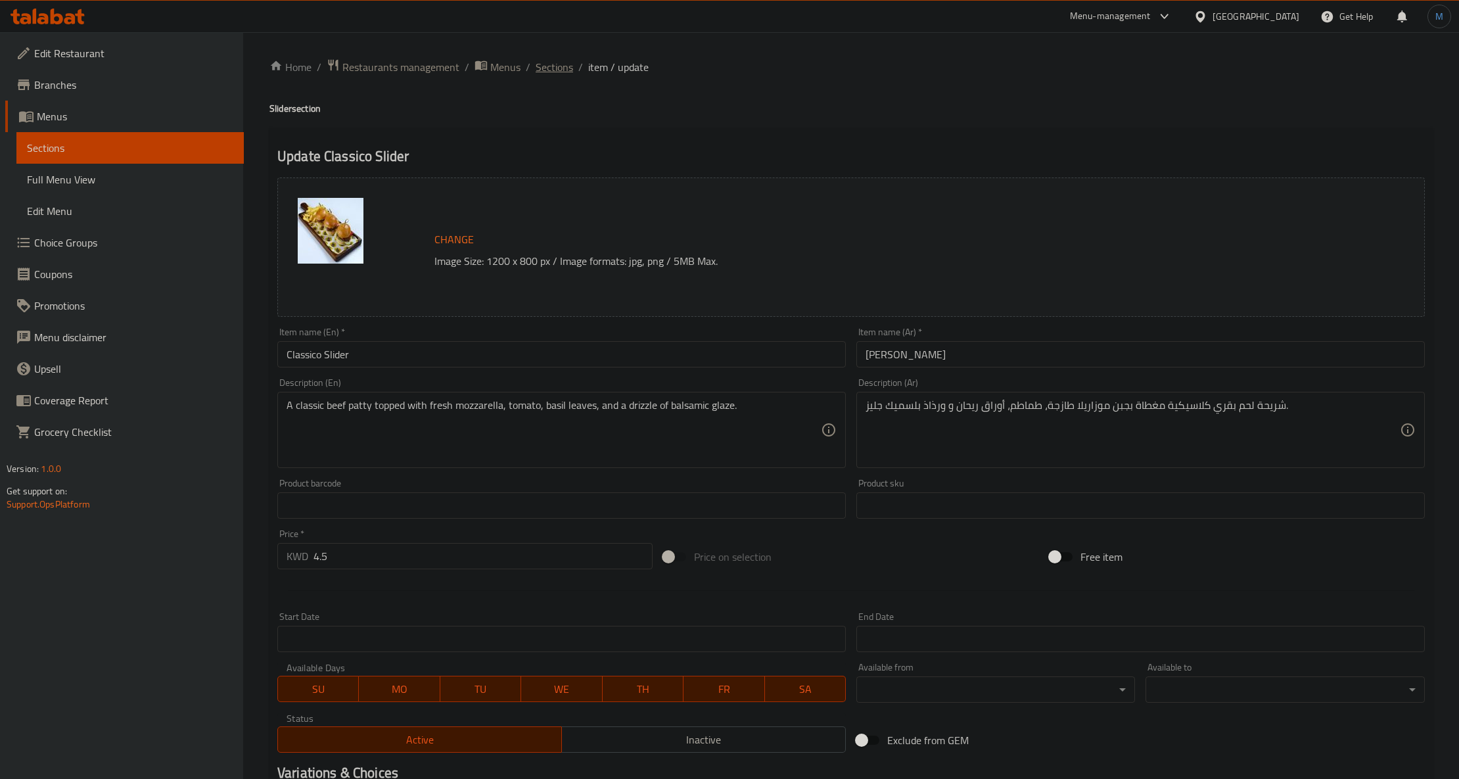
click at [539, 66] on span "Sections" at bounding box center [554, 67] width 37 height 16
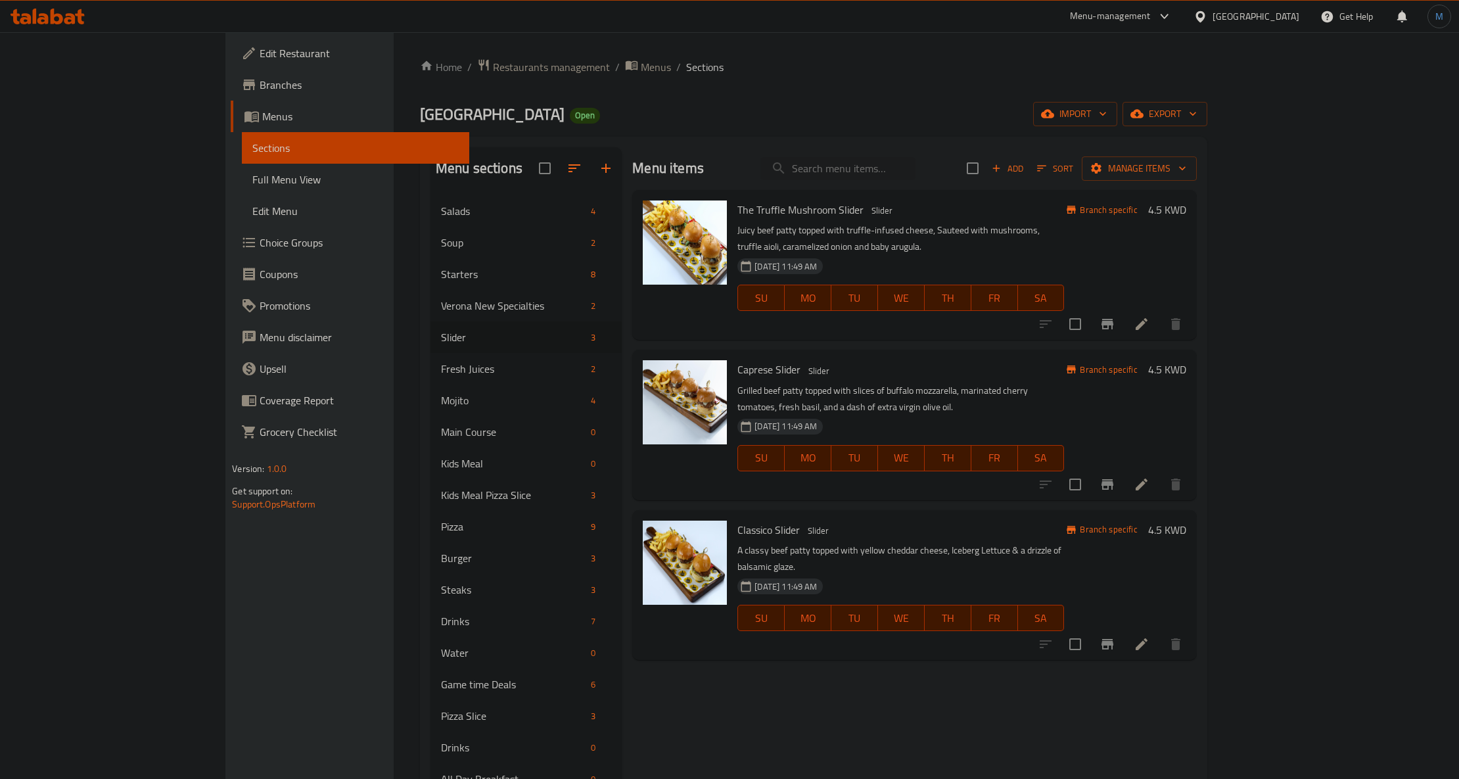
drag, startPoint x: 245, startPoint y: 84, endPoint x: -210, endPoint y: 367, distance: 535.6
drag, startPoint x: -210, startPoint y: 367, endPoint x: 720, endPoint y: 327, distance: 931.0
click at [720, 327] on div "Menu items Add Sort Manage items The Truffle Mushroom Slider Slider Juicy beef …" at bounding box center [909, 584] width 575 height 874
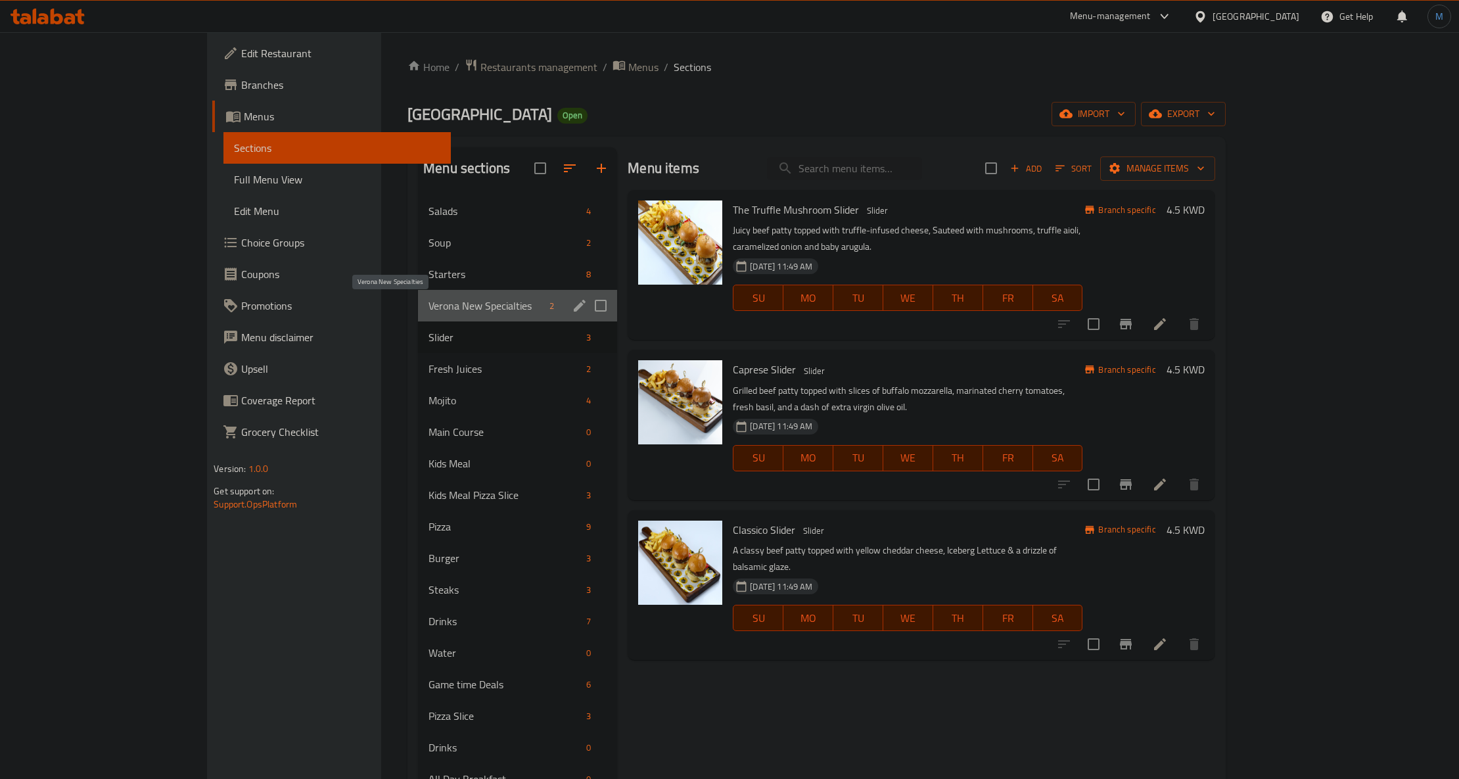
click at [429, 313] on span "Verona New Specialties" at bounding box center [487, 306] width 116 height 16
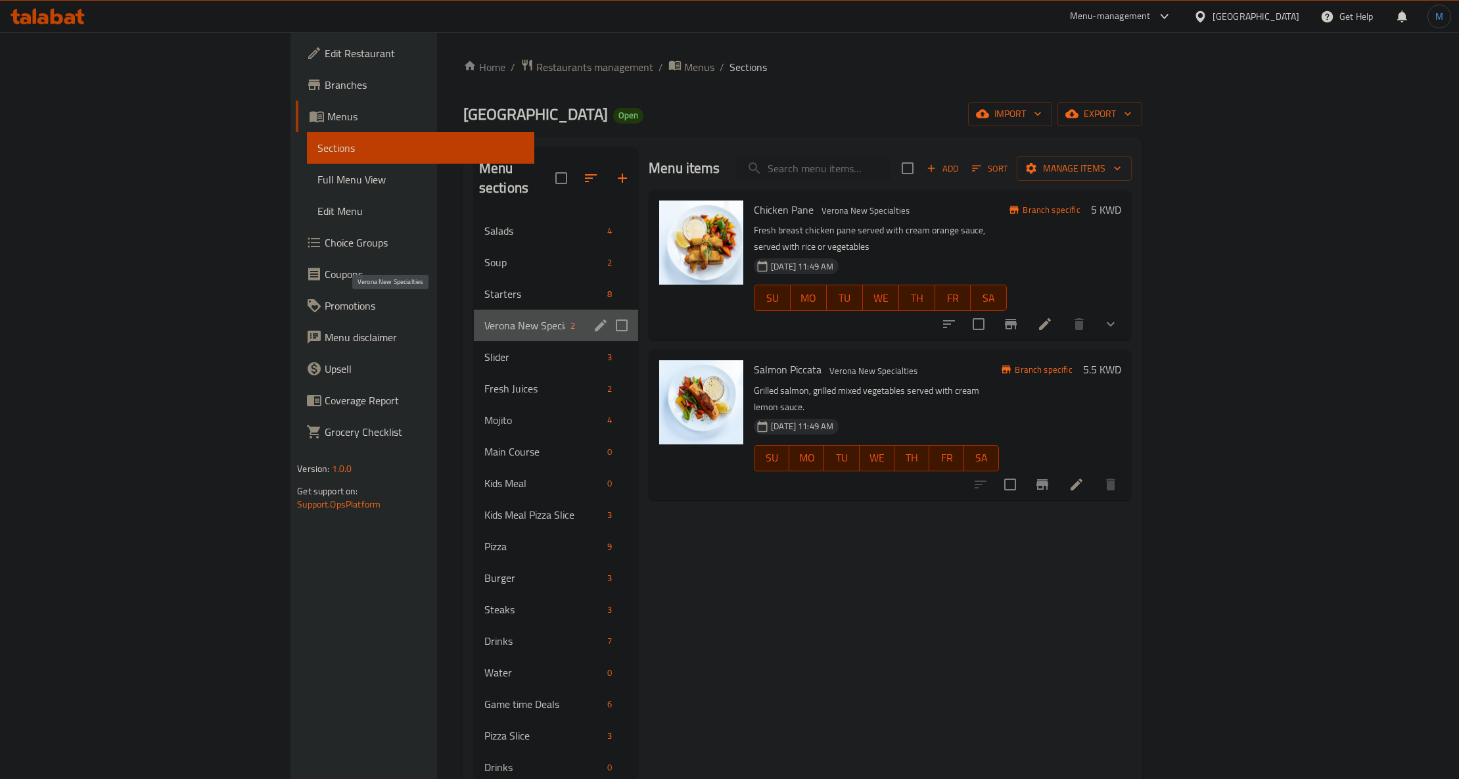
click at [484, 318] on span "Verona New Specialties" at bounding box center [524, 326] width 81 height 16
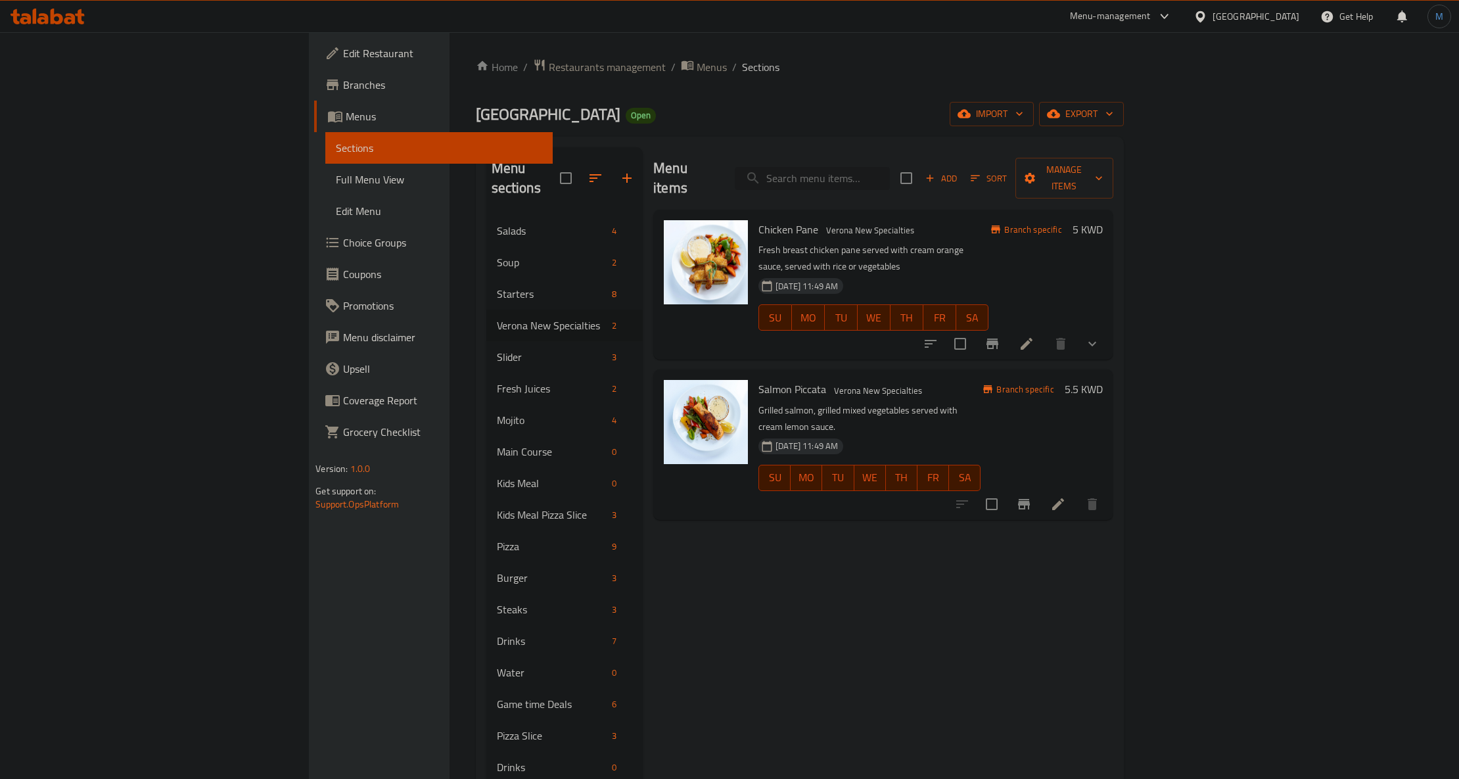
click at [890, 177] on input "search" at bounding box center [812, 178] width 155 height 23
paste input "VERONA PIZZA"
type input "VERONA PIZZA"
click at [959, 171] on span "Add" at bounding box center [941, 178] width 35 height 15
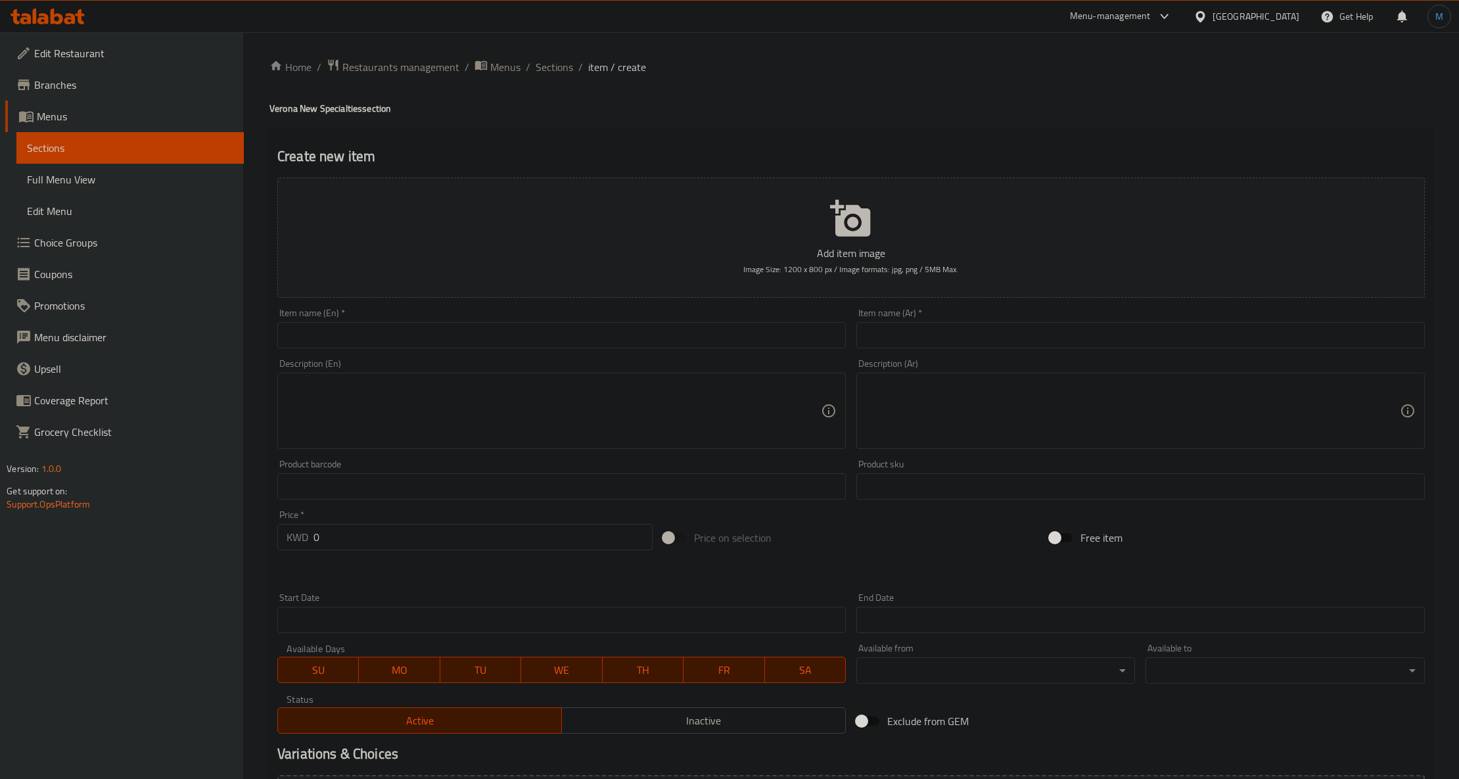
click at [425, 344] on input "text" at bounding box center [561, 335] width 569 height 26
paste input "VERONA PIZZA"
type input "Verona Pizza"
click at [1003, 327] on input "text" at bounding box center [1141, 335] width 569 height 26
paste input "[PERSON_NAME]"
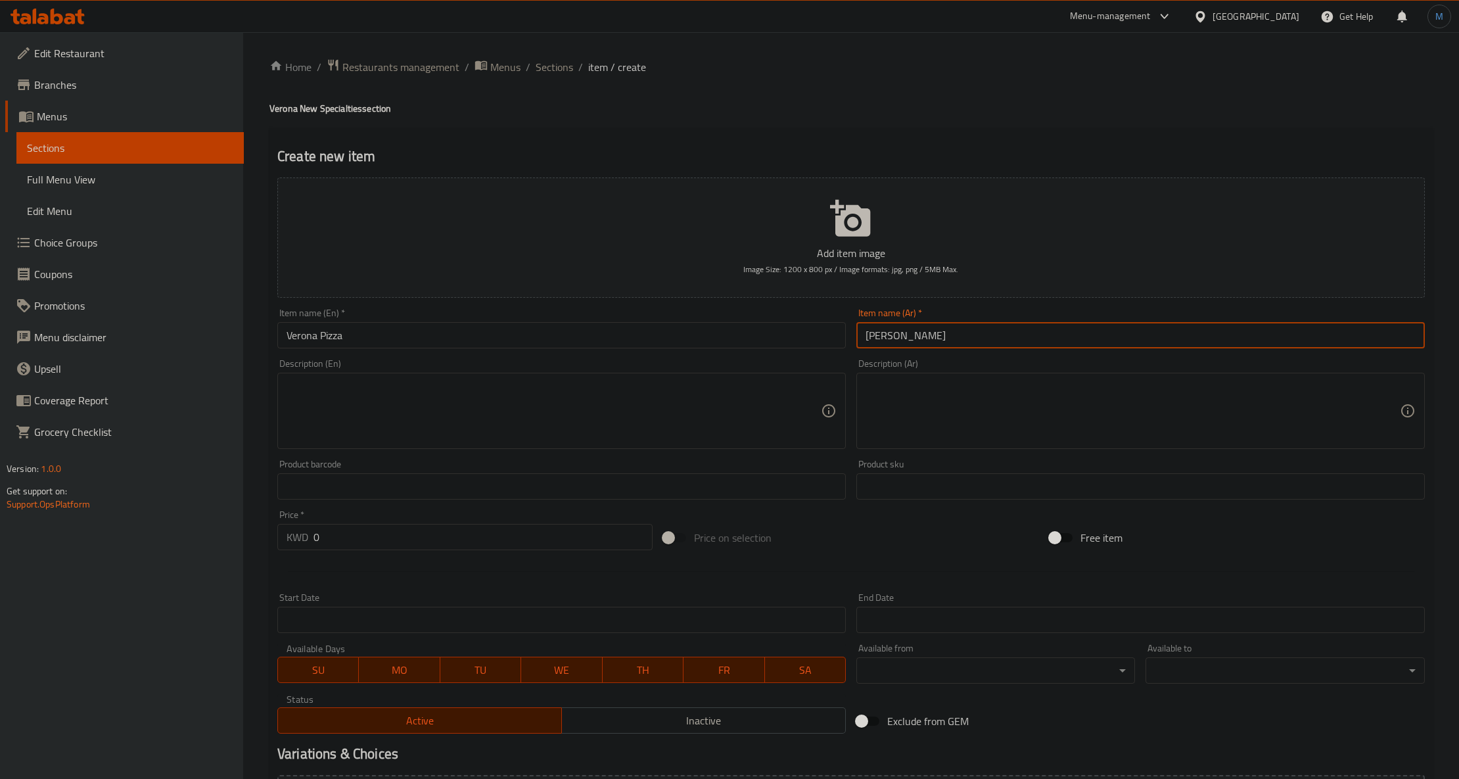
type input "[PERSON_NAME]"
click at [578, 88] on div "Home / Restaurants management / Menus / Sections / item / create Verona New Spe…" at bounding box center [852, 481] width 1164 height 844
click at [558, 70] on span "Sections" at bounding box center [554, 67] width 37 height 16
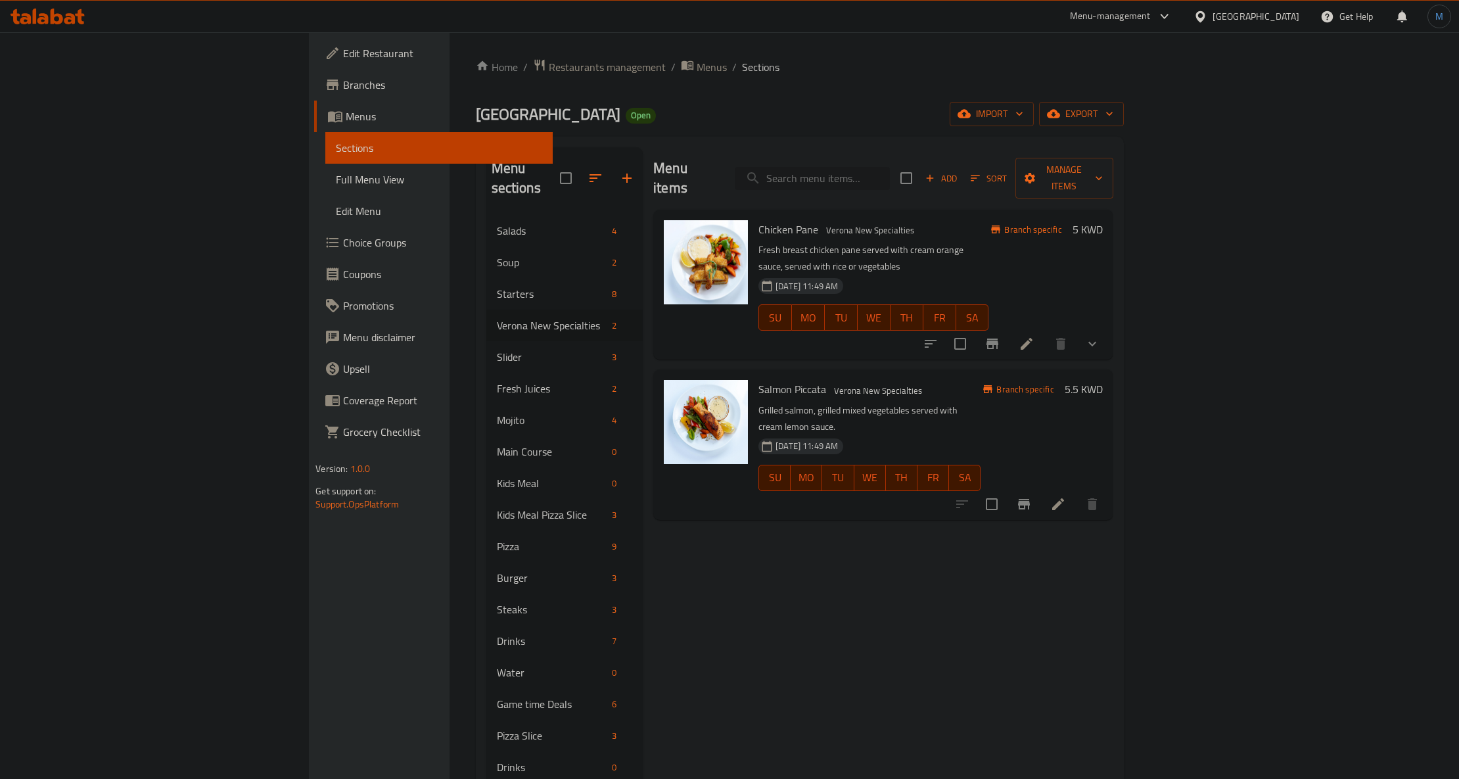
click at [890, 167] on input "search" at bounding box center [812, 178] width 155 height 23
paste input "Margherita"
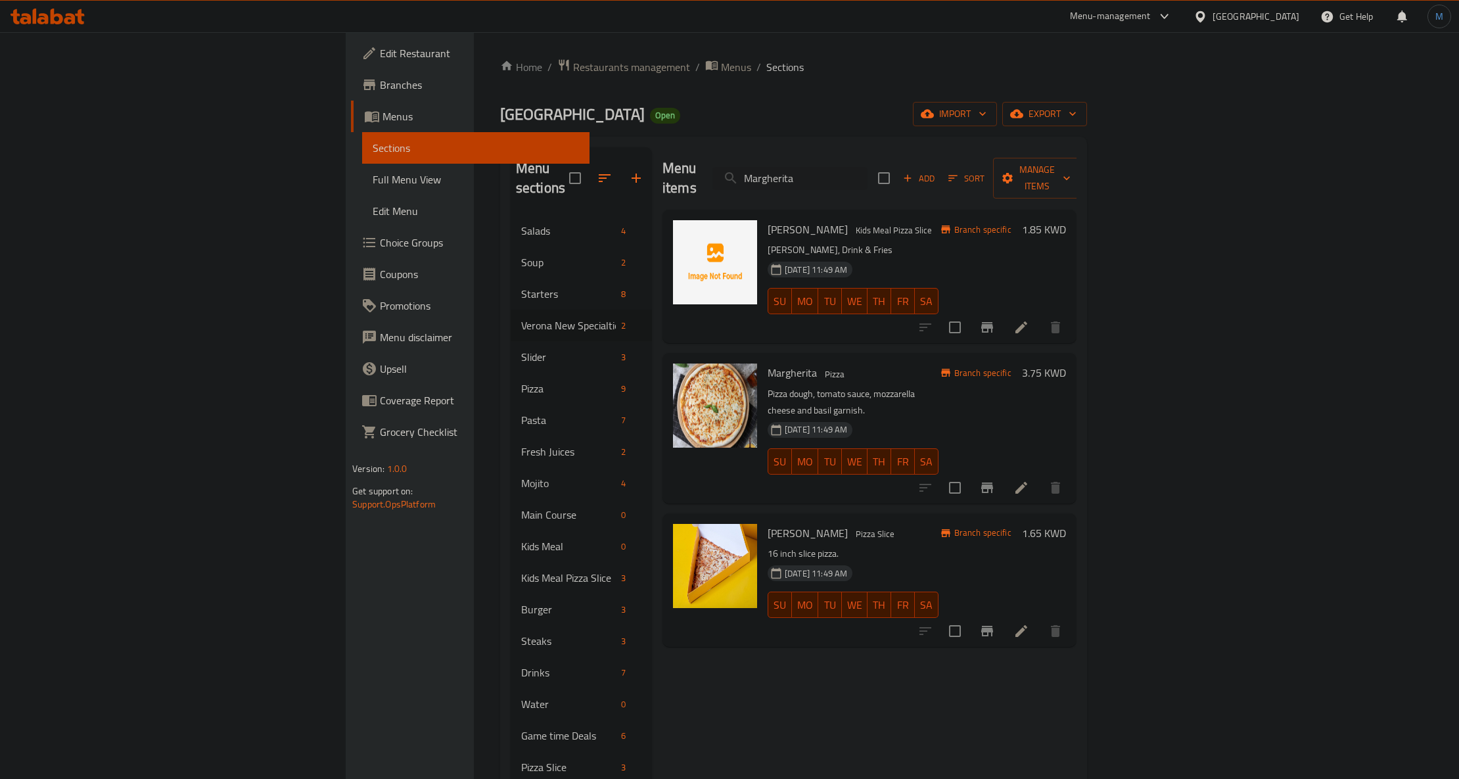
type input "Margherita"
click at [820, 367] on span "Pizza" at bounding box center [835, 374] width 30 height 15
copy span "Pizza"
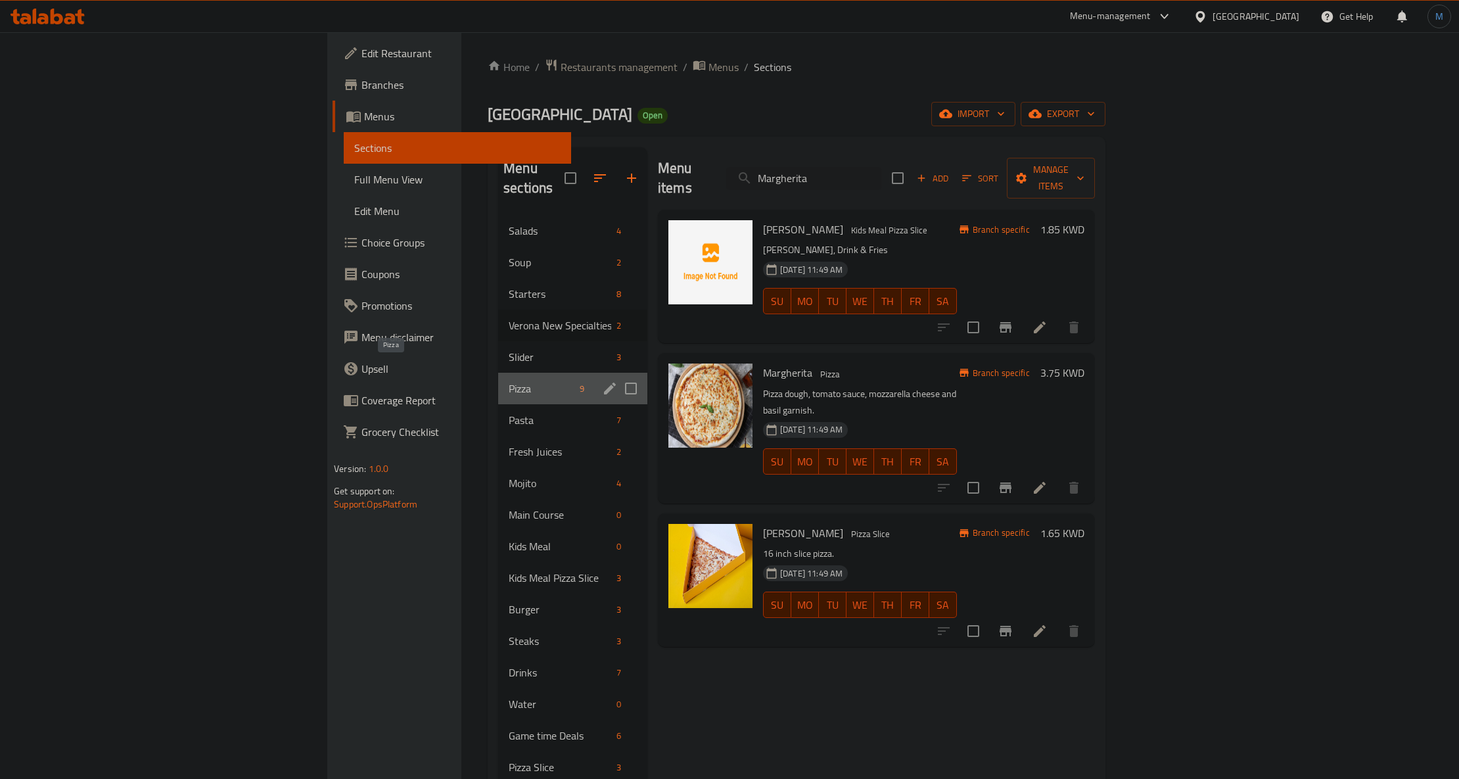
click at [509, 381] on span "Pizza" at bounding box center [542, 389] width 66 height 16
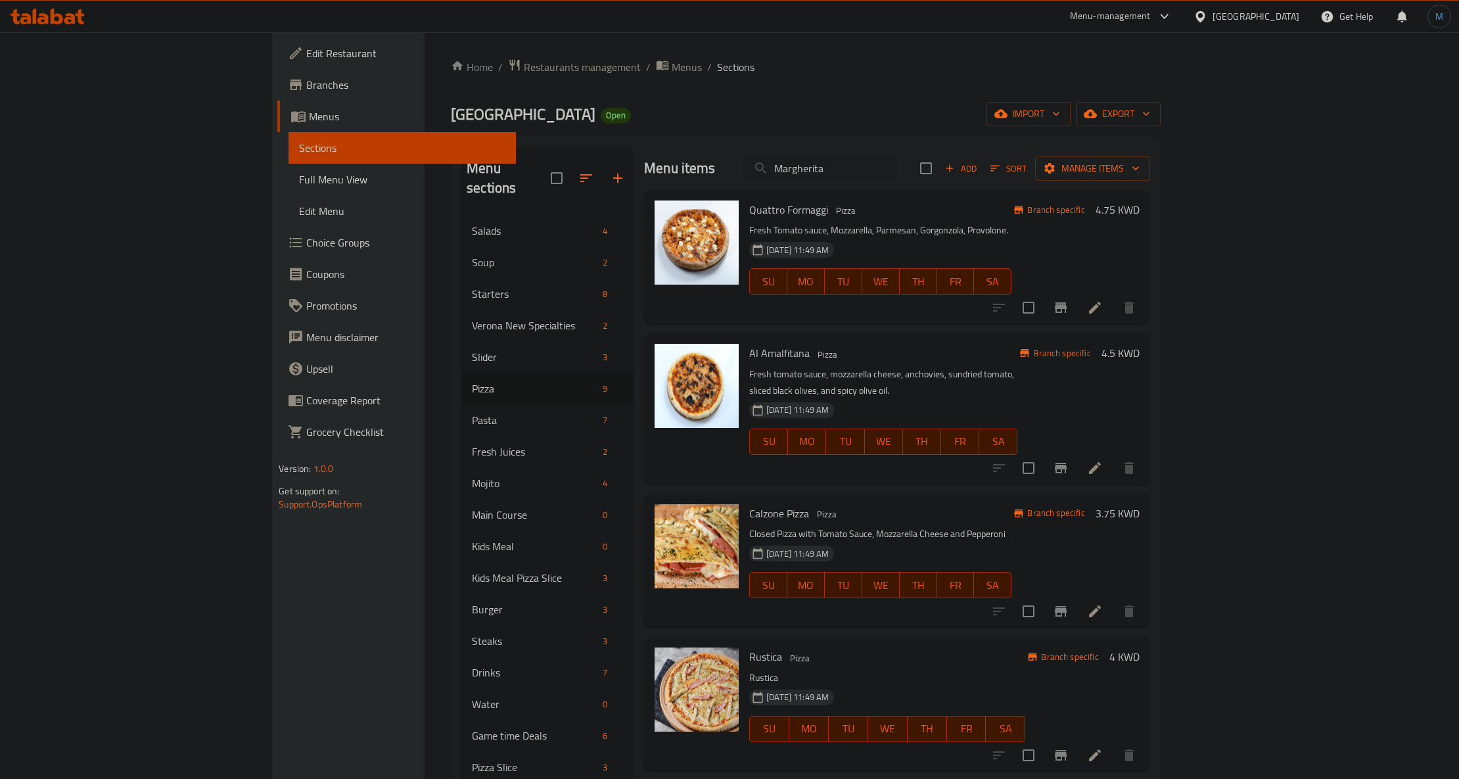
click at [945, 322] on div "Quattro Formaggi Pizza Fresh Tomato sauce, Mozzarella, Parmesan, Gorgonzola, Pr…" at bounding box center [897, 256] width 506 height 133
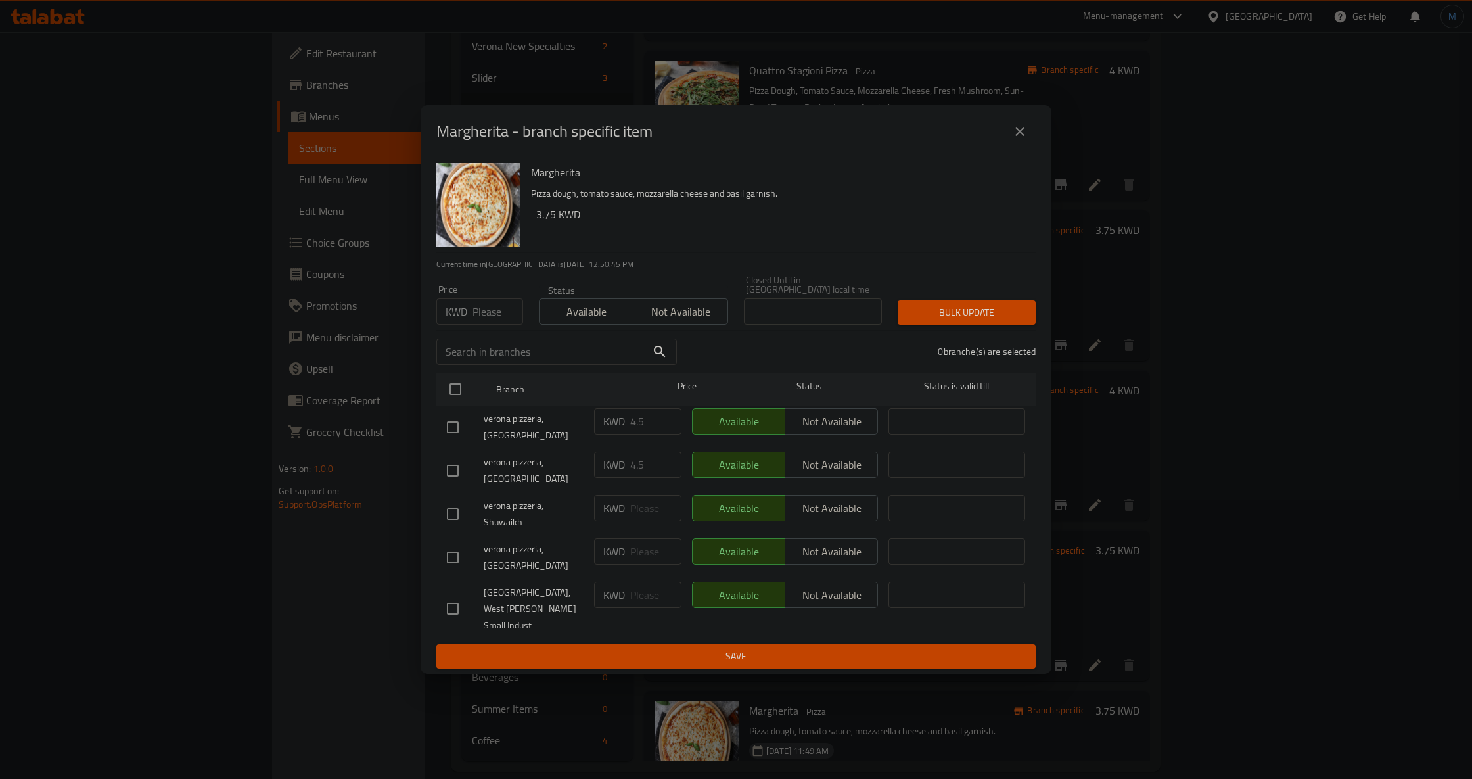
click at [481, 325] on input "number" at bounding box center [498, 311] width 51 height 26
type input "4.5"
click at [459, 397] on input "checkbox" at bounding box center [456, 389] width 28 height 28
checkbox input "true"
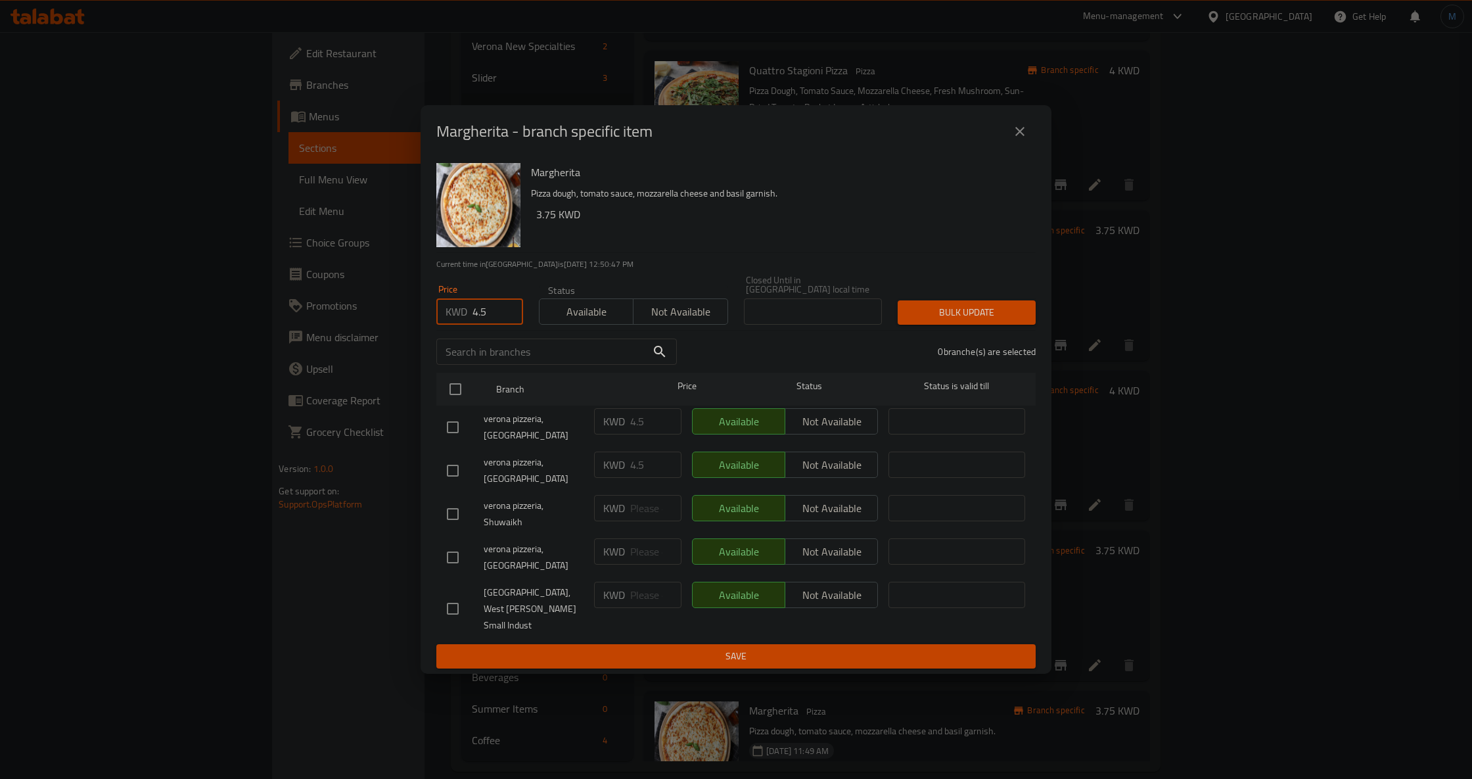
checkbox input "true"
click at [495, 142] on h2 "Margherita - branch specific item" at bounding box center [544, 131] width 216 height 21
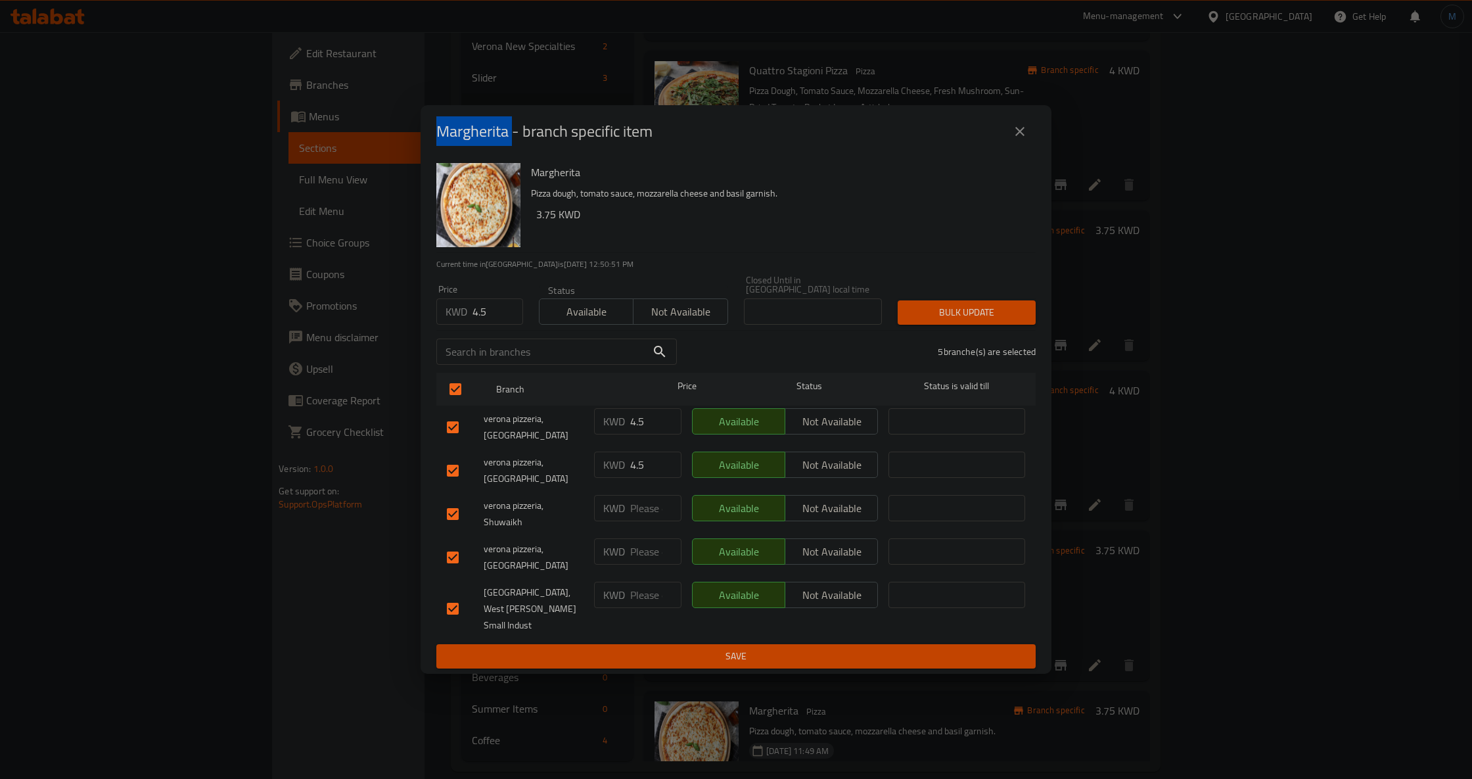
click at [495, 142] on h2 "Margherita - branch specific item" at bounding box center [544, 131] width 216 height 21
copy h2 "Margherita"
click at [966, 321] on span "Bulk update" at bounding box center [966, 312] width 117 height 16
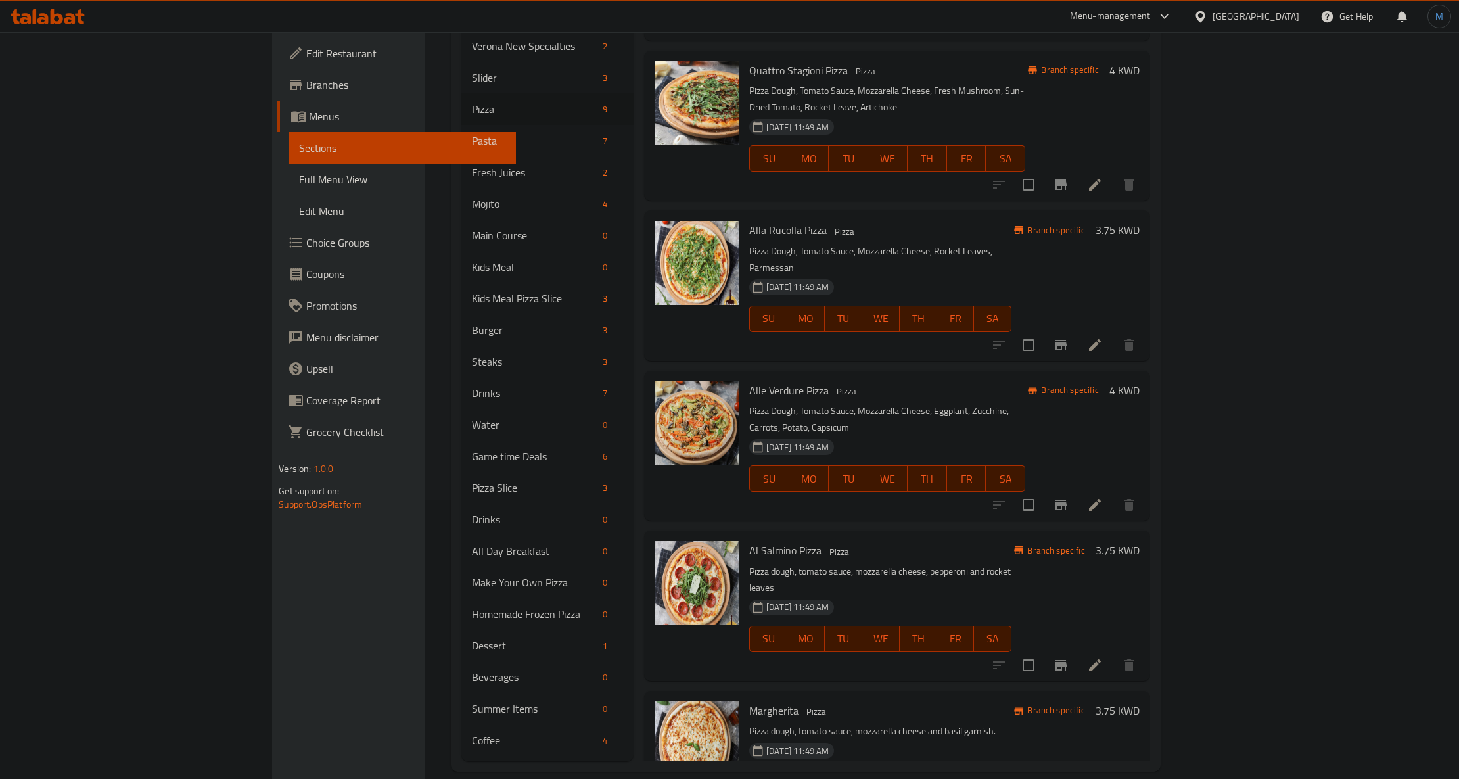
click at [982, 594] on div "[DATE] 11:49 AM SU MO TU WE TH FR SA" at bounding box center [880, 629] width 273 height 71
click at [1017, 594] on div "[DATE] 11:49 AM SU MO TU WE TH FR SA" at bounding box center [880, 629] width 273 height 71
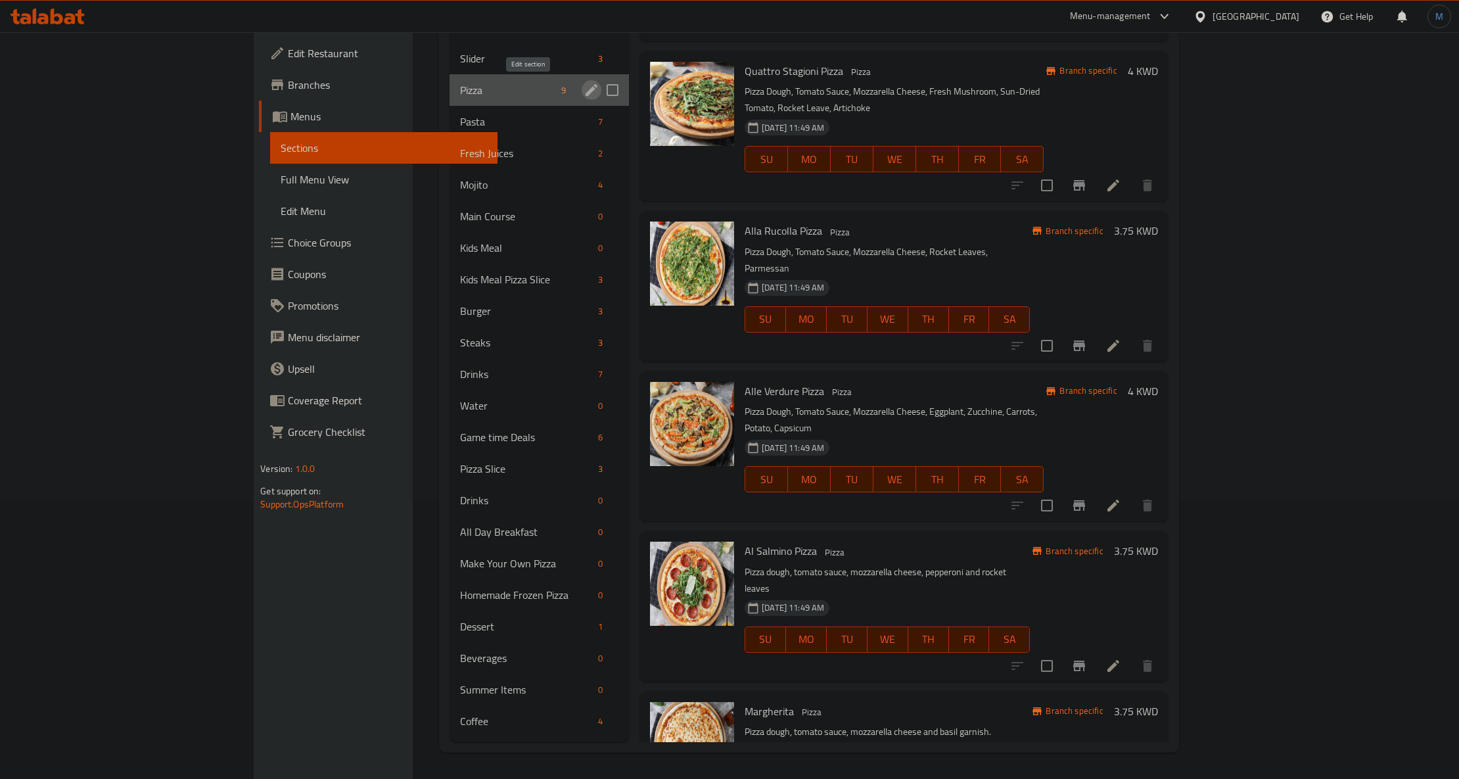
click at [584, 95] on icon "edit" at bounding box center [592, 90] width 16 height 16
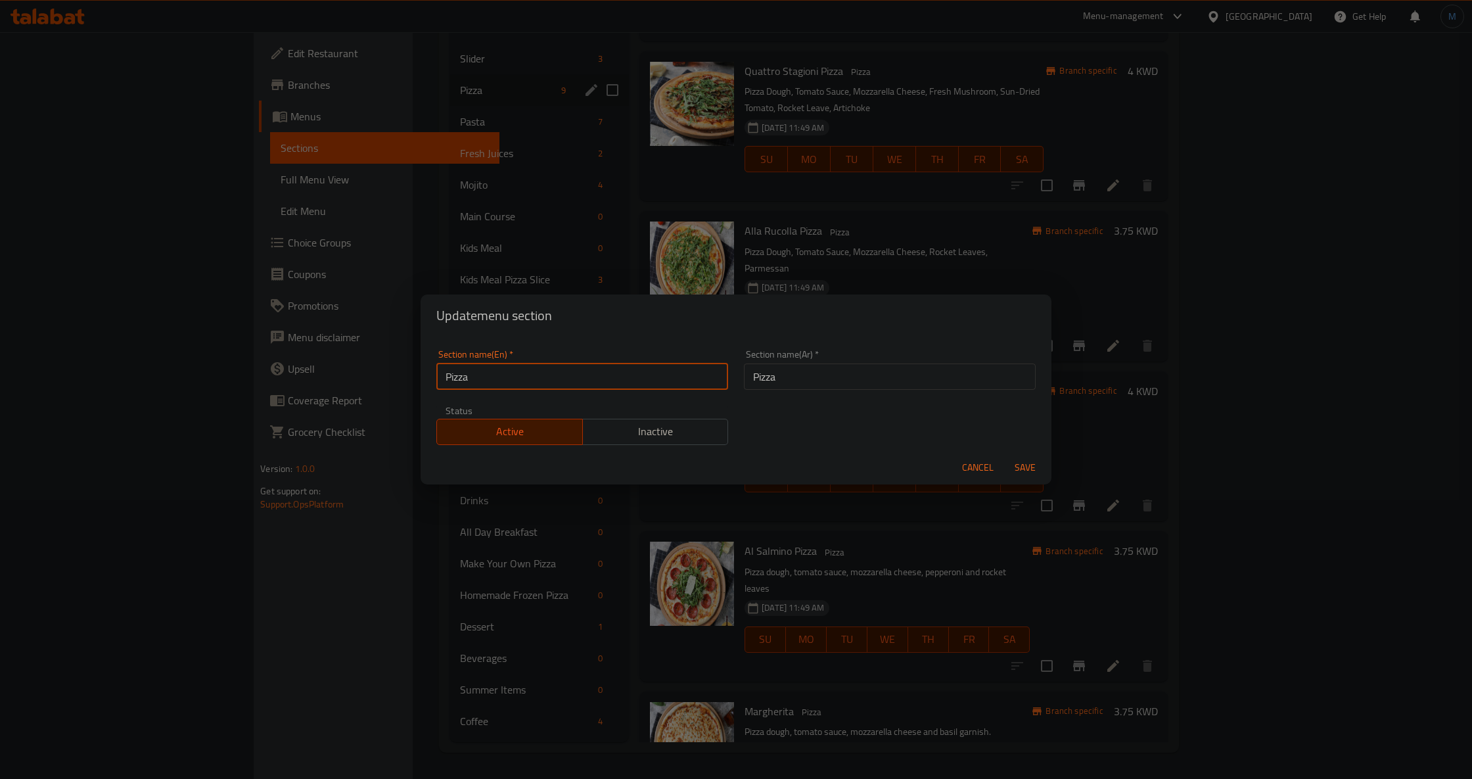
click at [529, 373] on input "Pizza" at bounding box center [582, 377] width 292 height 26
paste input "VERONA PIZZA"
type input "Verona Pizza"
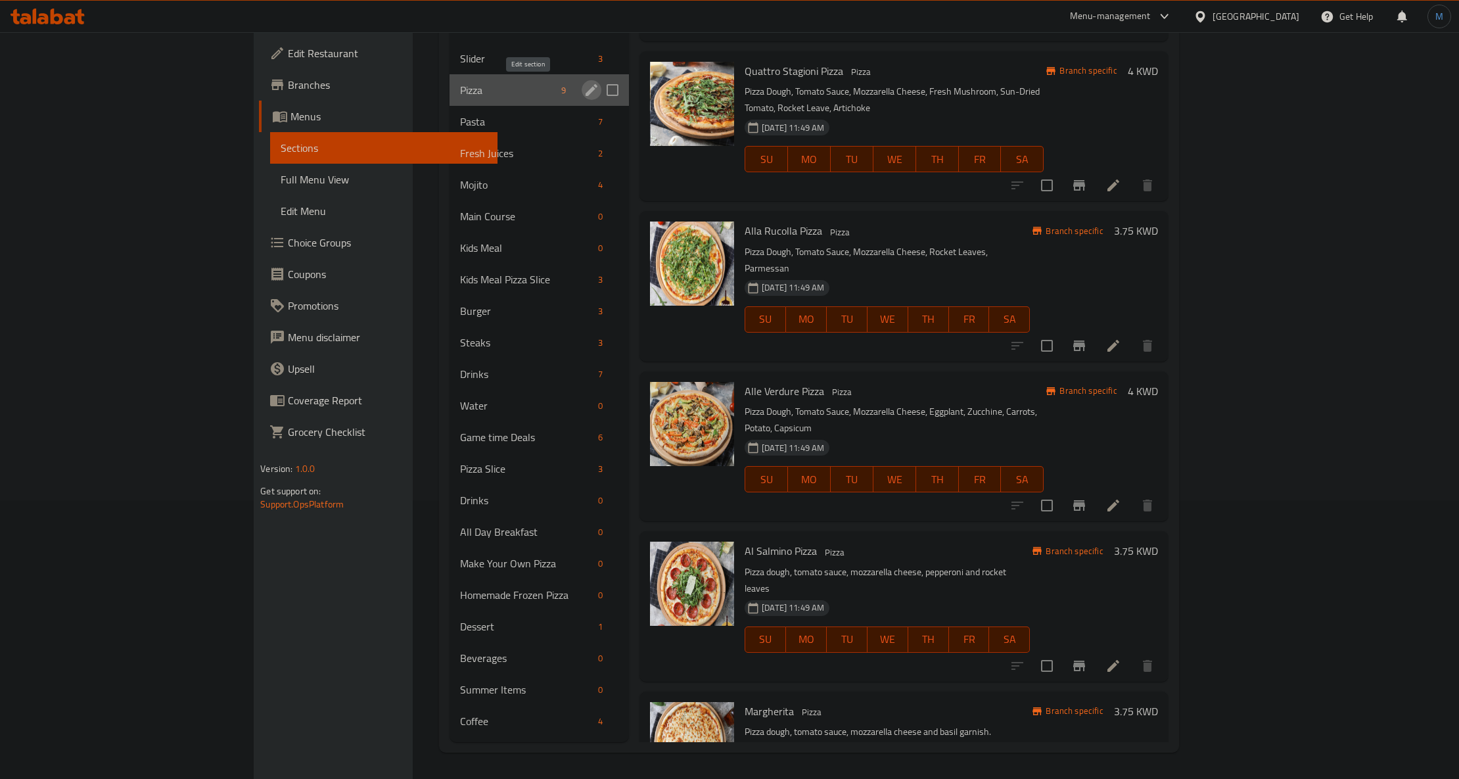
click at [586, 92] on icon "edit" at bounding box center [592, 90] width 12 height 12
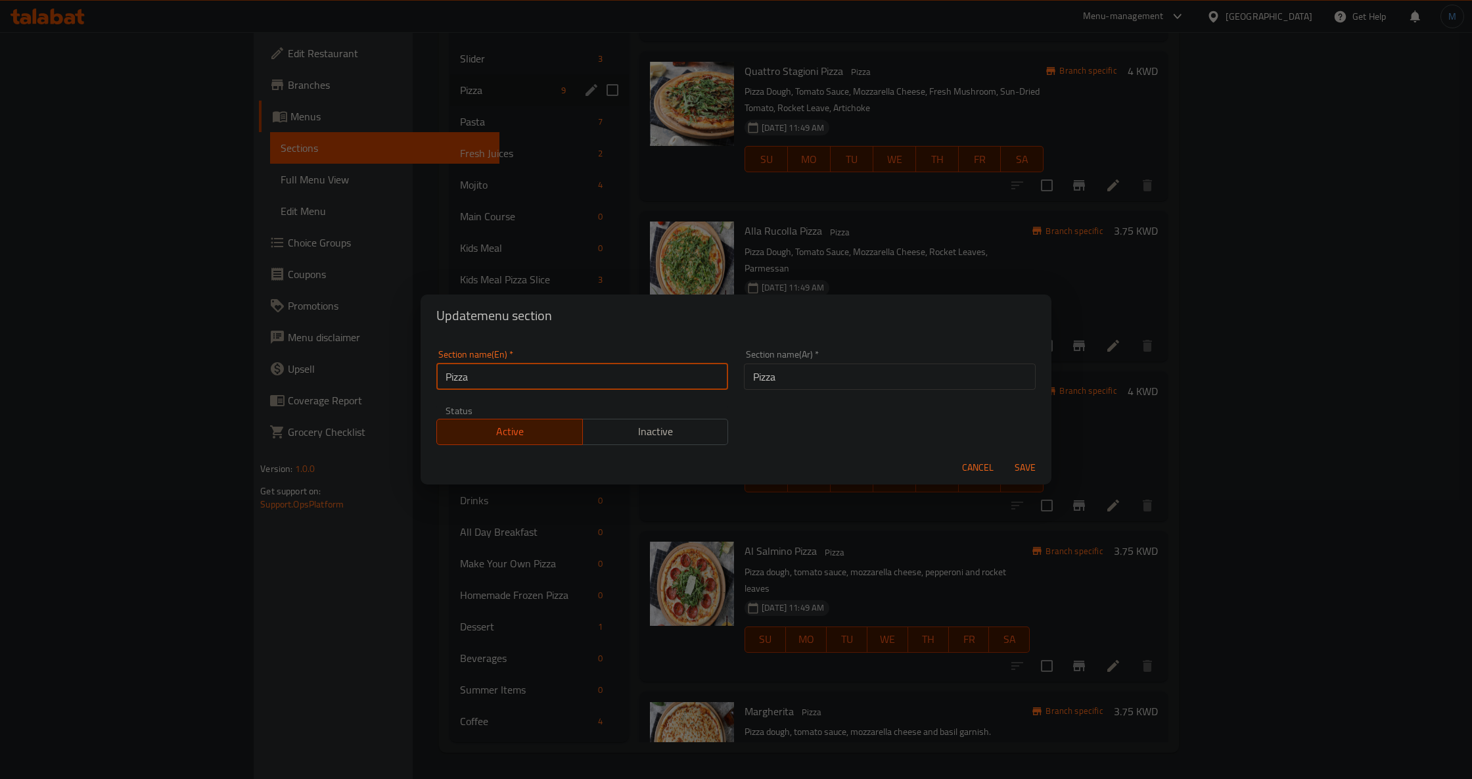
click at [552, 380] on input "Pizza" at bounding box center [582, 377] width 292 height 26
paste input "VERONA PIZZA"
type input "Verona Pizza"
click at [1022, 461] on button "Save" at bounding box center [1025, 468] width 42 height 24
type input "ف"
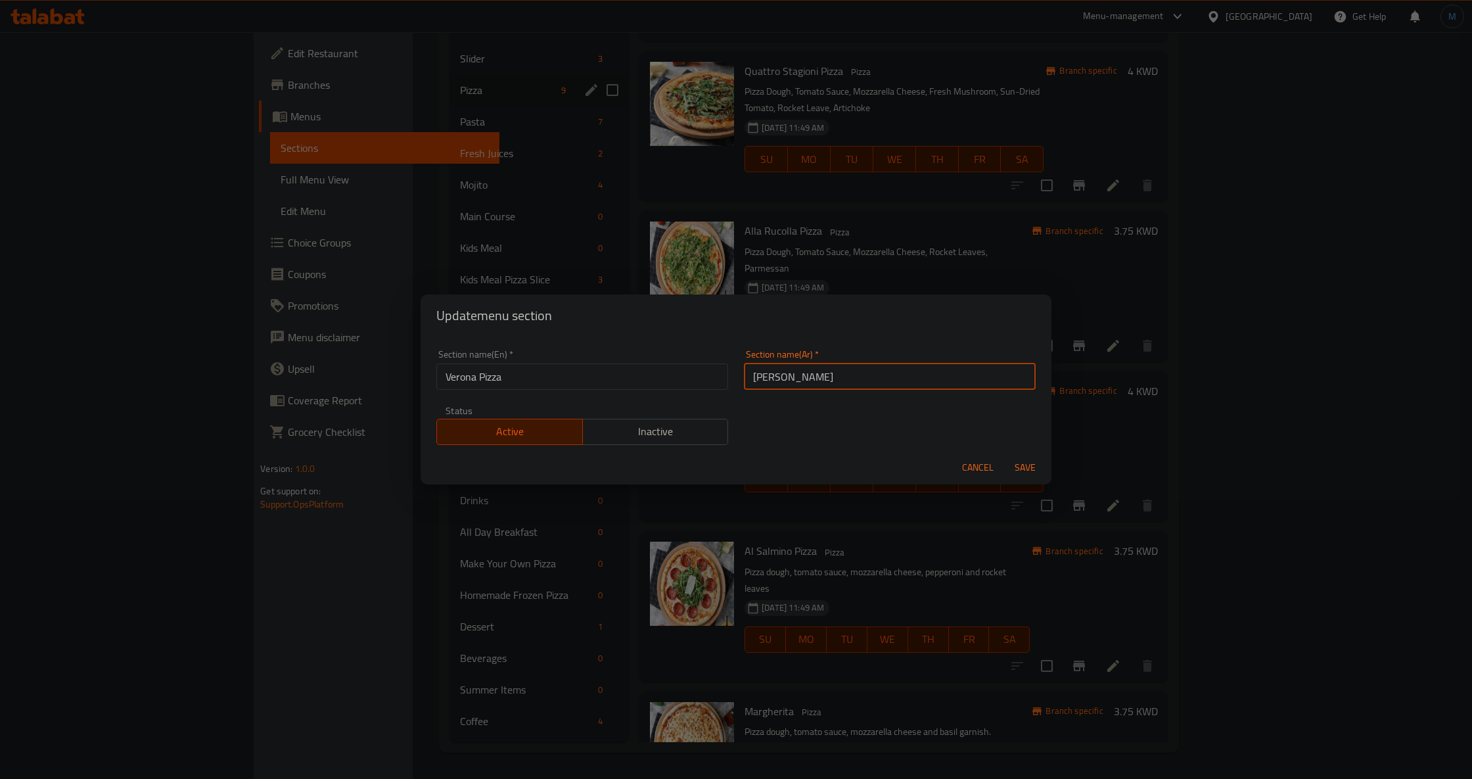
type input "[PERSON_NAME]"
click at [1029, 456] on button "Save" at bounding box center [1025, 468] width 42 height 24
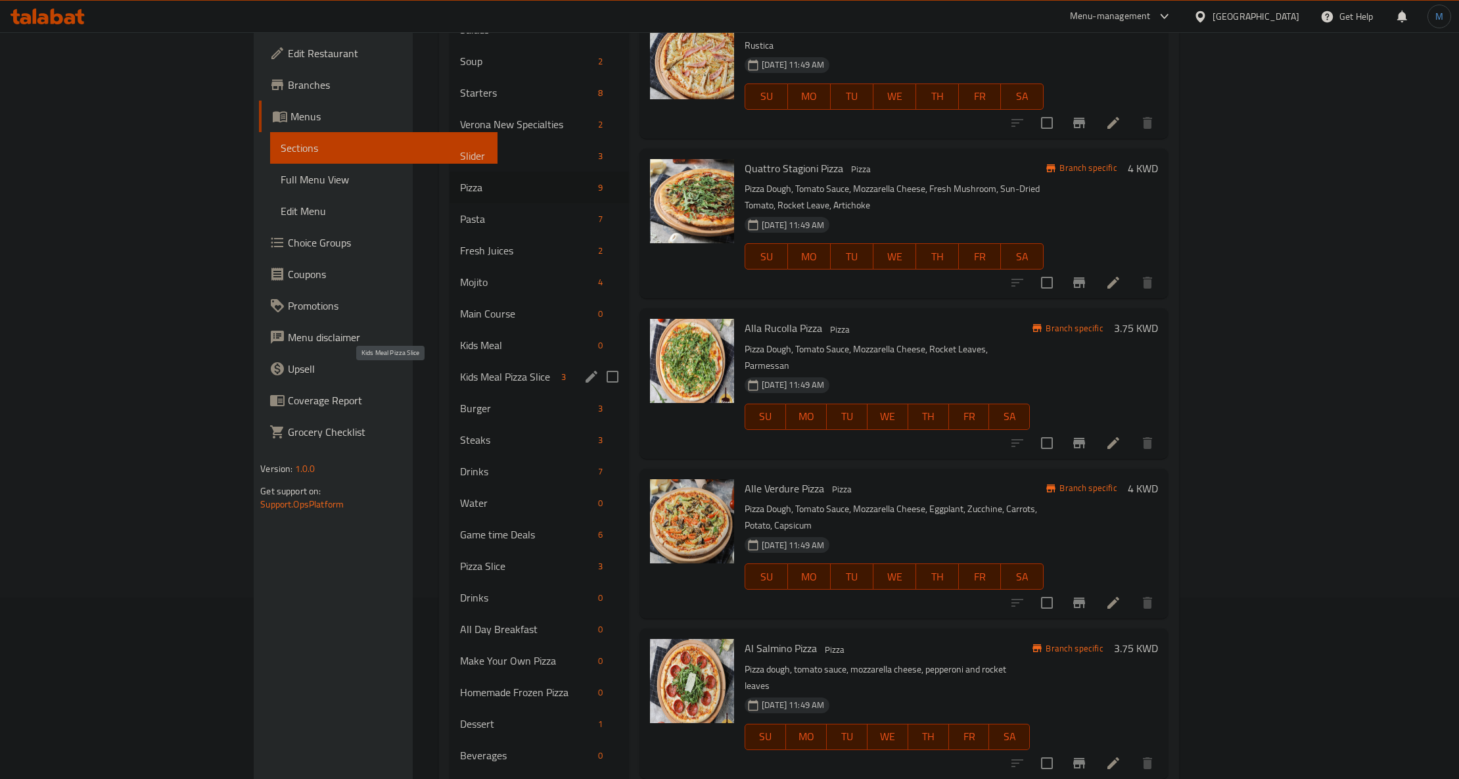
scroll to position [104, 0]
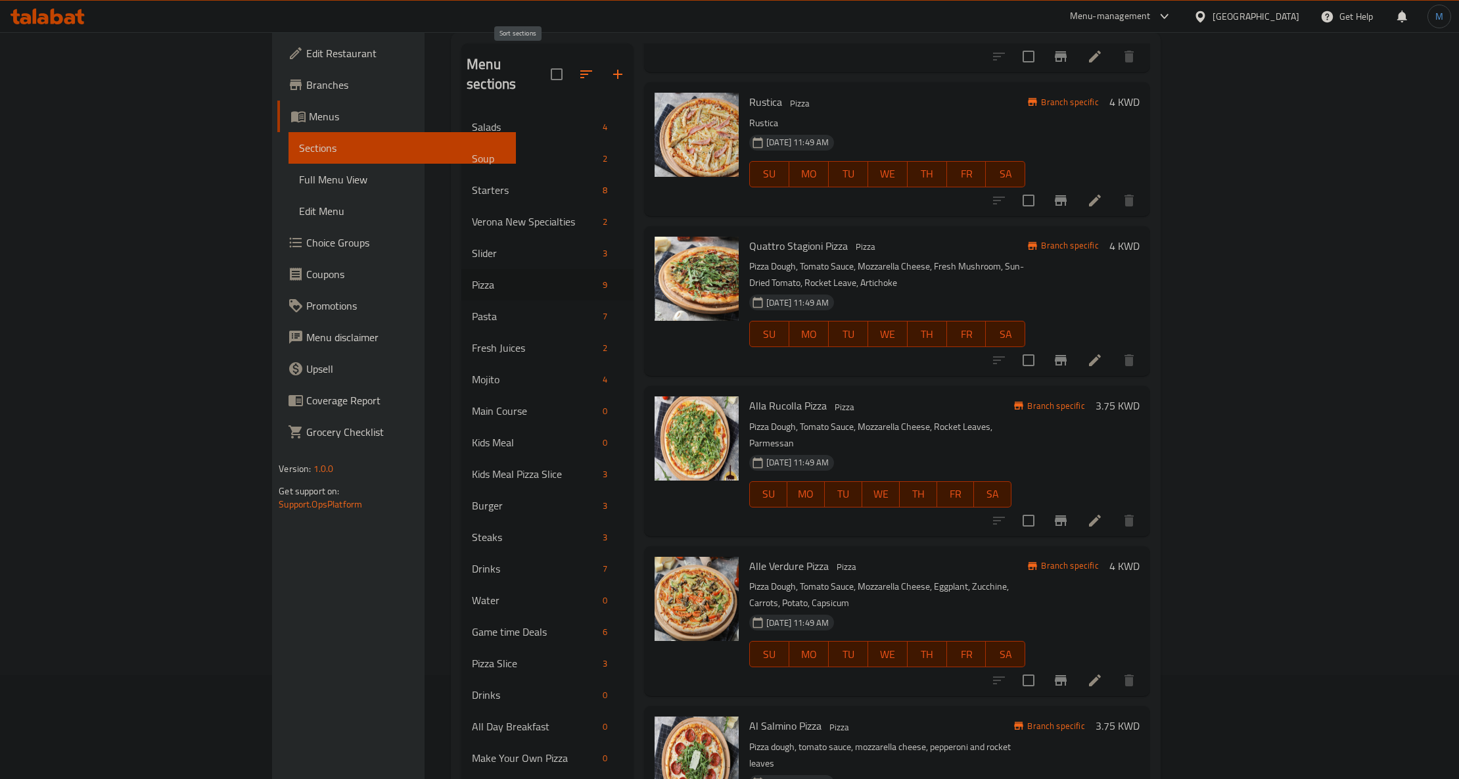
click at [578, 66] on icon "button" at bounding box center [586, 74] width 16 height 16
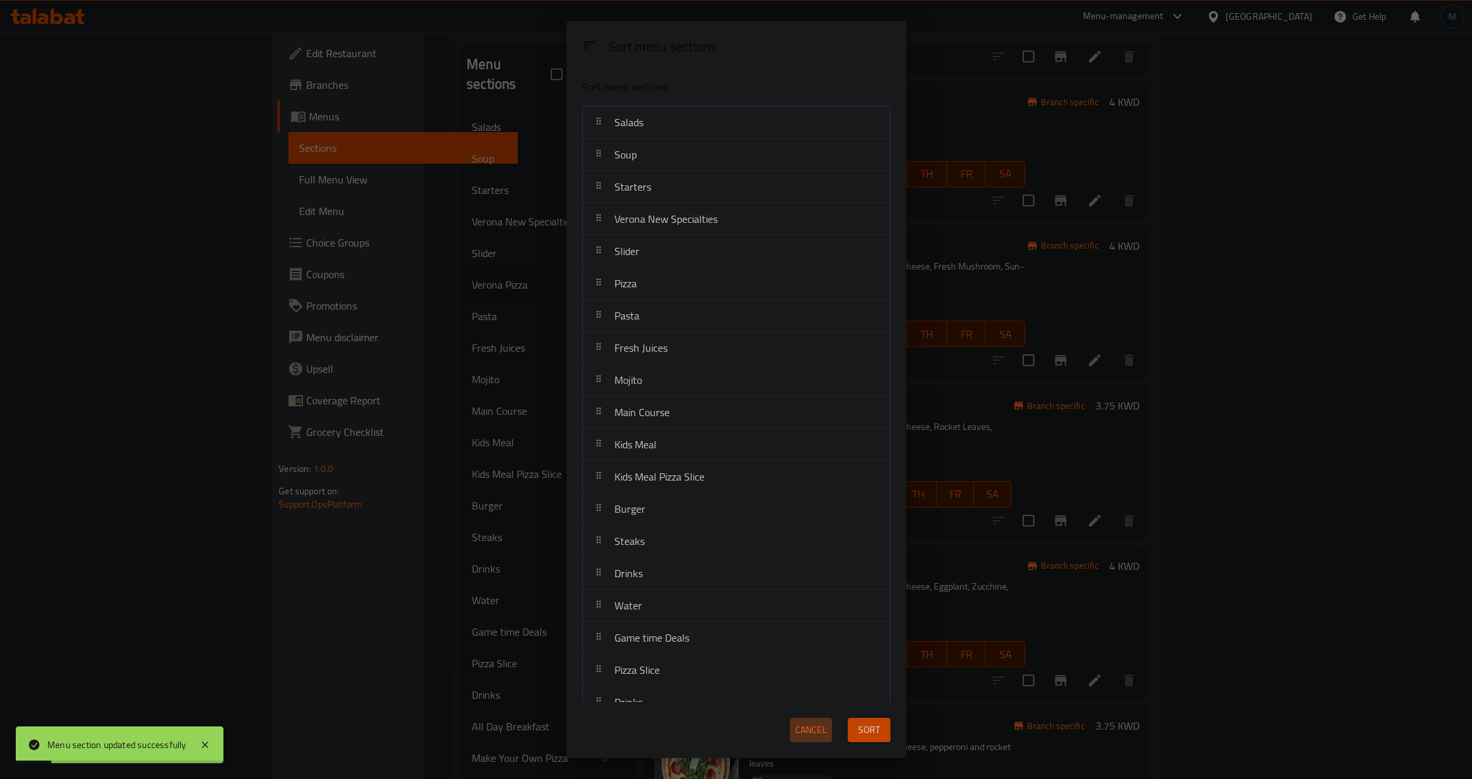
click at [816, 736] on span "Cancel" at bounding box center [811, 730] width 32 height 16
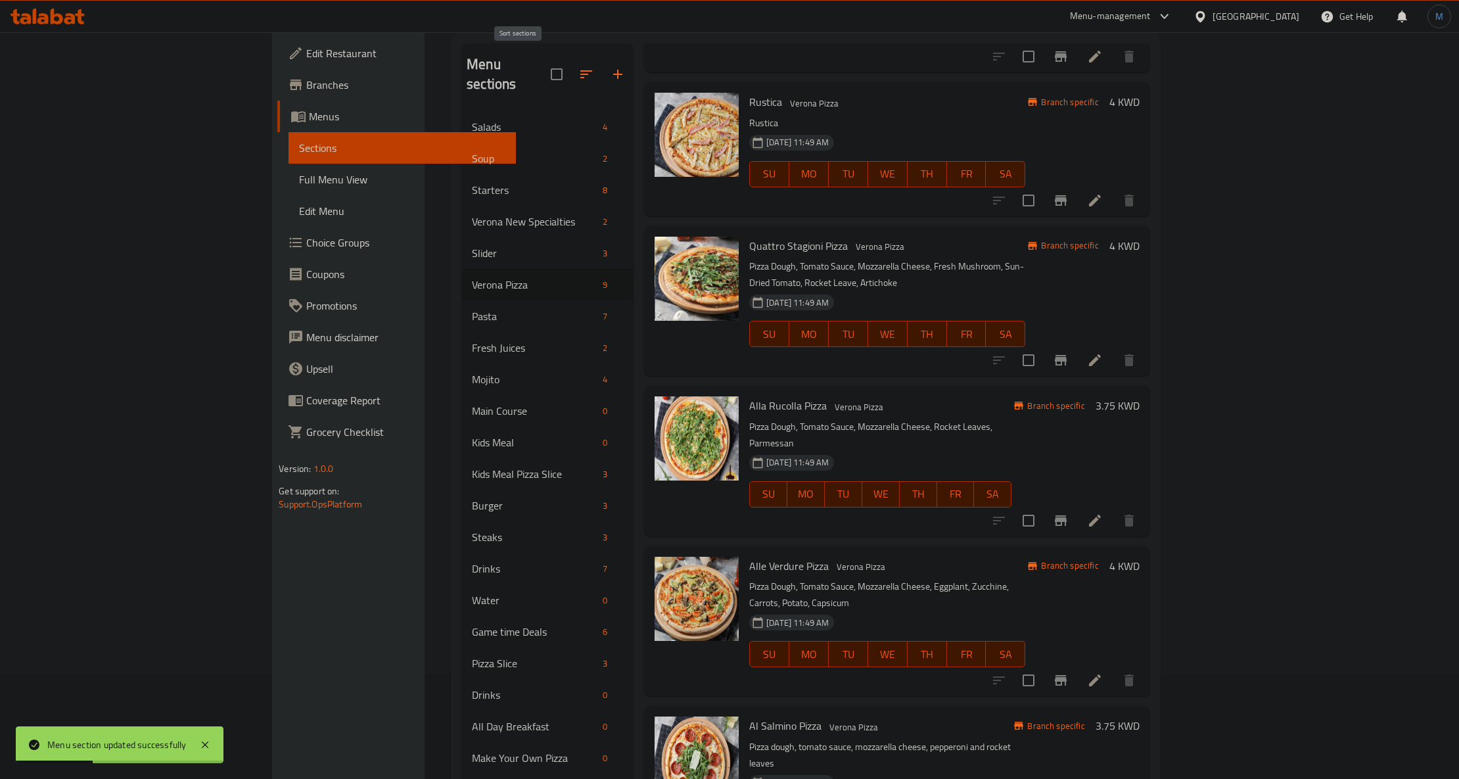
click at [578, 66] on icon "button" at bounding box center [586, 74] width 16 height 16
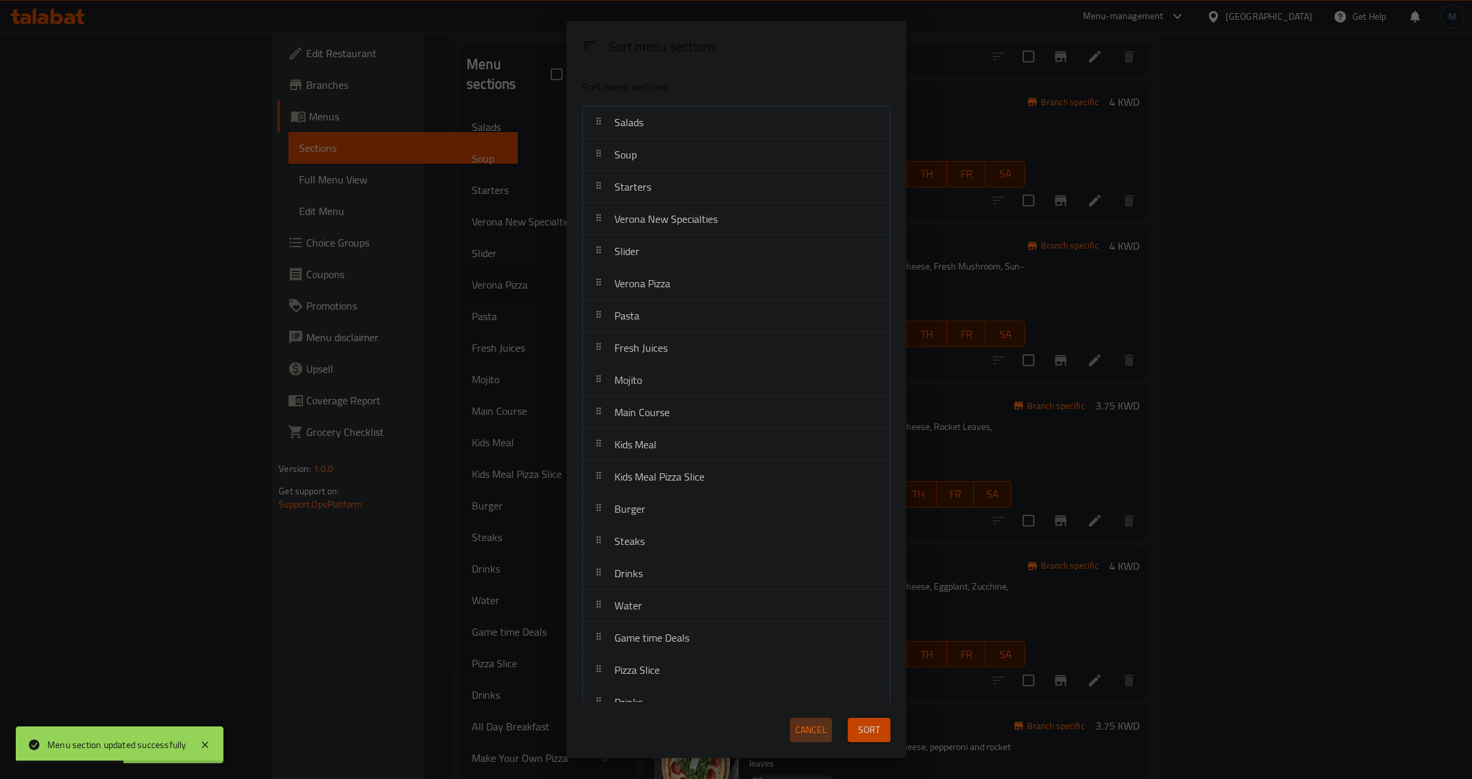
click at [815, 726] on span "Cancel" at bounding box center [811, 730] width 32 height 16
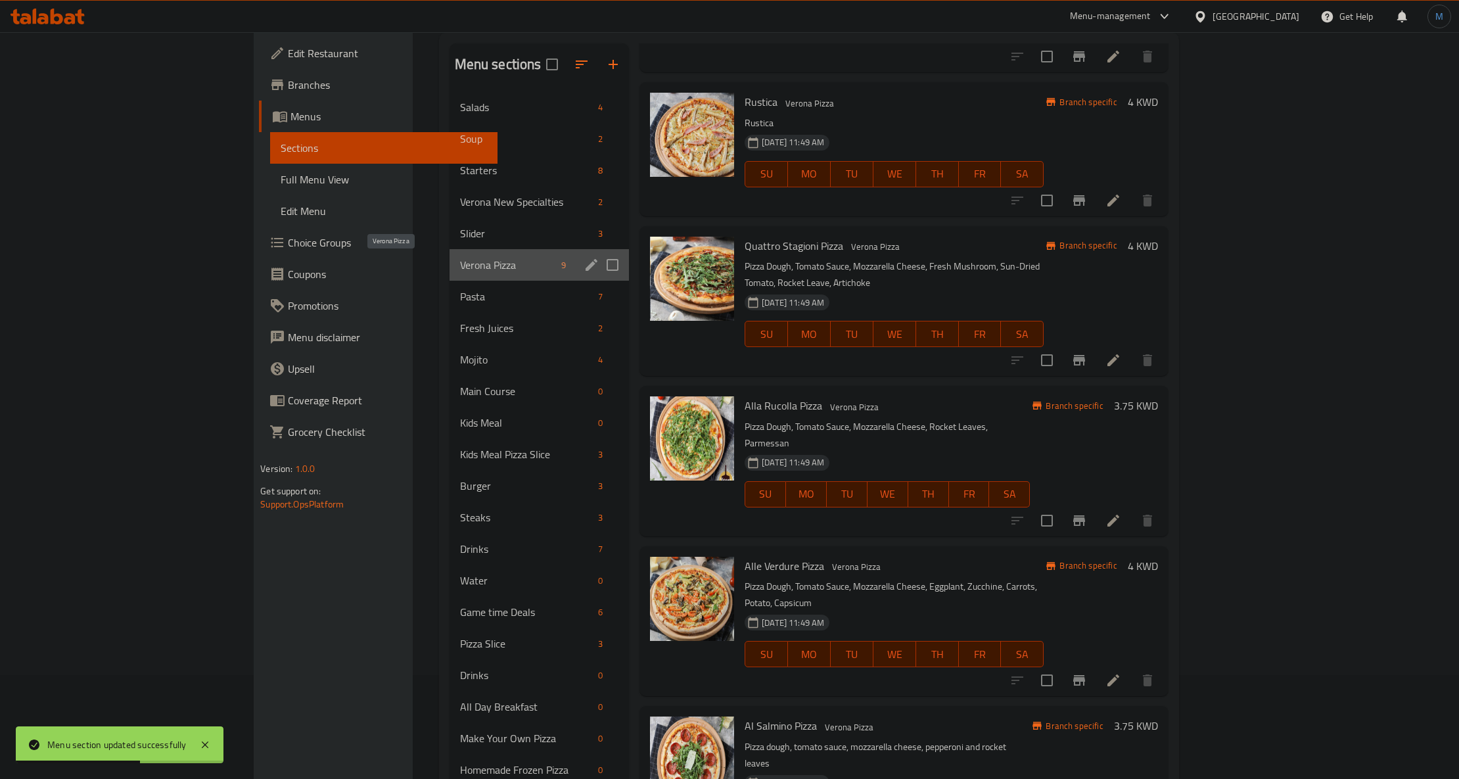
click at [460, 270] on span "Verona Pizza" at bounding box center [508, 265] width 96 height 16
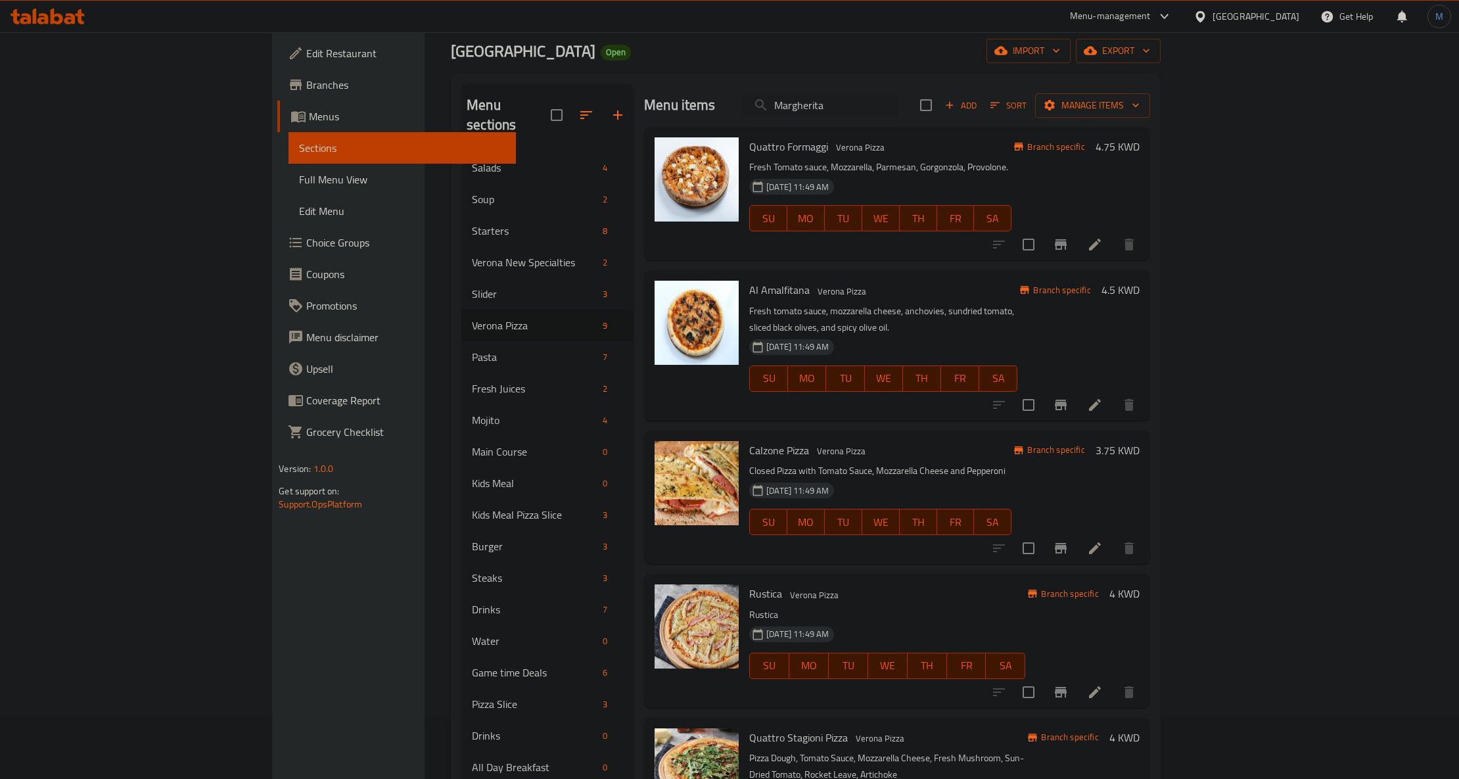
scroll to position [0, 0]
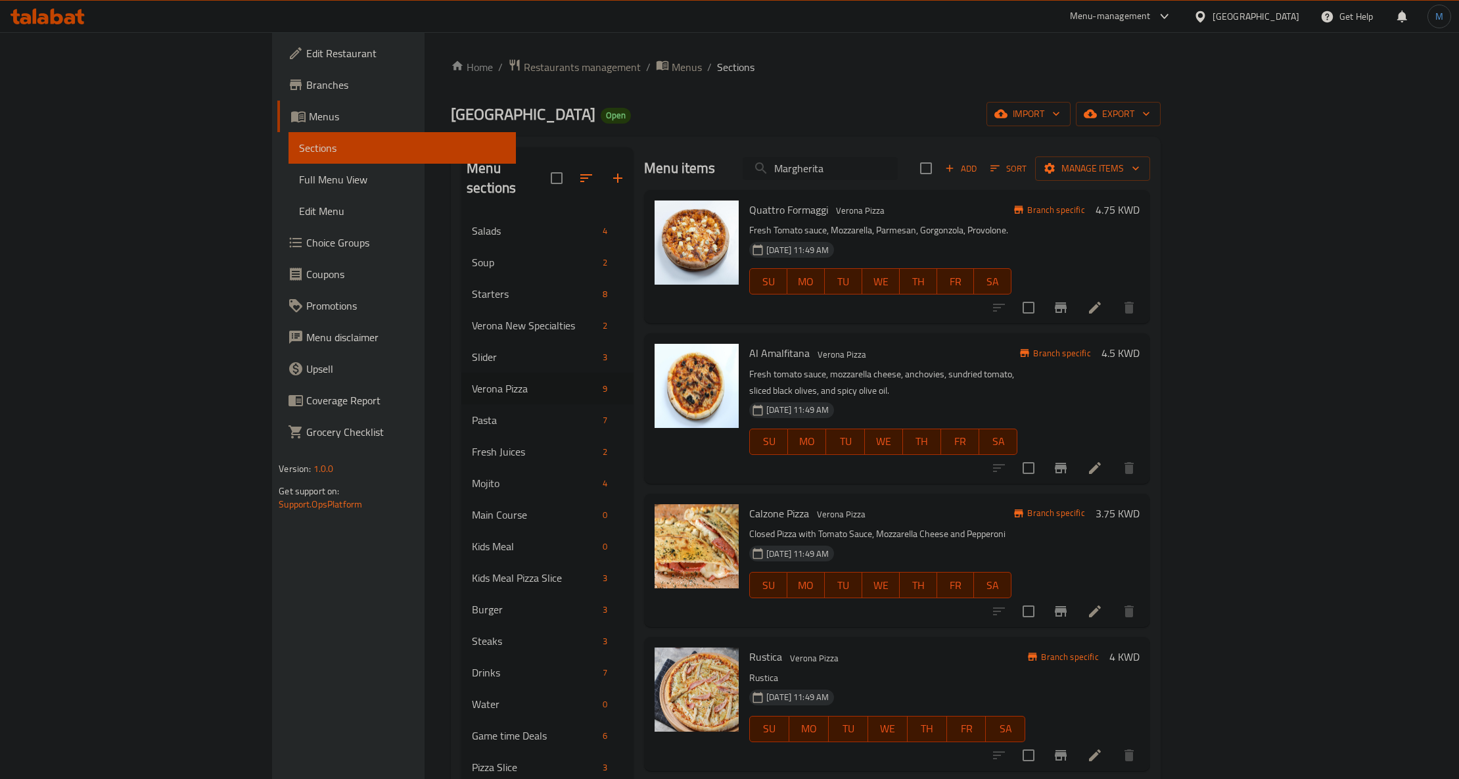
click at [898, 172] on input "Margherita" at bounding box center [820, 168] width 155 height 23
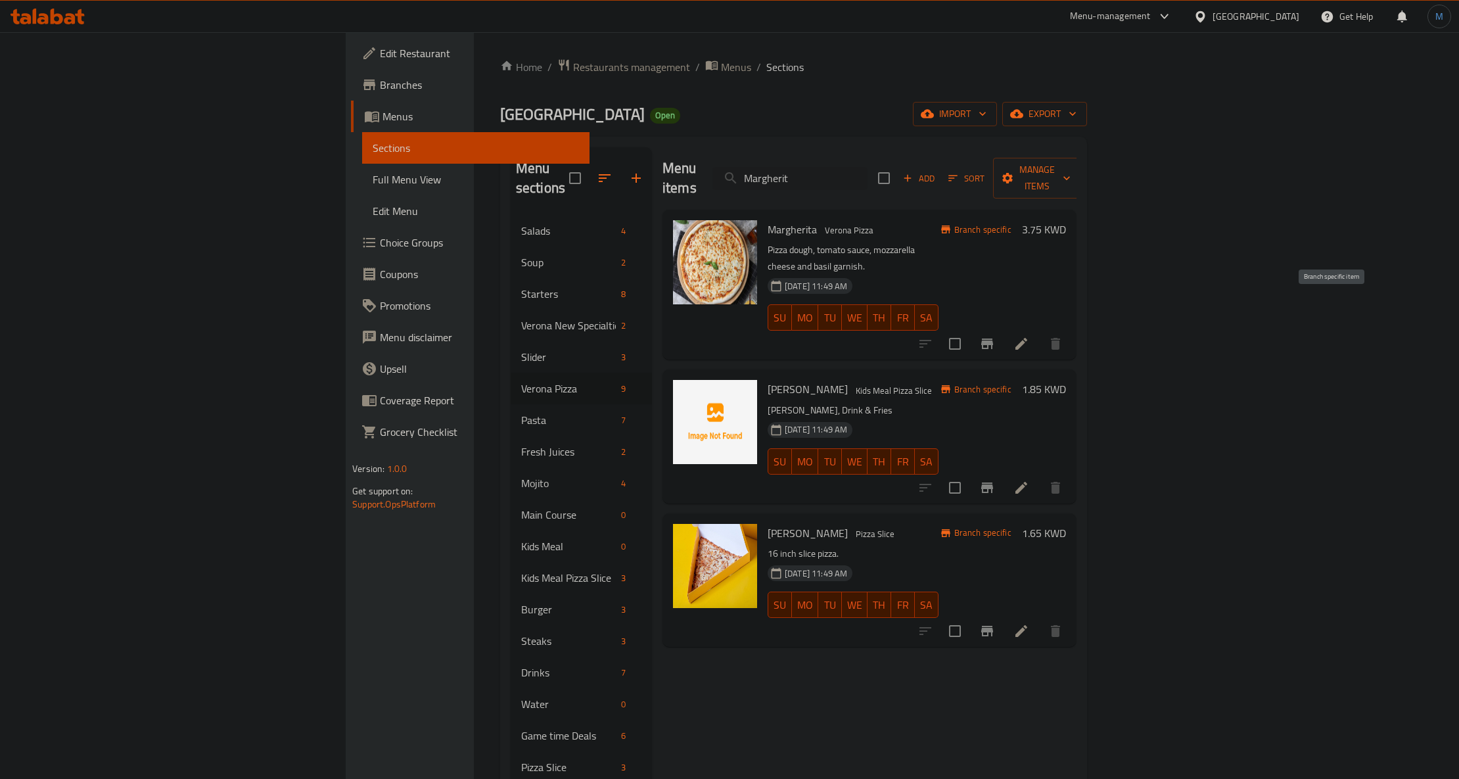
type input "Margherit"
click at [995, 336] on icon "Branch-specific-item" at bounding box center [987, 344] width 16 height 16
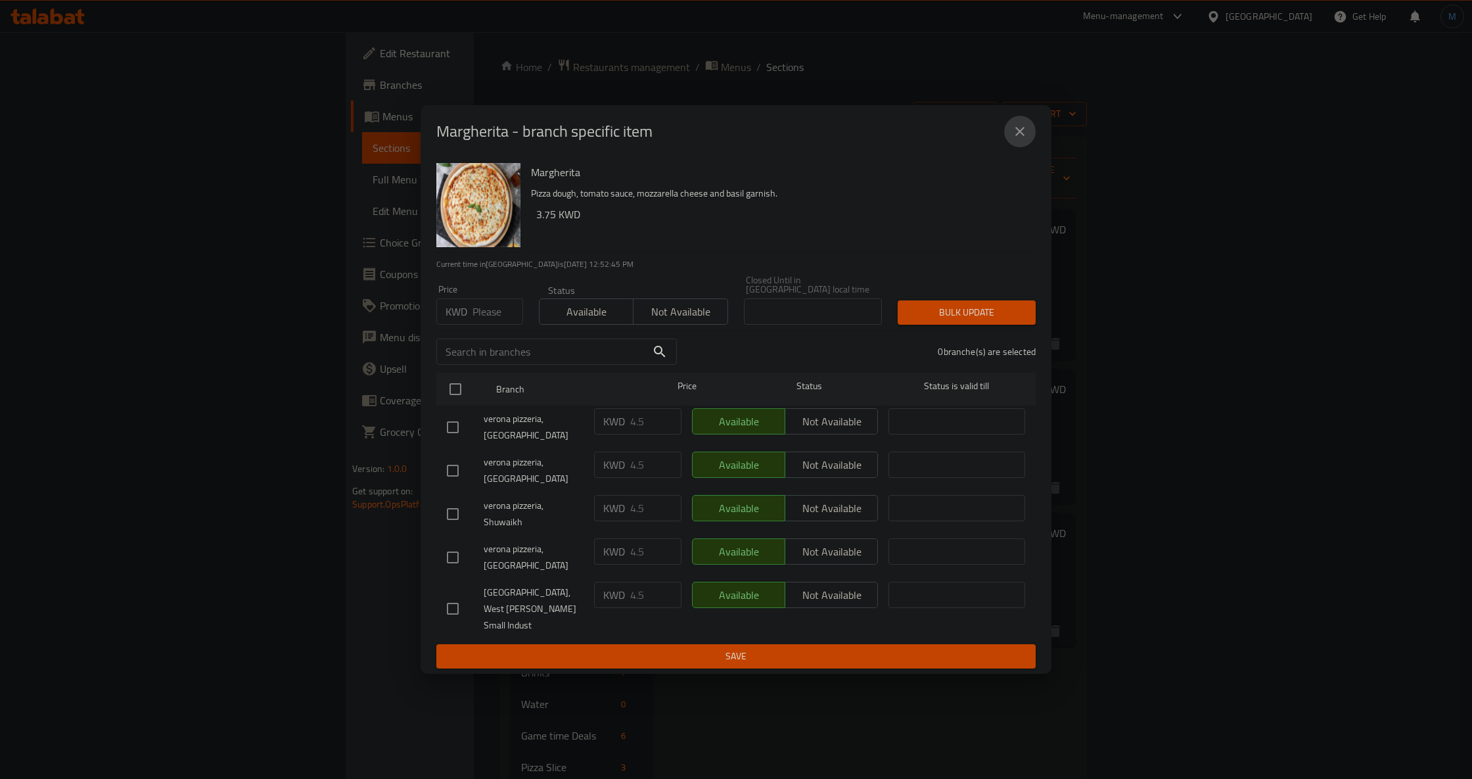
click at [1018, 136] on icon "close" at bounding box center [1020, 131] width 9 height 9
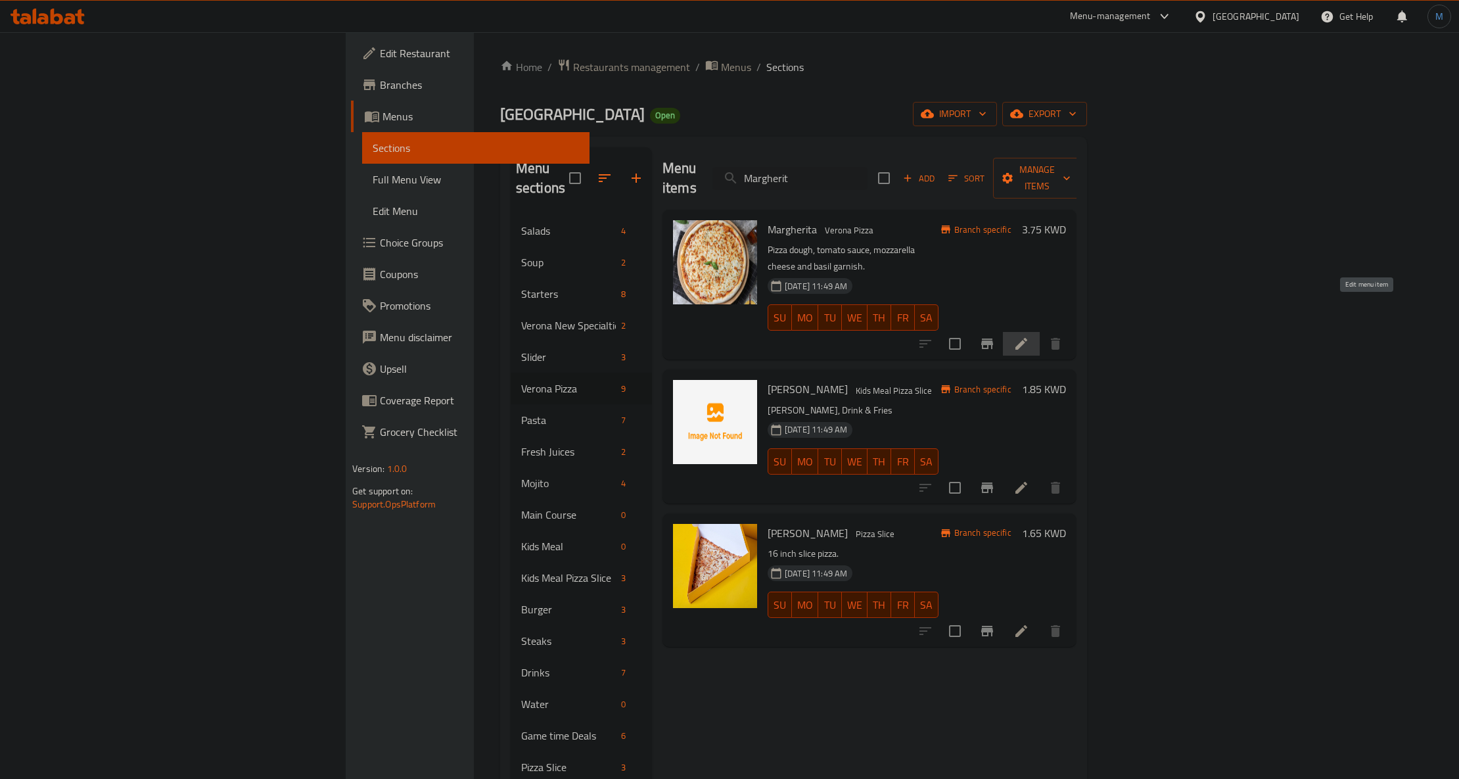
click at [1029, 336] on icon at bounding box center [1022, 344] width 16 height 16
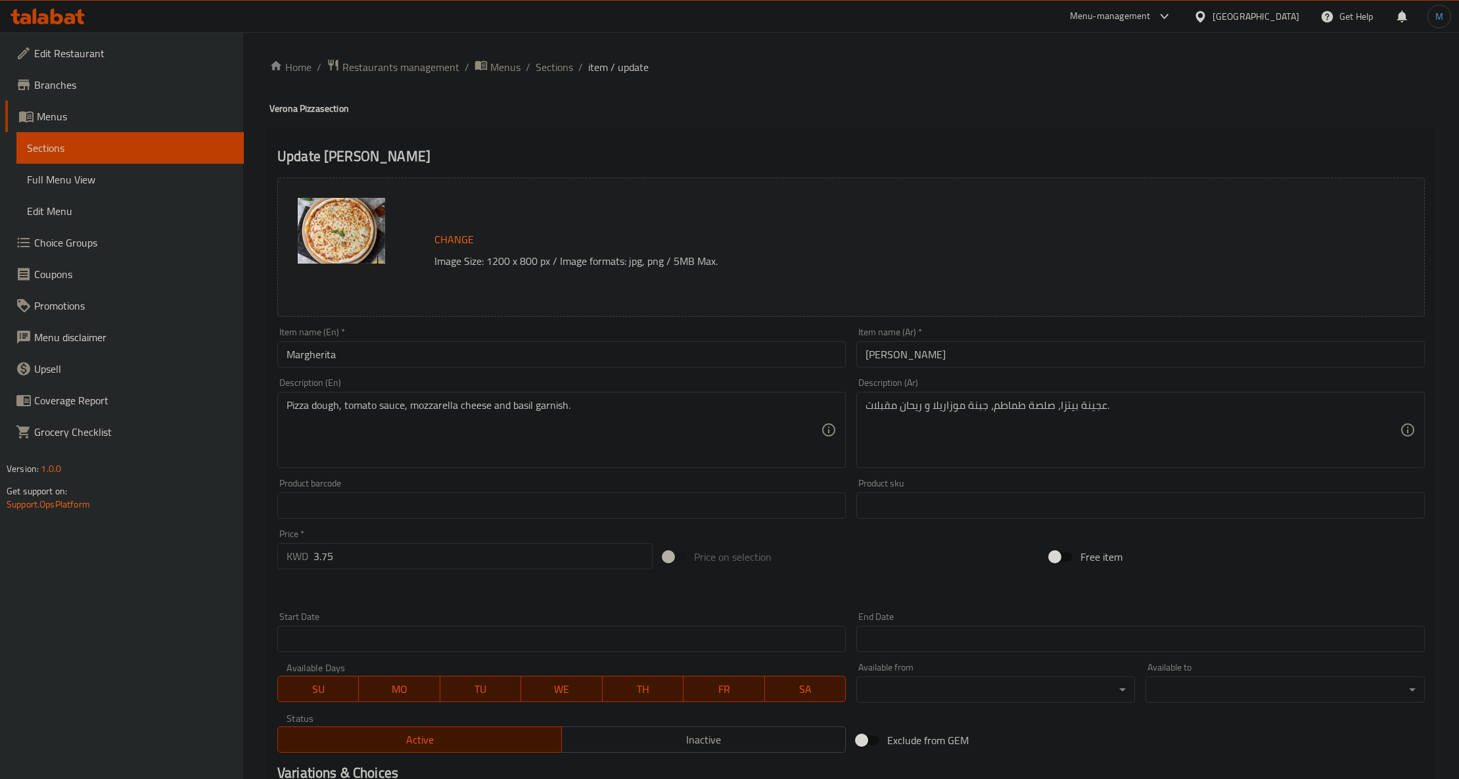
paste textarea "Fresh Tomato Sauce, Mozzarella Cheese & Basil Garnish"
type textarea "Fresh tomato sauce, mozzarella cheese & basil garnish"
paste textarea "لصة طماطم طازجة، جبنة موزاريلا وزينة الريحان"
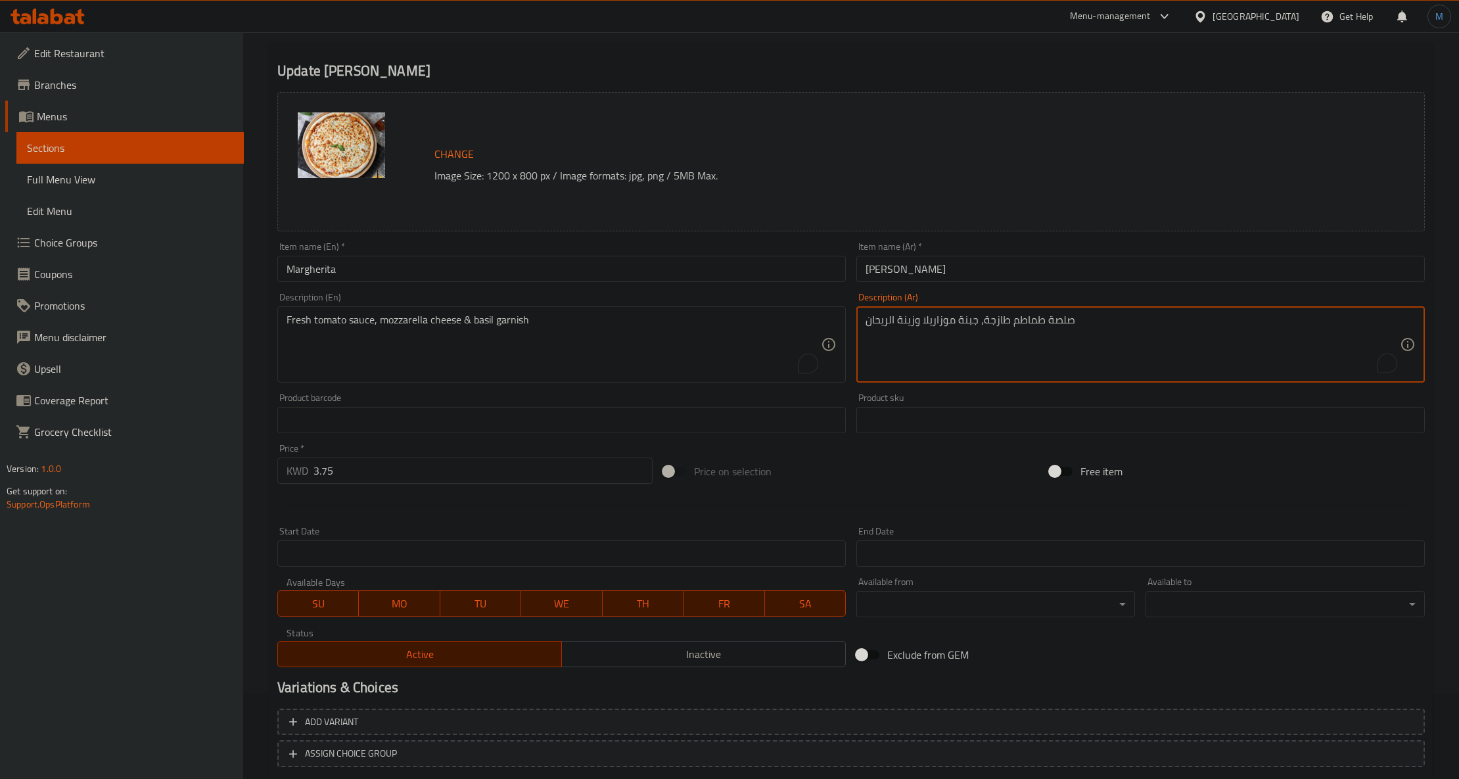
scroll to position [168, 0]
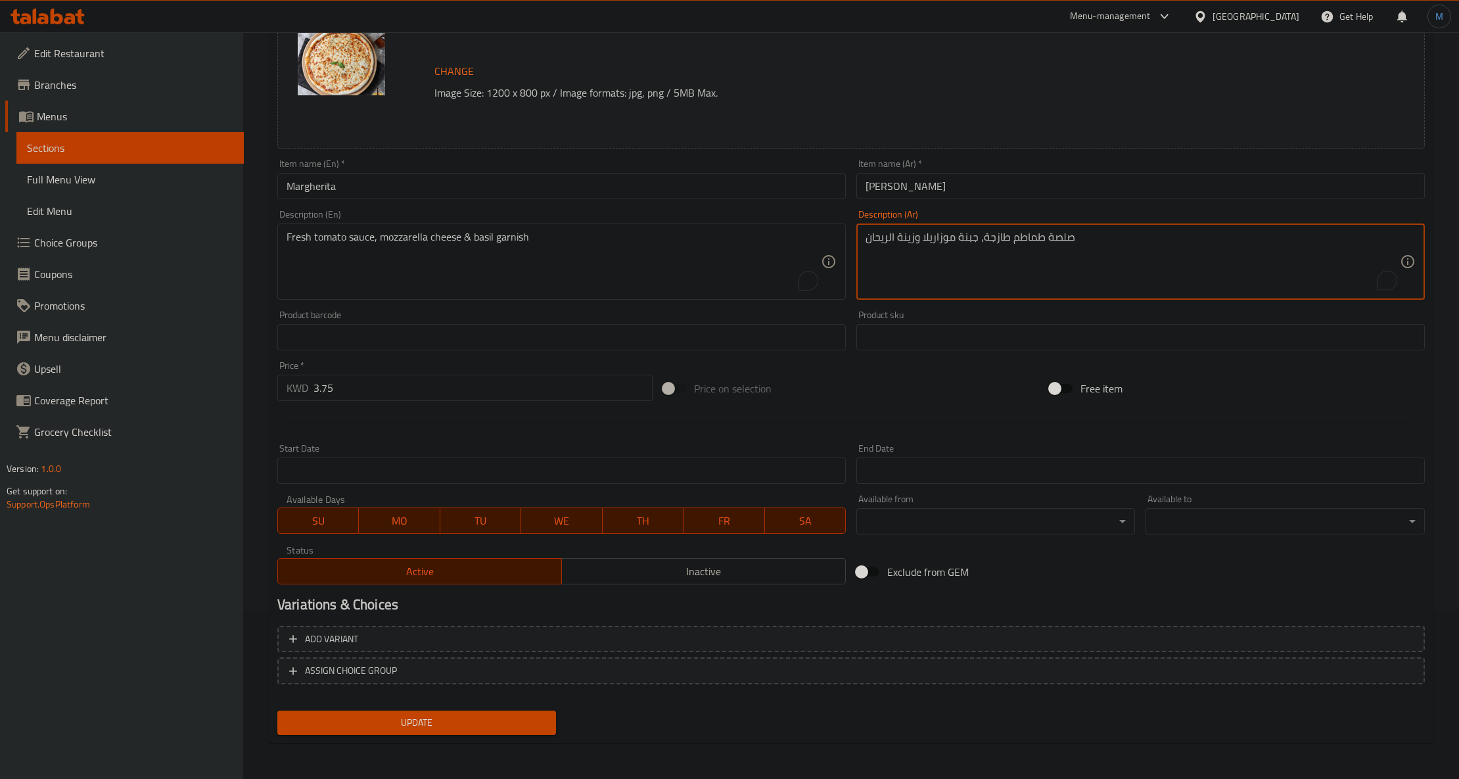
type textarea "صلصة طماطم طازجة، جبنة موزاريلا وزينة الريحان"
click at [508, 711] on button "Update" at bounding box center [416, 723] width 279 height 24
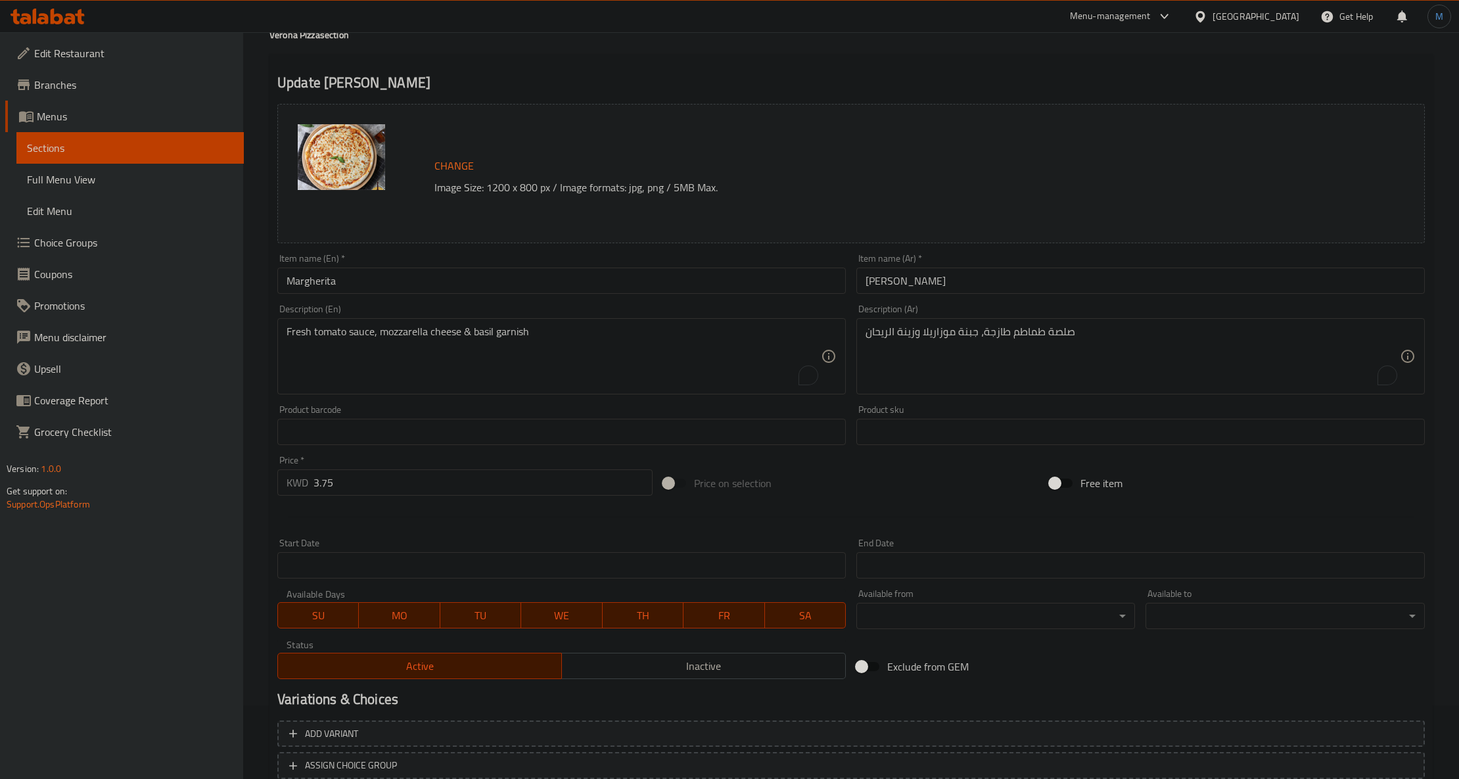
scroll to position [0, 0]
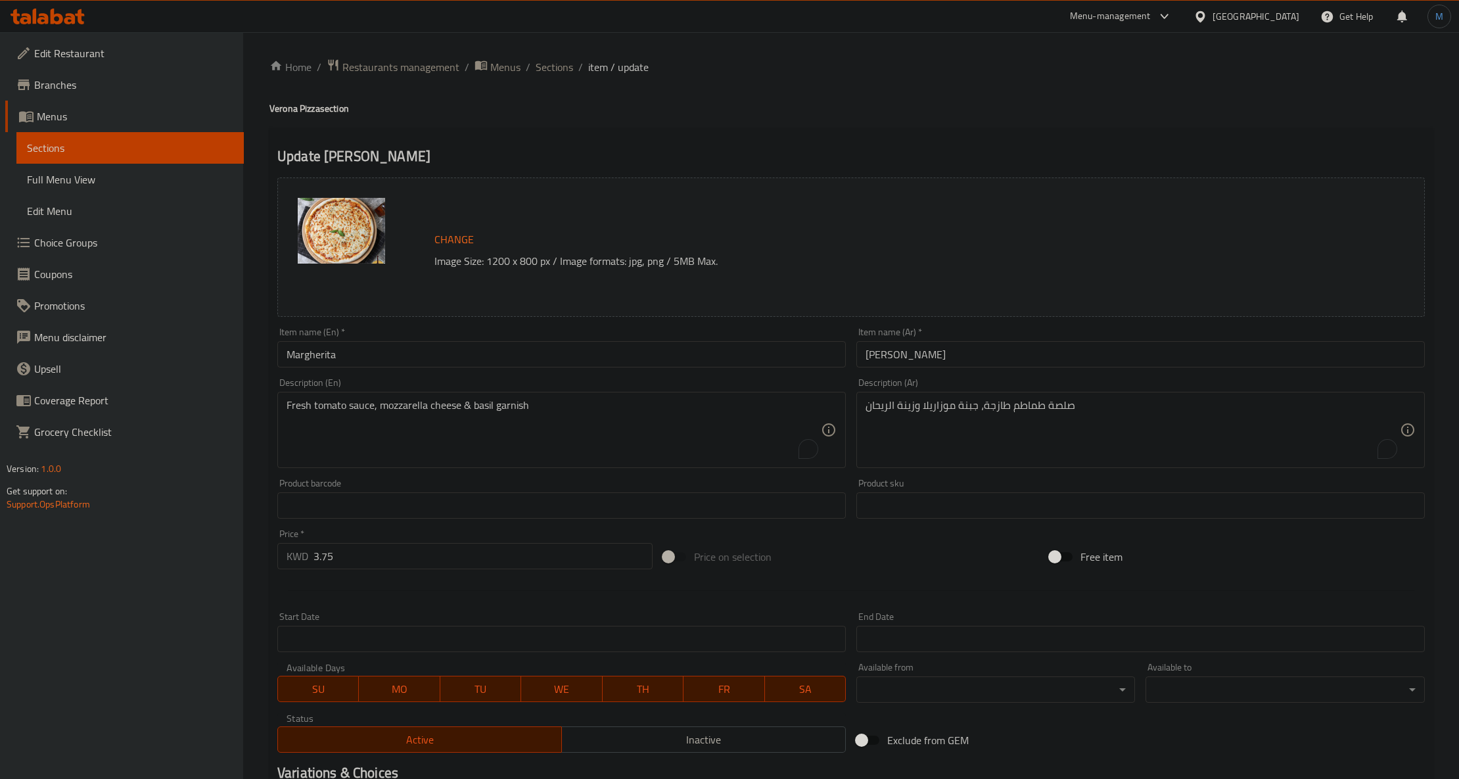
click at [576, 70] on ol "Home / Restaurants management / Menus / Sections / item / update" at bounding box center [852, 67] width 1164 height 17
click at [574, 69] on ol "Home / Restaurants management / Menus / Sections / item / update" at bounding box center [852, 67] width 1164 height 17
click at [572, 69] on ol "Home / Restaurants management / Menus / Sections / item / update" at bounding box center [852, 67] width 1164 height 17
drag, startPoint x: 568, startPoint y: 66, endPoint x: 569, endPoint y: 84, distance: 17.8
click at [567, 66] on span "Sections" at bounding box center [554, 67] width 37 height 16
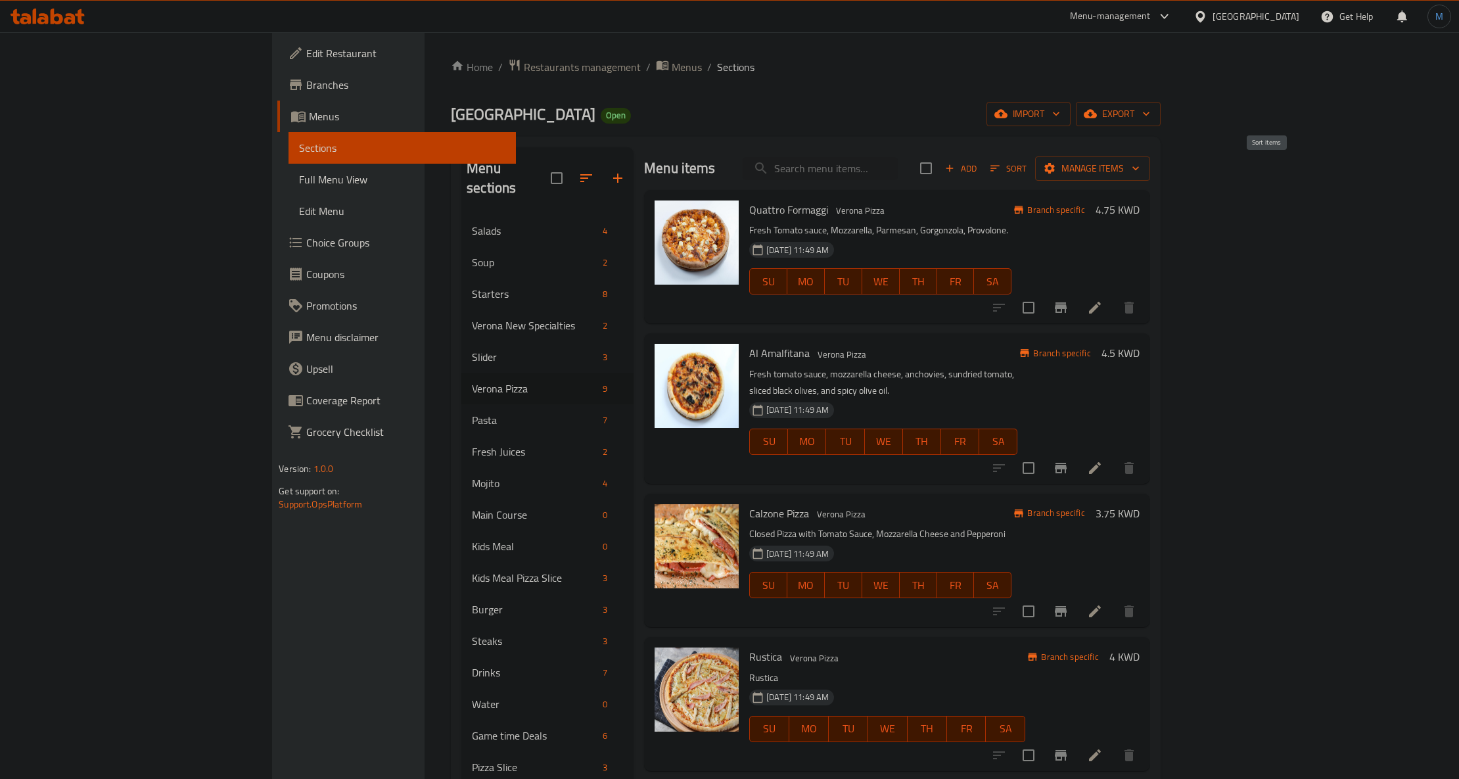
click at [1027, 167] on span "Sort" at bounding box center [1009, 168] width 36 height 15
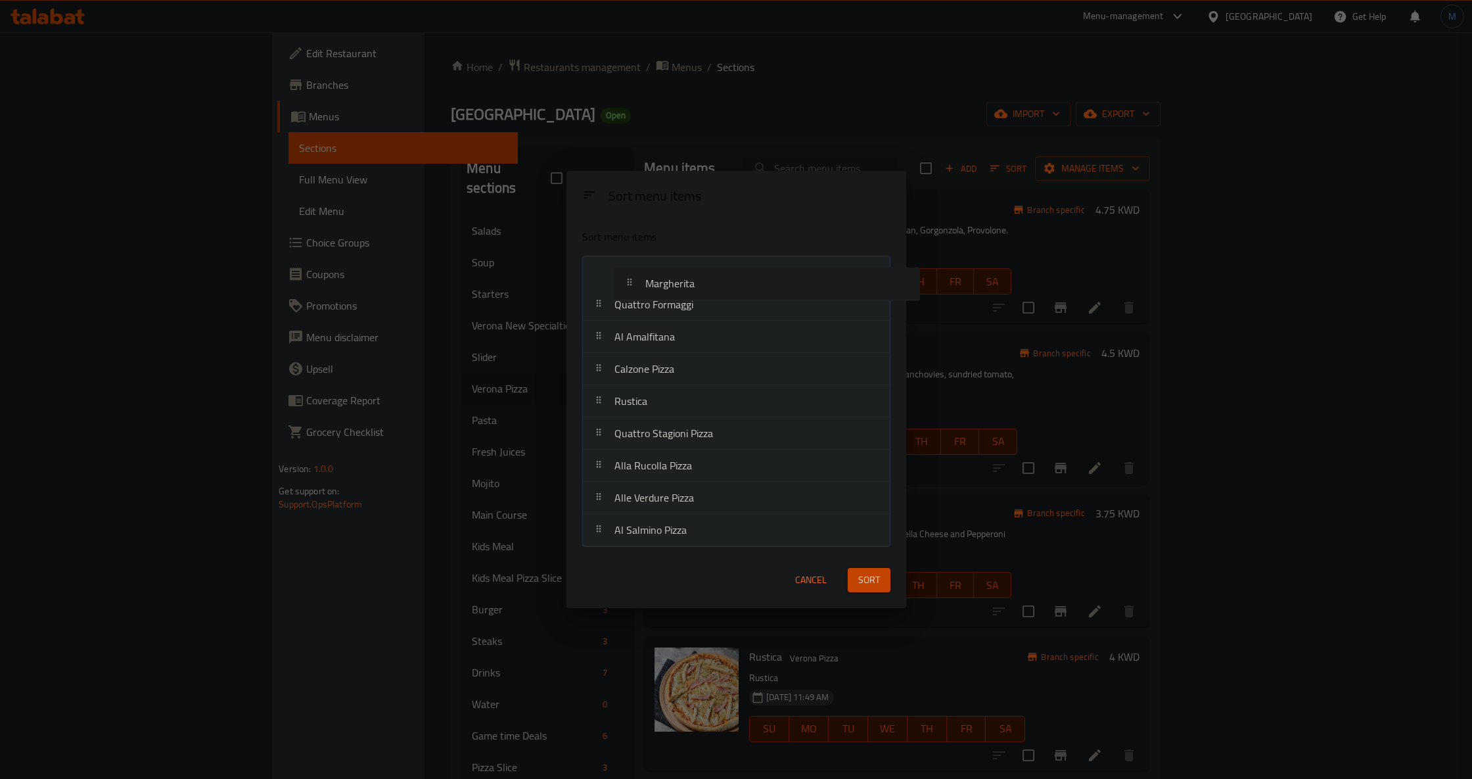
drag, startPoint x: 631, startPoint y: 540, endPoint x: 666, endPoint y: 262, distance: 280.9
click at [666, 262] on nav "Quattro Formaggi Al Amalfitana Calzone Pizza Rustica Quattro Stagioni Pizza All…" at bounding box center [736, 401] width 308 height 291
drag, startPoint x: 676, startPoint y: 538, endPoint x: 705, endPoint y: 312, distance: 228.0
click at [705, 312] on nav "Margherita Quattro Formaggi Al Amalfitana Calzone Pizza Rustica Quattro Stagion…" at bounding box center [736, 401] width 308 height 291
click at [860, 574] on span "Sort" at bounding box center [870, 580] width 22 height 16
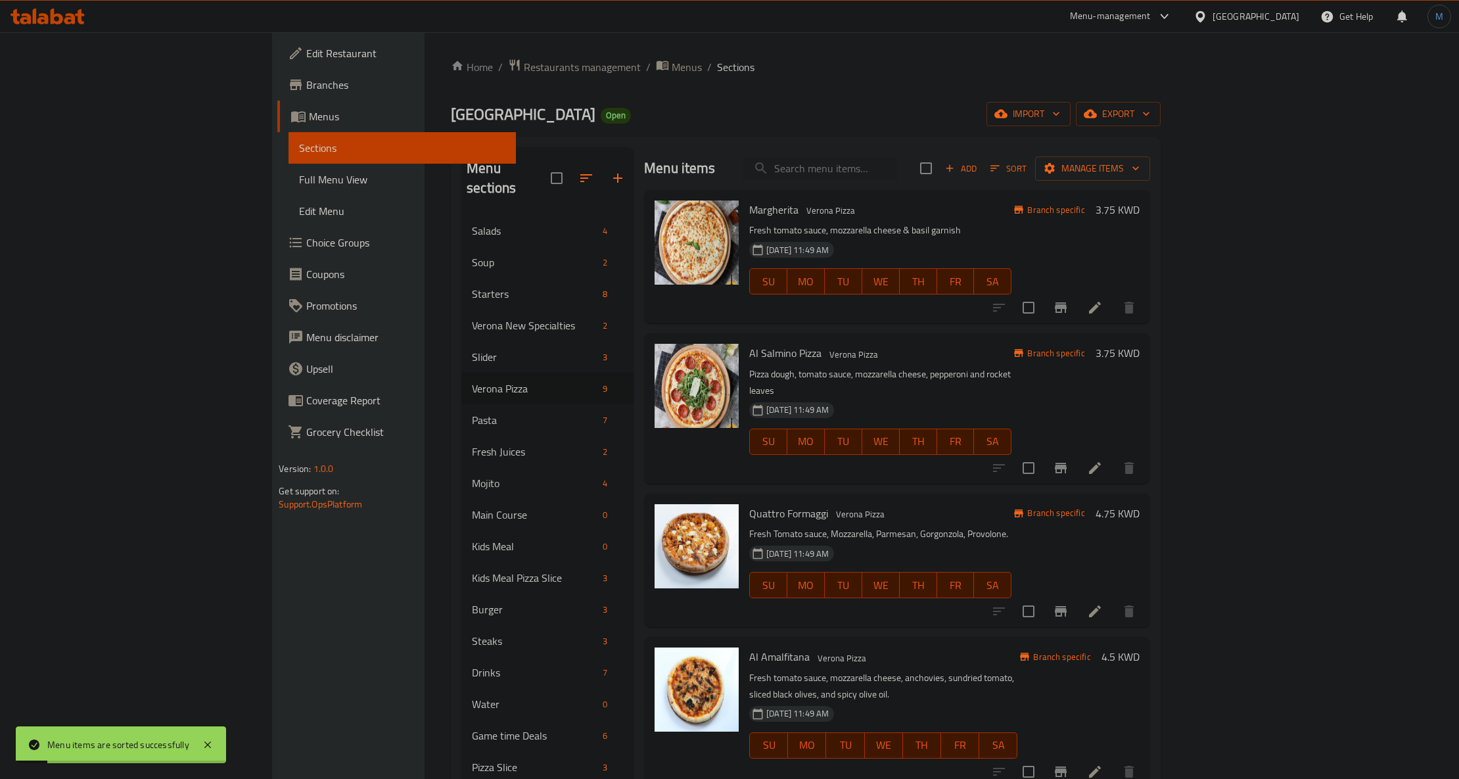
click at [995, 362] on h6 "Al Salmino Pizza Verona Pizza" at bounding box center [880, 353] width 262 height 18
click at [1103, 460] on icon at bounding box center [1095, 468] width 16 height 16
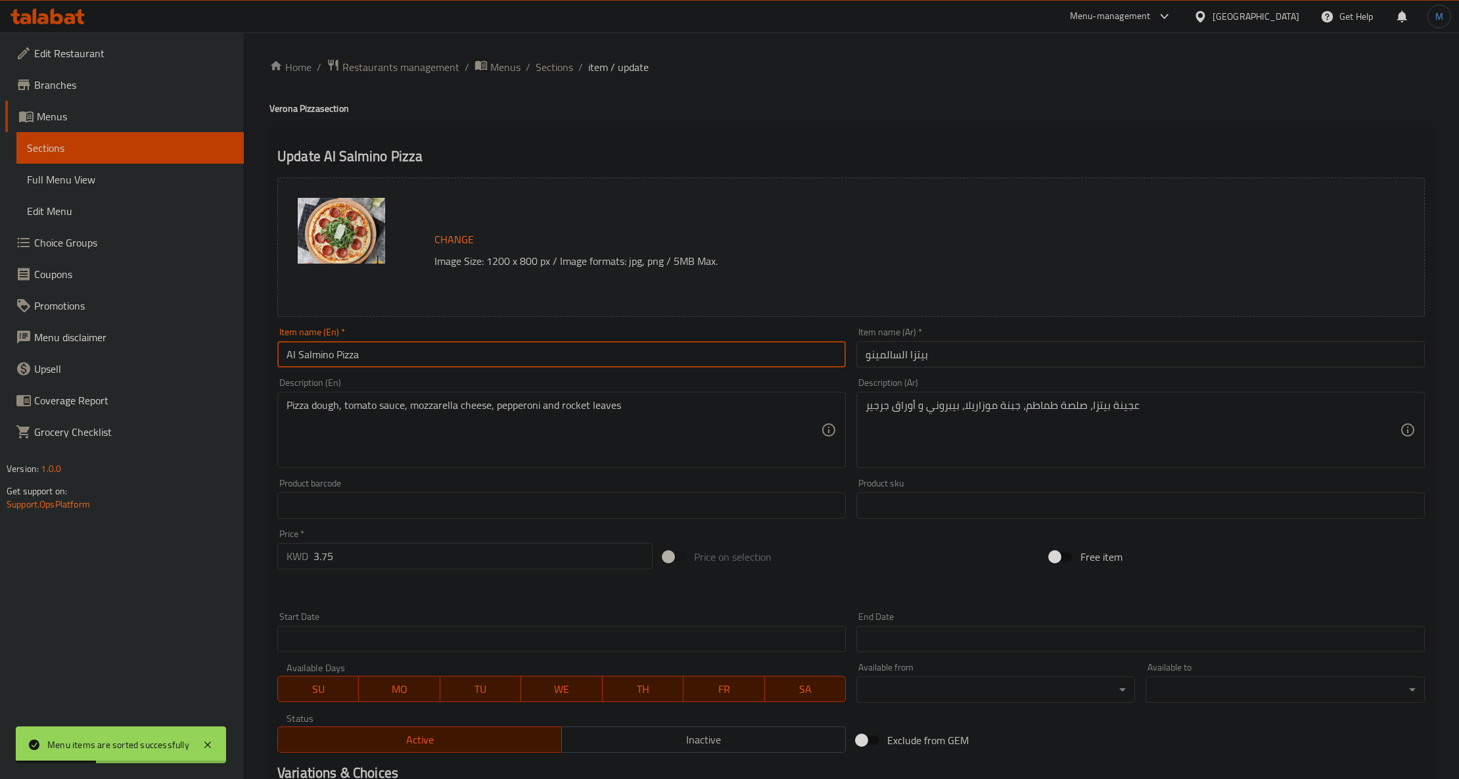
click at [409, 366] on input "Al Salmino Pizza" at bounding box center [561, 354] width 569 height 26
paste input "salamino"
type input "[PERSON_NAME]"
click at [952, 361] on input "بيتزا السالمينو" at bounding box center [1141, 354] width 569 height 26
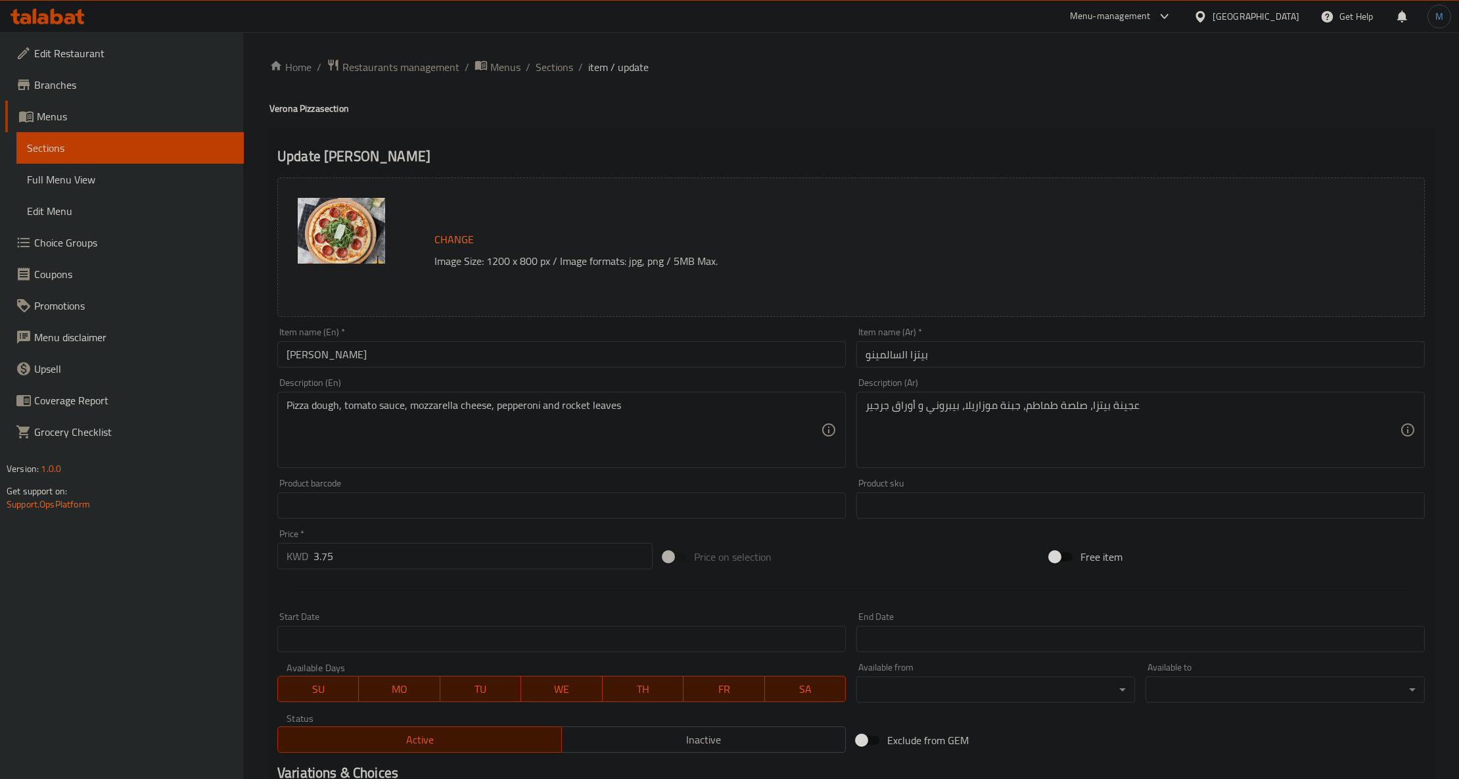
click at [1163, 379] on div "Description (Ar) عجينة بيتزا، صلصة طماطم، جبنة موزاريلا، بيبروني و أوراق جرجير …" at bounding box center [1141, 423] width 569 height 90
drag, startPoint x: 498, startPoint y: 401, endPoint x: 559, endPoint y: 422, distance: 64.0
paste textarea "Fresh Tomato Sauce, Mozzarella Cheese, Pepperoni, Rocket L"
type textarea "Fresh tomato sauce, mozzarella cheese, pepperoni, rocket leaves"
paste textarea "لصة طماطم طازجة، جبنة موزاريلا، بيبروني، أوراق جرجير"
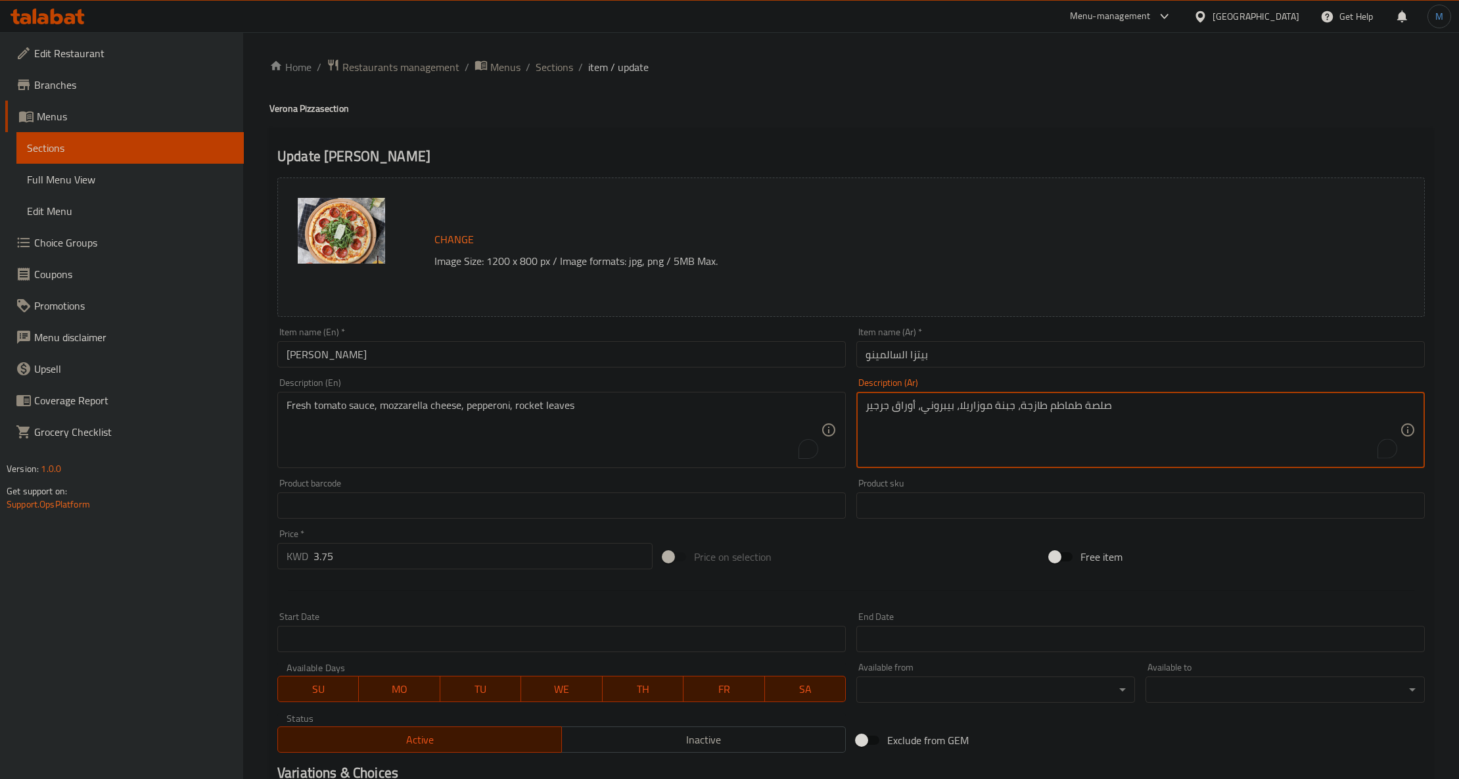
type textarea "صلصة طماطم طازجة، جبنة موزاريلا، بيبروني، أوراق جرجير"
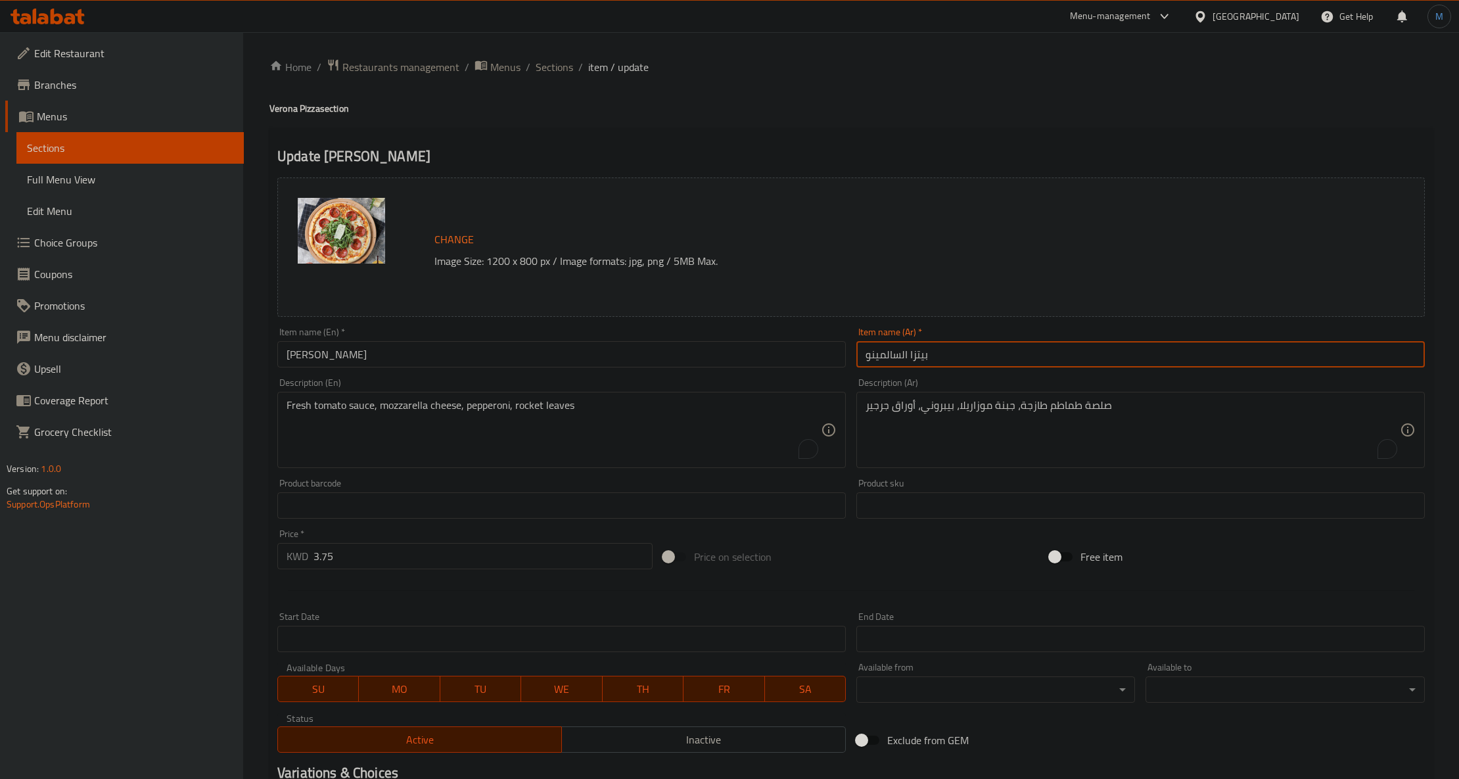
drag, startPoint x: 910, startPoint y: 364, endPoint x: 929, endPoint y: 367, distance: 19.3
click at [929, 367] on input "بيتزا السالمينو" at bounding box center [1141, 354] width 569 height 26
click at [948, 361] on input "بيتزا السالمينو" at bounding box center [1141, 354] width 569 height 26
drag, startPoint x: 948, startPoint y: 361, endPoint x: 1256, endPoint y: 325, distance: 309.8
click at [1256, 325] on div "Item name (Ar)   * [PERSON_NAME] Item name (Ar) *" at bounding box center [1140, 347] width 579 height 51
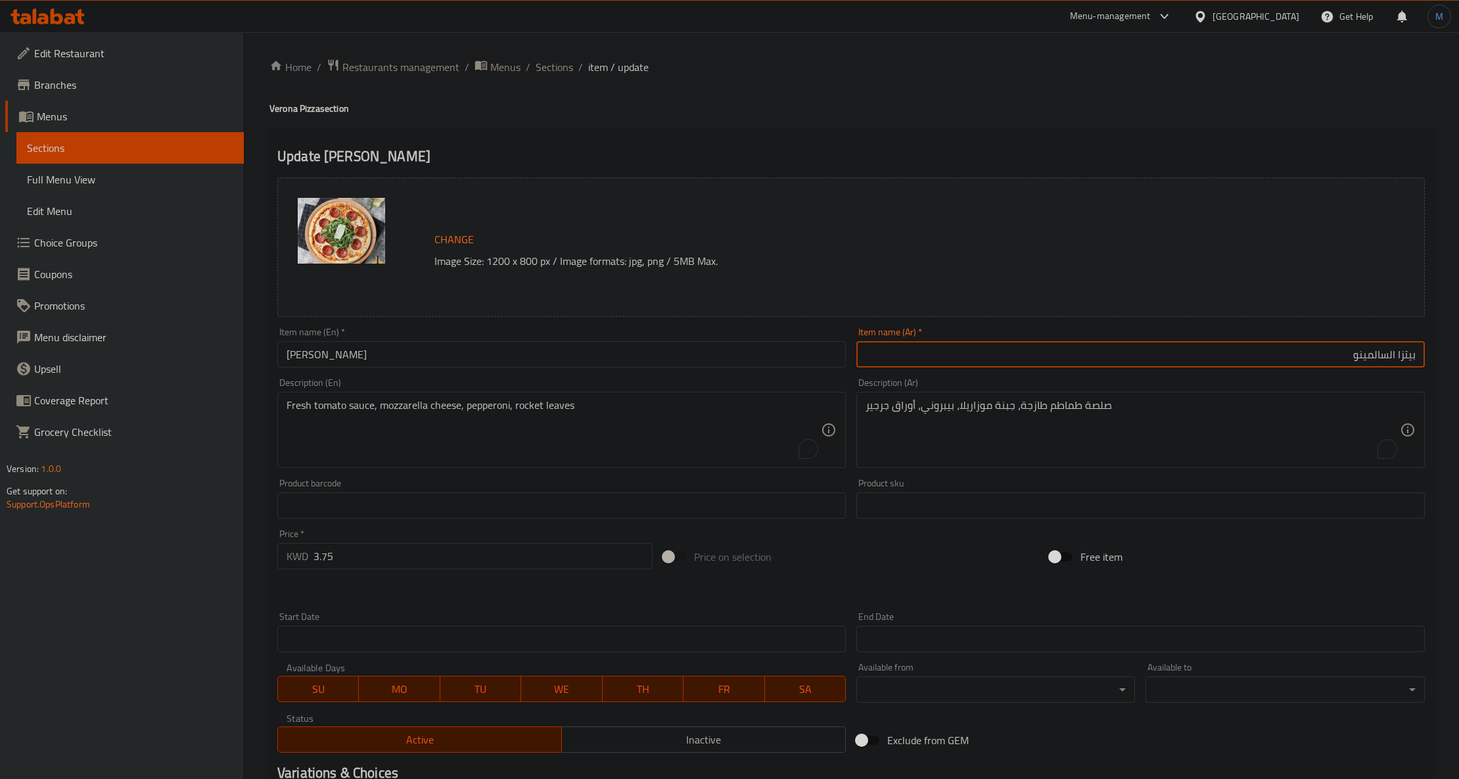
click at [1403, 356] on input "بيتزا السالمينو" at bounding box center [1141, 354] width 569 height 26
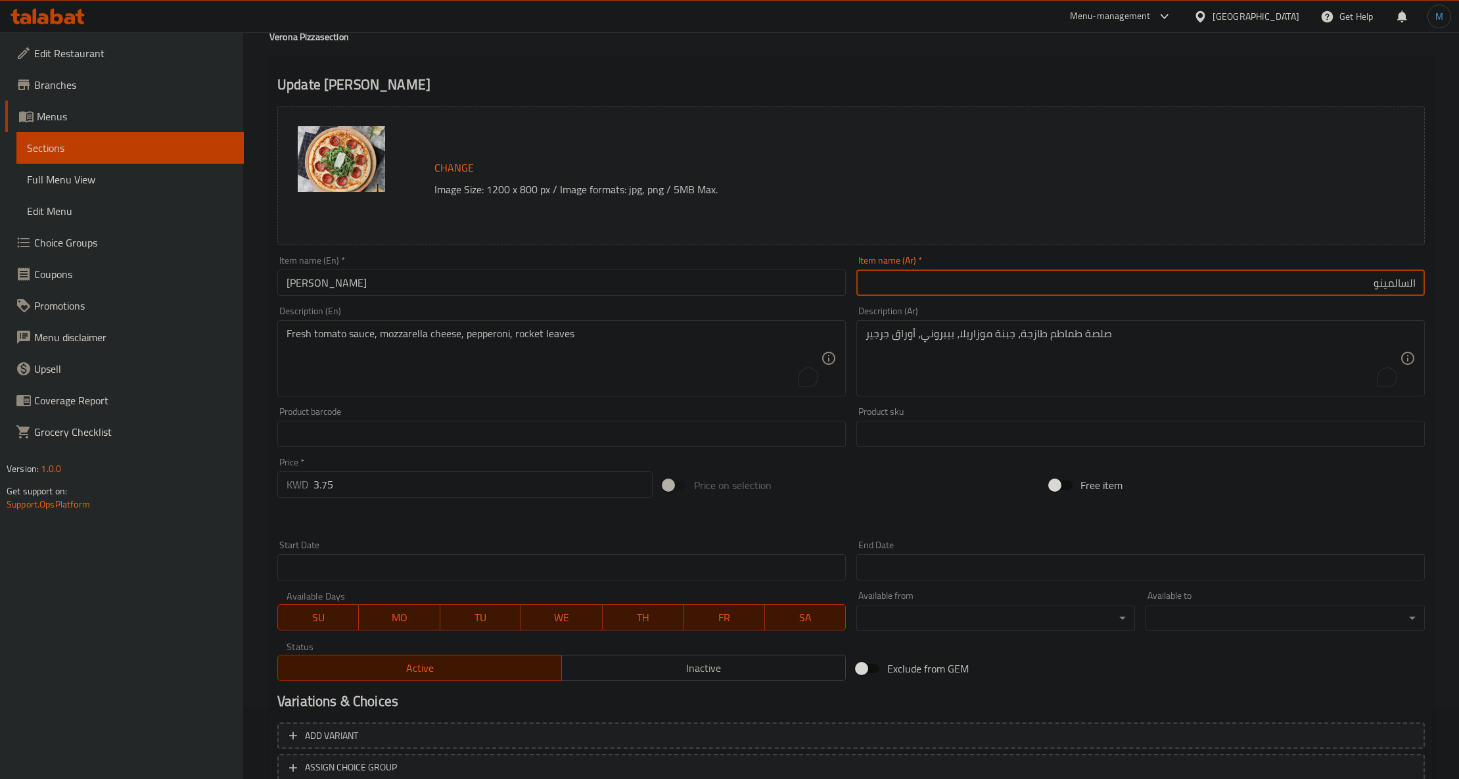
scroll to position [168, 0]
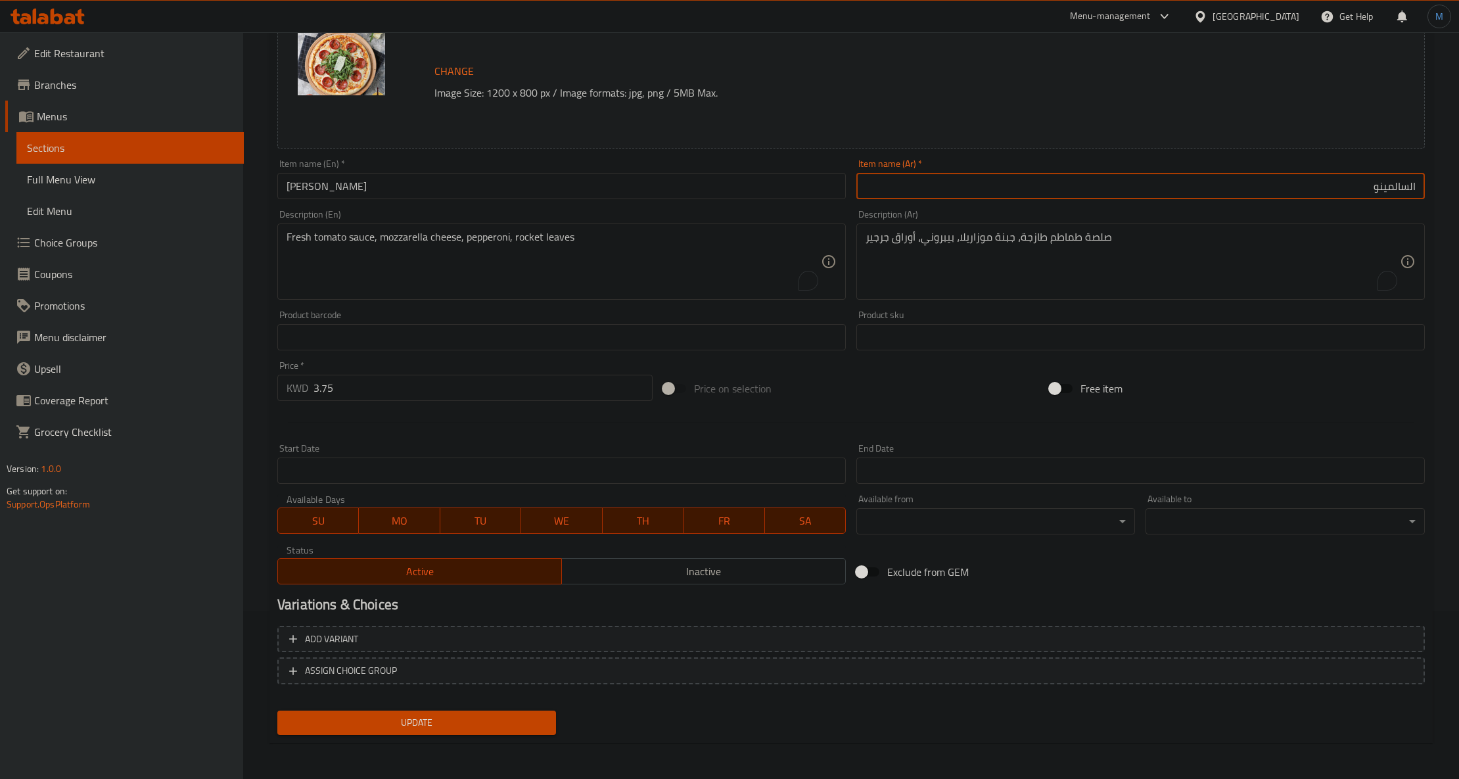
type input "السالمينو"
click at [454, 730] on span "Update" at bounding box center [417, 723] width 258 height 16
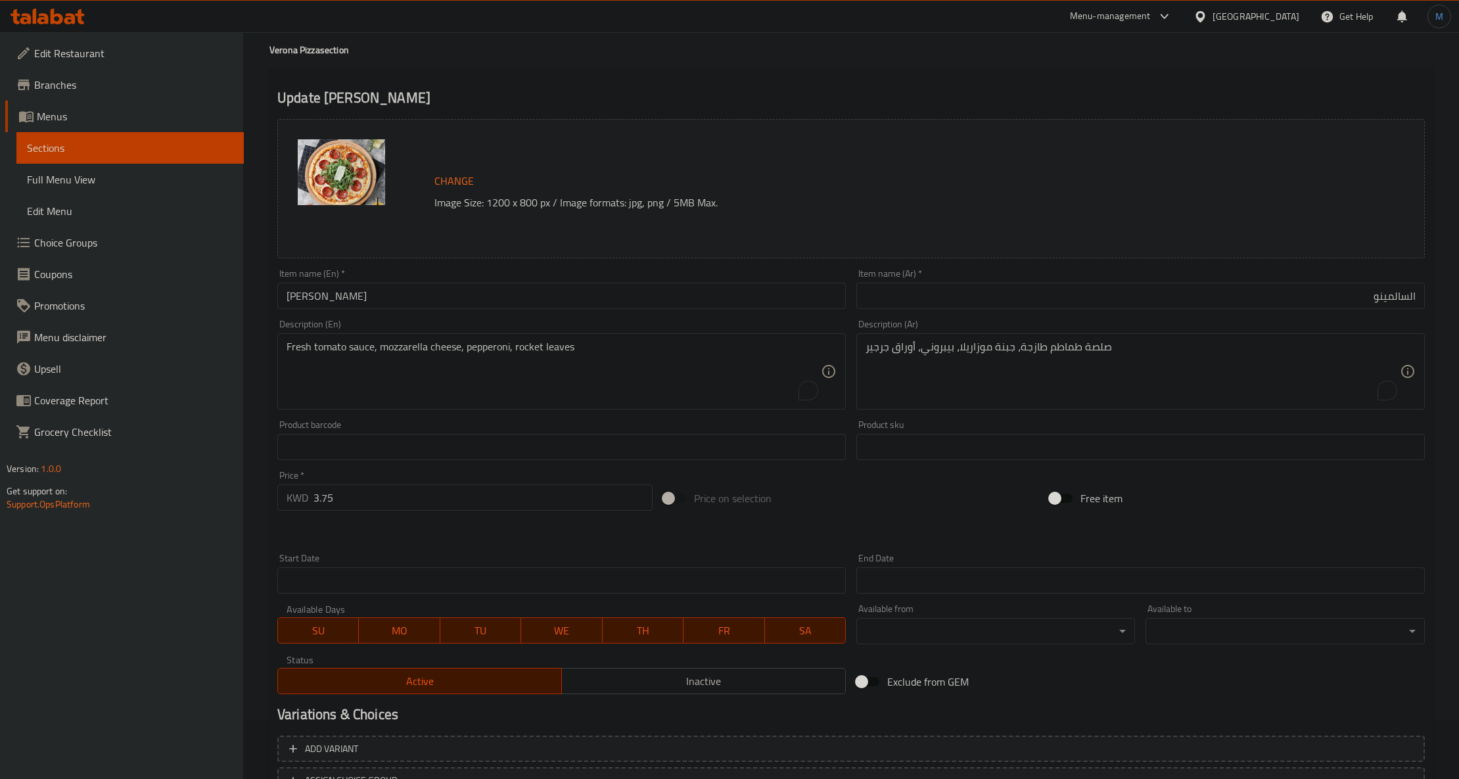
scroll to position [87, 0]
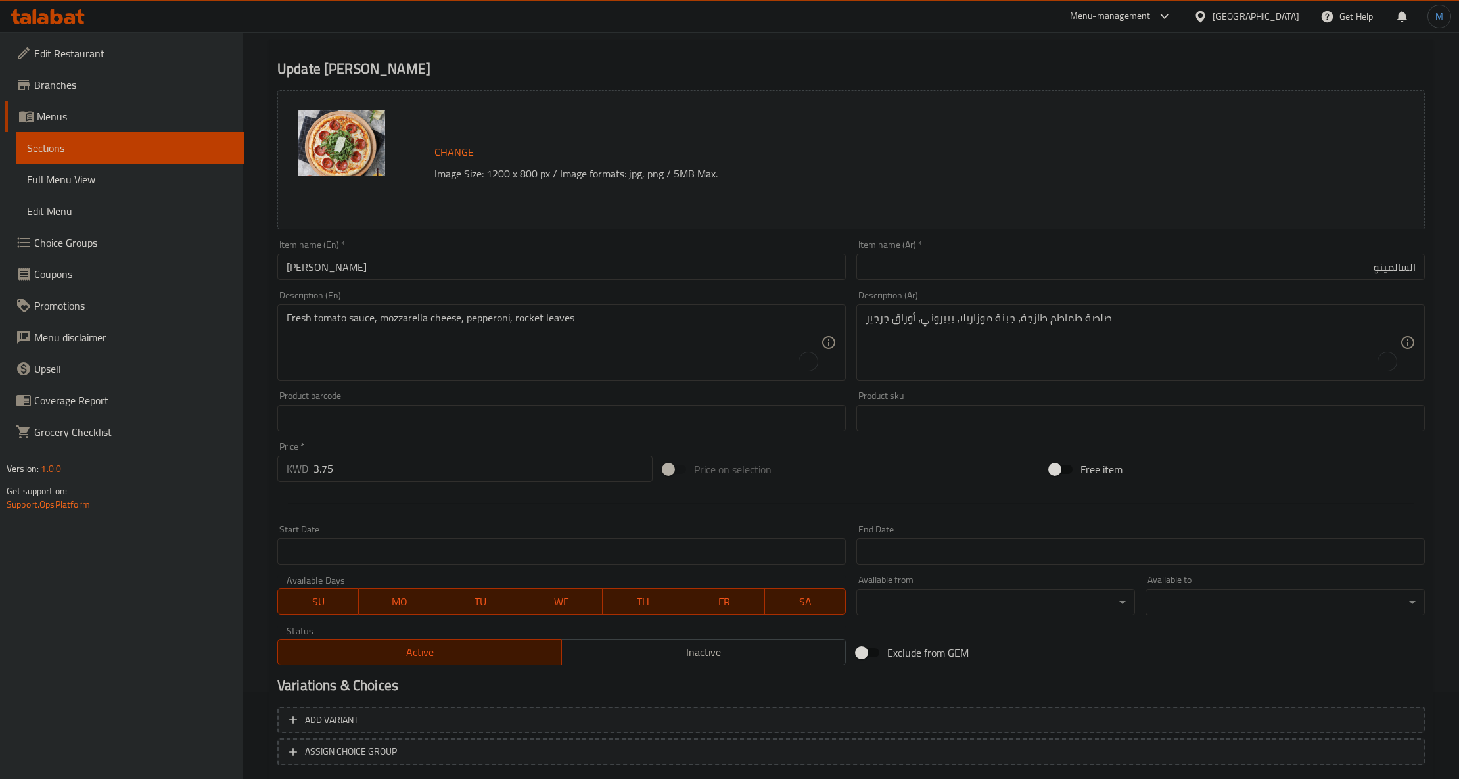
click at [379, 283] on div "Item name (En)   * [PERSON_NAME] Item name (En) *" at bounding box center [561, 260] width 579 height 51
click at [380, 277] on input "[PERSON_NAME]" at bounding box center [561, 267] width 569 height 26
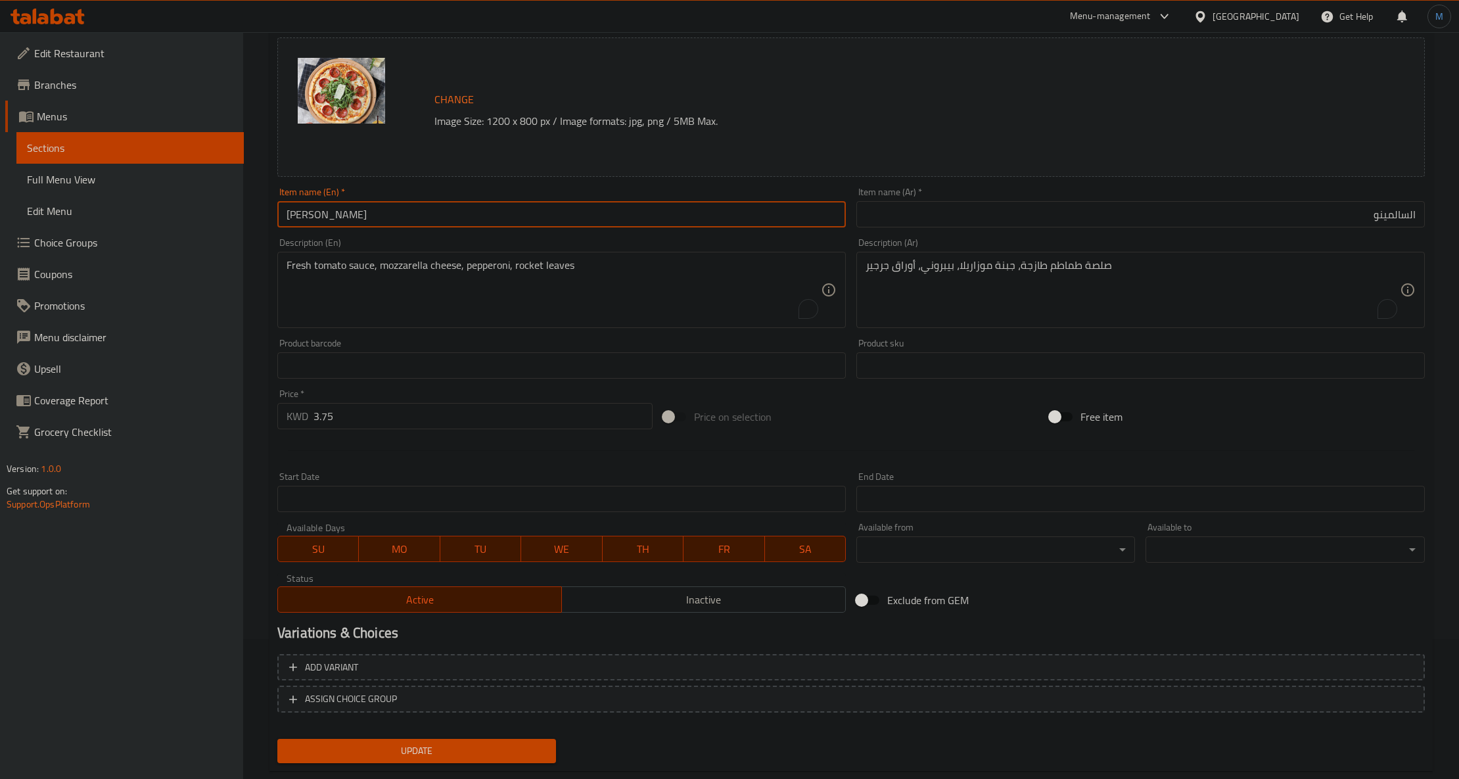
scroll to position [168, 0]
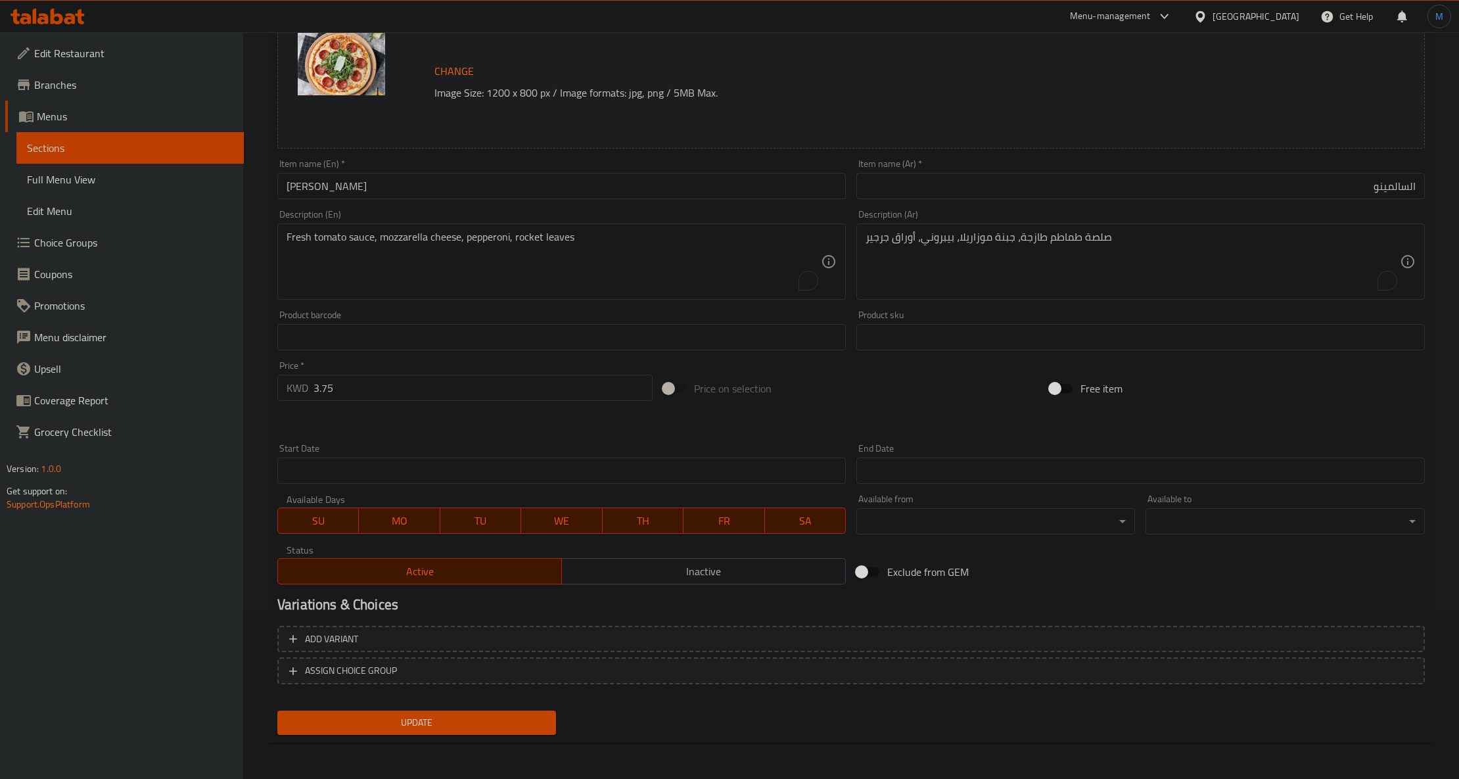
click at [398, 707] on div "Update" at bounding box center [416, 722] width 289 height 35
click at [406, 711] on button "Update" at bounding box center [416, 723] width 279 height 24
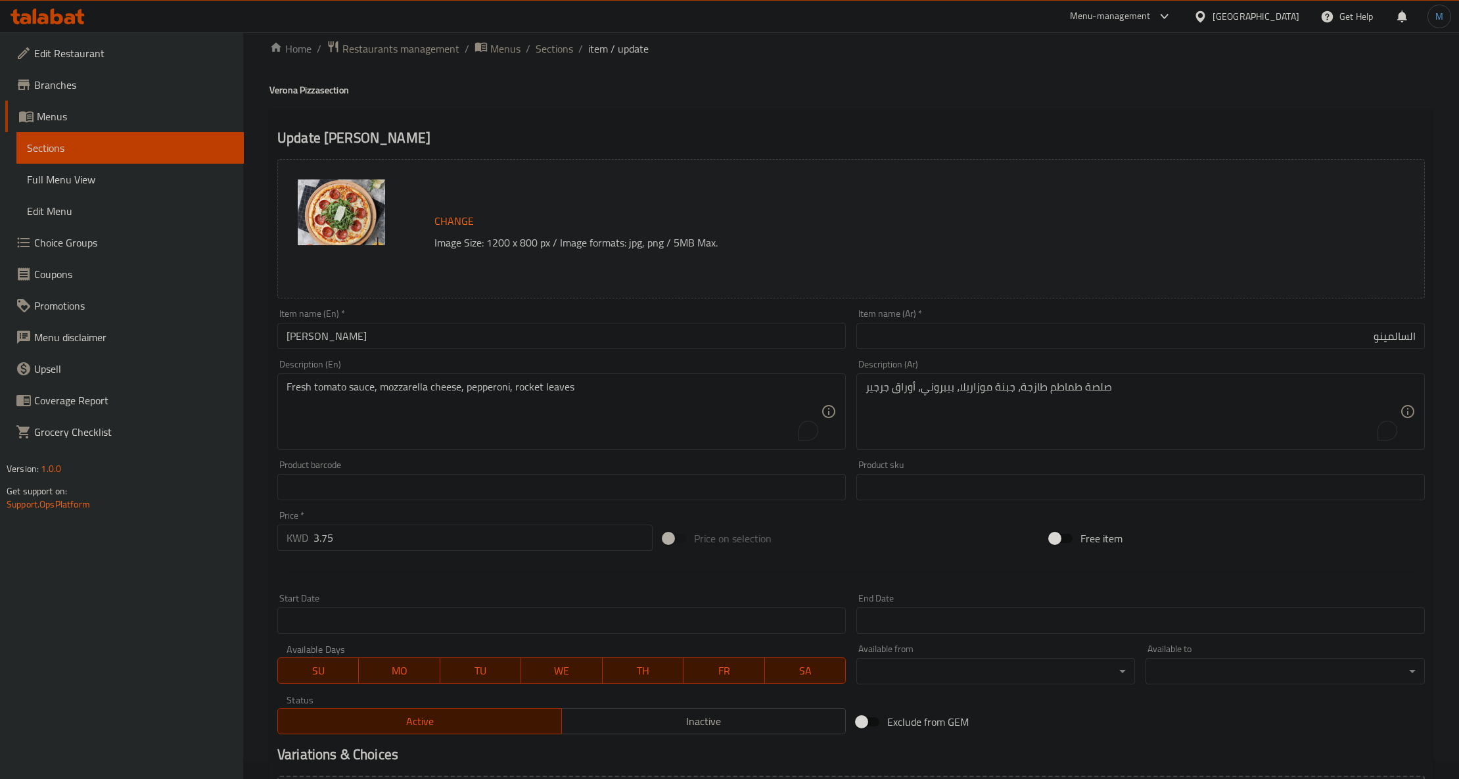
scroll to position [0, 0]
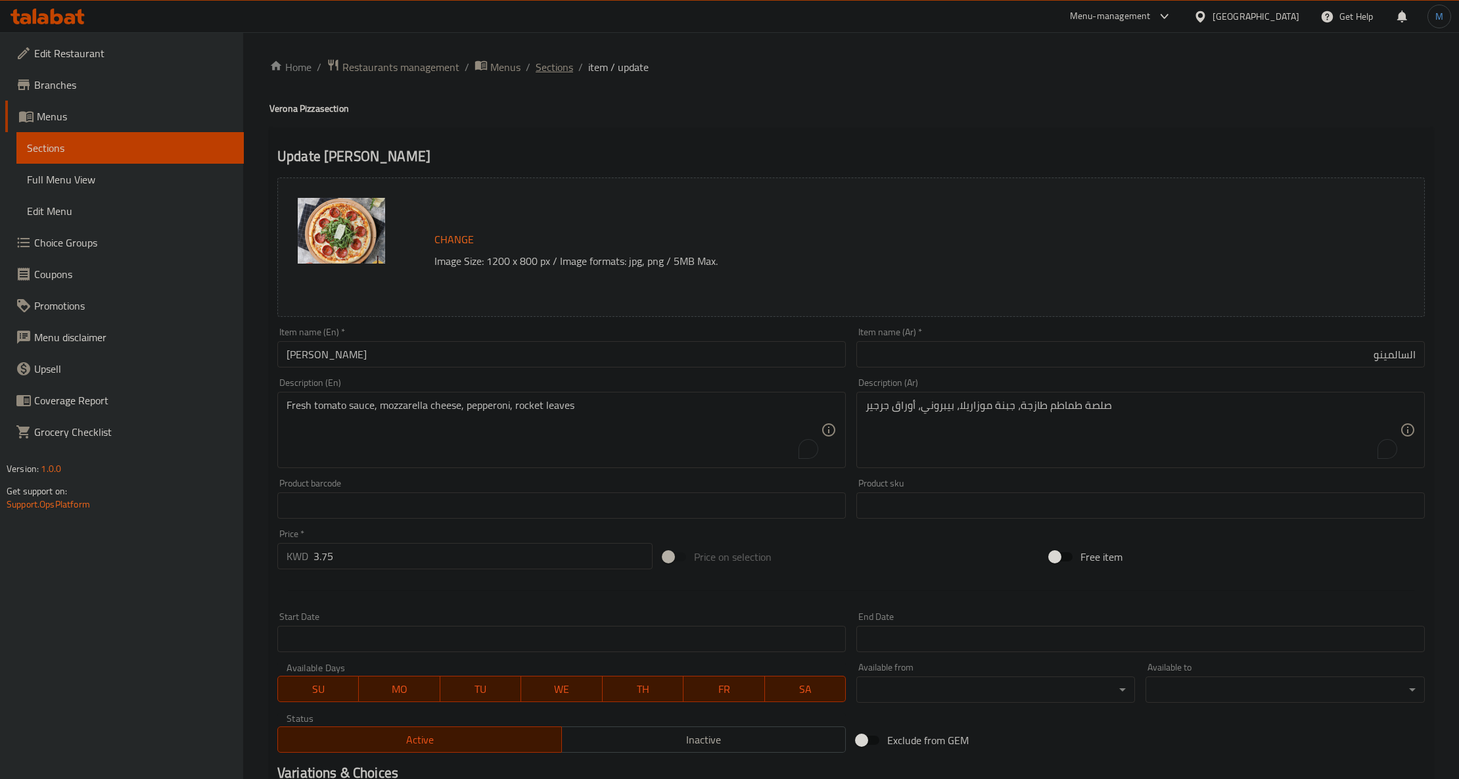
click at [550, 64] on span "Sections" at bounding box center [554, 67] width 37 height 16
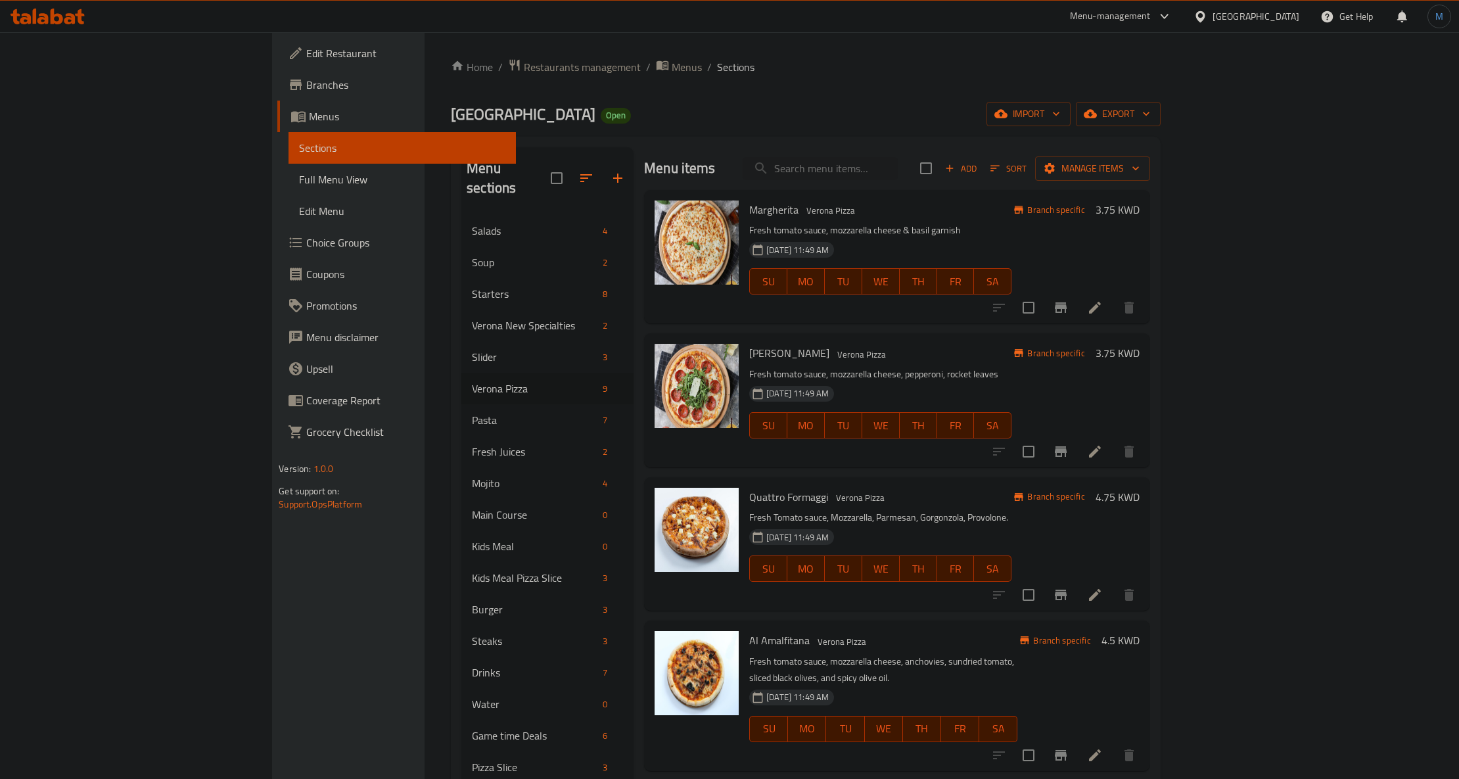
click at [859, 411] on div "SU MO TU WE TH FR SA" at bounding box center [880, 425] width 273 height 37
click at [910, 487] on div "Quattro Formaggi Verona Pizza Fresh Tomato sauce, Mozzarella, Parmesan, Gorgonz…" at bounding box center [880, 543] width 273 height 123
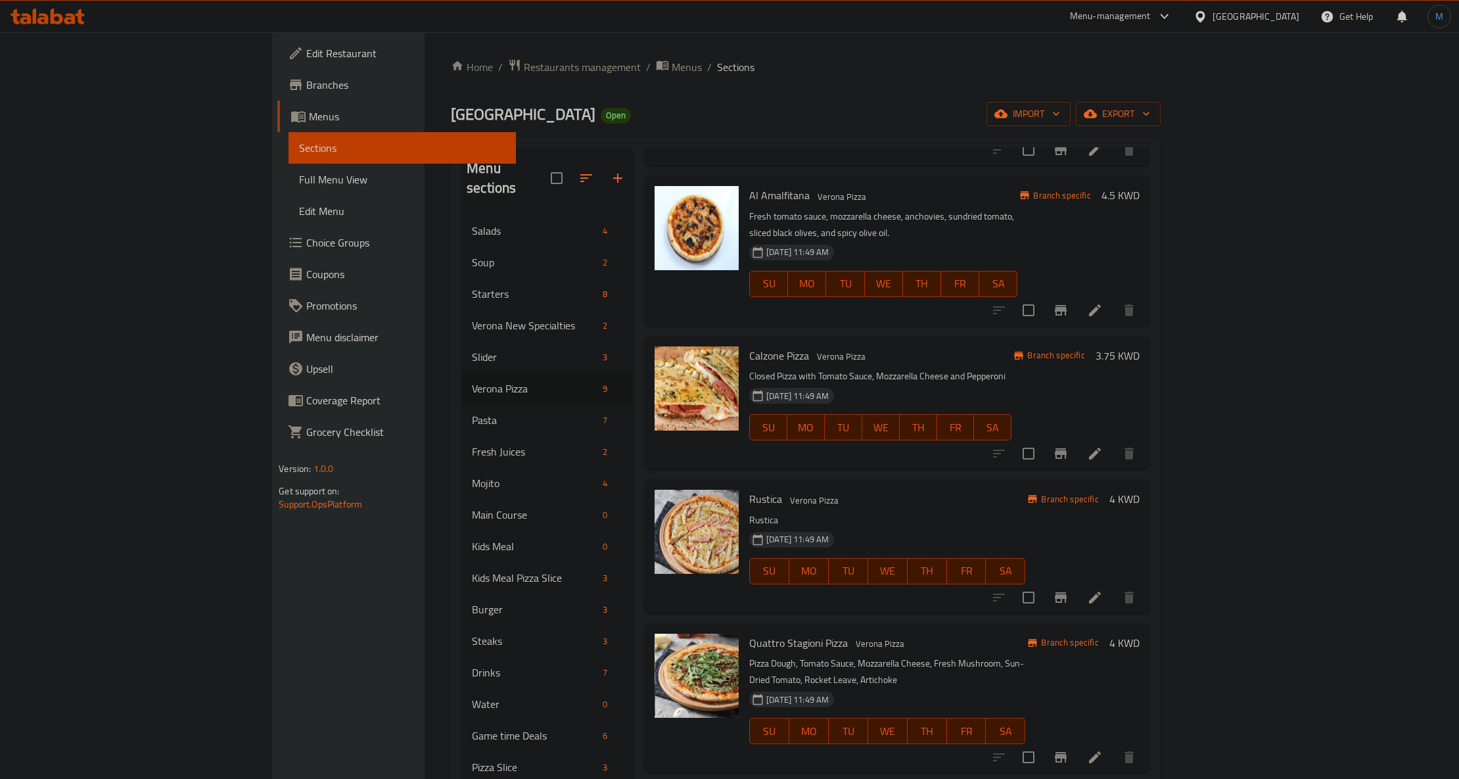
scroll to position [451, 0]
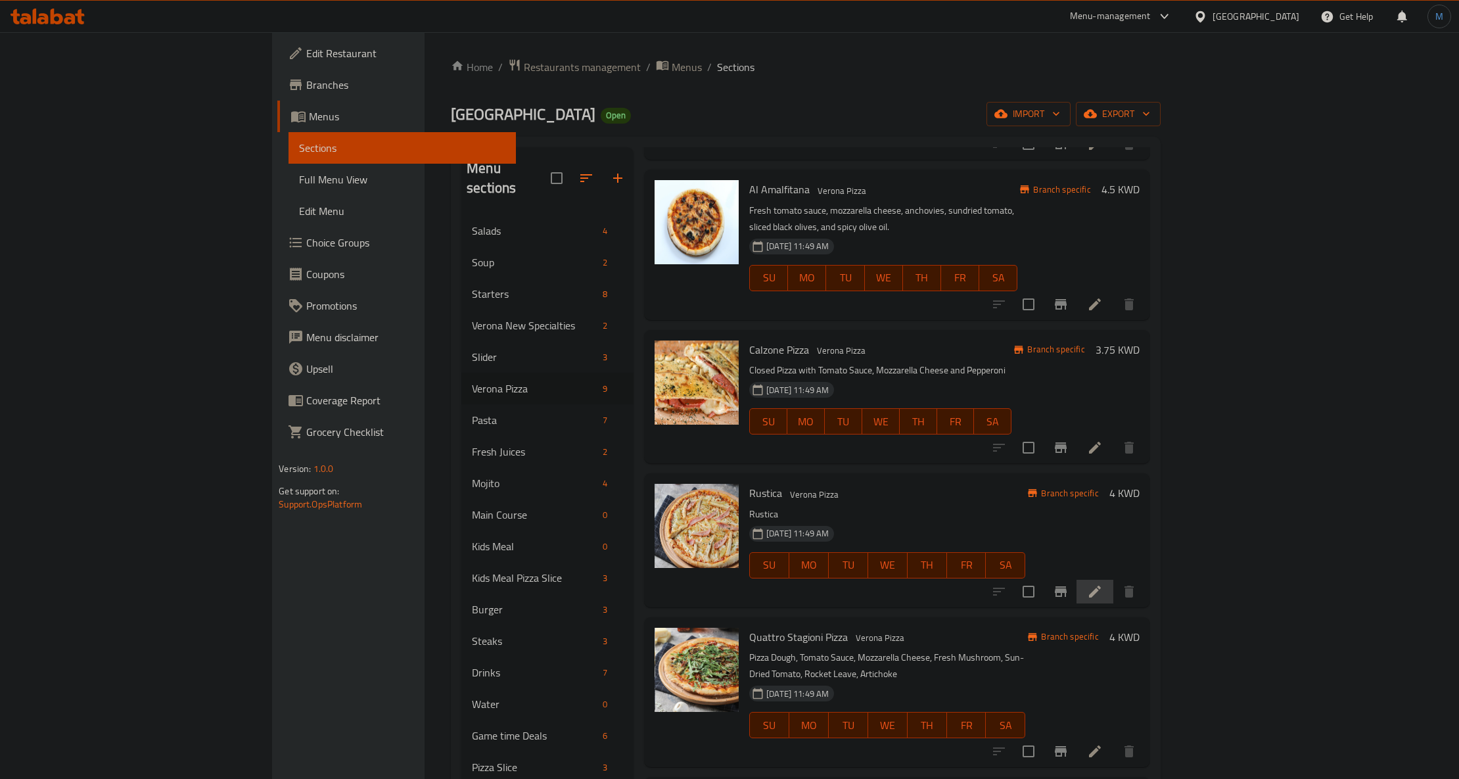
click at [1114, 580] on li at bounding box center [1095, 592] width 37 height 24
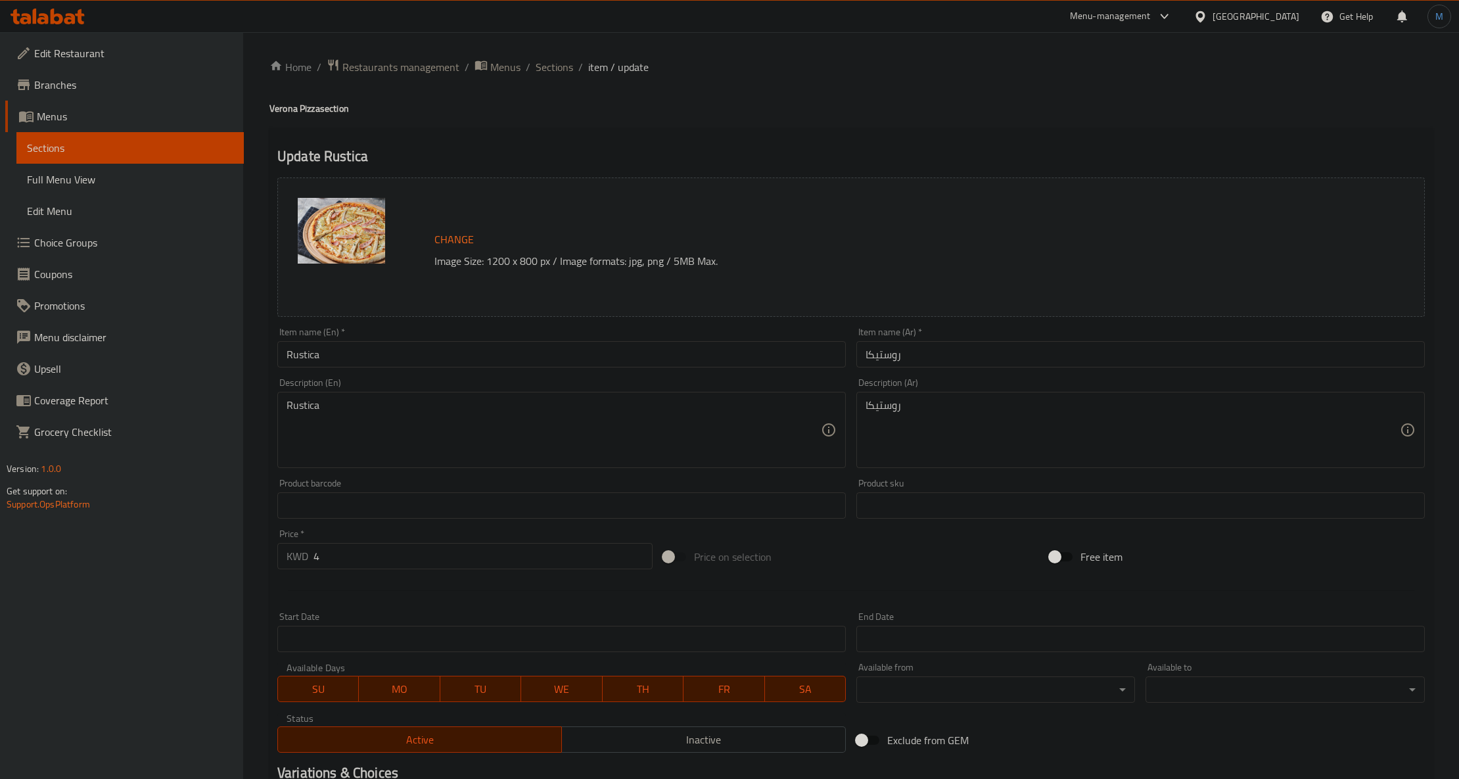
click at [460, 387] on div "Description (En) Rustica Description (En)" at bounding box center [561, 423] width 569 height 90
drag, startPoint x: 463, startPoint y: 392, endPoint x: 469, endPoint y: 405, distance: 13.8
click at [466, 401] on div "Description (En) Rustica Description (En)" at bounding box center [561, 423] width 569 height 90
paste textarea "Fresh Tomato Sauce, Mozzarella Cheese, Grilled Chicken, [PERSON_NAME] Potato, V…"
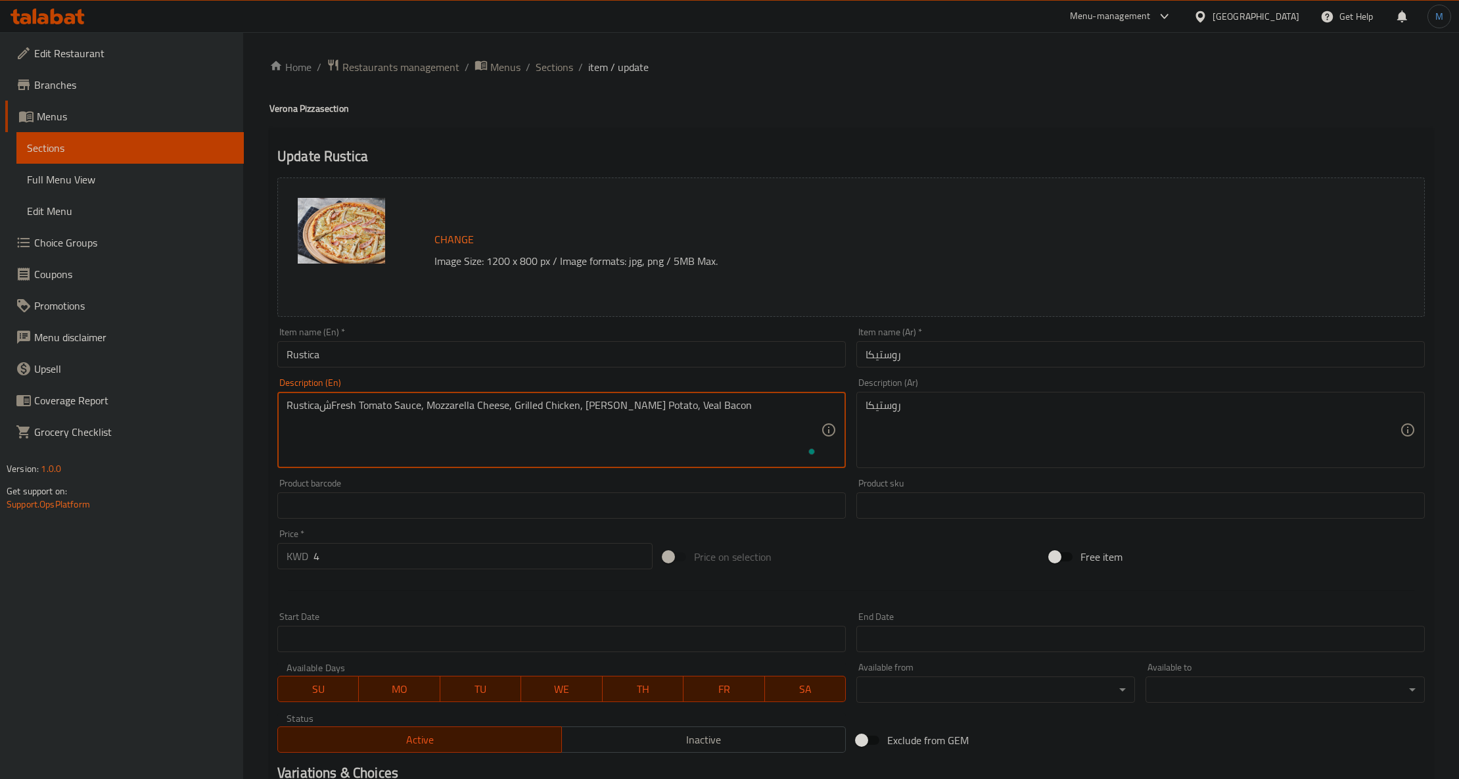
paste textarea "To enrich screen reader interactions, please activate Accessibility in Grammarl…"
type textarea "Fresh tomato sauce, mozzarella cheese, grilled chicken, rosemary potato, veal b…"
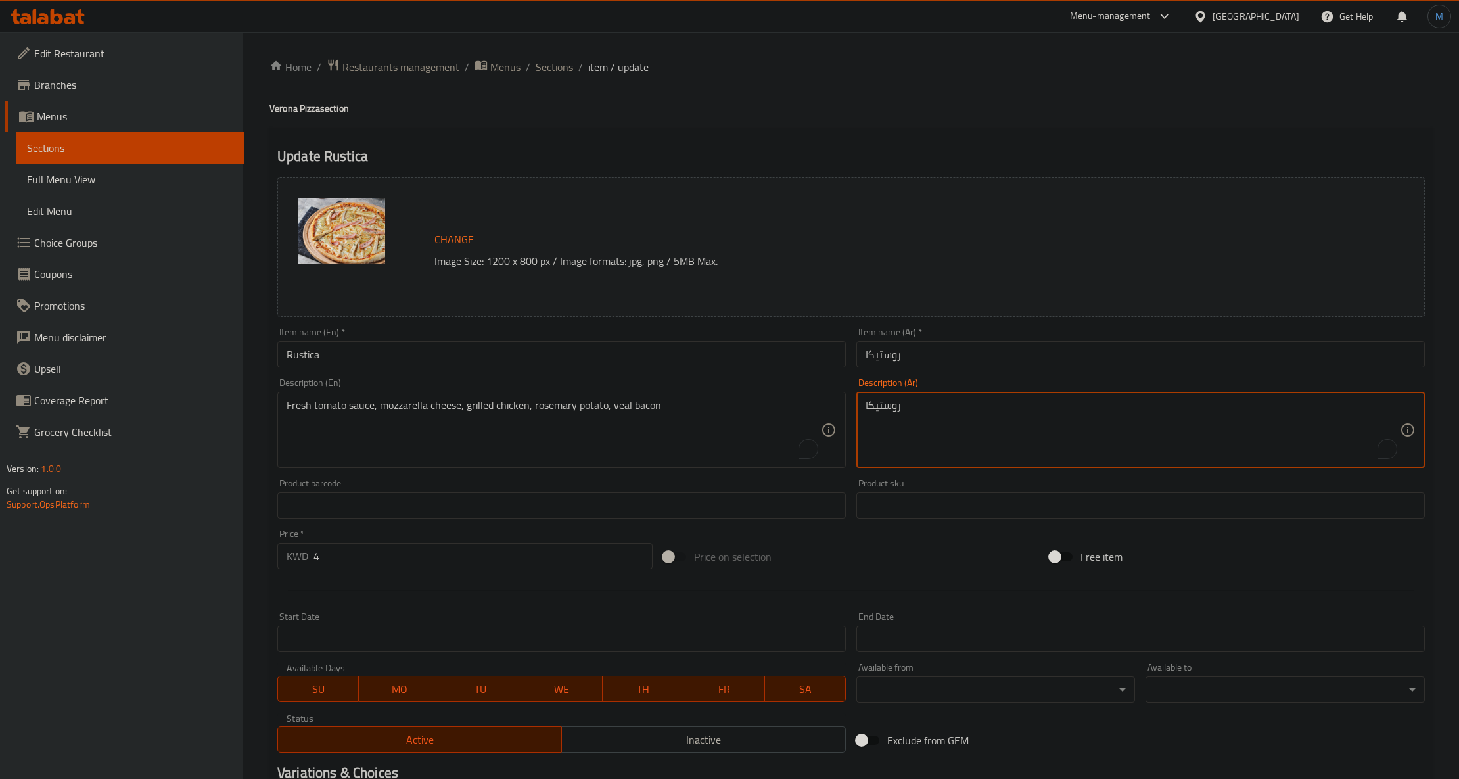
paste textarea "لصة طماطم طازجة، جبنة موزاريلا، دجاج مشوي، بطاطس بالروزماري، لحم عجل مقدد"
type textarea "صلصة طماطم طازجة، جبنة موزاريلا، دجاج مشوي، بطاطس بالروزماري، لحم عجل مقدد"
click at [1043, 419] on textarea "صلصة طماطم طازجة، جبنة موزاريلا، دجاج مشوي، بطاطس بالروزماري، لحم عجل مقدد" at bounding box center [1133, 430] width 534 height 62
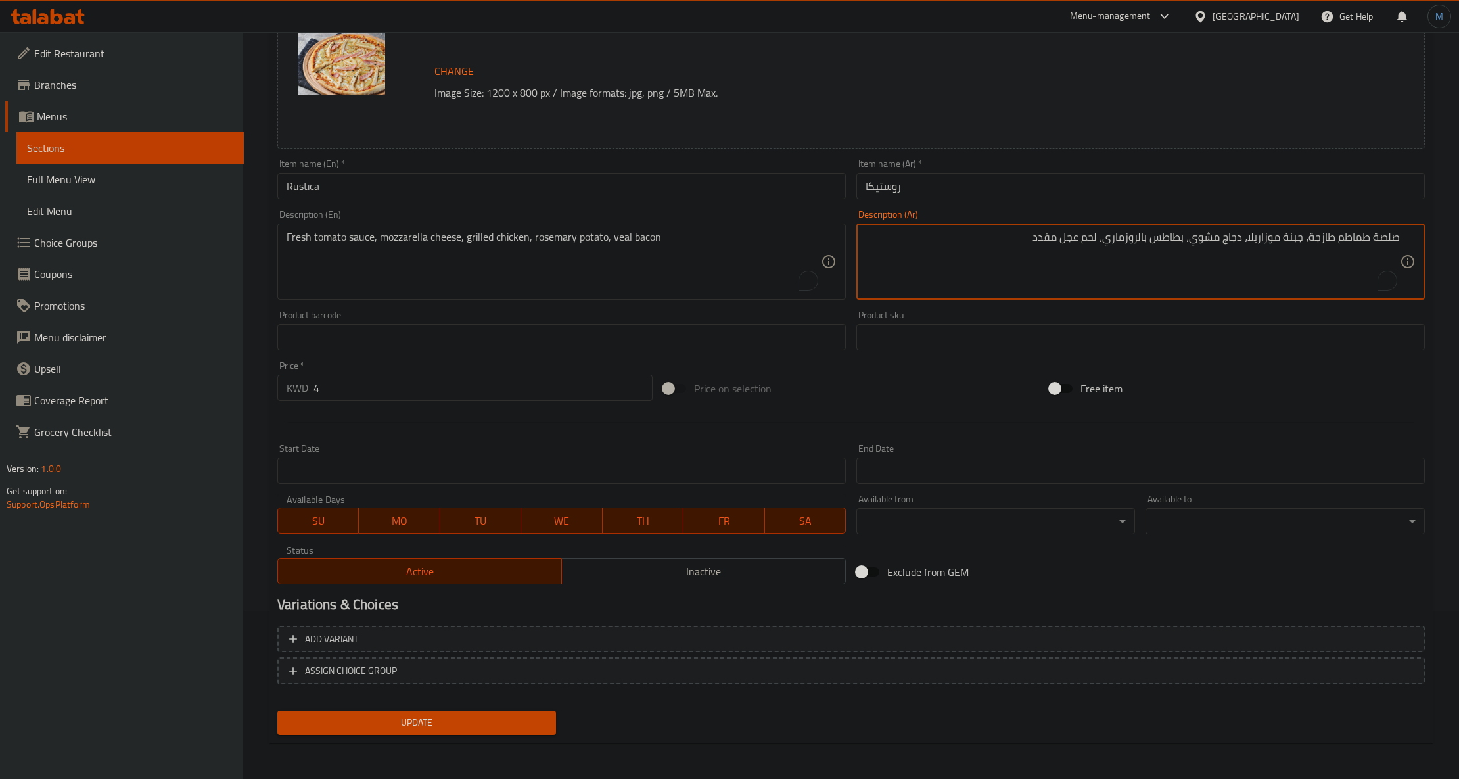
click at [458, 715] on span "Update" at bounding box center [417, 723] width 258 height 16
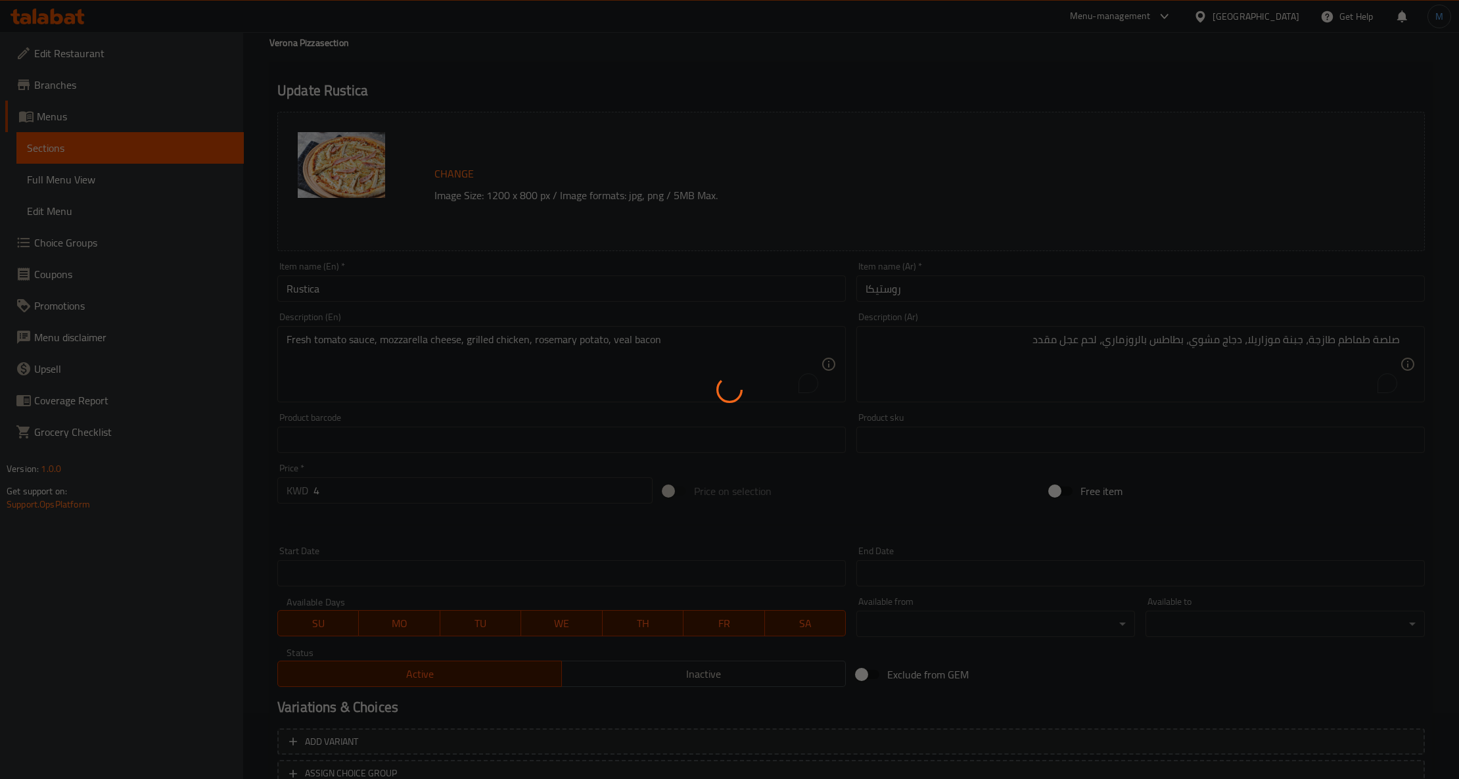
scroll to position [0, 0]
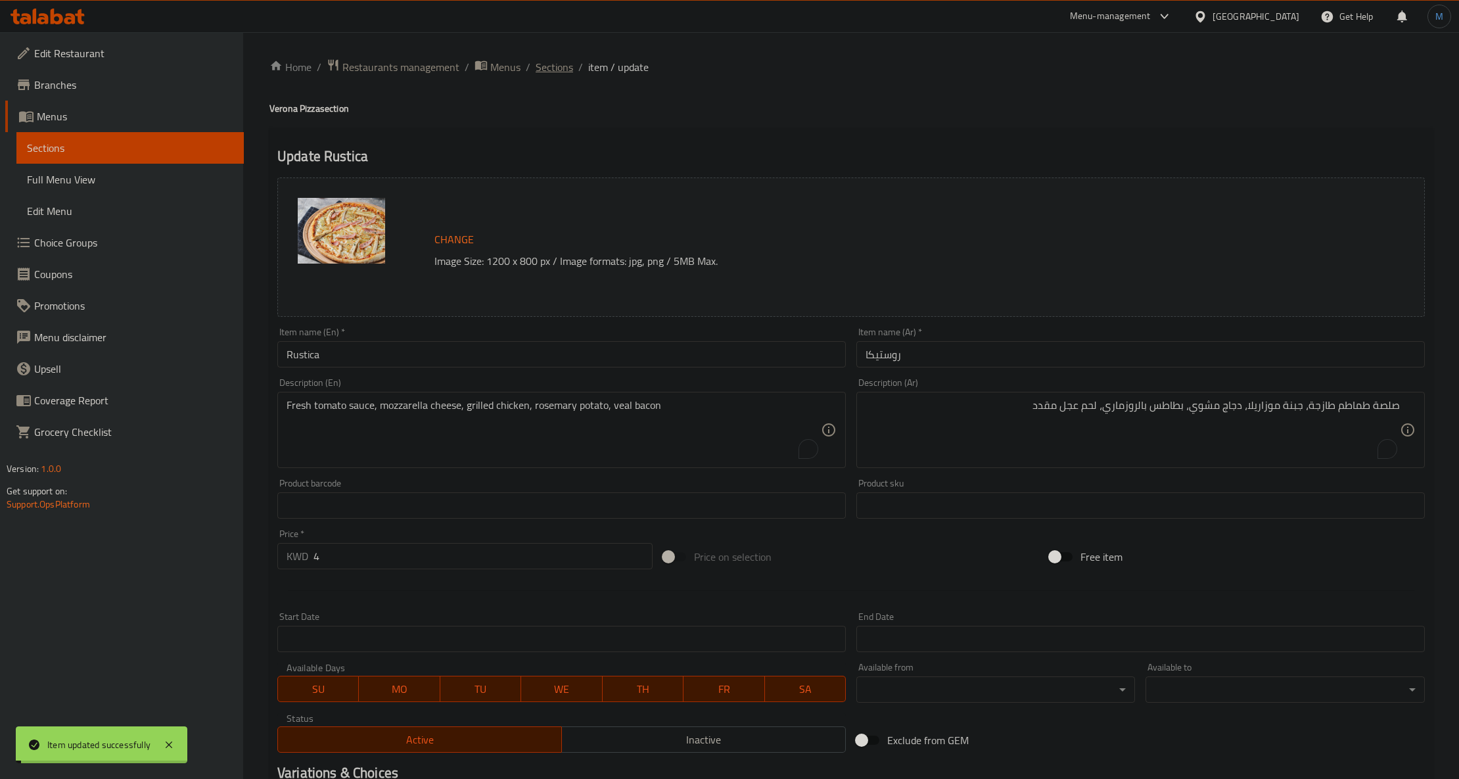
click at [561, 66] on span "Sections" at bounding box center [554, 67] width 37 height 16
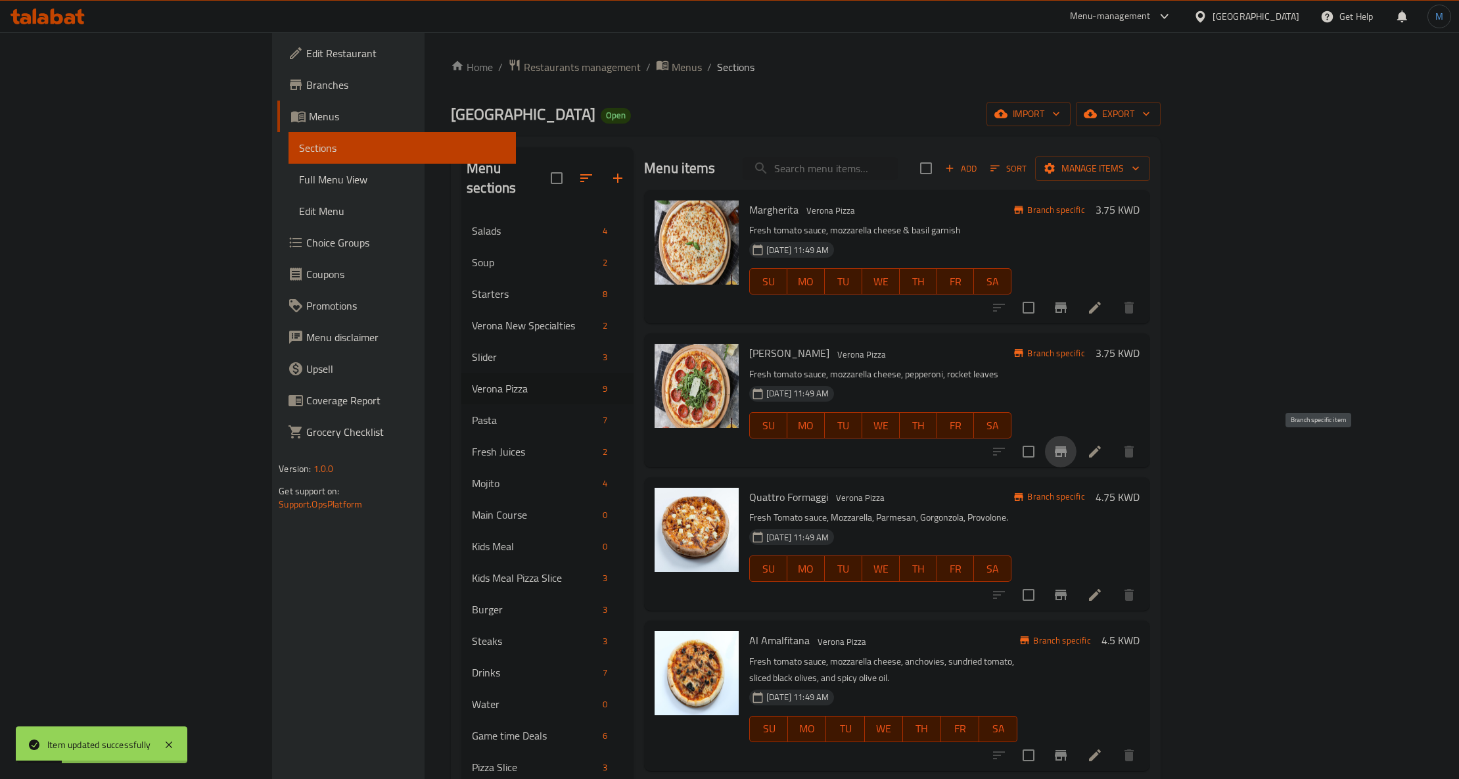
click at [1077, 458] on button "Branch-specific-item" at bounding box center [1061, 452] width 32 height 32
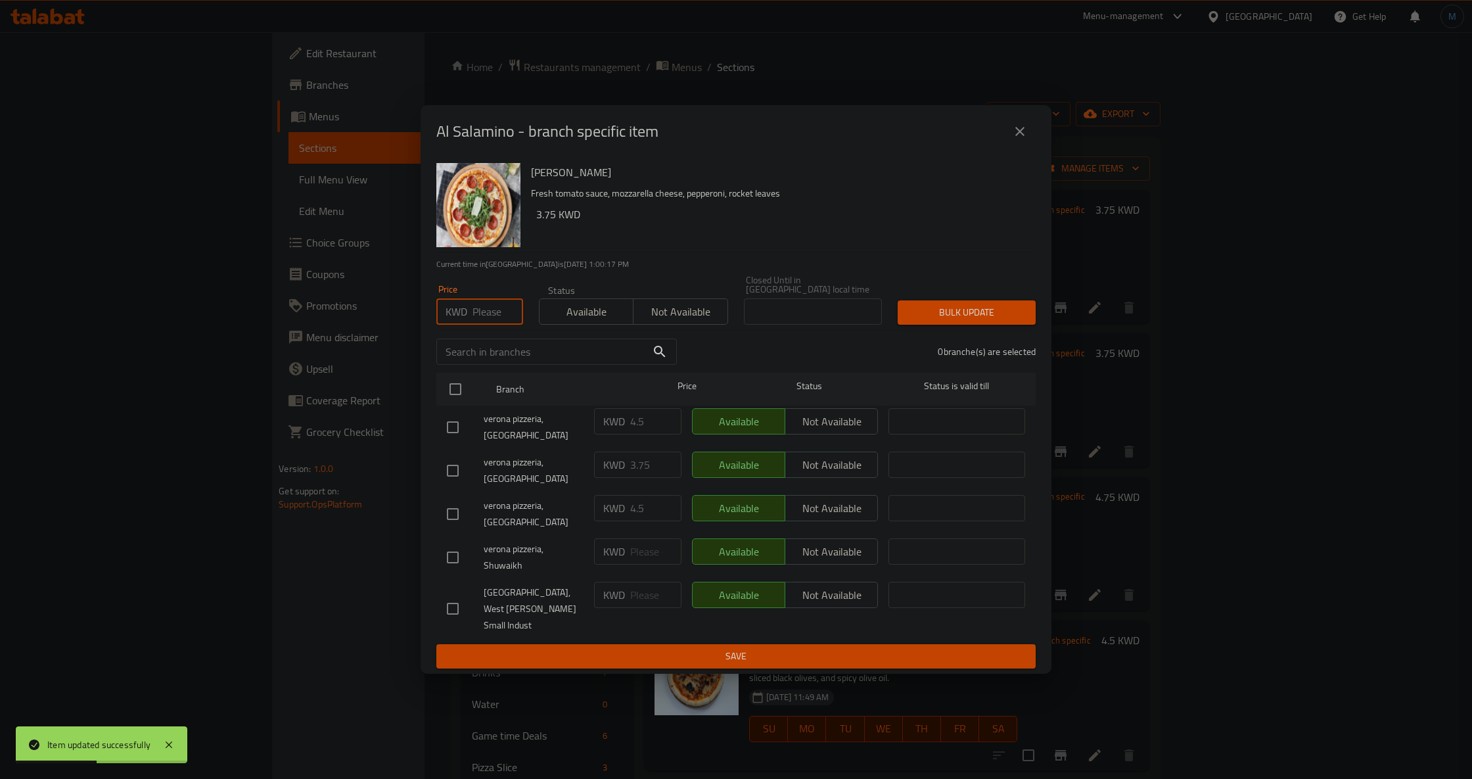
click at [479, 325] on input "number" at bounding box center [498, 311] width 51 height 26
click at [495, 325] on input "number" at bounding box center [498, 311] width 51 height 26
paste input "4.50"
type input "4.50"
drag, startPoint x: 451, startPoint y: 390, endPoint x: 456, endPoint y: 397, distance: 8.9
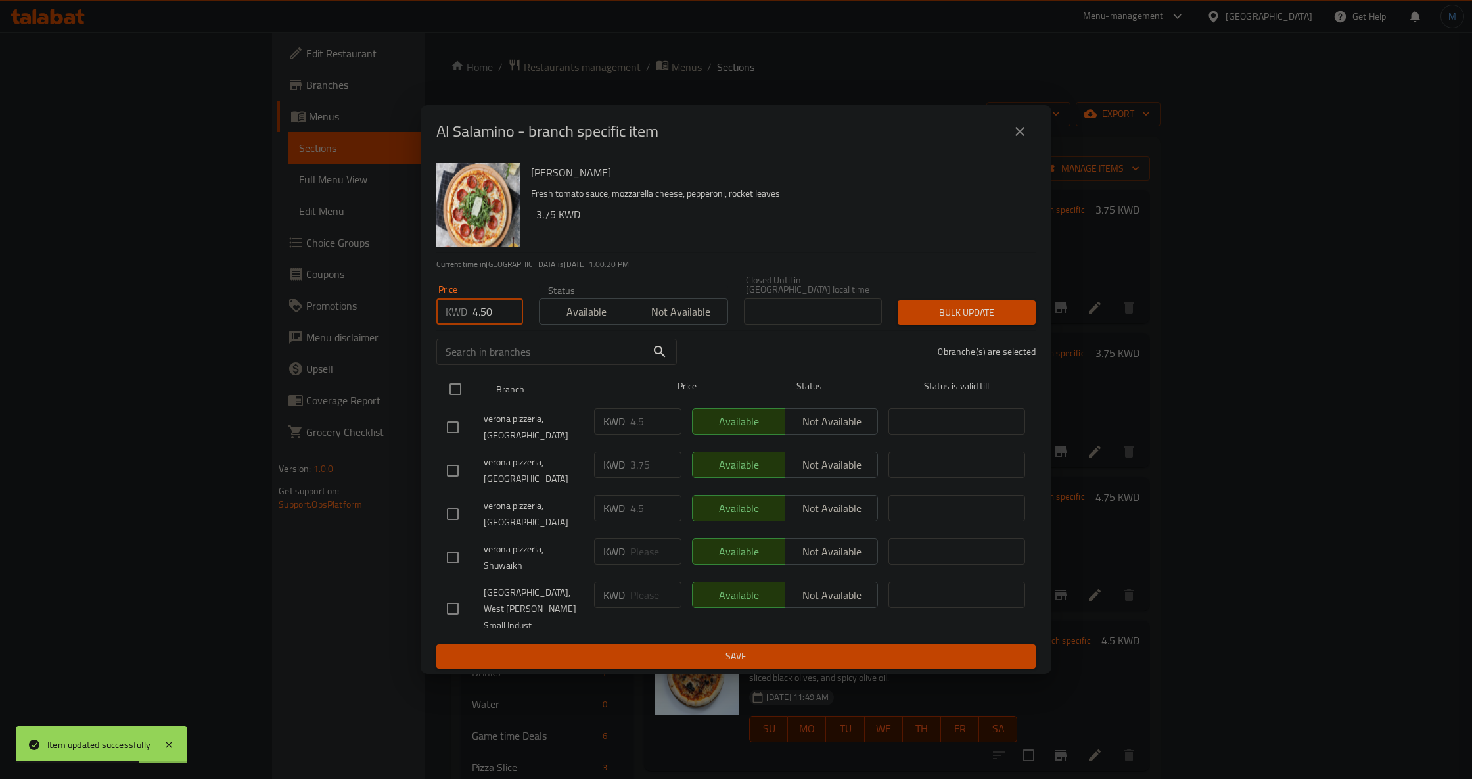
click at [451, 390] on div at bounding box center [466, 389] width 49 height 38
click at [458, 398] on input "checkbox" at bounding box center [456, 389] width 28 height 28
checkbox input "true"
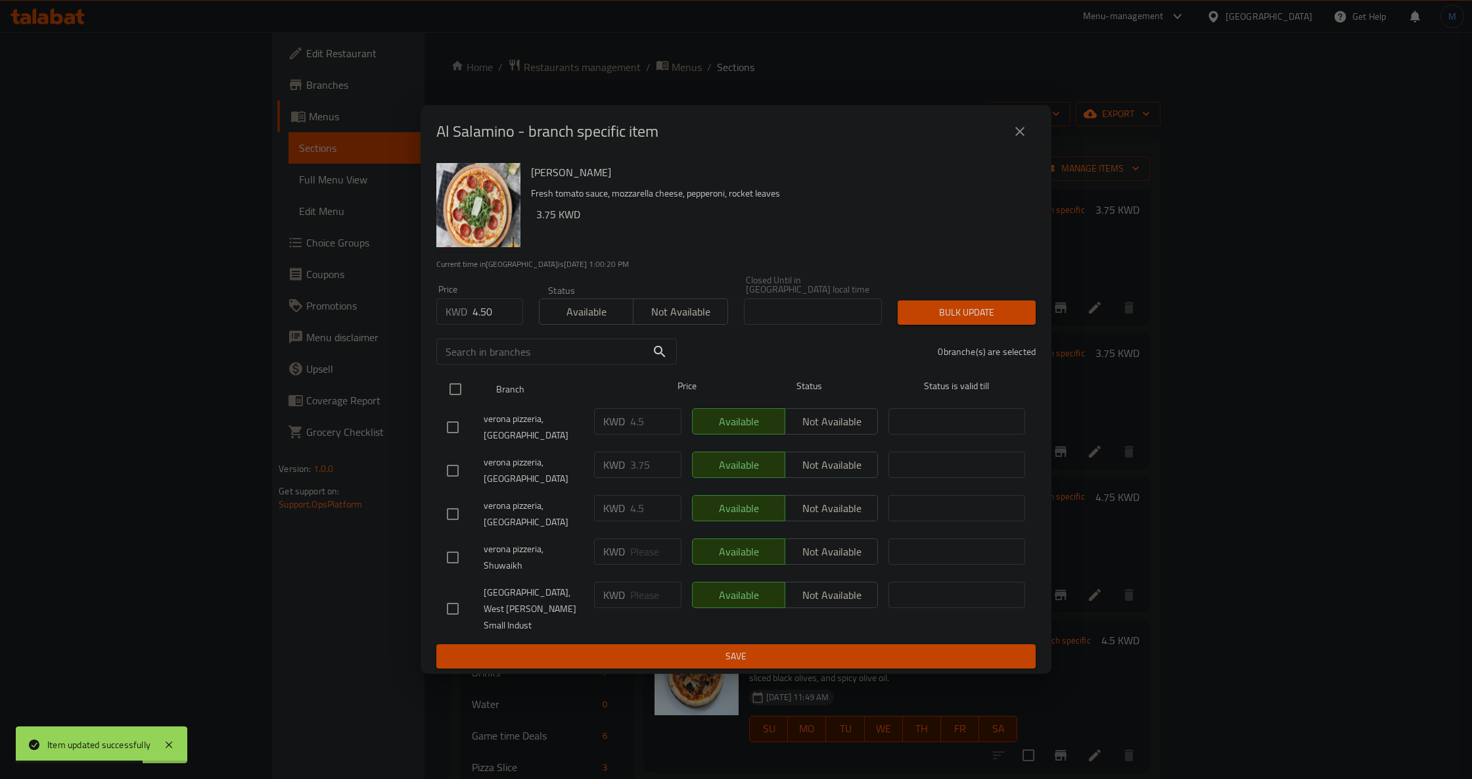
checkbox input "true"
click at [897, 333] on div "Bulk update" at bounding box center [967, 313] width 154 height 40
click at [937, 321] on span "Bulk update" at bounding box center [966, 312] width 117 height 16
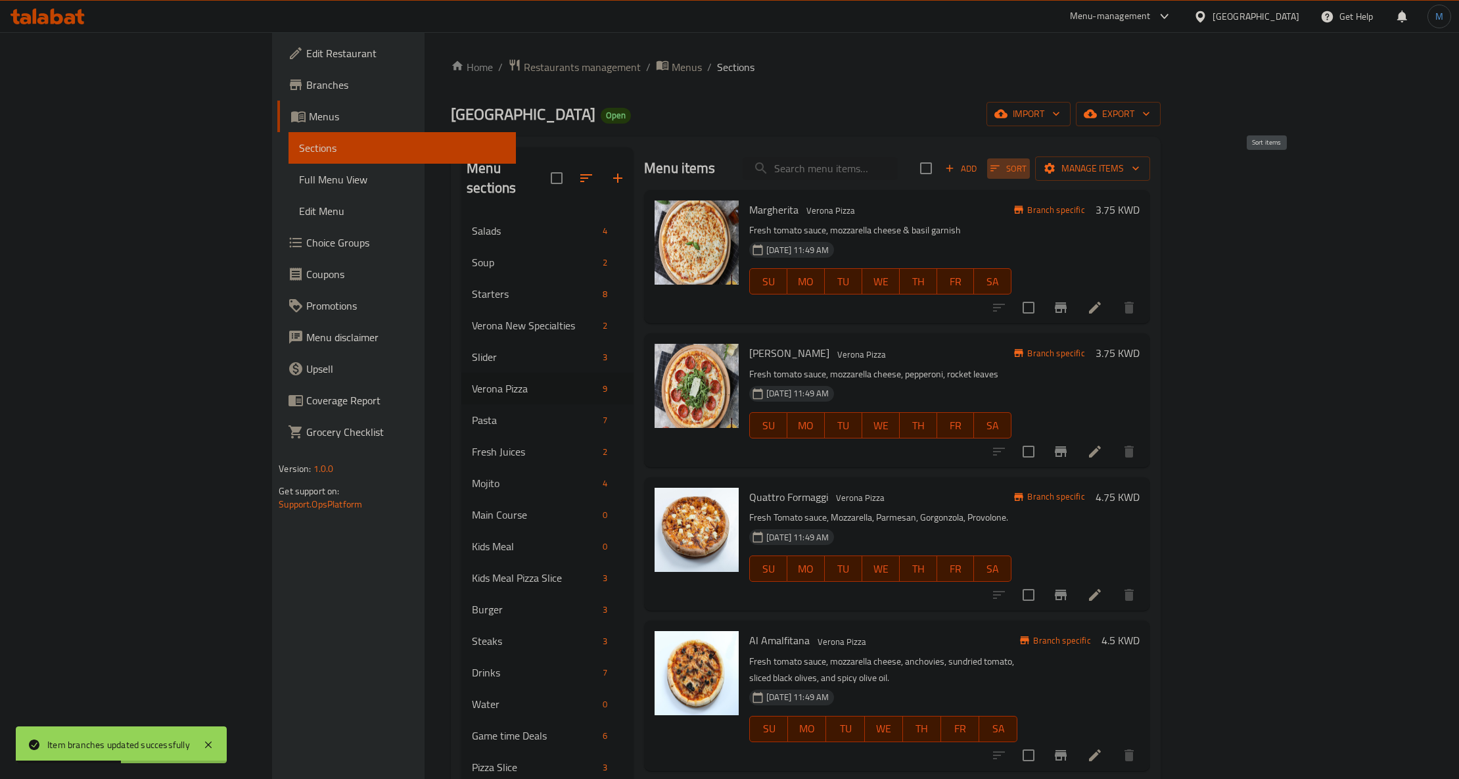
click at [1027, 172] on span "Sort" at bounding box center [1009, 168] width 36 height 15
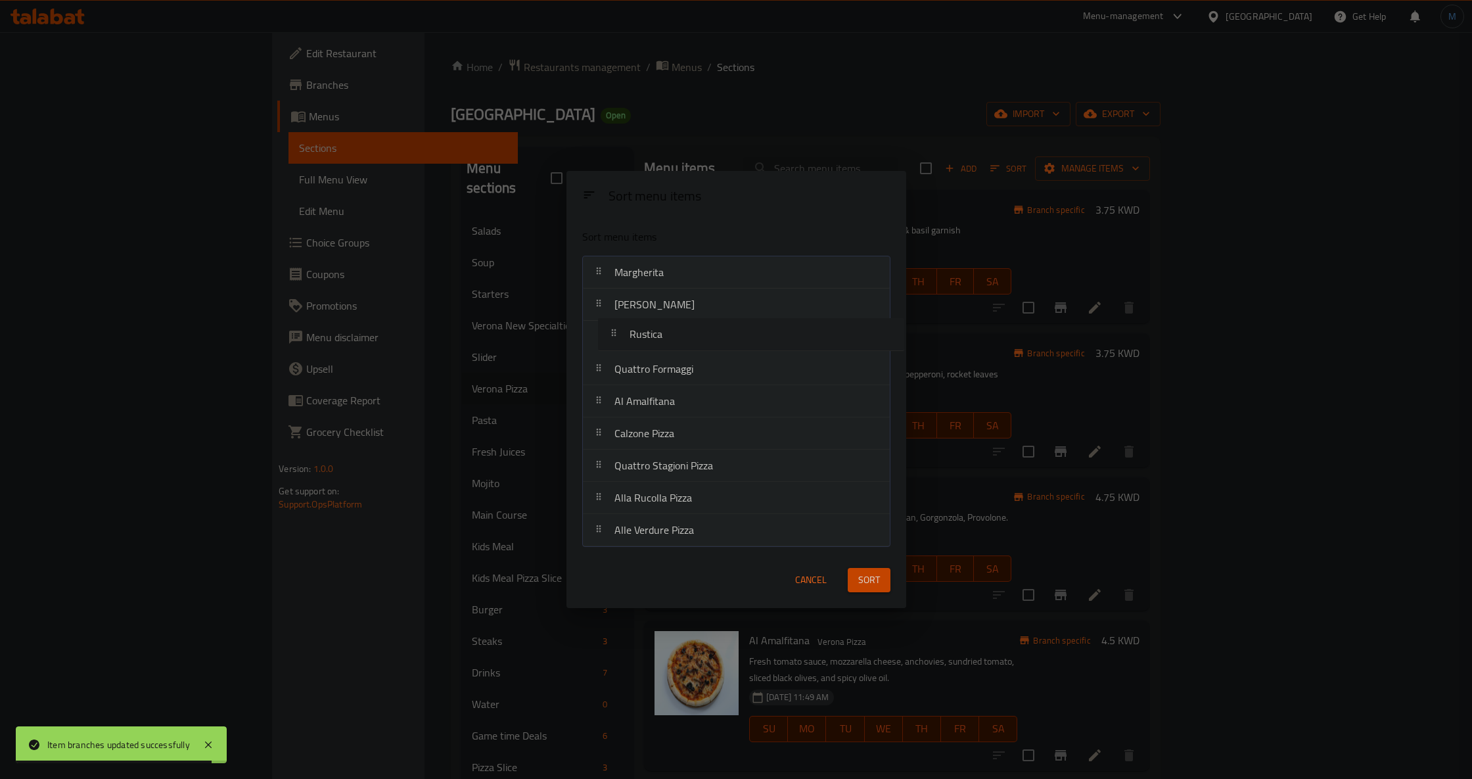
drag, startPoint x: 648, startPoint y: 444, endPoint x: 665, endPoint y: 337, distance: 108.5
click at [665, 337] on nav "[PERSON_NAME] Quattro Formaggi Al Amalfitana Calzone Pizza Rustica Quattro Stag…" at bounding box center [736, 401] width 308 height 291
click at [868, 579] on span "Sort" at bounding box center [870, 580] width 22 height 16
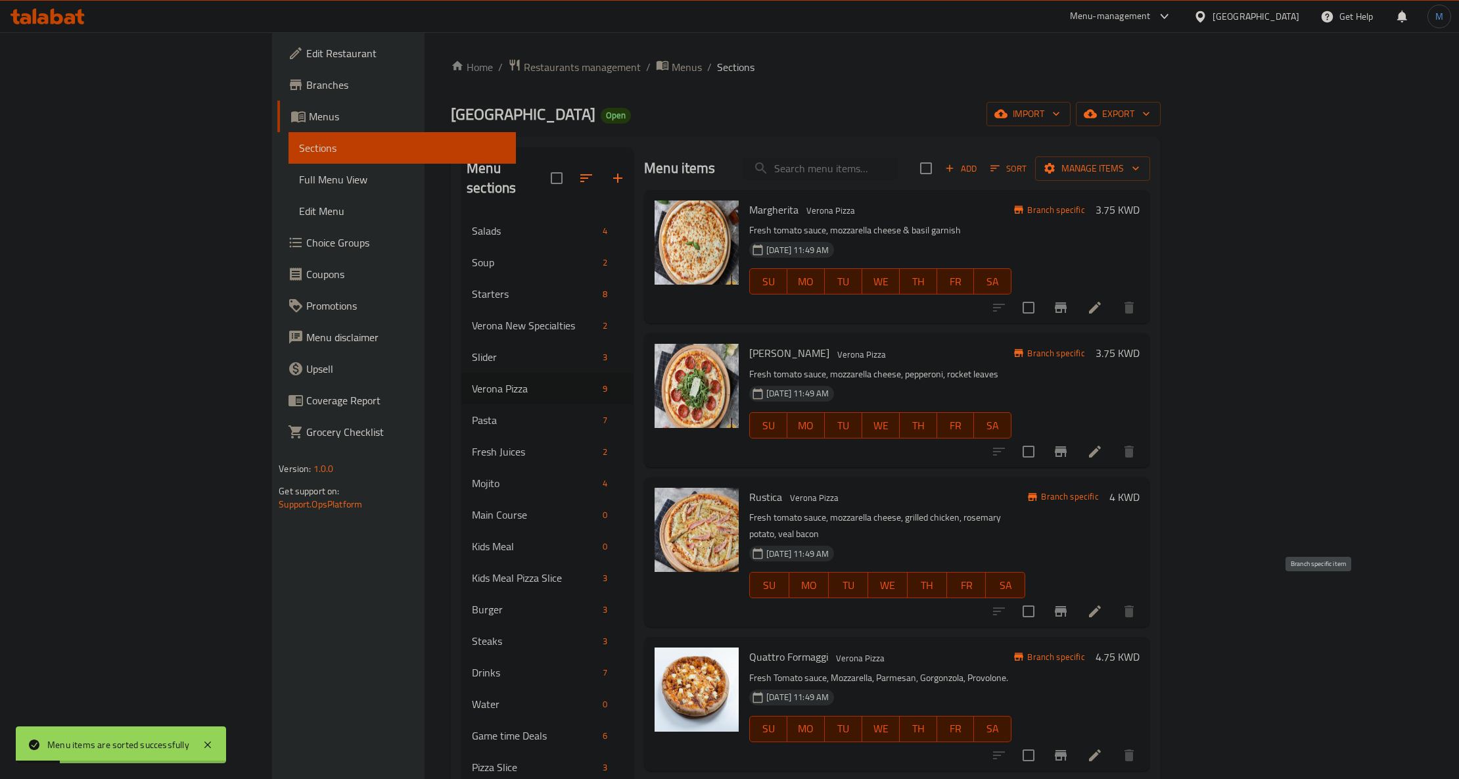
click at [1069, 603] on icon "Branch-specific-item" at bounding box center [1061, 611] width 16 height 16
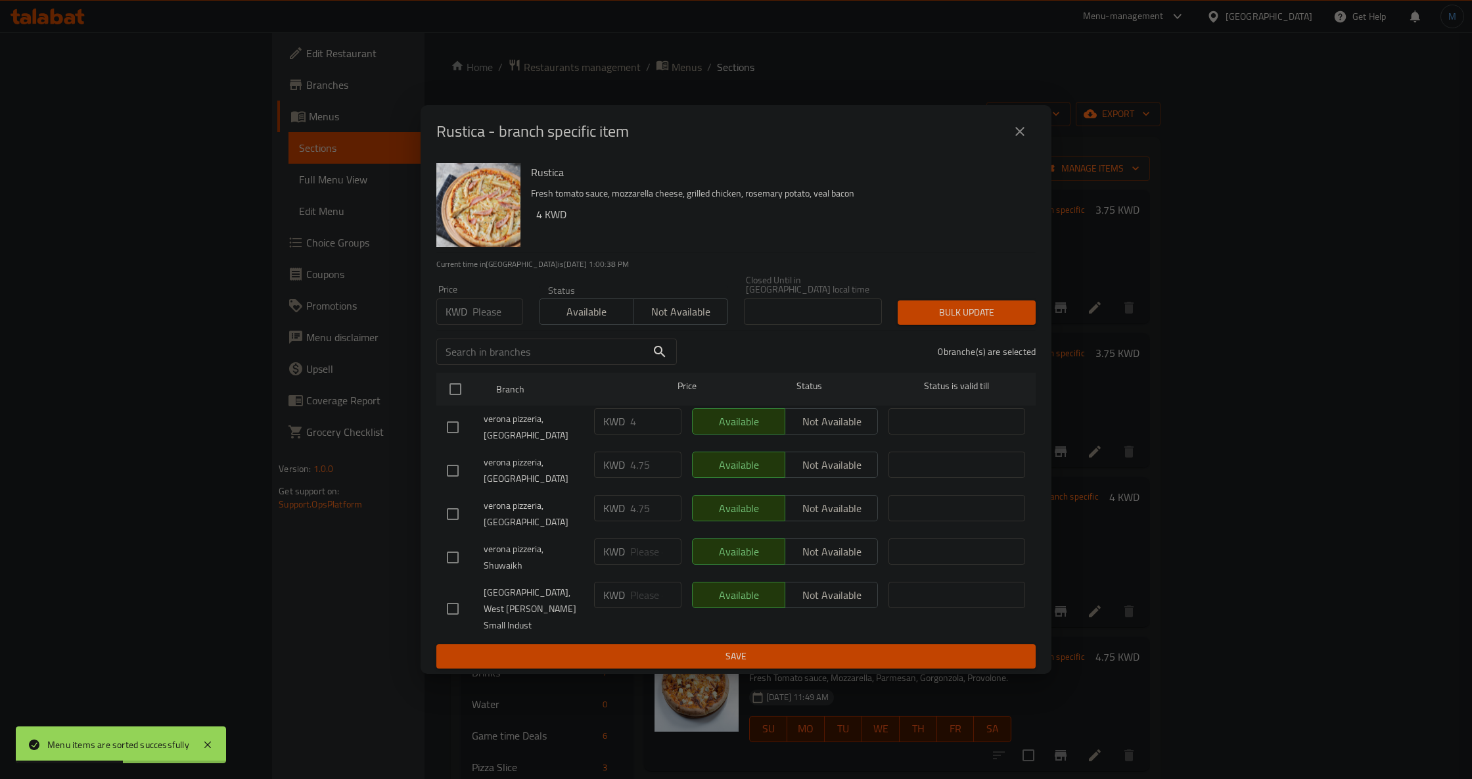
click at [485, 325] on input "number" at bounding box center [498, 311] width 51 height 26
paste input "4.75"
type input "4.75"
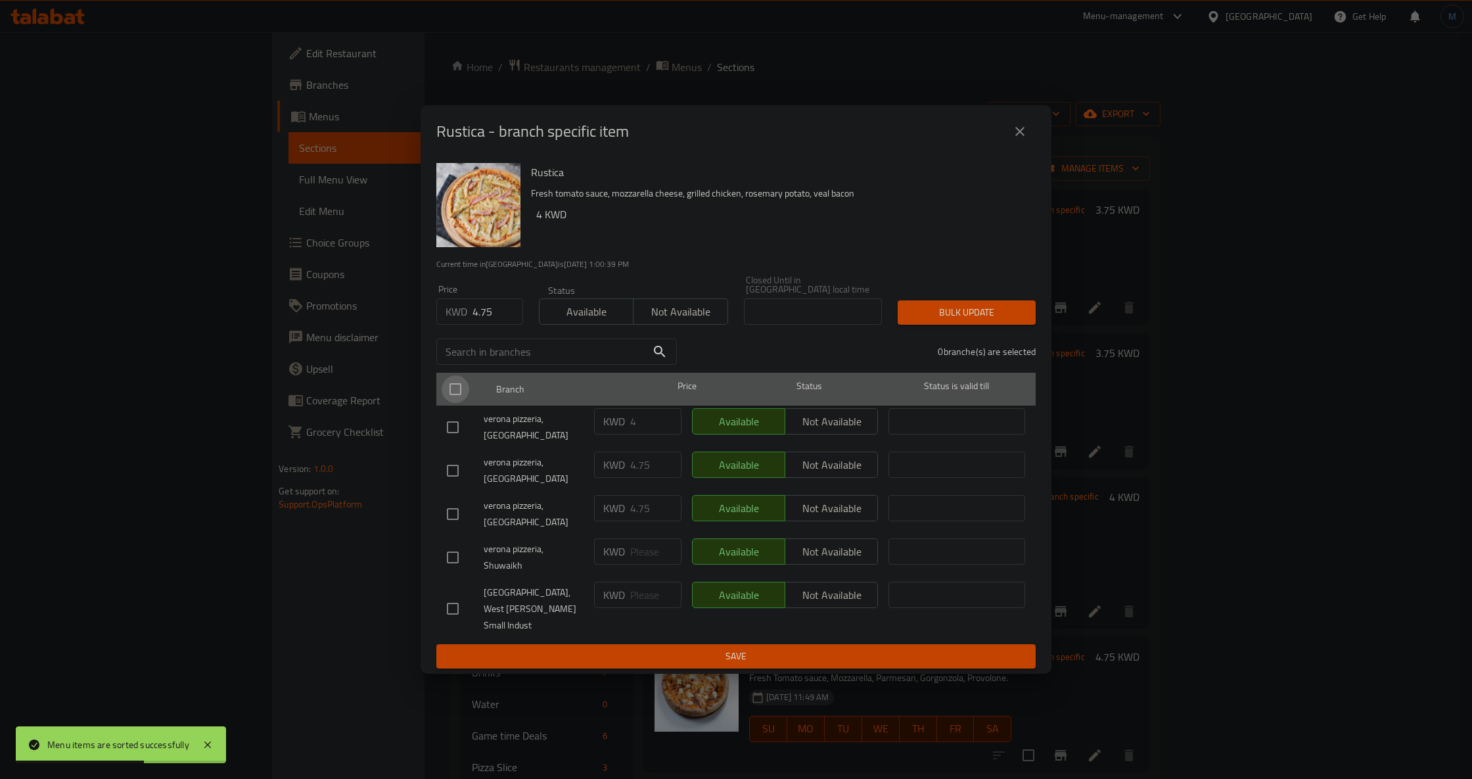
click at [465, 403] on input "checkbox" at bounding box center [456, 389] width 28 height 28
checkbox input "true"
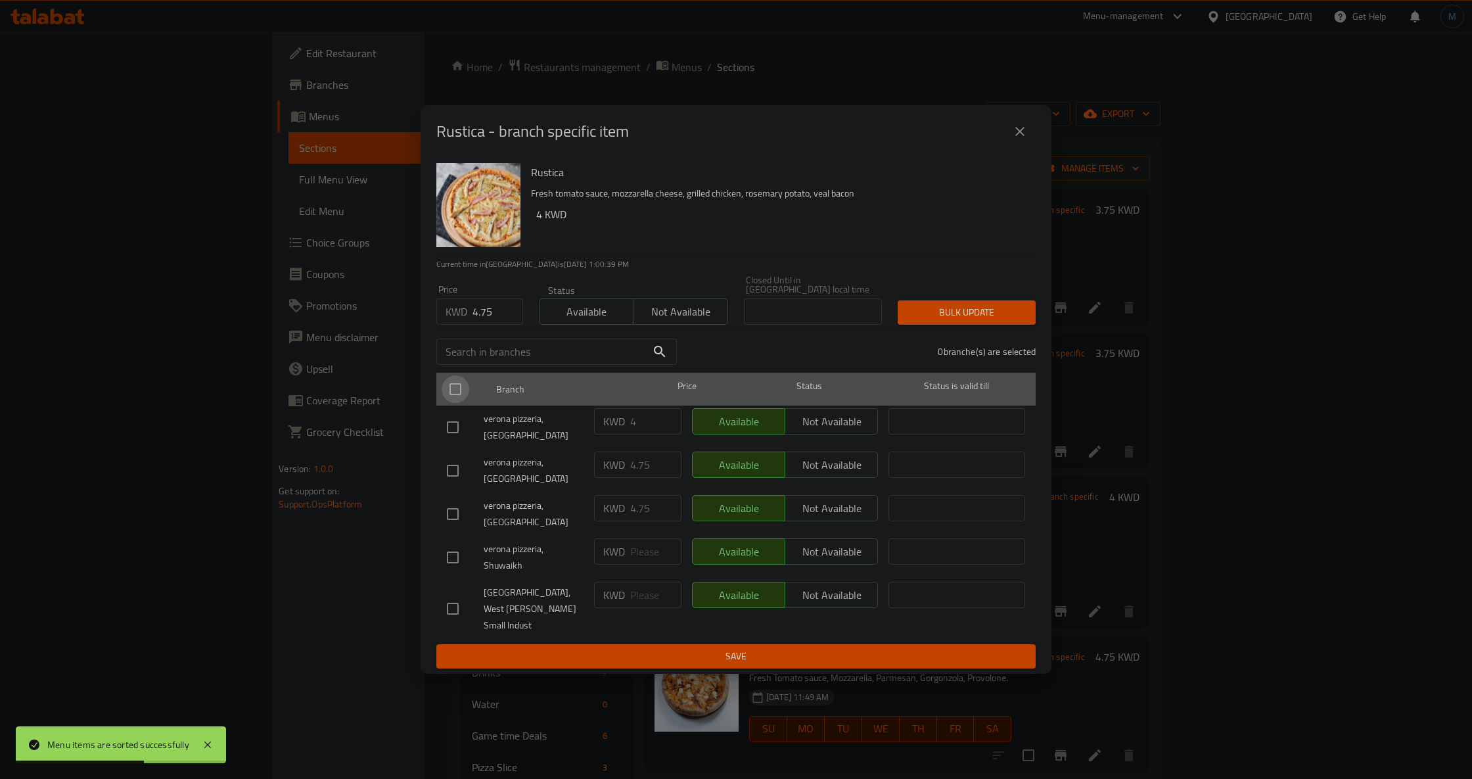
checkbox input "true"
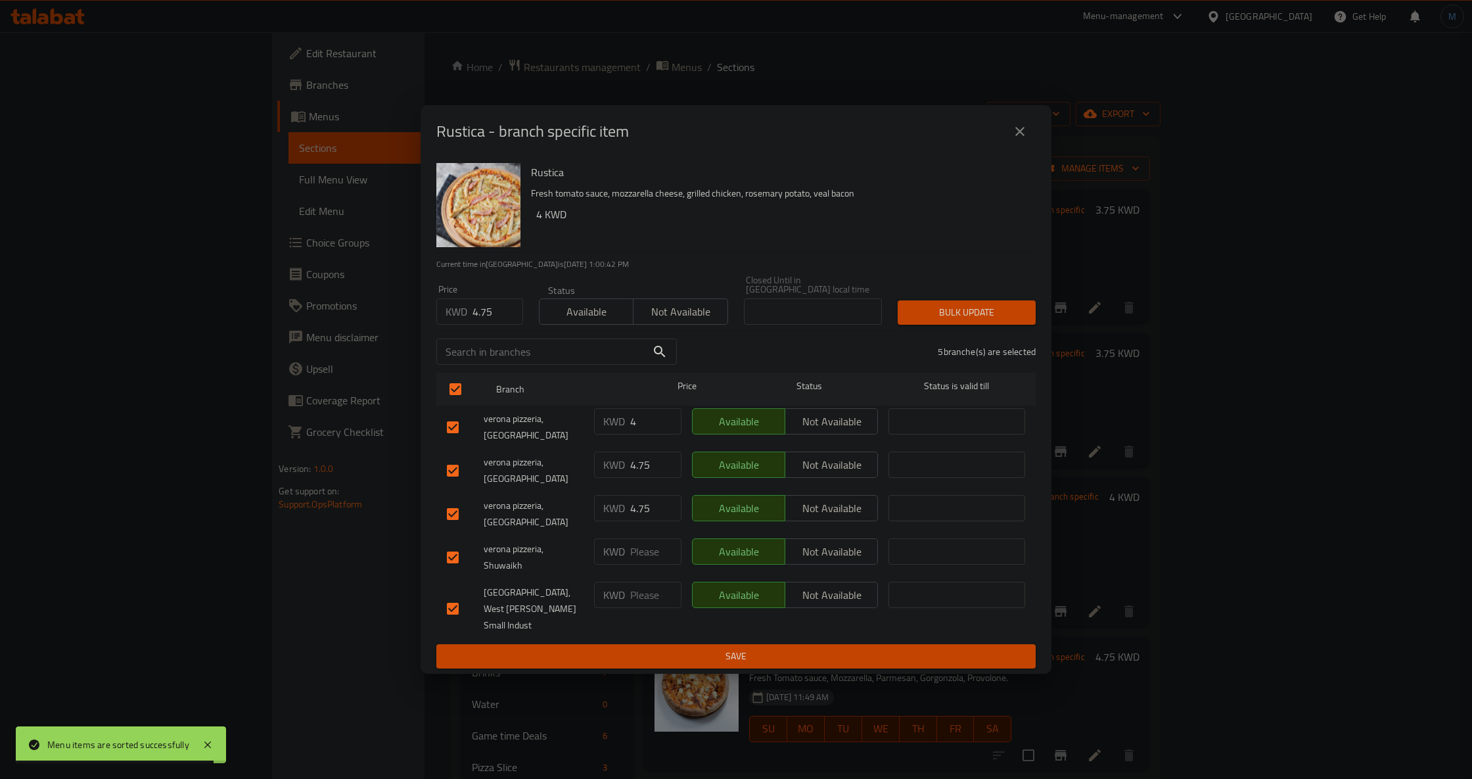
click at [1010, 321] on span "Bulk update" at bounding box center [966, 312] width 117 height 16
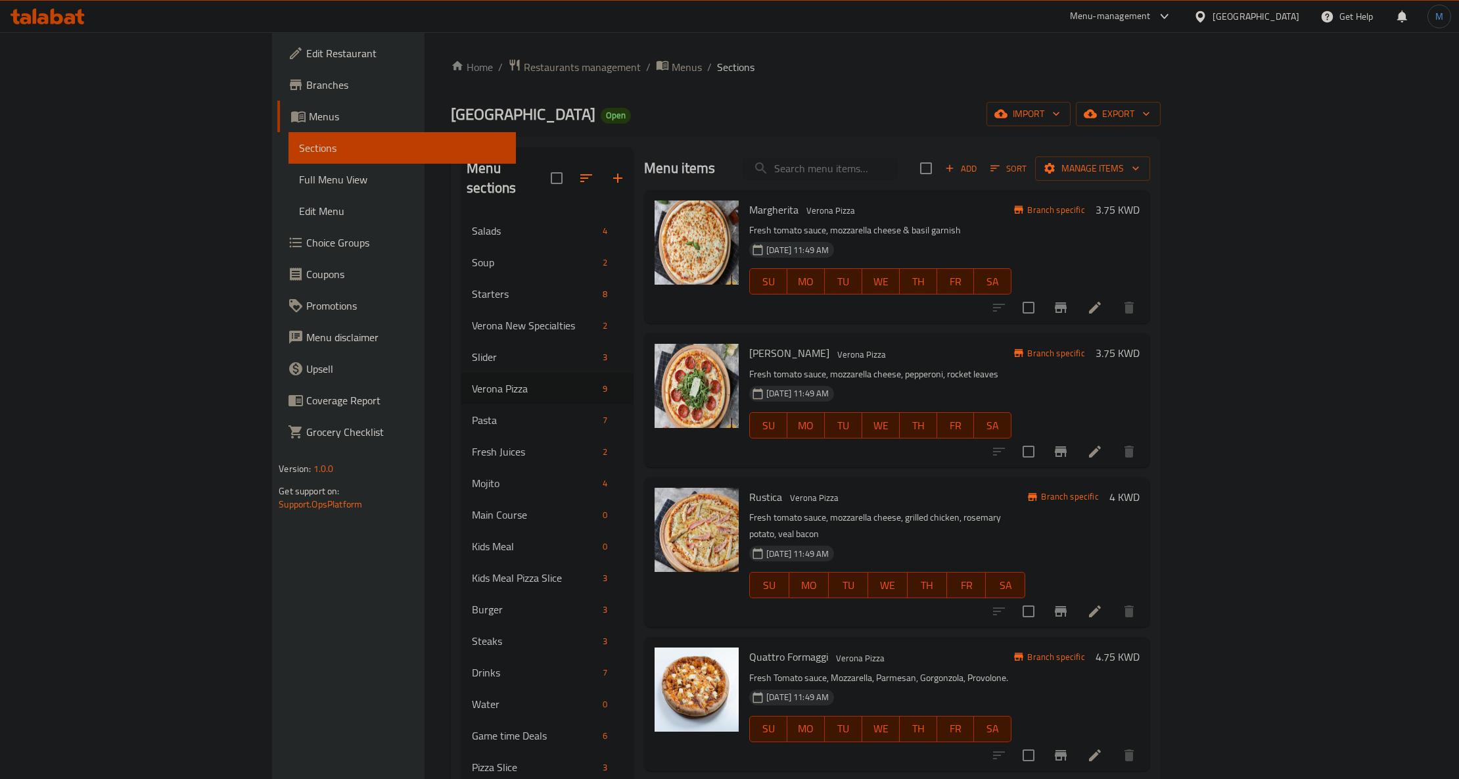
click at [836, 500] on h6 "Rustica Verona Pizza" at bounding box center [887, 497] width 276 height 18
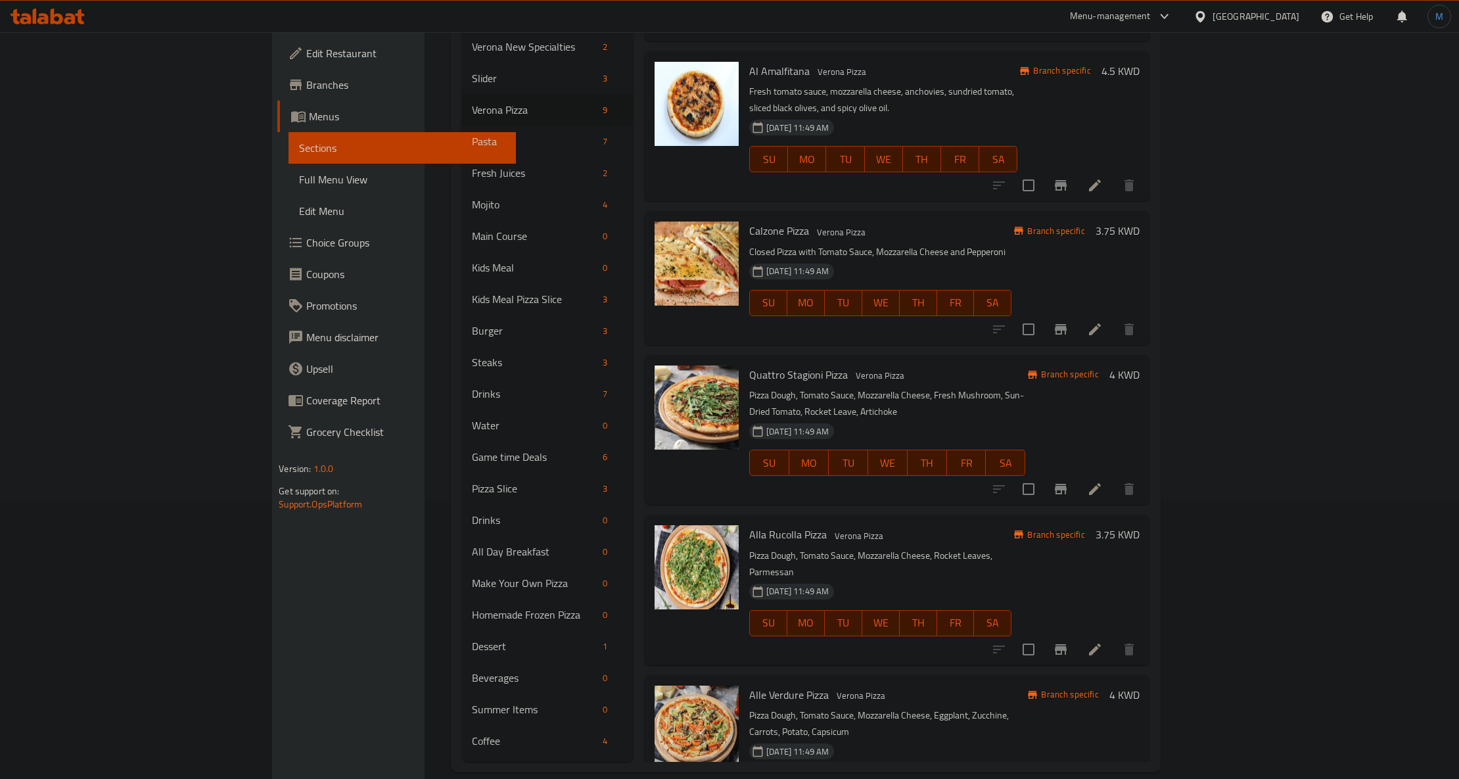
scroll to position [279, 0]
click at [1114, 637] on li at bounding box center [1095, 649] width 37 height 24
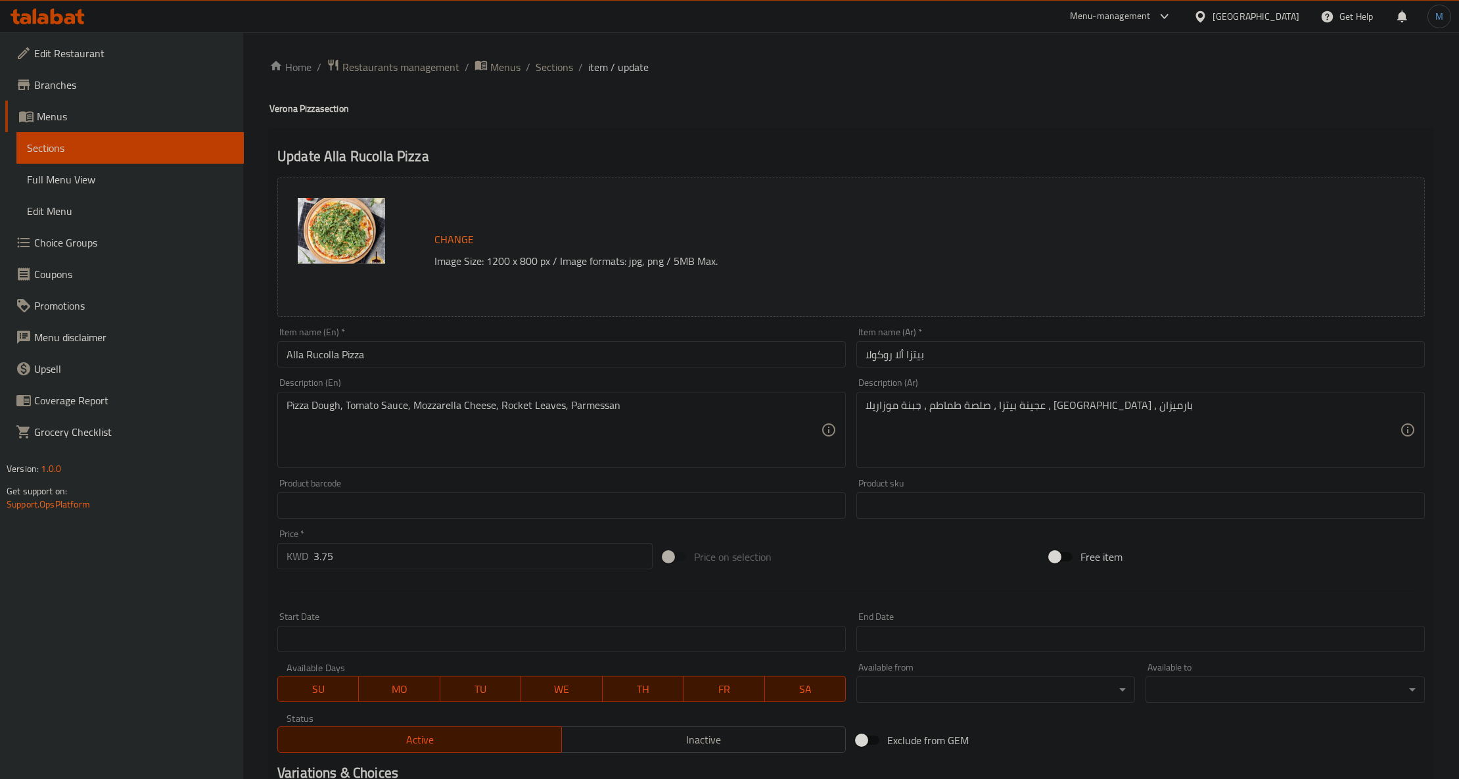
click at [653, 372] on div "Item name (En)   * Alla Rucolla Pizza Item name (En) *" at bounding box center [561, 347] width 579 height 51
click at [655, 367] on input "Alla Rucolla Pizza" at bounding box center [561, 354] width 569 height 26
paste input "a "Vegetarian""
click at [341, 356] on input "Alla Rucola "Vegetarian" at bounding box center [561, 354] width 569 height 26
type input "Alla Rucola Vegetarian"
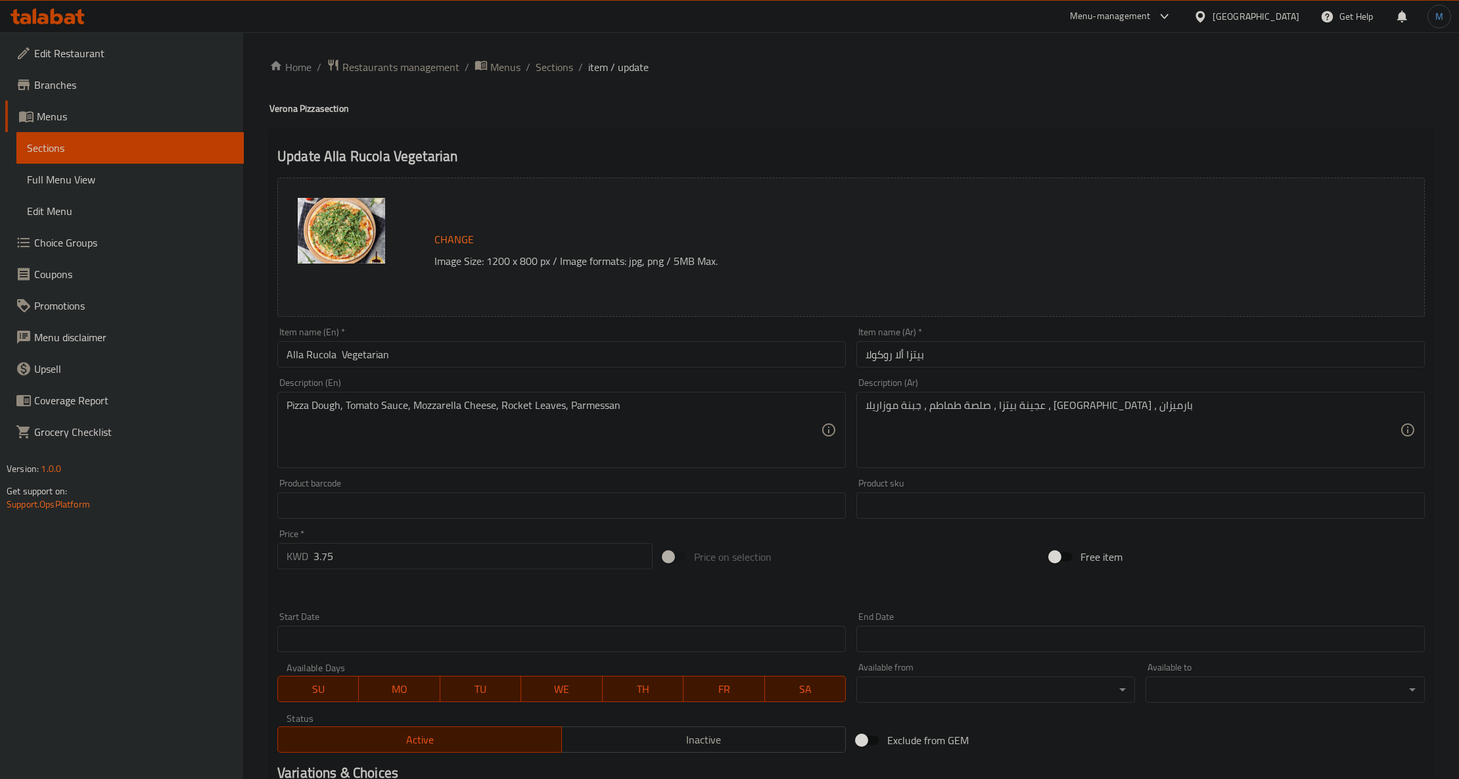
drag, startPoint x: 525, startPoint y: 417, endPoint x: 568, endPoint y: 419, distance: 43.4
paste textarea "Fresh Tomato Sauce, Mozzarella Cheese, Rocket Leaves, Parmesan"
type textarea "Fresh tomato sauce, mozzarella cheese, rocket leaves, parmesan"
drag, startPoint x: 1040, startPoint y: 416, endPoint x: 962, endPoint y: 433, distance: 79.3
paste textarea "صلصة طماطم طازجة، جبنة موزاريلا، أوراق جرجير، جبنة بارميزان"
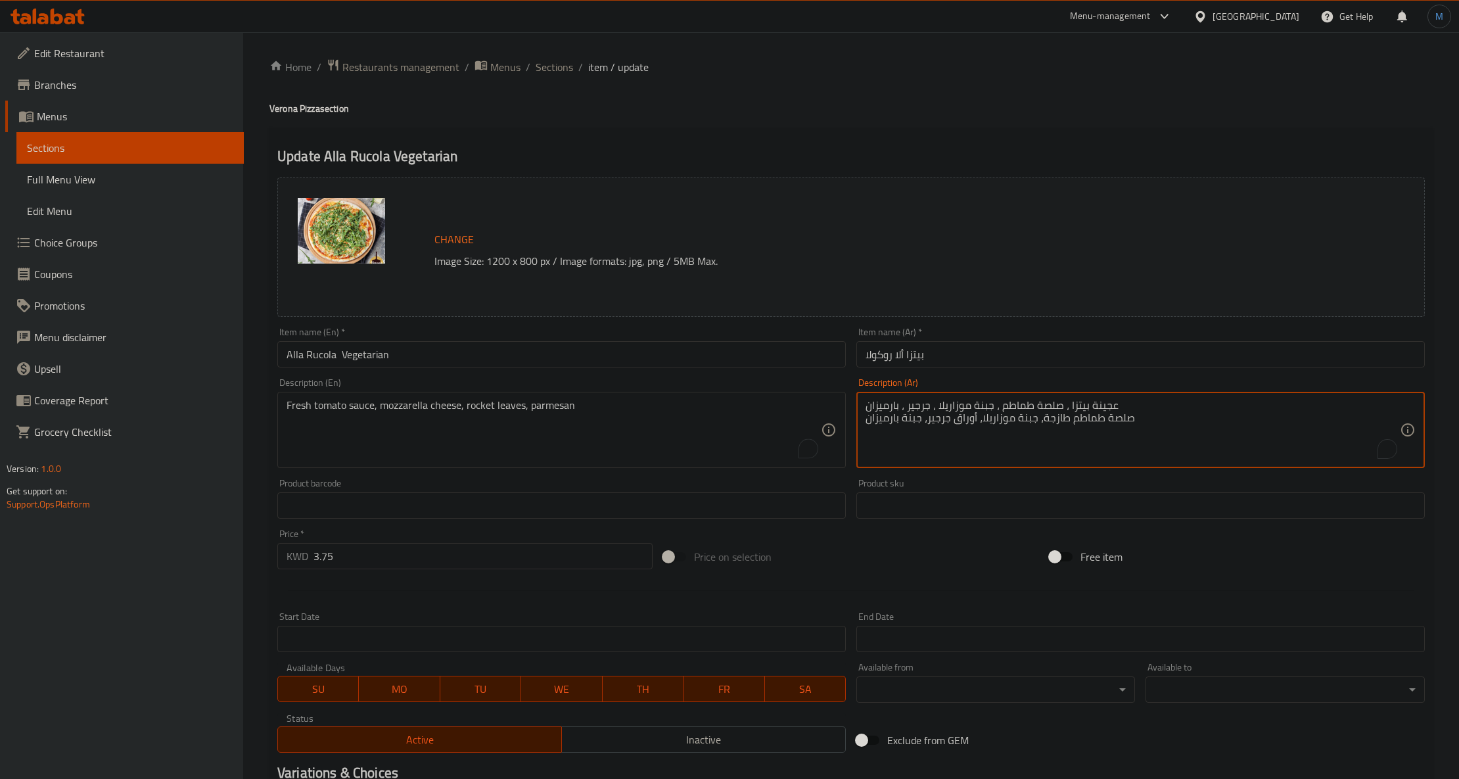
paste textarea "To enrich screen reader interactions, please activate Accessibility in Grammarl…"
type textarea "صلصة طماطم طازجة، جبنة موزاريلا، أوراق جرجير، جبنة بارميزان"
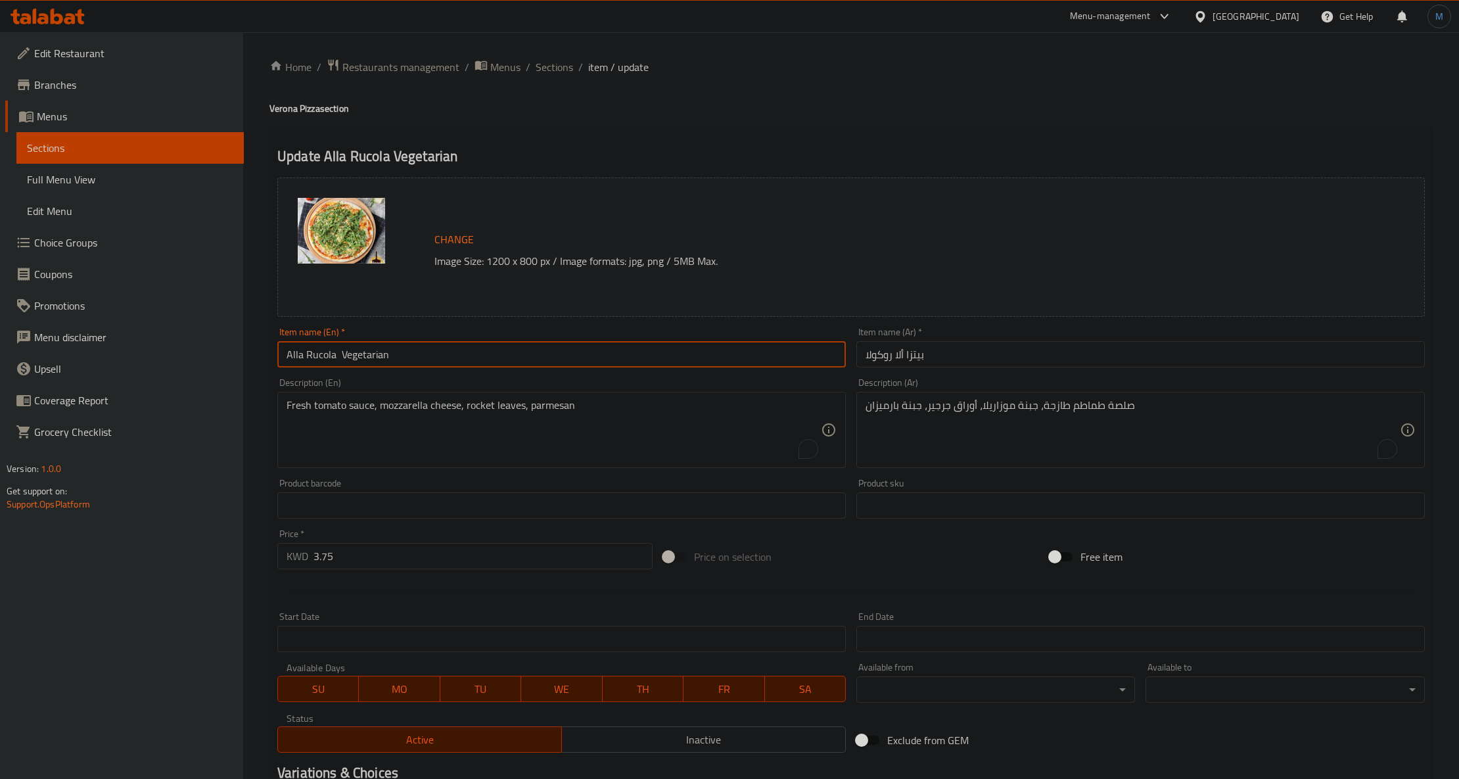
click at [341, 361] on input "Alla Rucola Vegetarian" at bounding box center [561, 354] width 569 height 26
type input "Alla Rucola Vegetarian"
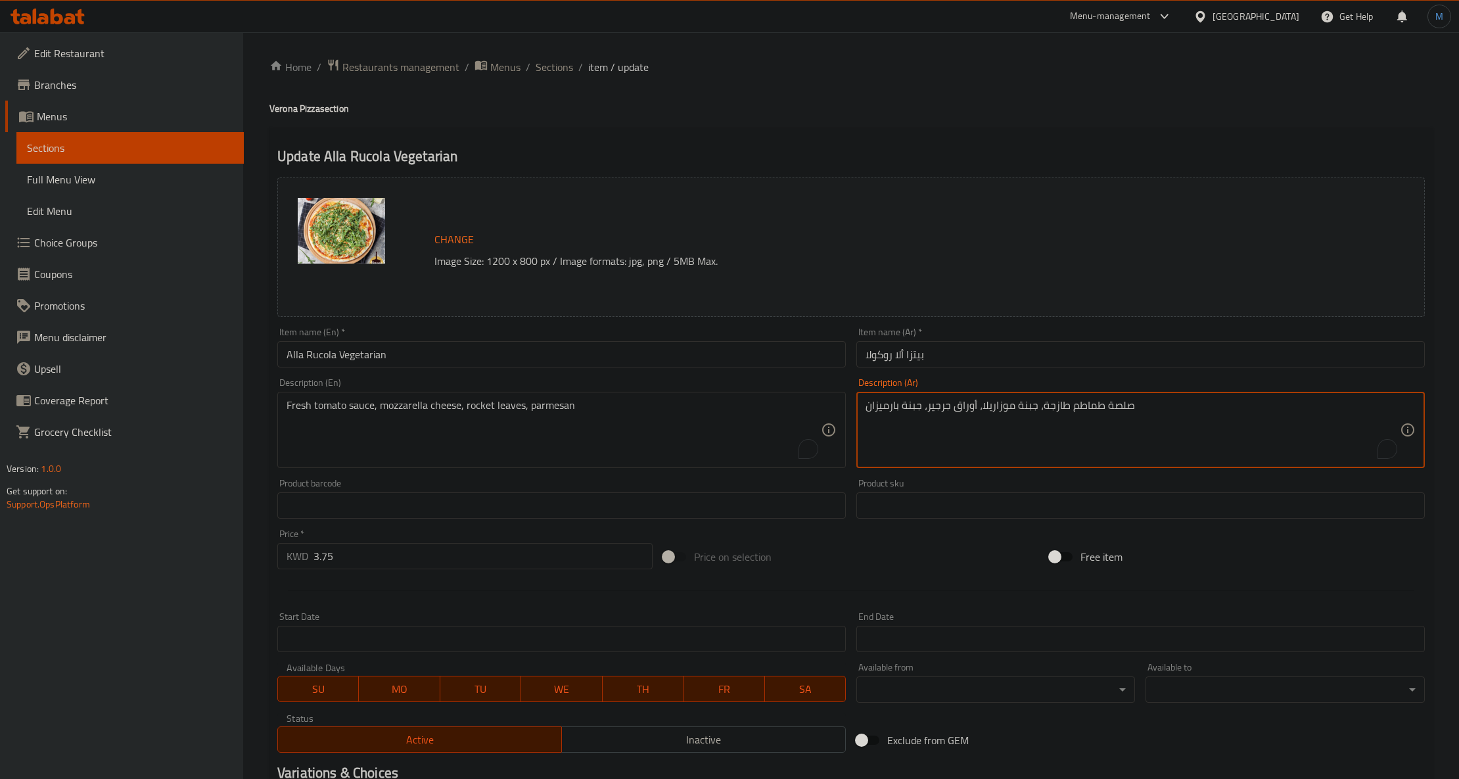
click at [435, 364] on input "Alla Rucola Vegetarian" at bounding box center [561, 354] width 569 height 26
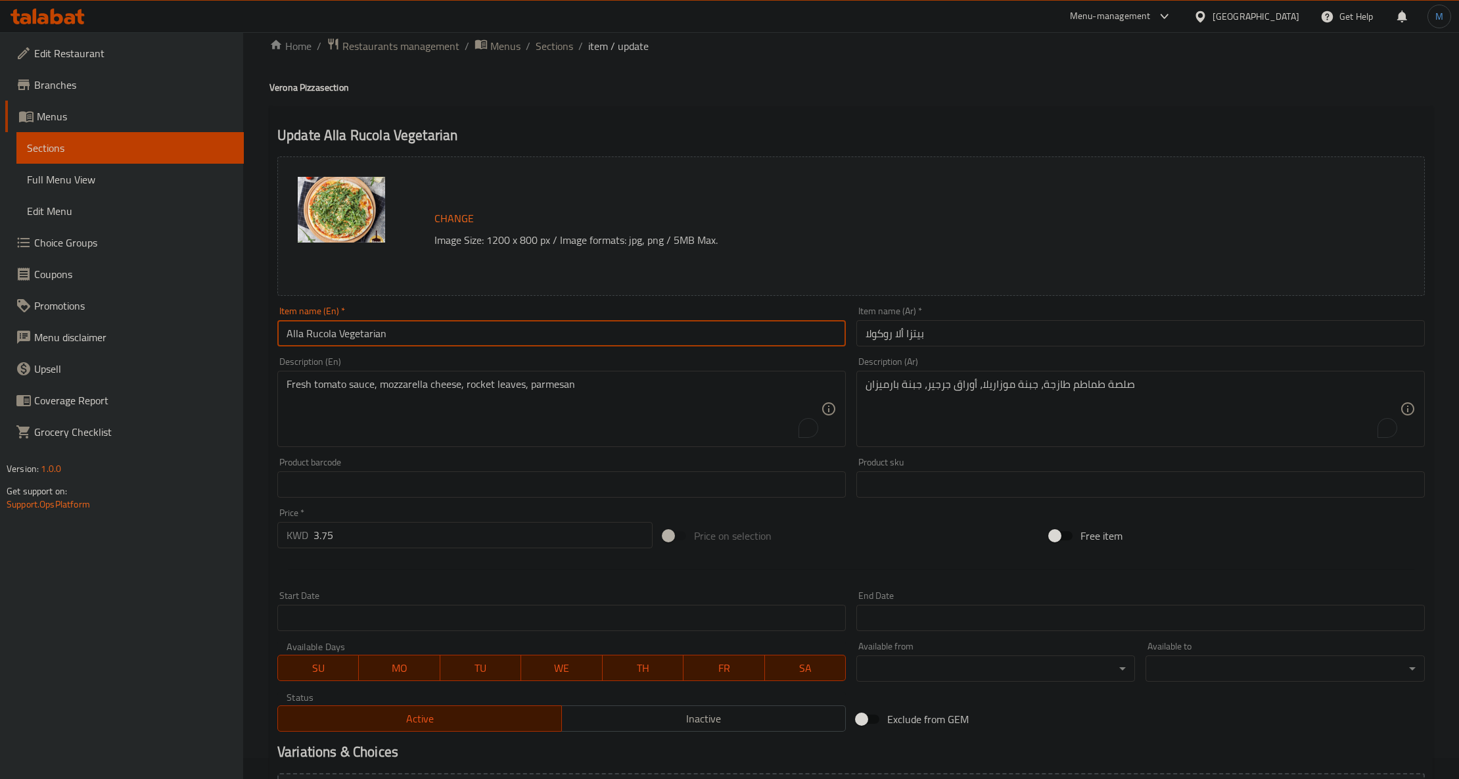
scroll to position [168, 0]
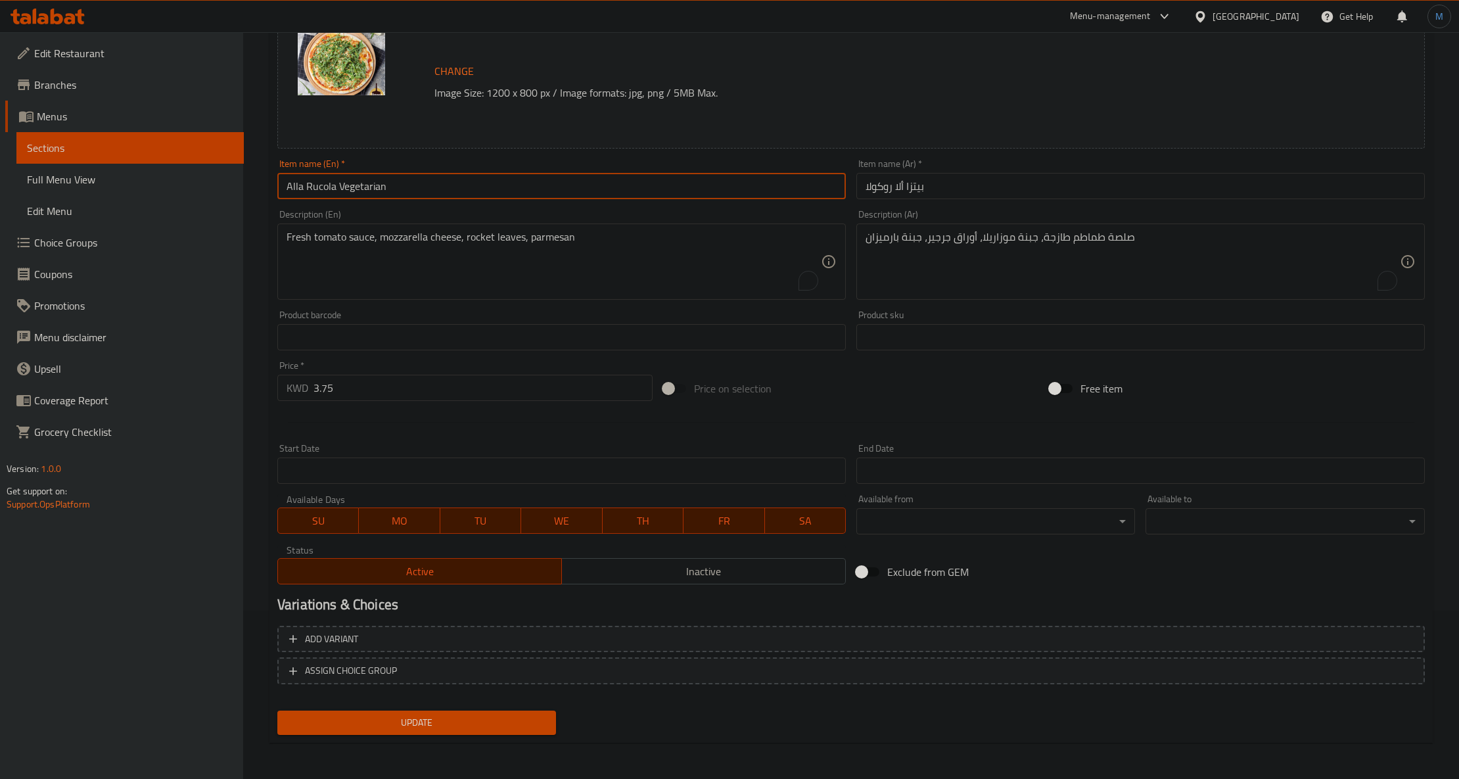
click at [476, 739] on div "Update Alla Rucola Vegetarian Change Image Size: 1200 x 800 px / Image formats:…" at bounding box center [852, 351] width 1164 height 784
click at [482, 734] on div "Update" at bounding box center [416, 722] width 289 height 35
click at [479, 731] on button "Update" at bounding box center [416, 723] width 279 height 24
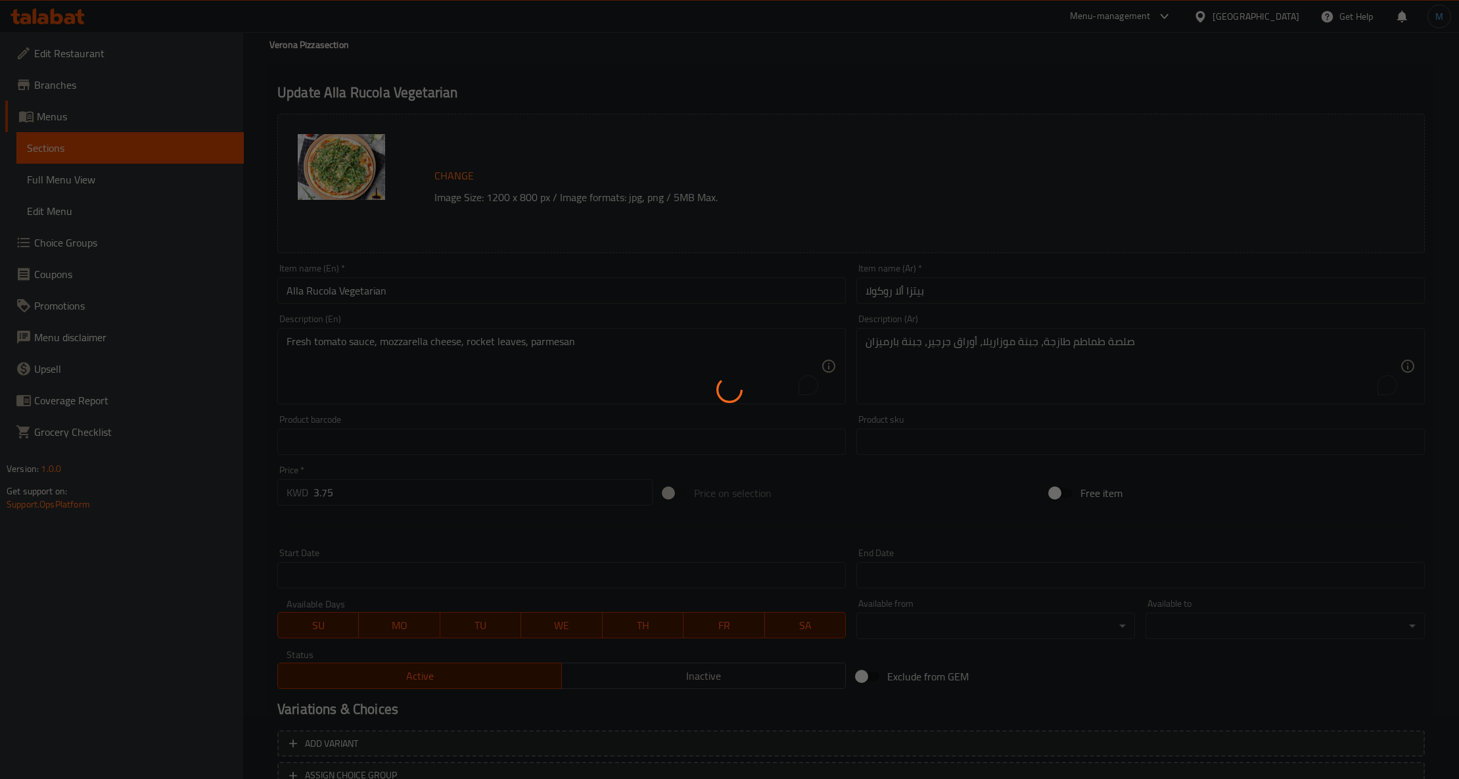
scroll to position [0, 0]
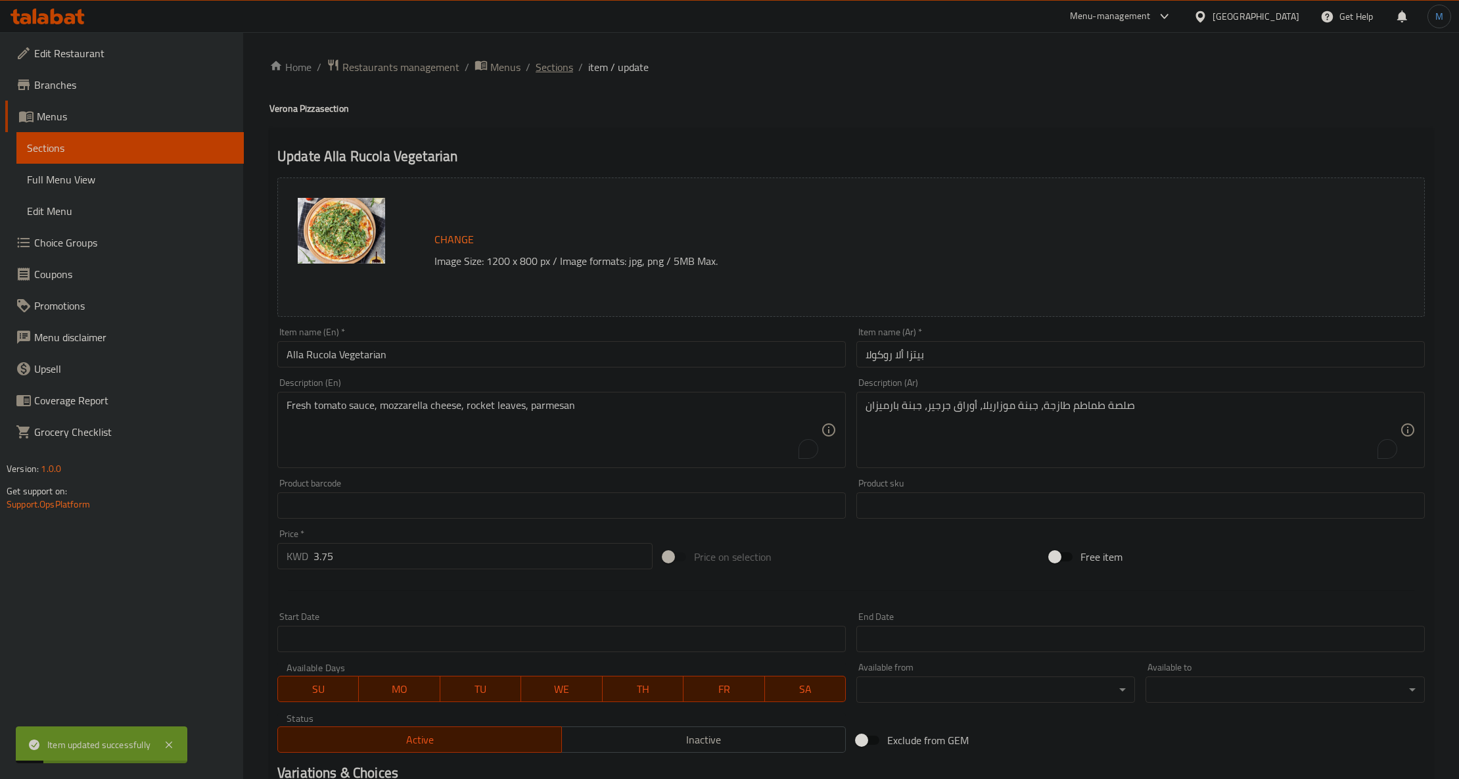
click at [547, 69] on span "Sections" at bounding box center [554, 67] width 37 height 16
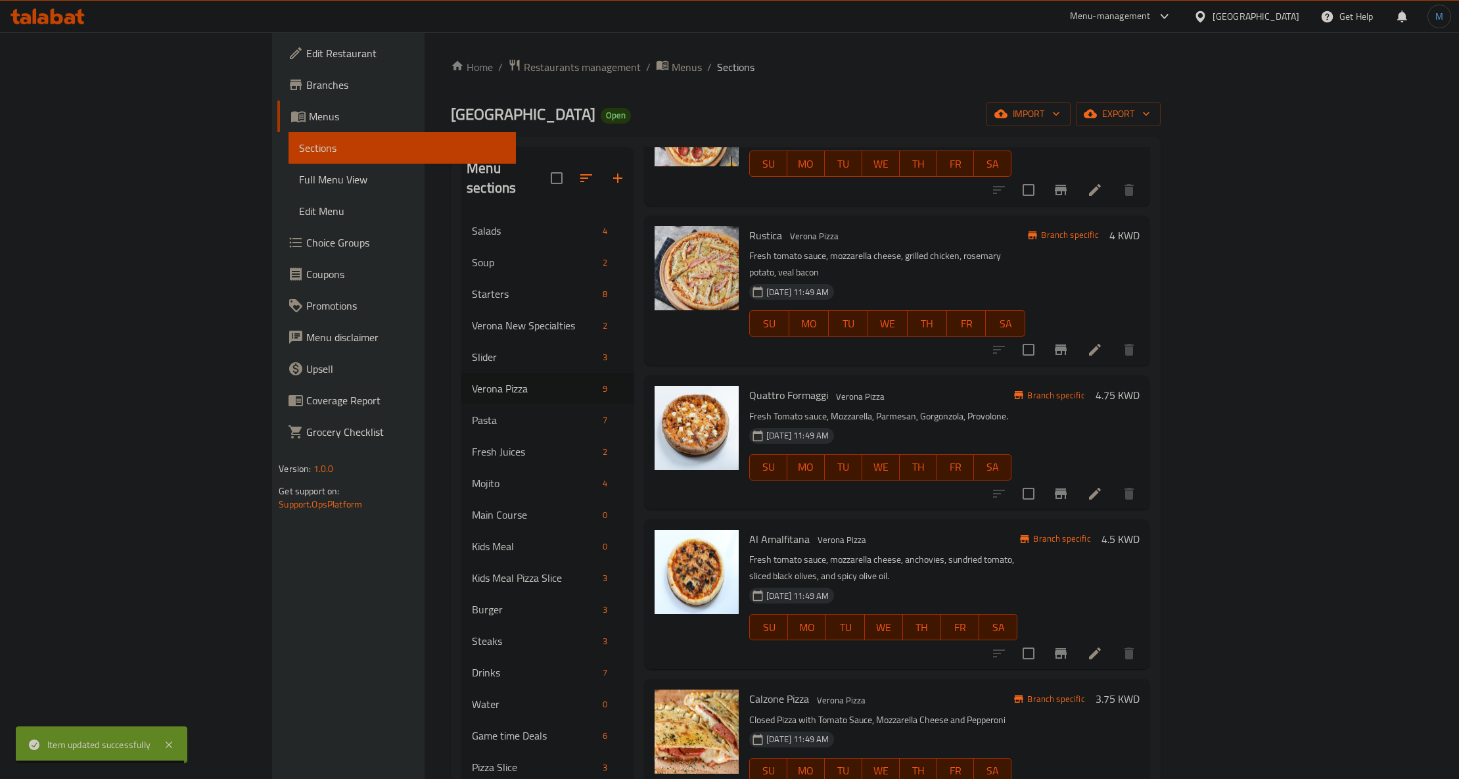
scroll to position [263, 0]
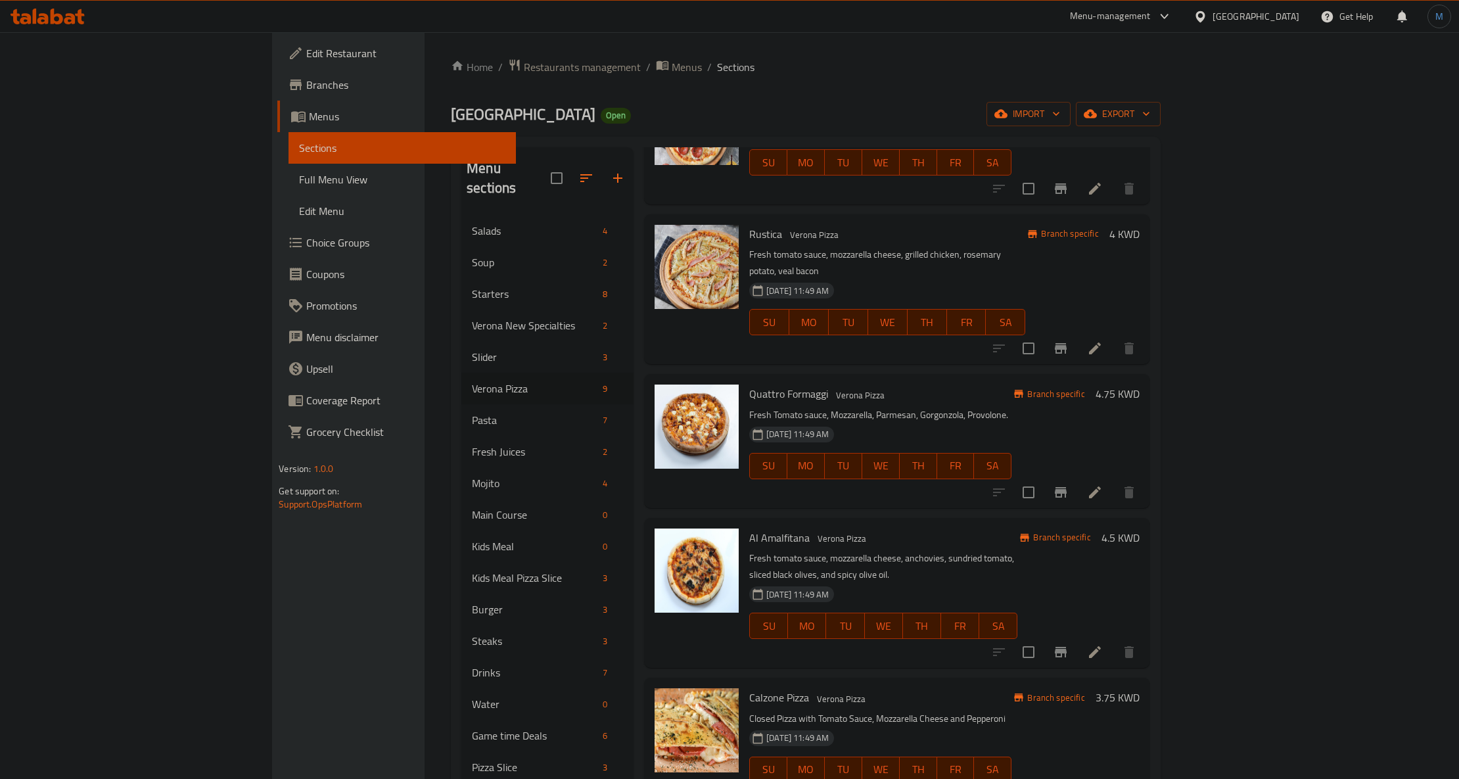
click at [933, 529] on h6 "Al Amalfitana Verona Pizza" at bounding box center [883, 538] width 268 height 18
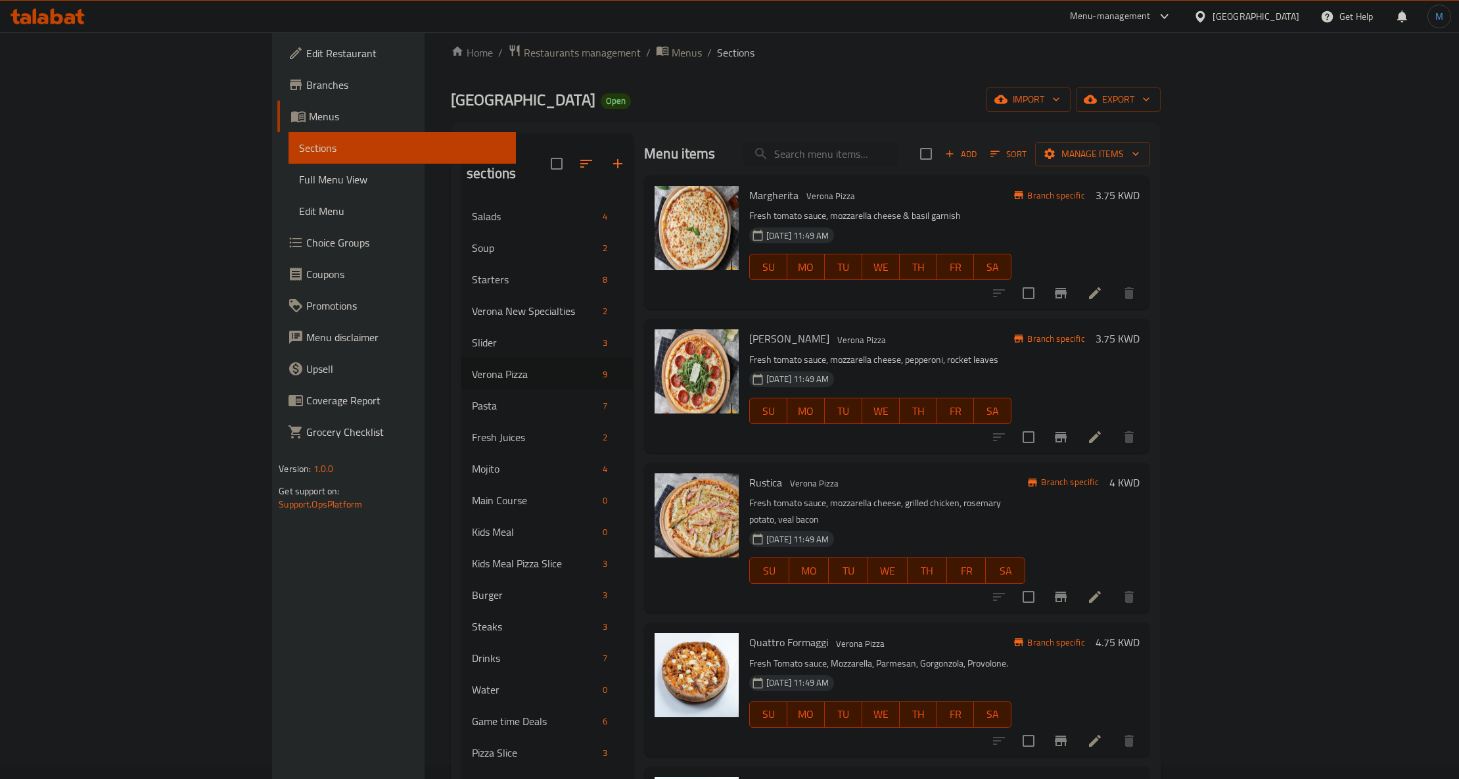
scroll to position [0, 0]
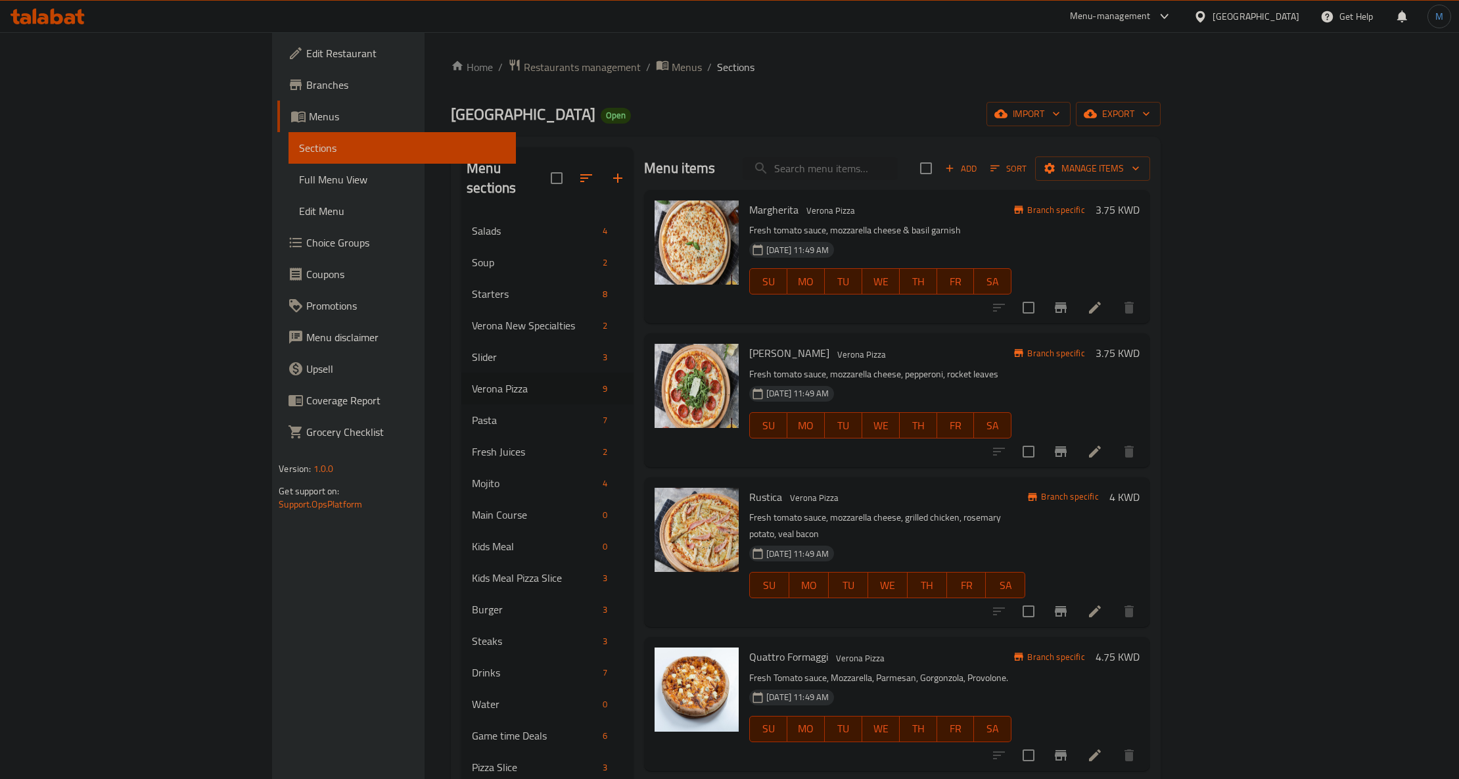
click at [1150, 179] on div "Add Sort Manage items" at bounding box center [1035, 168] width 230 height 28
click at [1027, 176] on span "Sort" at bounding box center [1009, 168] width 36 height 15
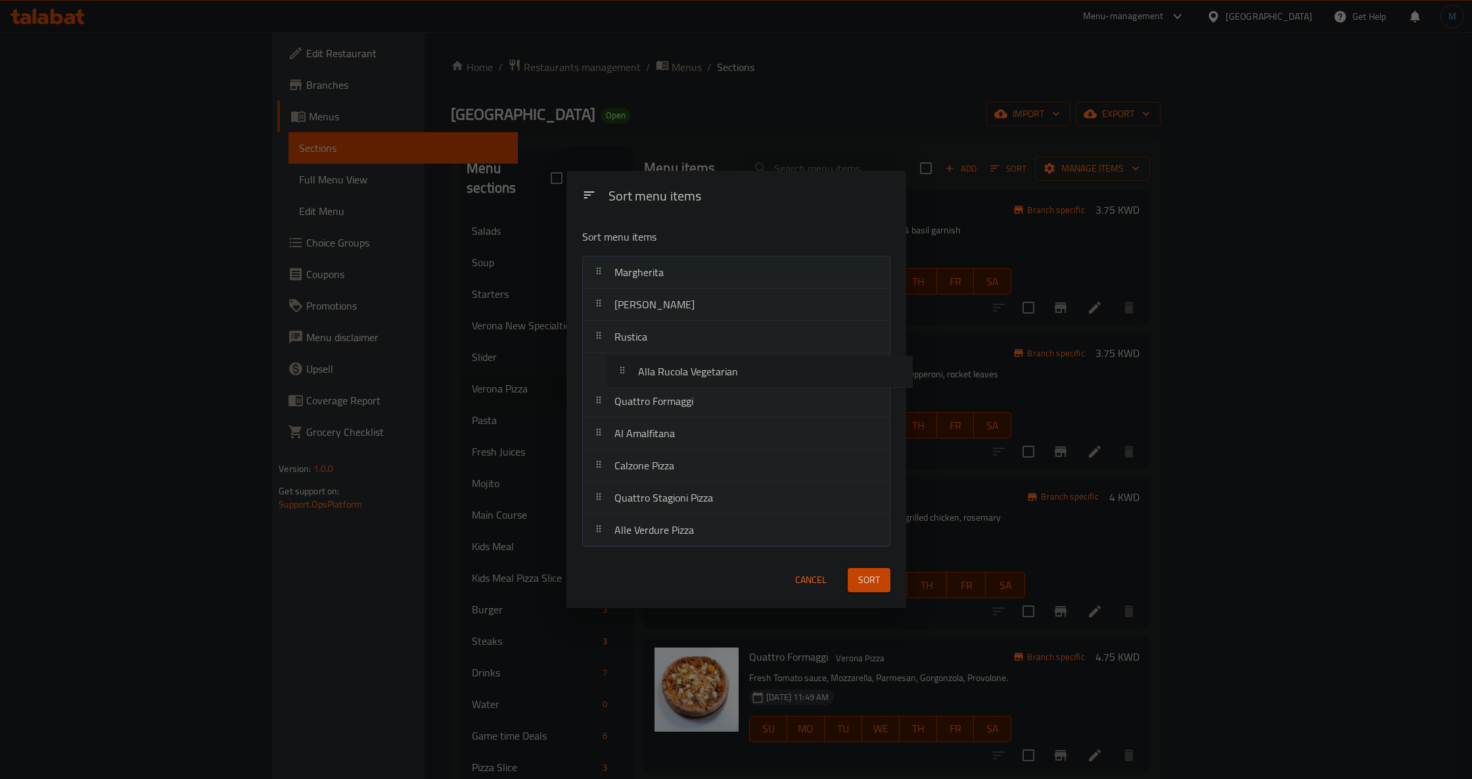
drag, startPoint x: 603, startPoint y: 509, endPoint x: 631, endPoint y: 371, distance: 140.9
click at [631, 371] on nav "Margherita Al Salamino Rustica Quattro Formaggi Al Amalfitana Calzone Pizza Qua…" at bounding box center [736, 401] width 308 height 291
click at [855, 576] on button "Sort" at bounding box center [869, 580] width 43 height 24
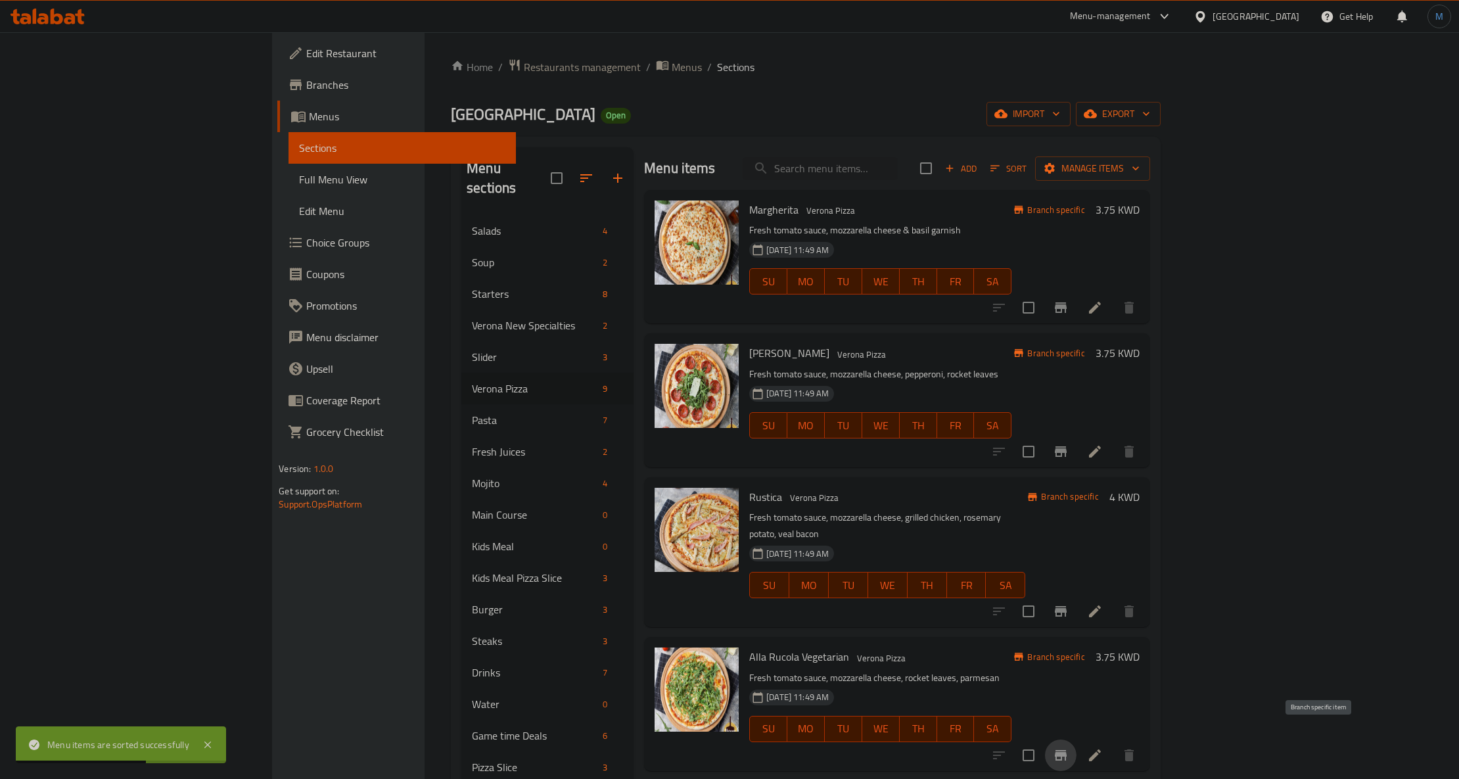
click at [1067, 750] on icon "Branch-specific-item" at bounding box center [1061, 755] width 12 height 11
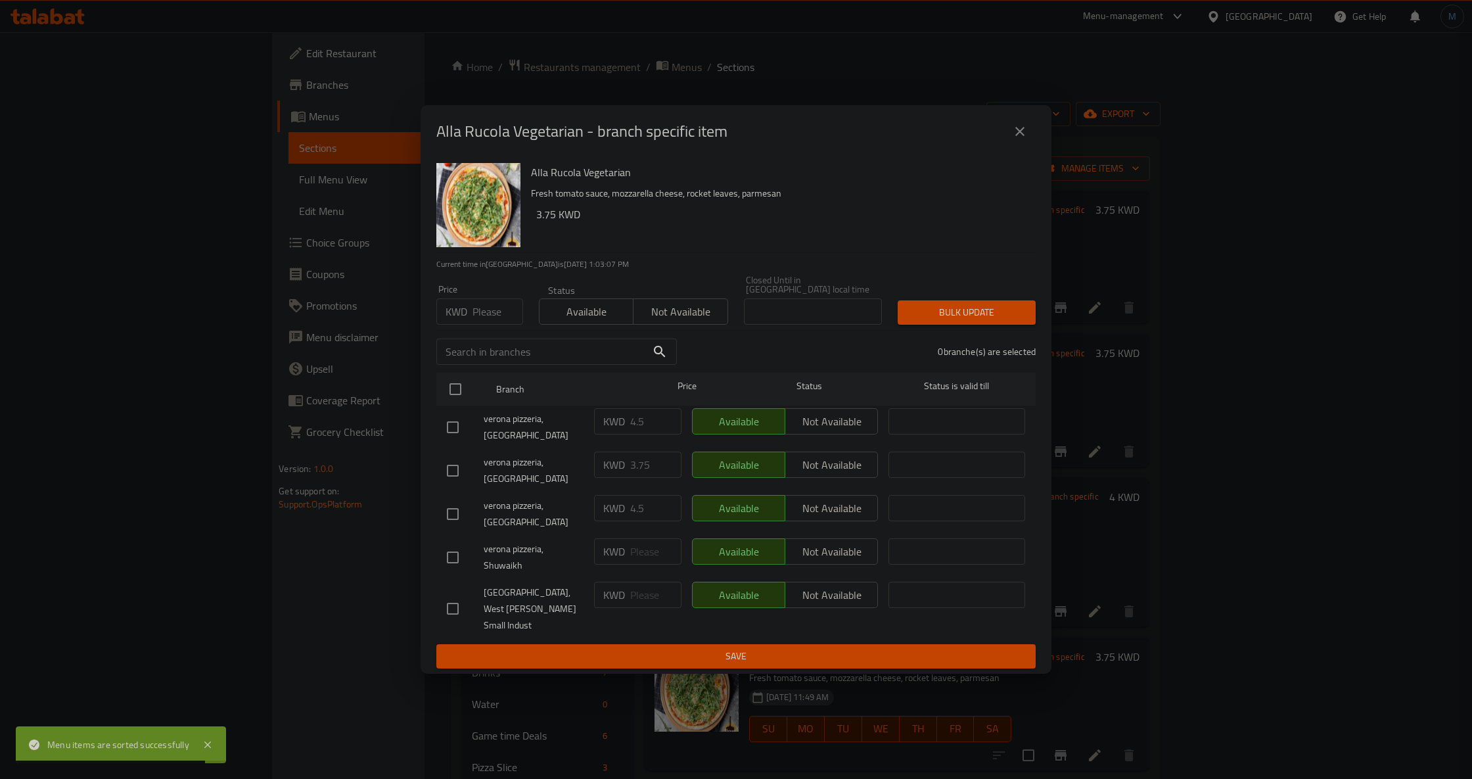
click at [473, 325] on input "number" at bounding box center [498, 311] width 51 height 26
paste input "4.50"
type input "4.50"
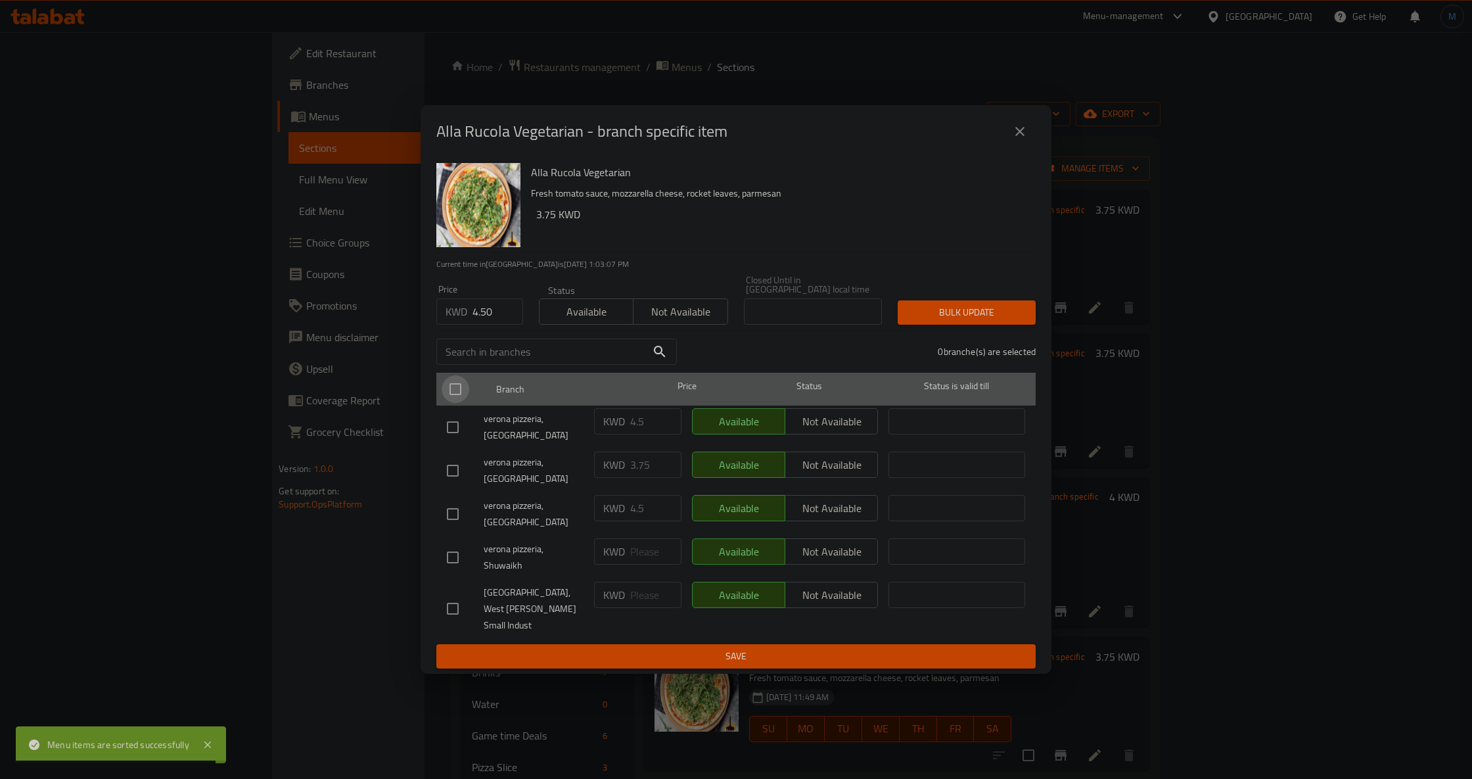
click at [458, 403] on input "checkbox" at bounding box center [456, 389] width 28 height 28
checkbox input "true"
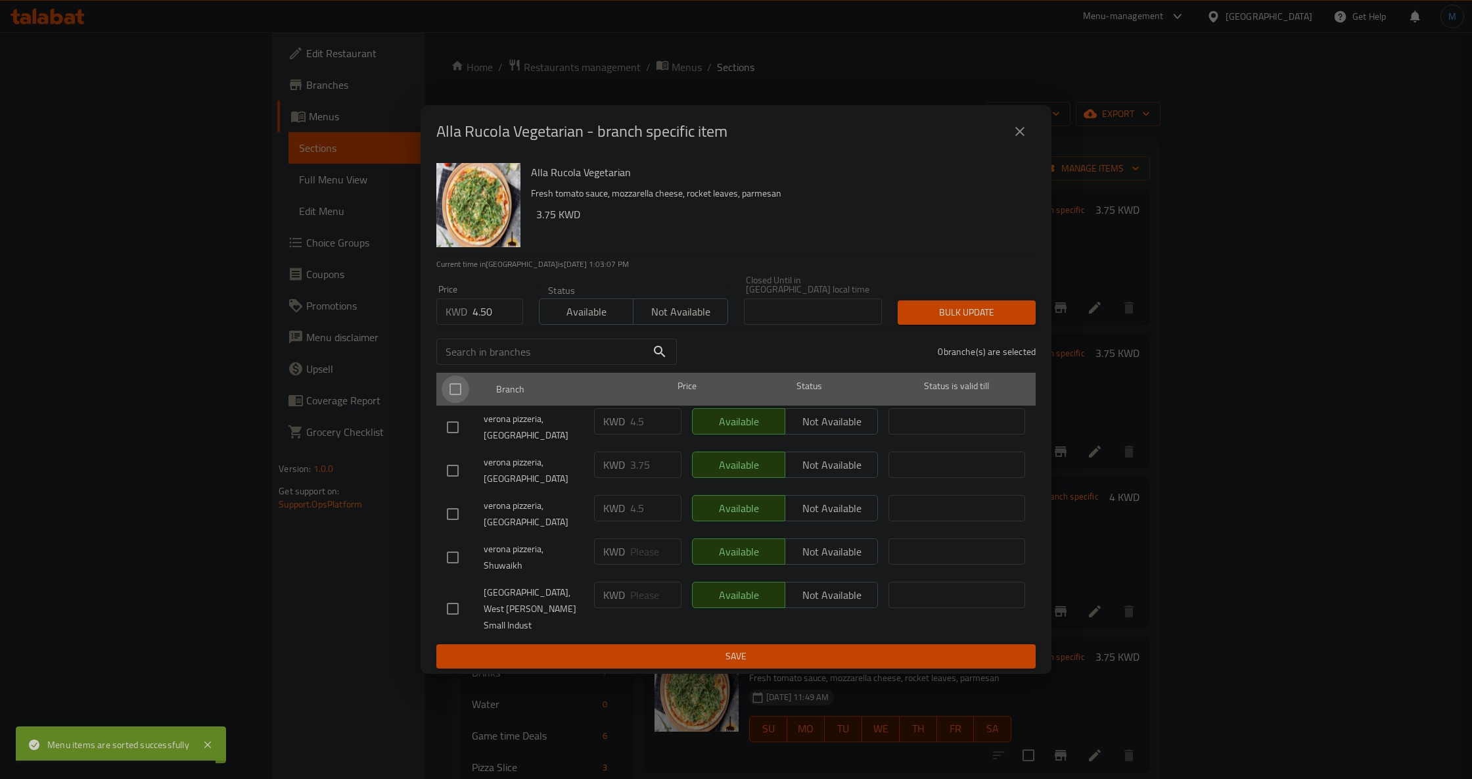
checkbox input "true"
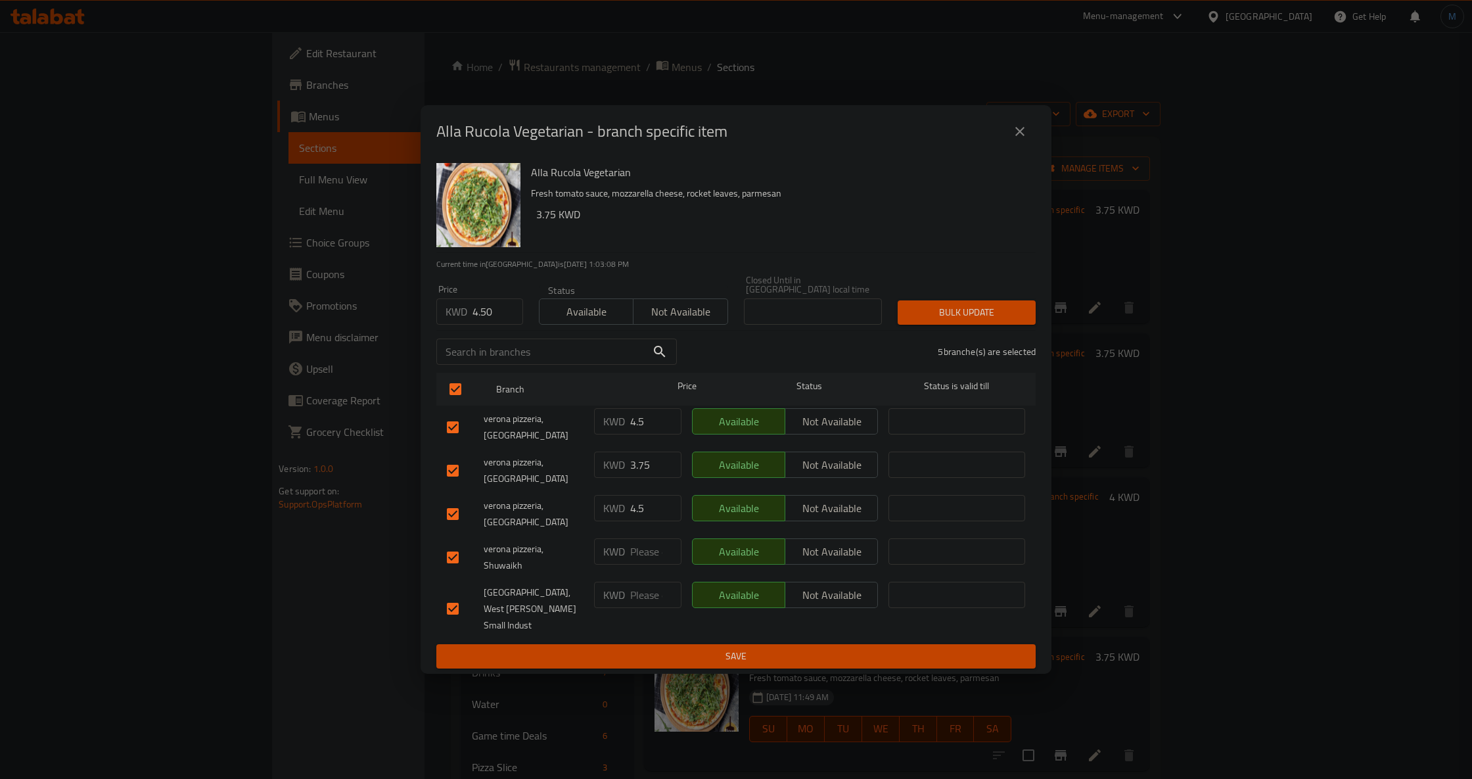
click at [936, 318] on div "Bulk update" at bounding box center [967, 313] width 154 height 40
click at [955, 321] on span "Bulk update" at bounding box center [966, 312] width 117 height 16
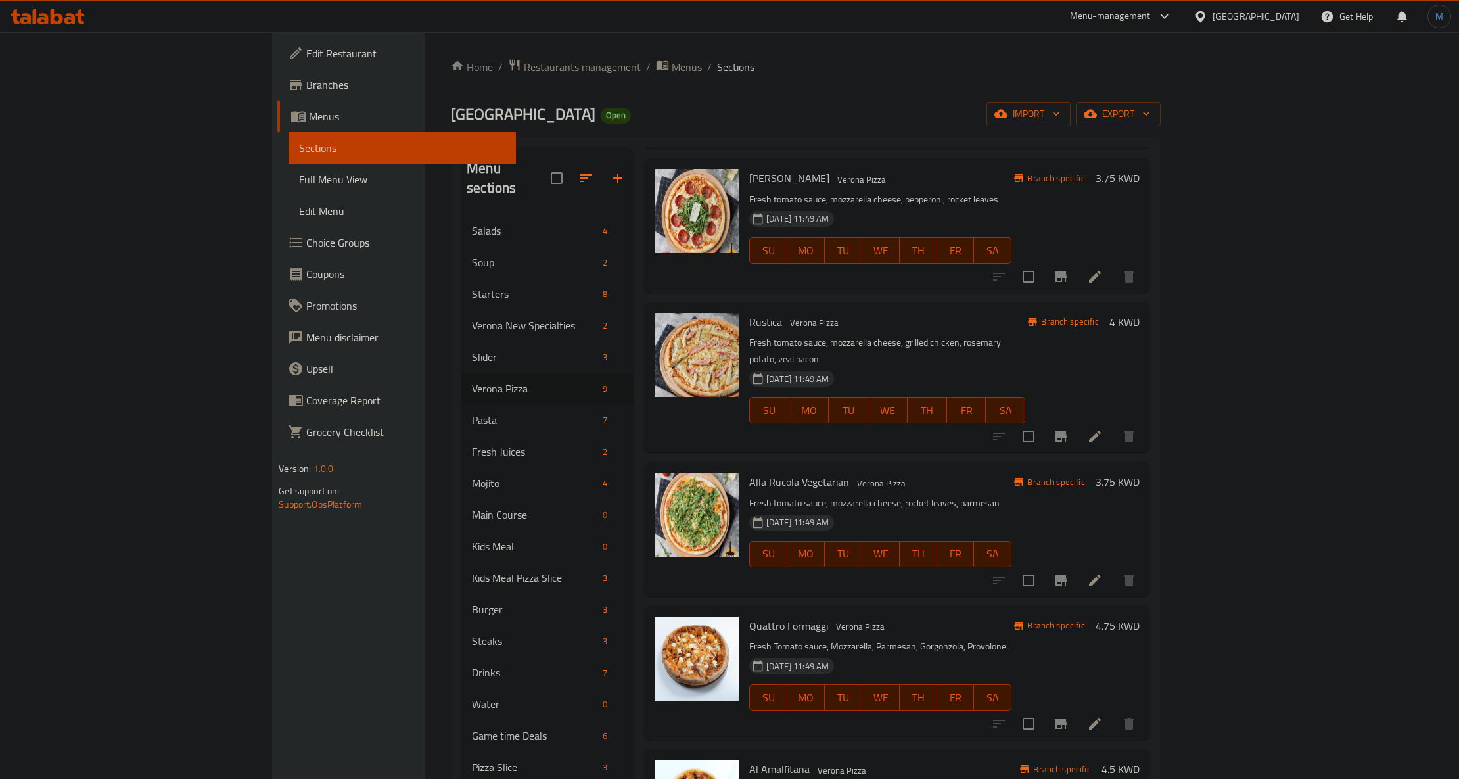
scroll to position [263, 0]
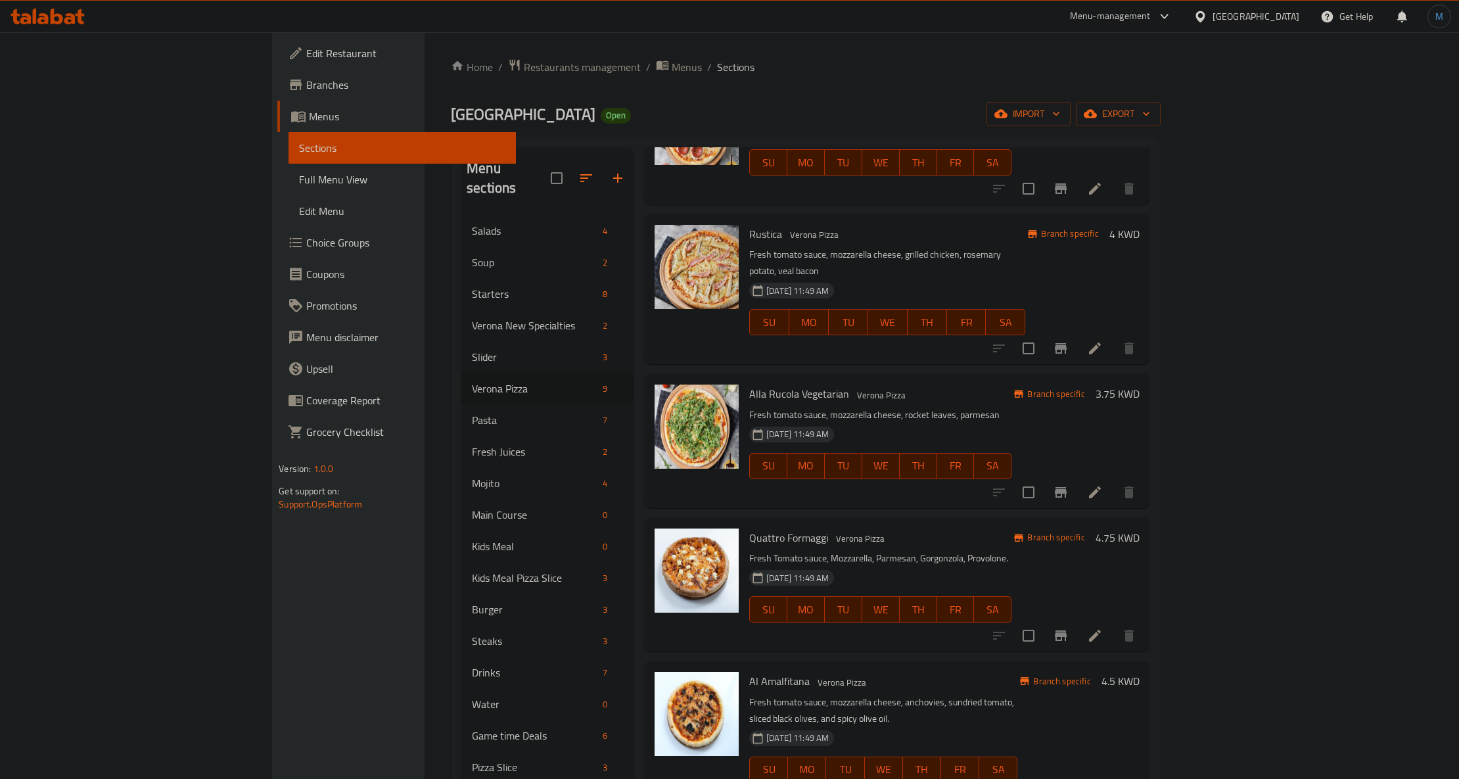
click at [962, 529] on h6 "Quattro Formaggi Verona Pizza" at bounding box center [880, 538] width 262 height 18
click at [1103, 628] on icon at bounding box center [1095, 636] width 16 height 16
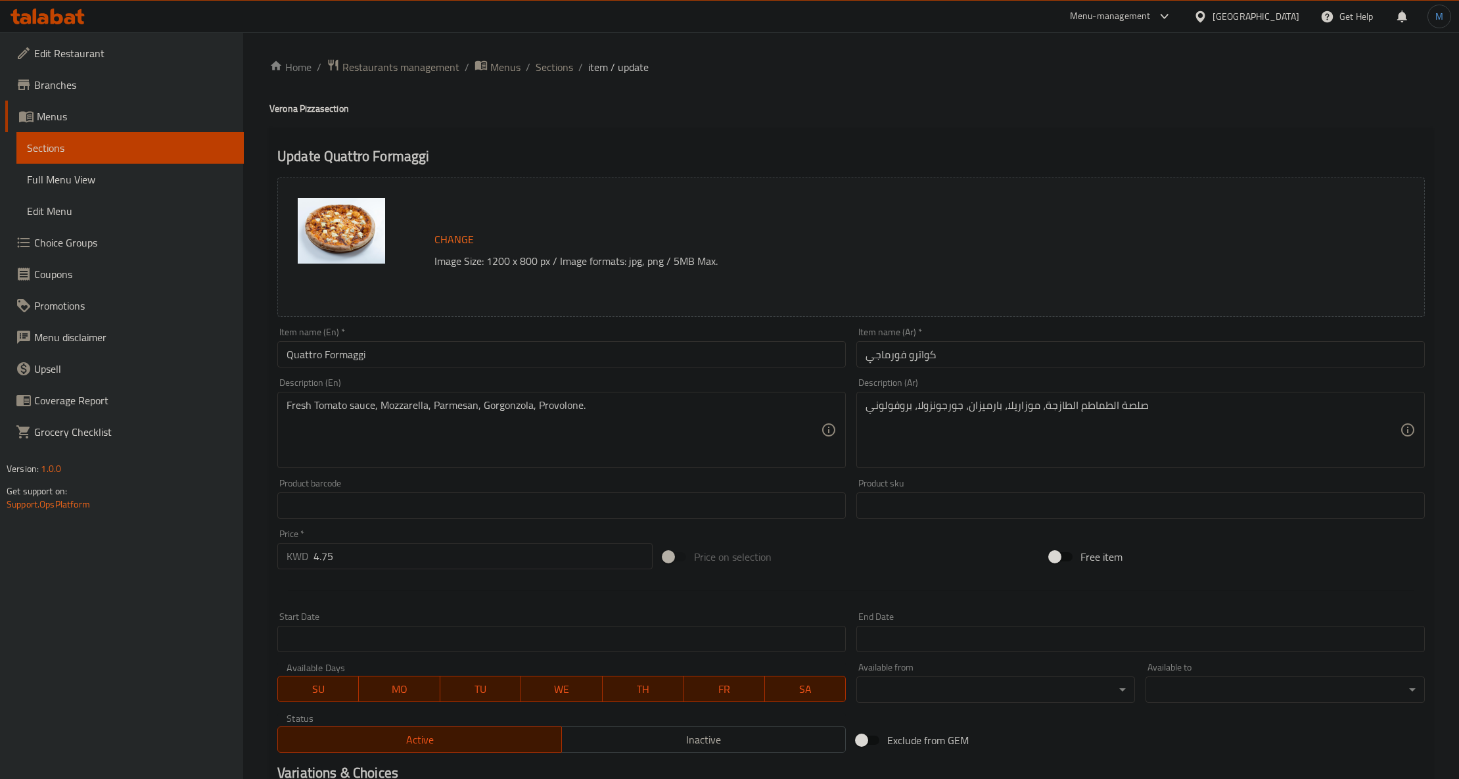
click at [537, 496] on input "text" at bounding box center [561, 505] width 569 height 26
paste textarea
paste textarea "To enrich screen reader interactions, please activate Accessibility in Grammarl…"
type textarea "Fresh Tomato sauce, Mozzarella, Parmesan, Gorgonzola, Provolone."
drag, startPoint x: 976, startPoint y: 423, endPoint x: 724, endPoint y: 469, distance: 255.8
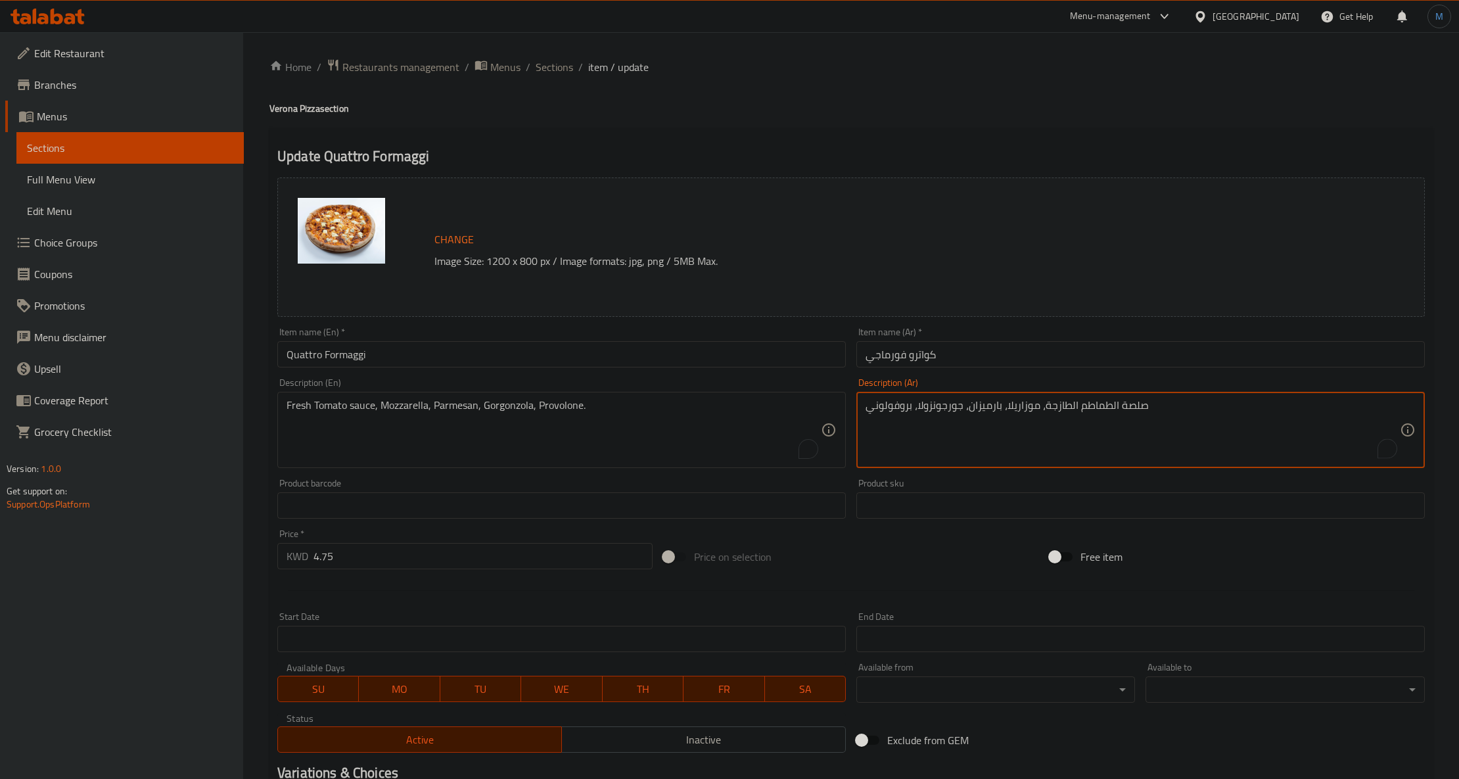
click at [415, 363] on input "Quattro Formaggi" at bounding box center [561, 354] width 569 height 26
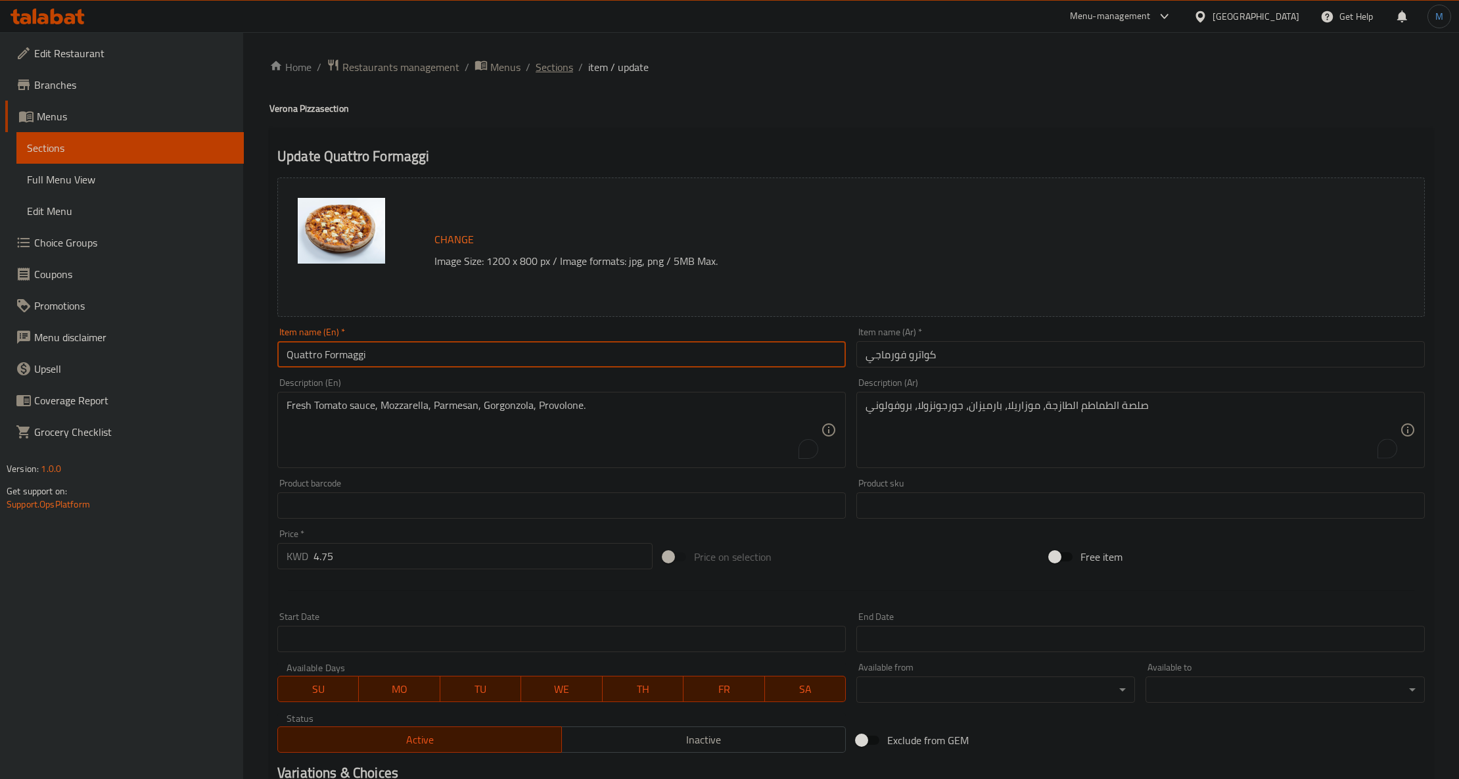
click at [560, 70] on span "Sections" at bounding box center [554, 67] width 37 height 16
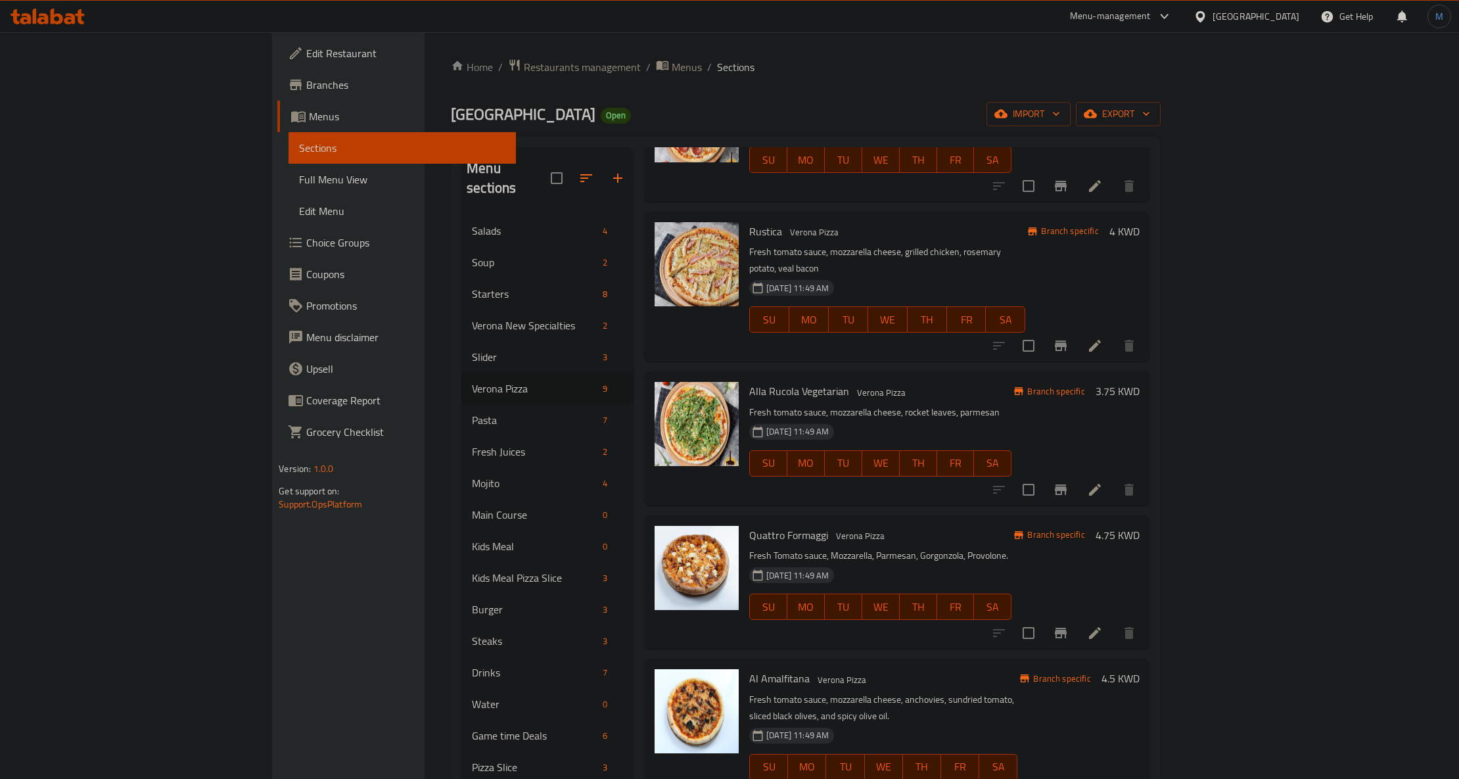
scroll to position [350, 0]
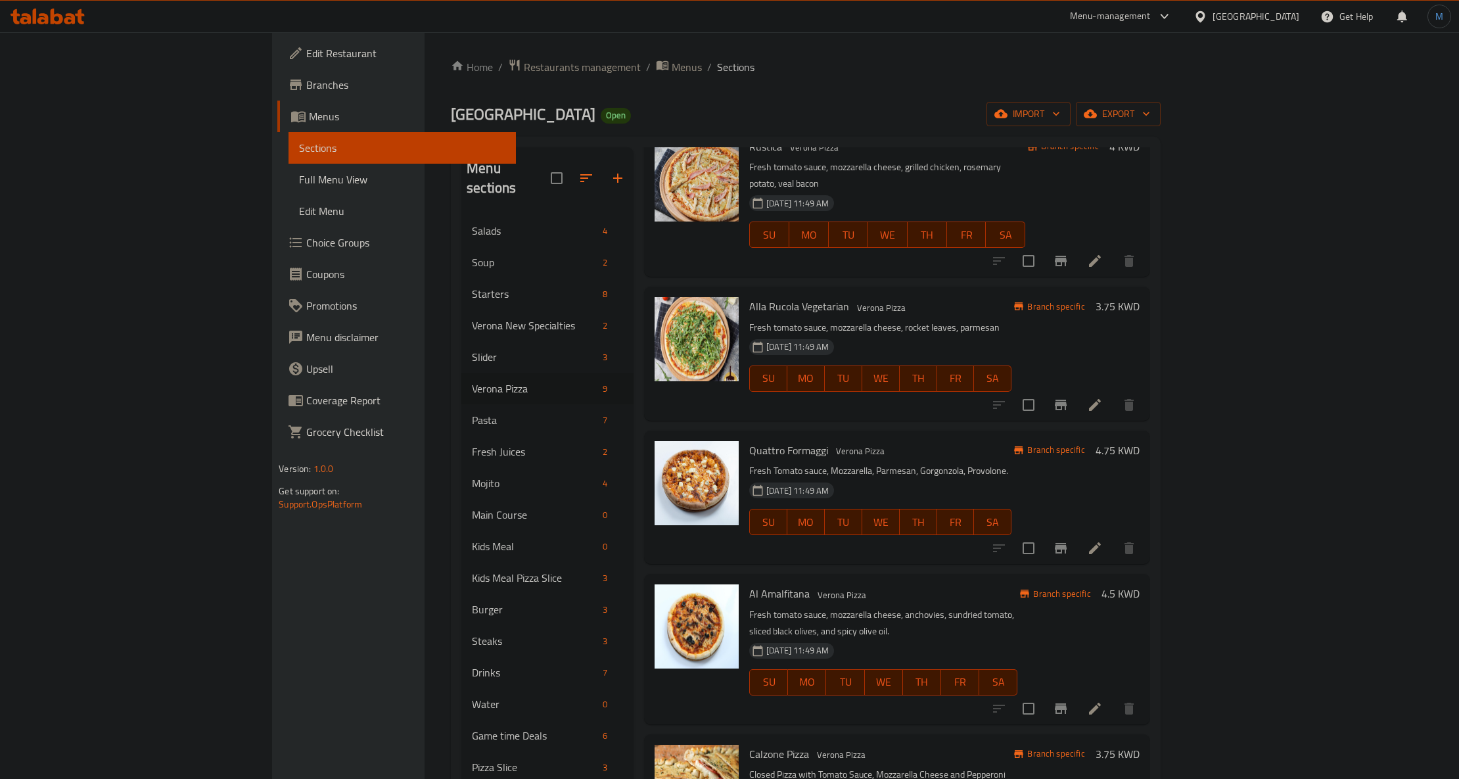
click at [1077, 540] on button "Branch-specific-item" at bounding box center [1061, 548] width 32 height 32
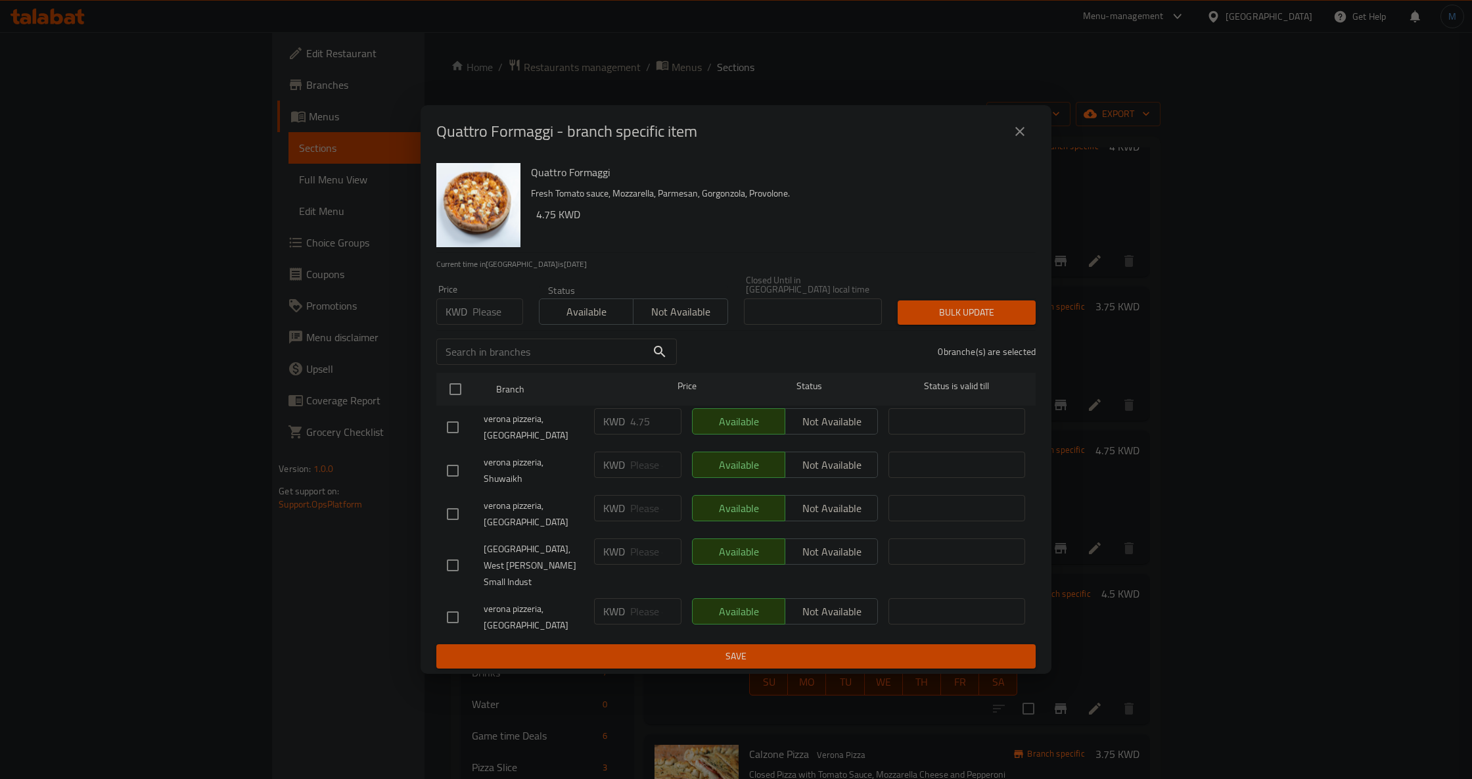
click at [476, 324] on input "number" at bounding box center [498, 311] width 51 height 26
paste input "4.75"
type input "4.75"
drag, startPoint x: 445, startPoint y: 385, endPoint x: 443, endPoint y: 403, distance: 17.9
click at [444, 390] on div "Quattro Formaggi Fresh Tomato sauce, Mozzarella, Parmesan, Gorgonzola, Provolon…" at bounding box center [736, 416] width 631 height 516
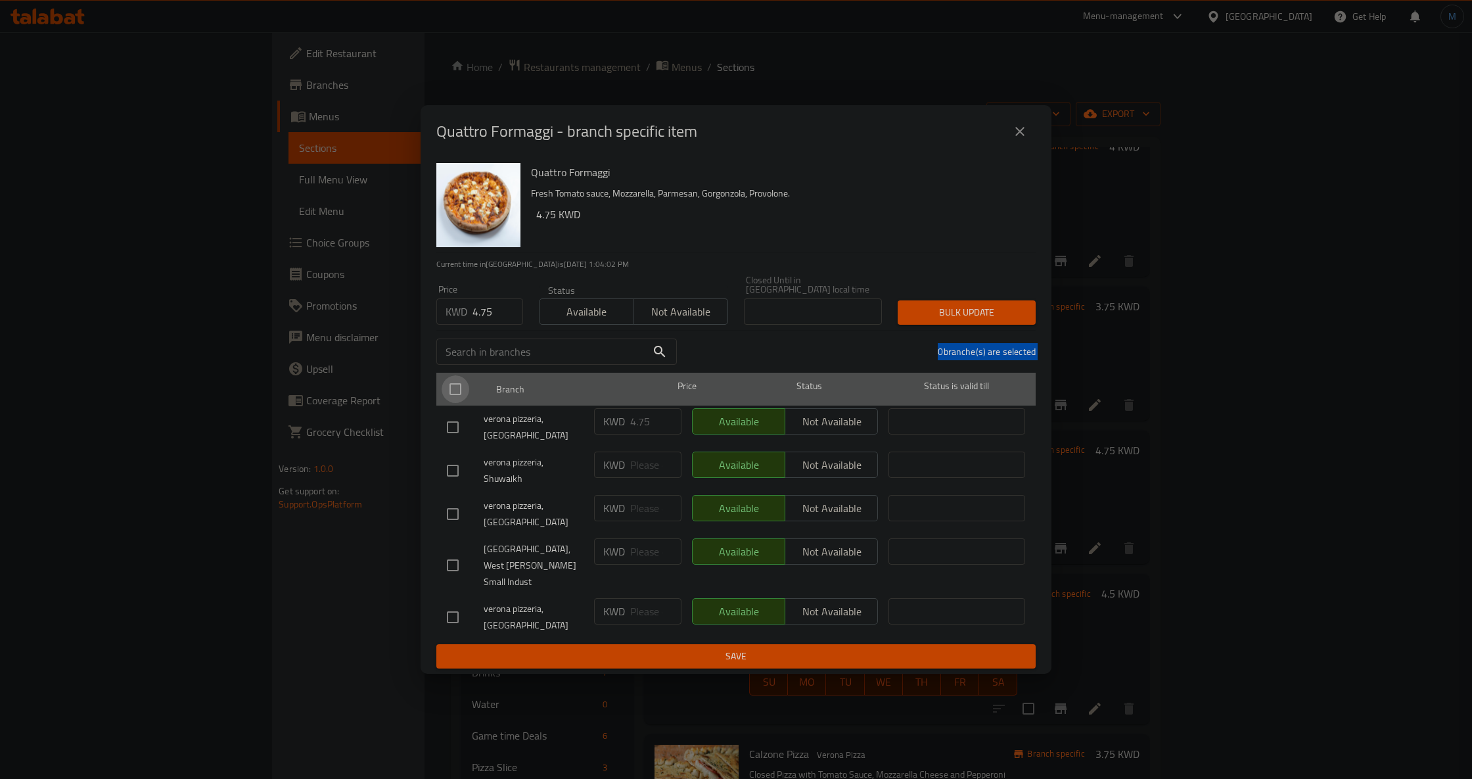
click at [443, 403] on input "checkbox" at bounding box center [456, 389] width 28 height 28
checkbox input "true"
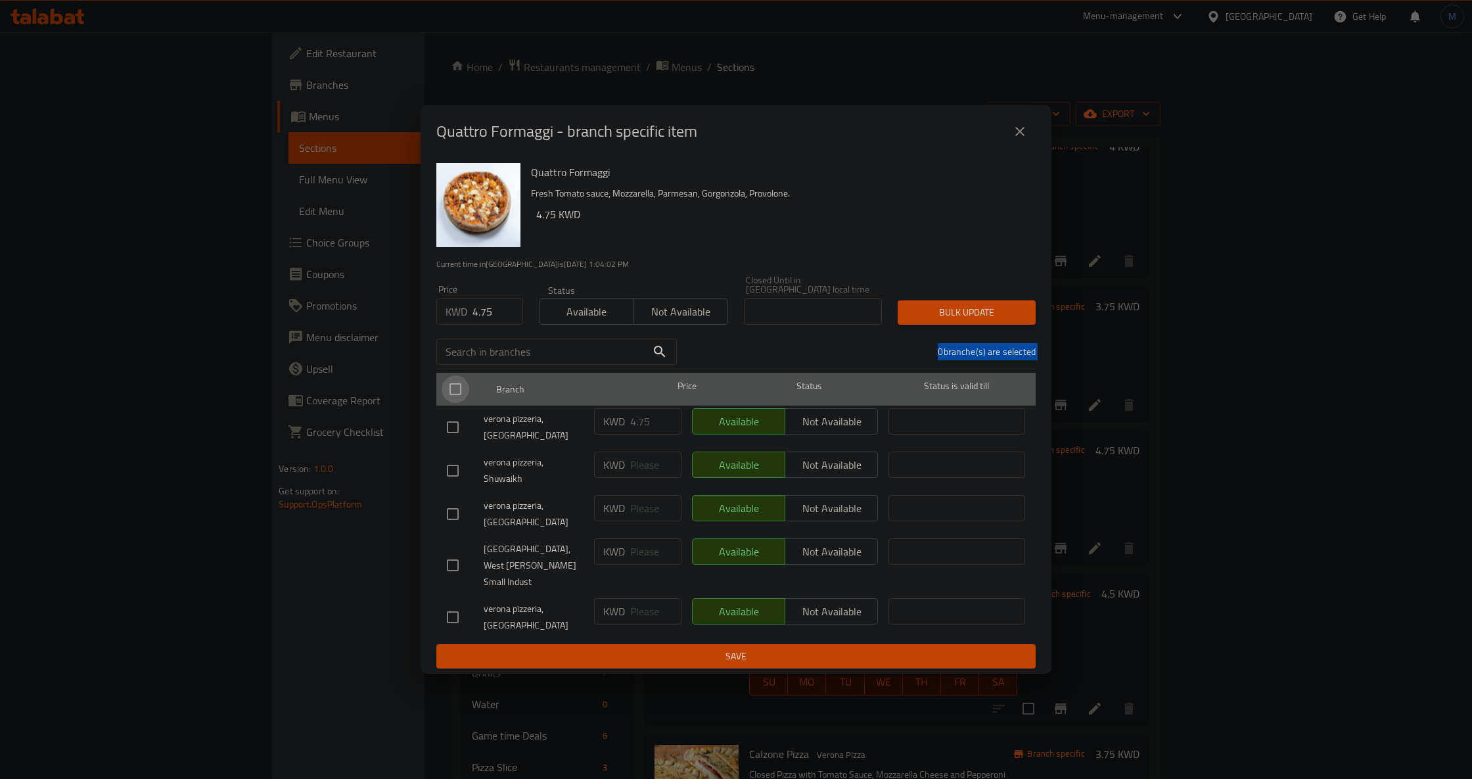
checkbox input "true"
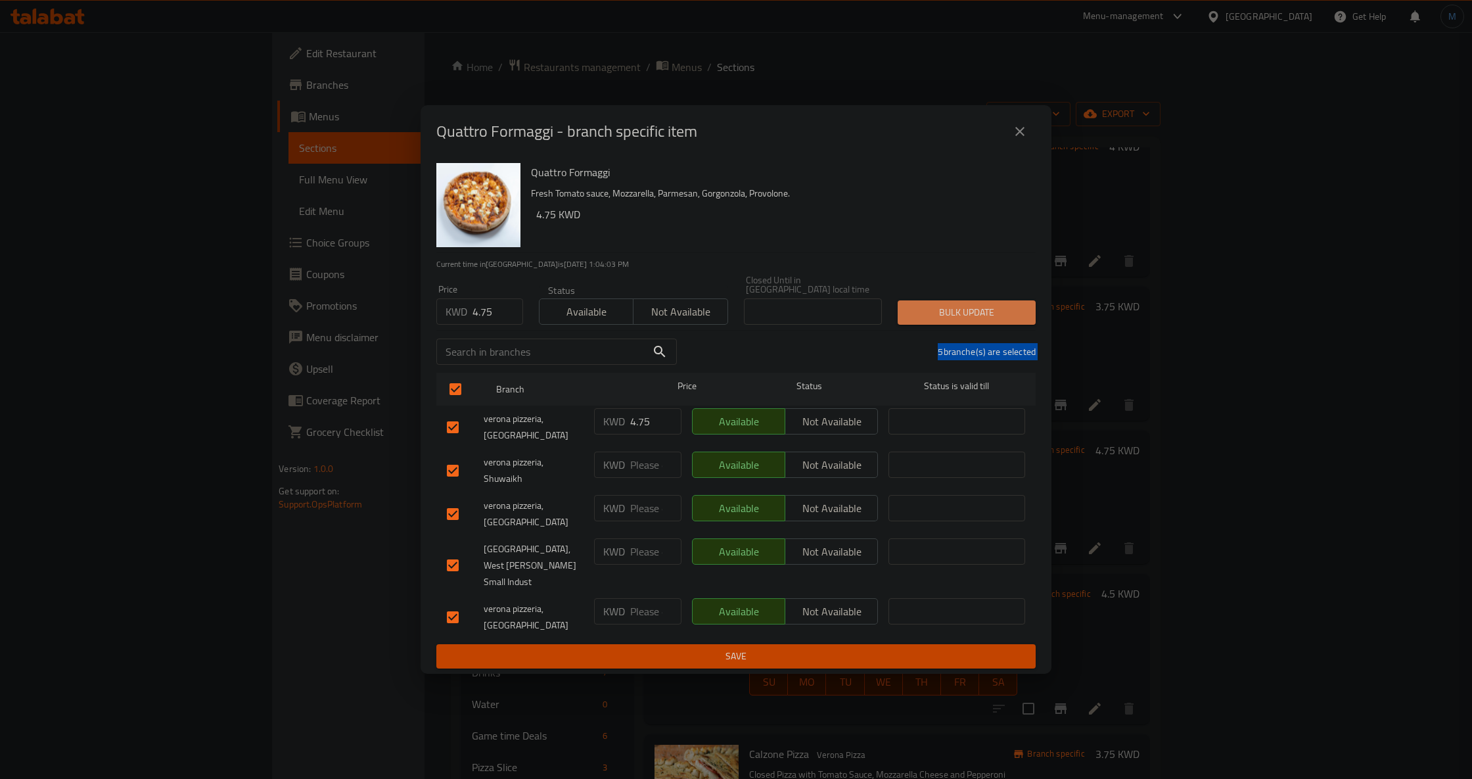
click at [983, 325] on button "Bulk update" at bounding box center [967, 312] width 138 height 24
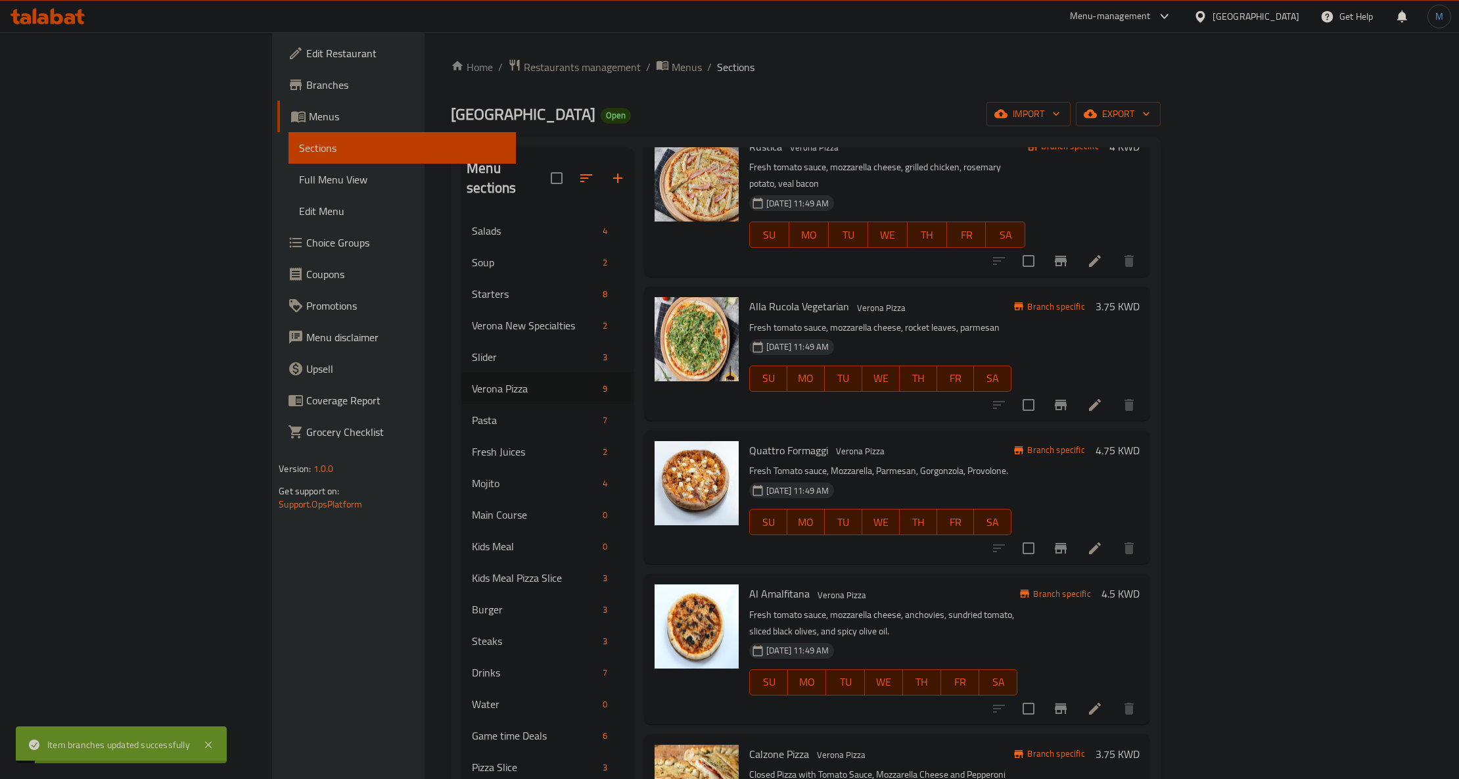
click at [987, 579] on div "Al Amalfitana Verona Pizza Fresh tomato sauce, mozzarella cheese, anchovies, su…" at bounding box center [883, 648] width 279 height 139
click at [947, 584] on h6 "Al Amalfitana Verona Pizza" at bounding box center [883, 593] width 268 height 18
click at [1103, 701] on icon at bounding box center [1095, 709] width 16 height 16
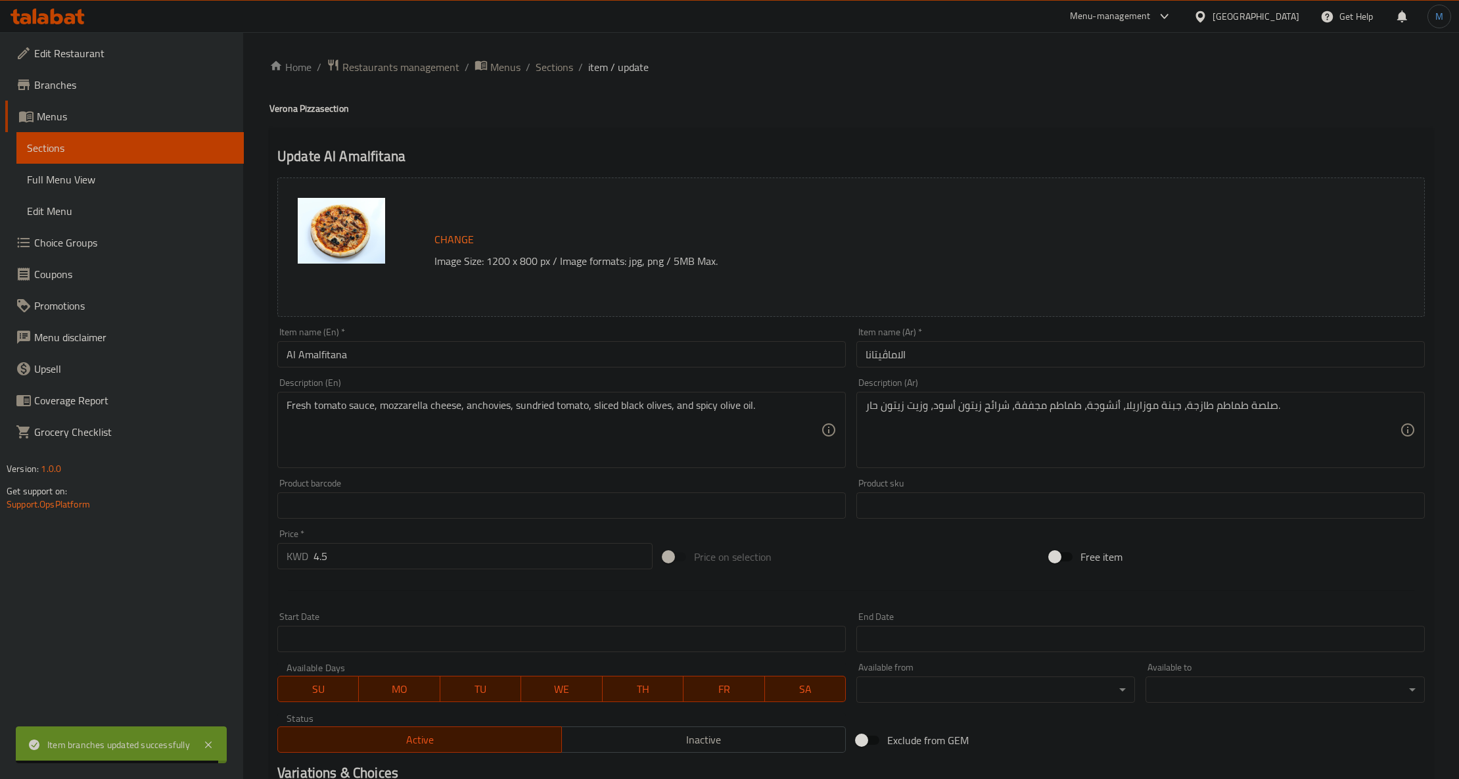
paste textarea "Tomato Sauce, Mozzarella Cheese, Anchovies,Sundried Tomato, Sliced Black Olives…"
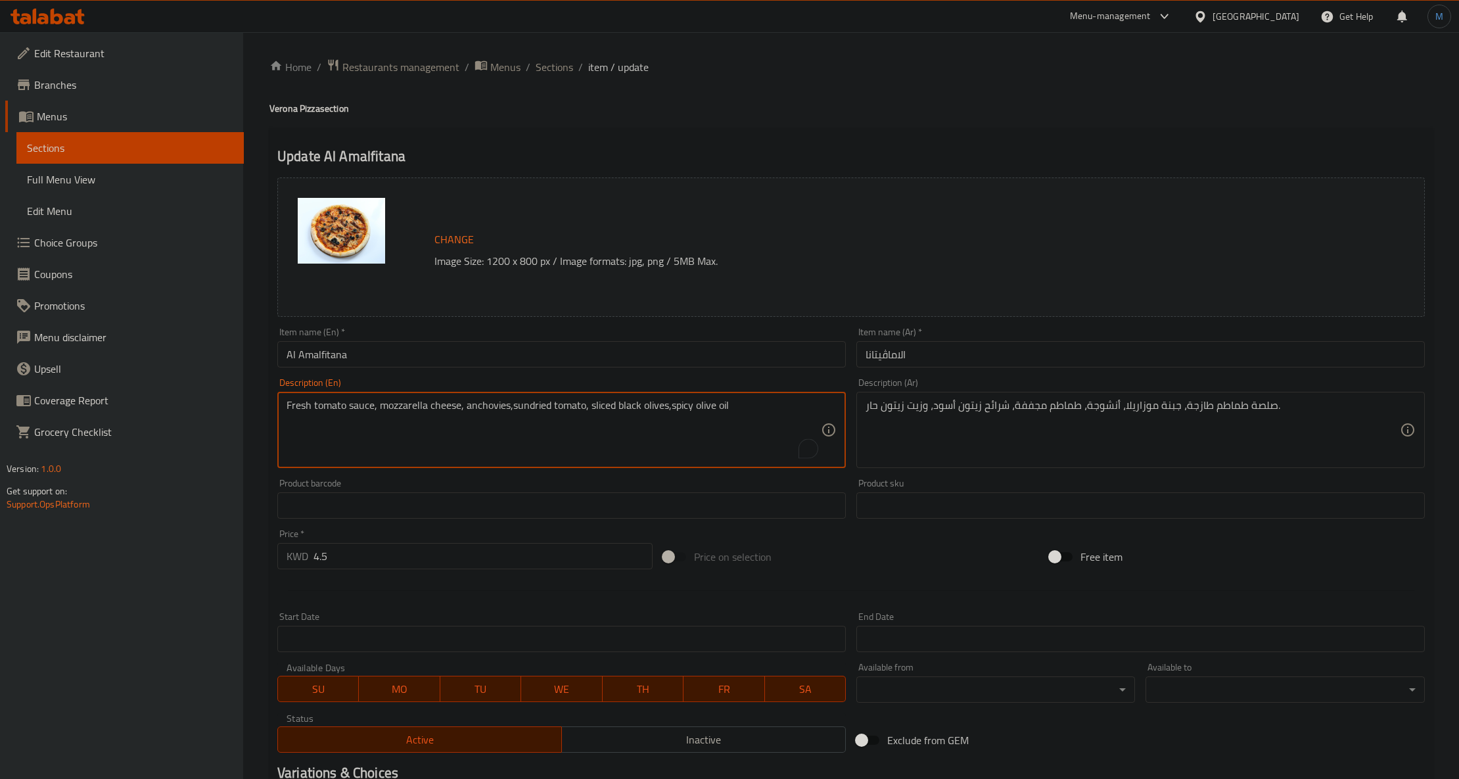
type textarea "Fresh tomato sauce, mozzarella cheese, anchovies,sundried tomato, sliced black …"
paste textarea "يتون أسود مقطع، زيت زيتون حار"
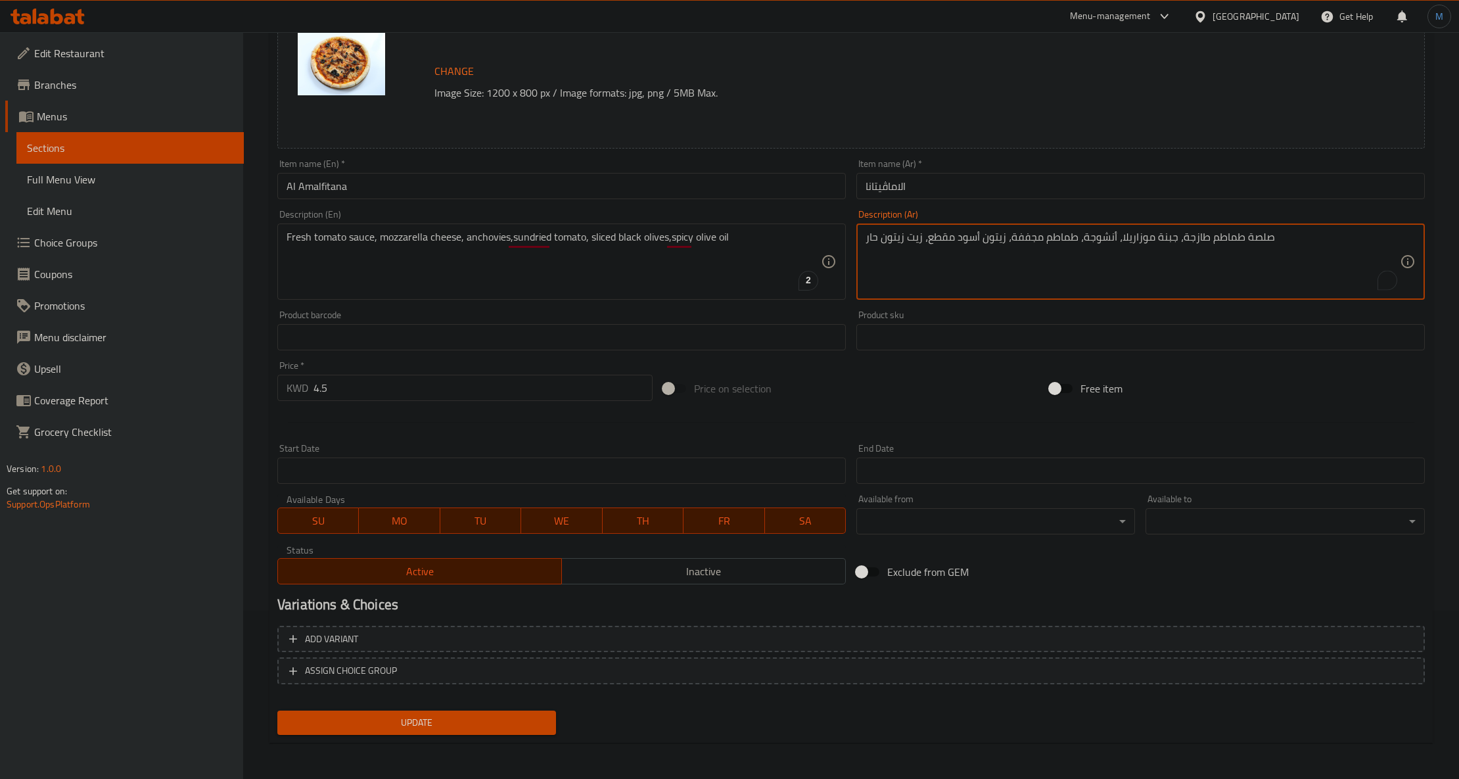
type textarea "صلصة طماطم طازجة، جبنة موزاريلا، أنشوجة، طماطم مجففة، زيتون أسود مقطع، زيت زيتو…"
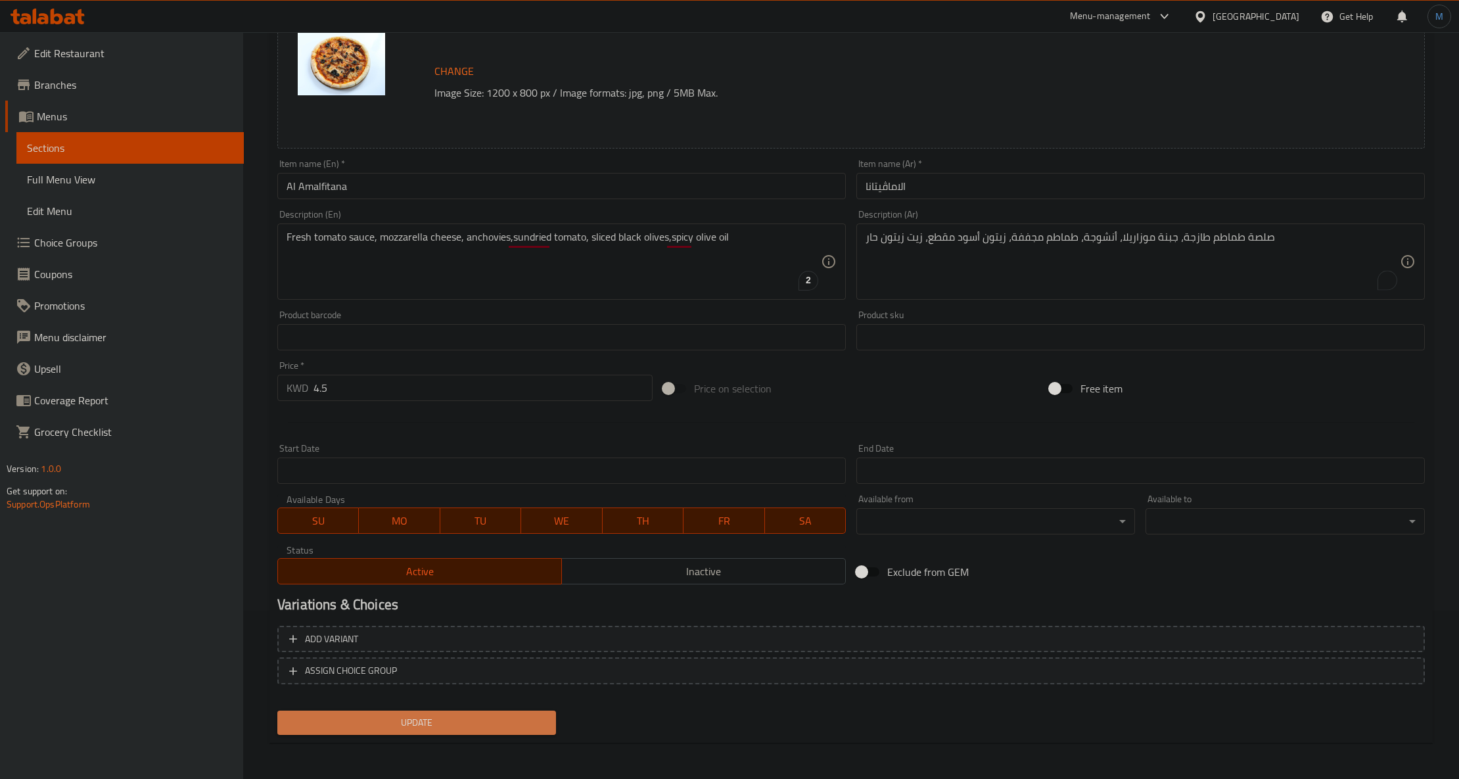
click at [413, 719] on span "Update" at bounding box center [417, 723] width 258 height 16
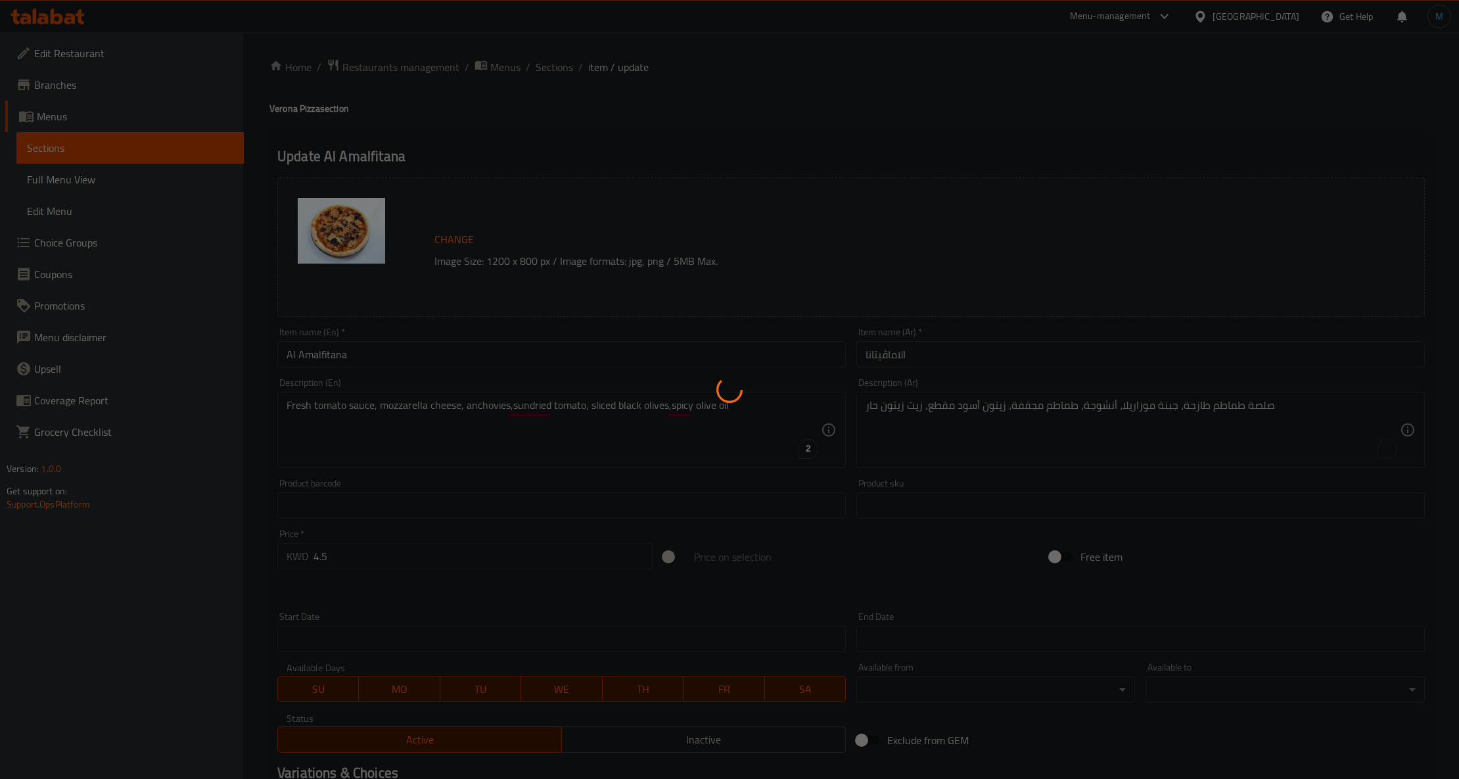
click at [423, 365] on div "Home / Restaurants management / Menus / Sections / item / update Verona Pizza s…" at bounding box center [852, 490] width 1164 height 863
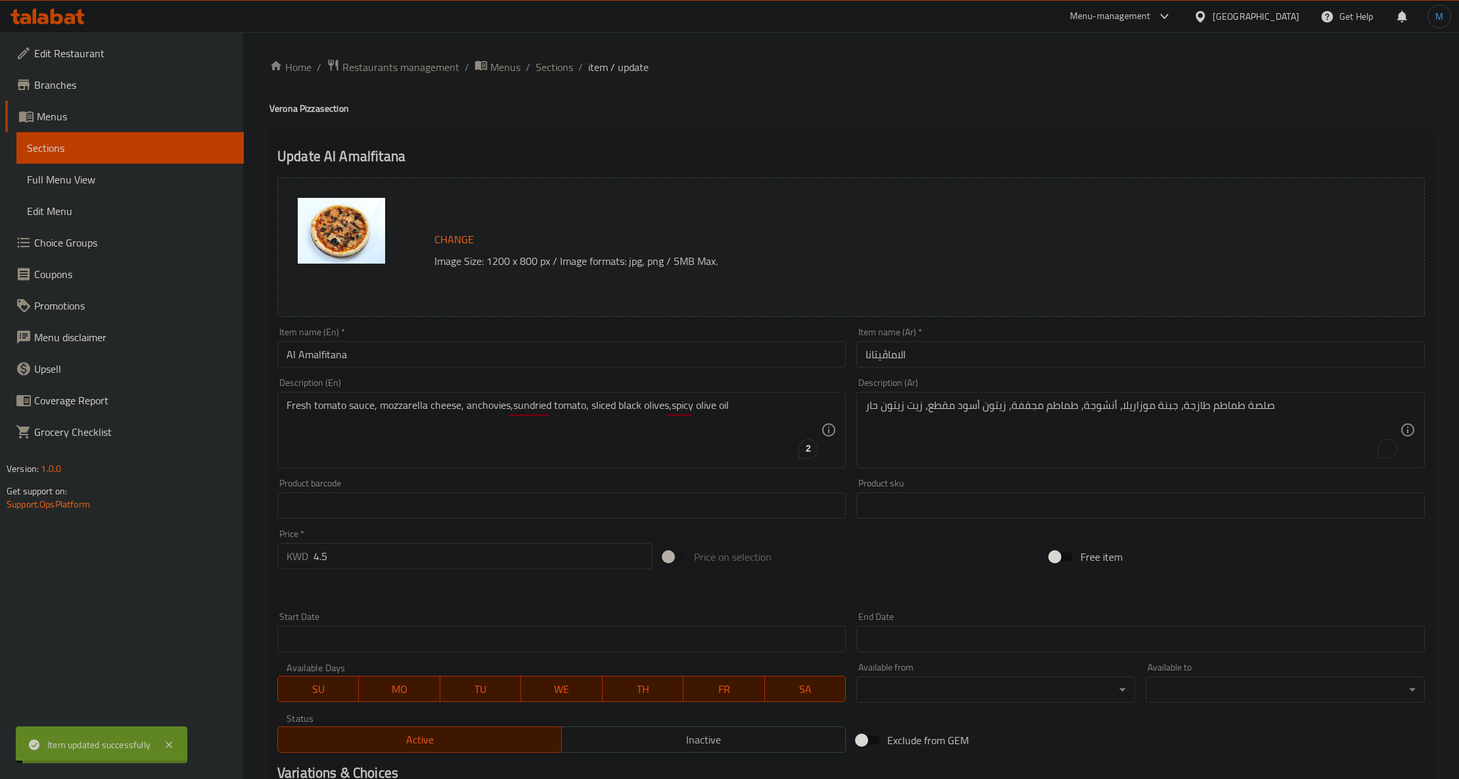
click at [427, 359] on input "Al Amalfitana" at bounding box center [561, 354] width 569 height 26
click at [567, 72] on span "Sections" at bounding box center [554, 67] width 37 height 16
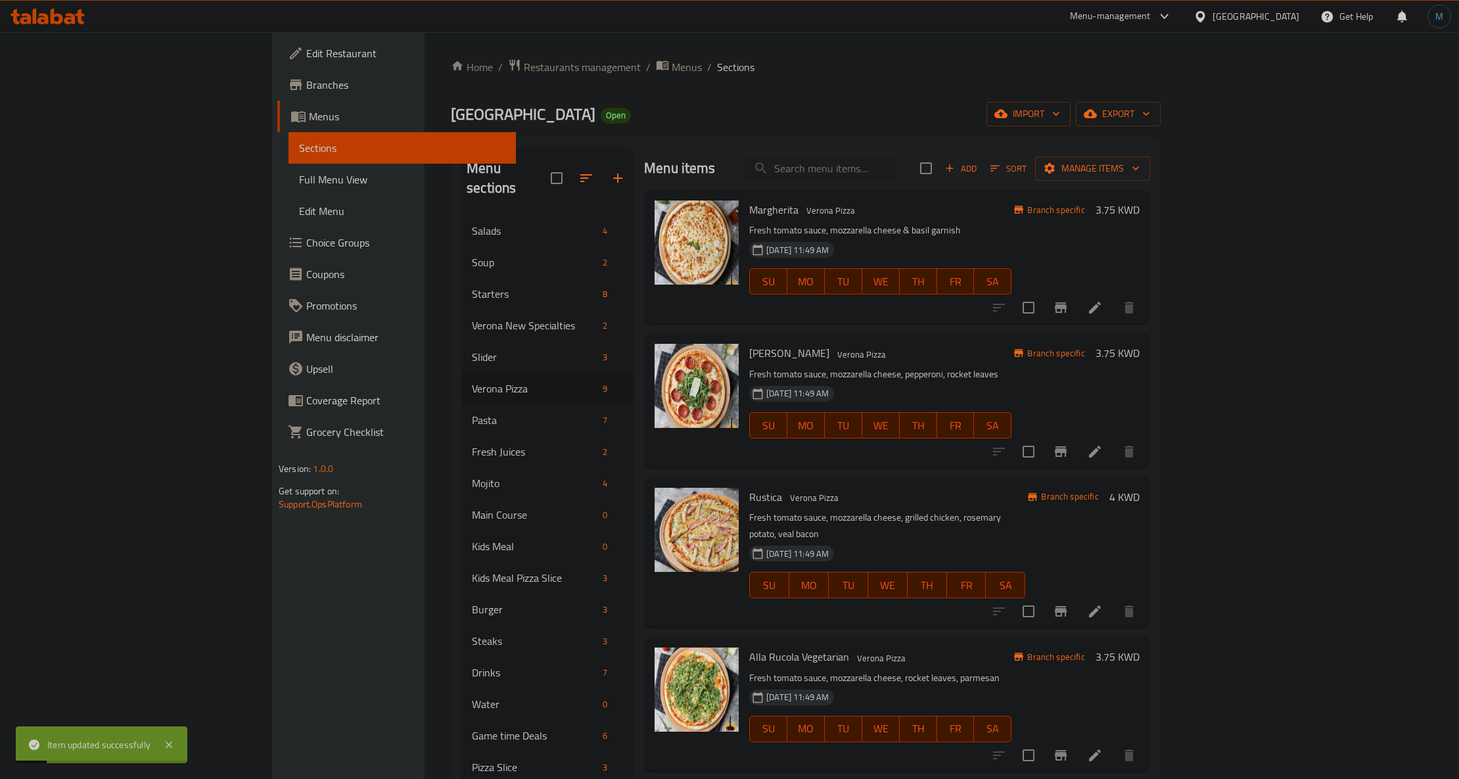
click at [873, 502] on h6 "Rustica Verona Pizza" at bounding box center [887, 497] width 276 height 18
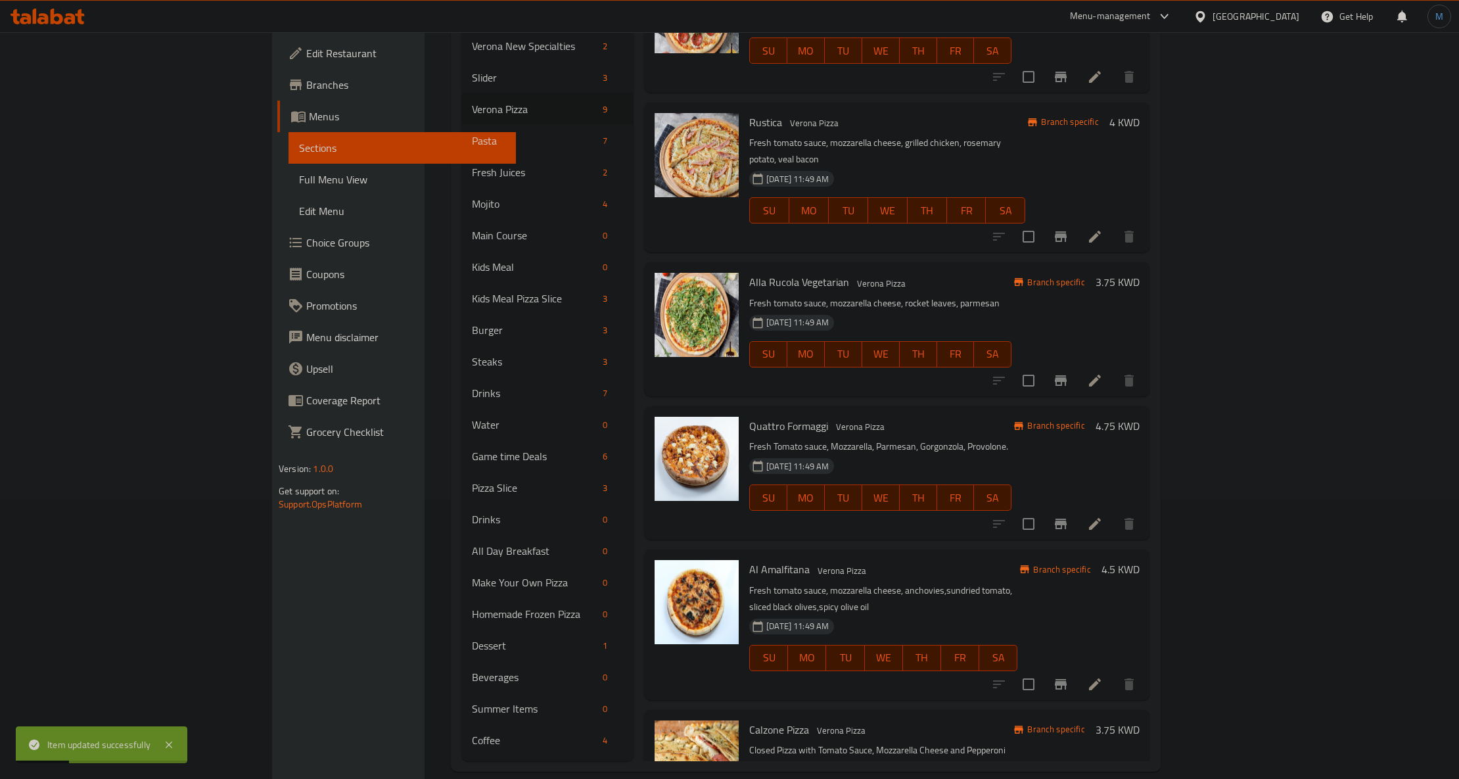
scroll to position [263, 0]
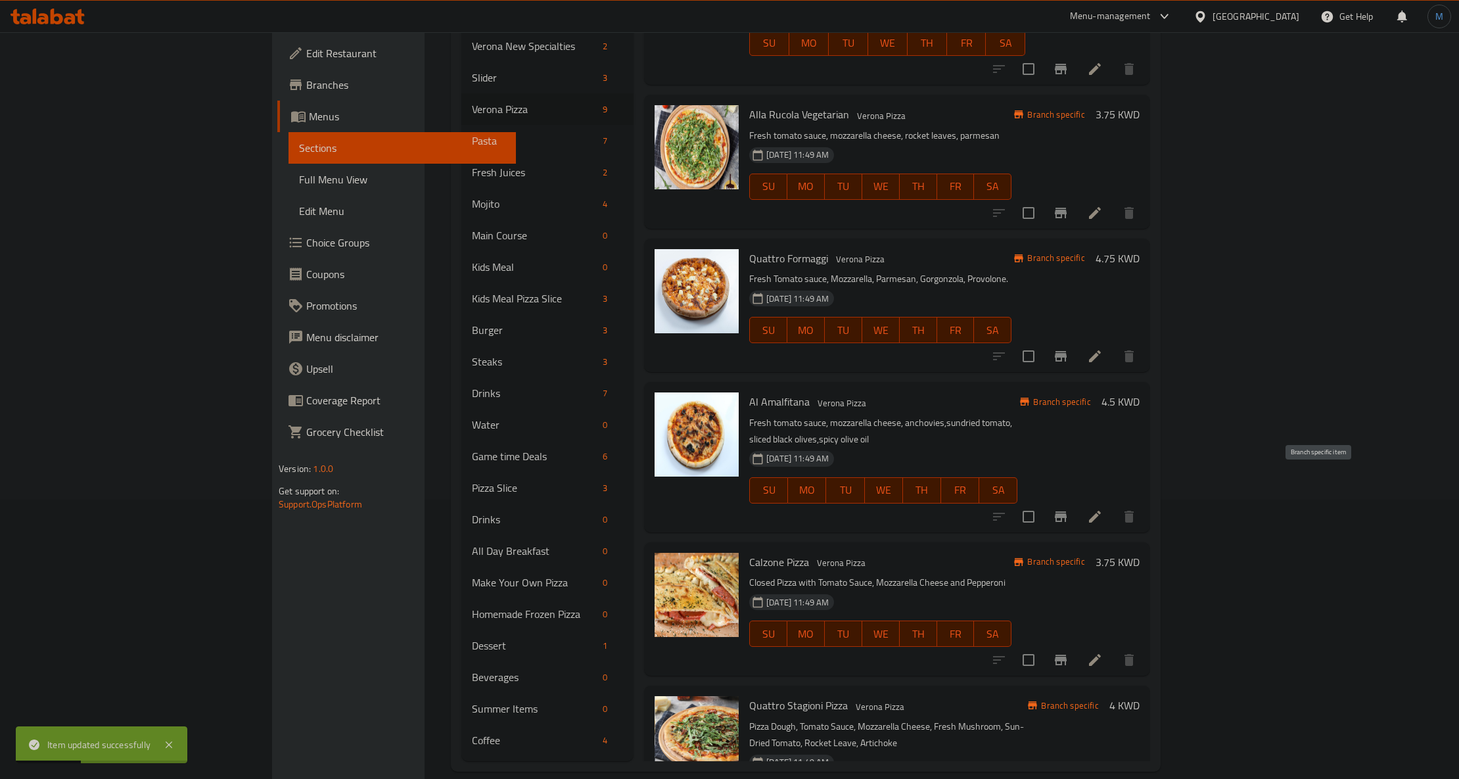
click at [1067, 511] on icon "Branch-specific-item" at bounding box center [1061, 516] width 12 height 11
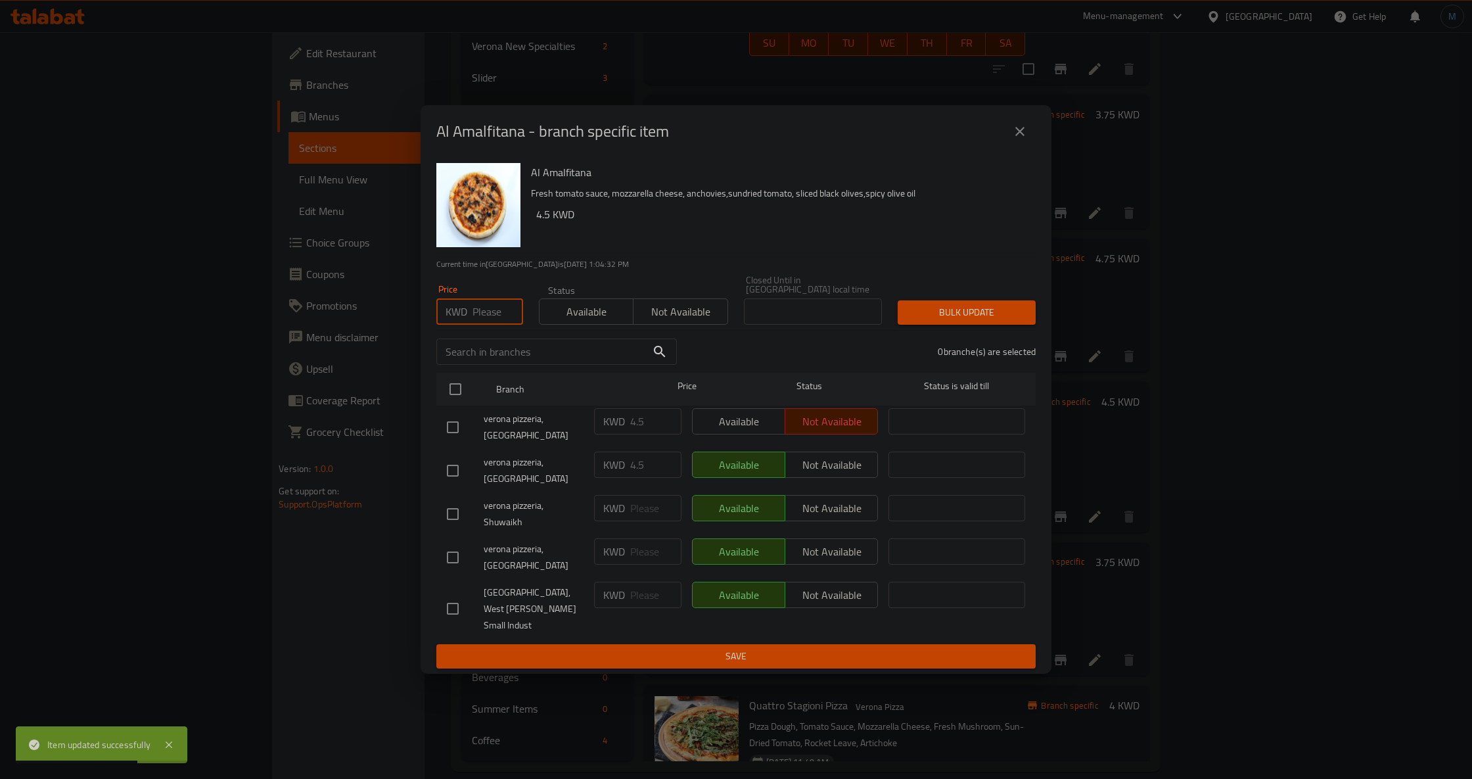
click at [475, 321] on input "number" at bounding box center [498, 311] width 51 height 26
paste input "4.50"
type input "4.50"
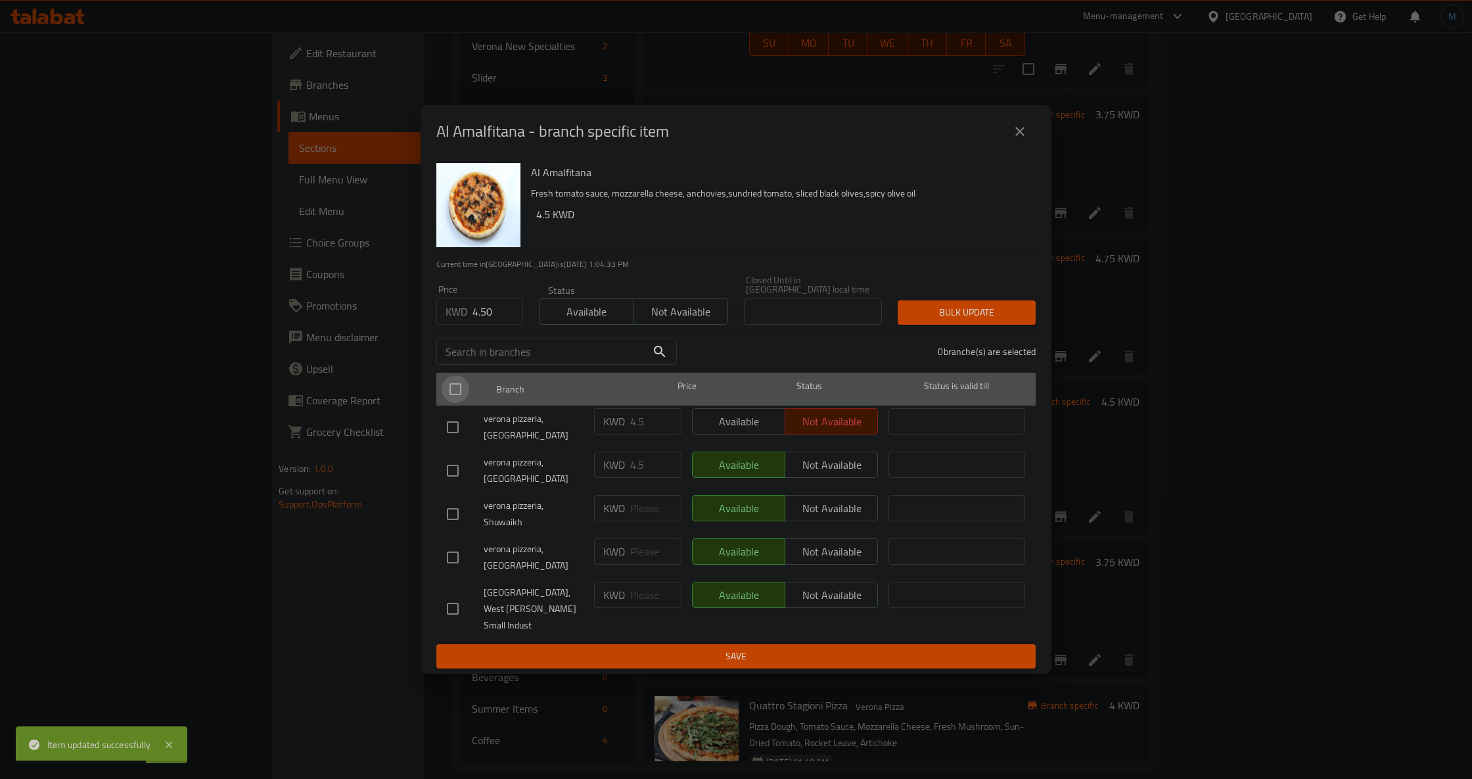
click at [446, 403] on input "checkbox" at bounding box center [456, 389] width 28 height 28
checkbox input "true"
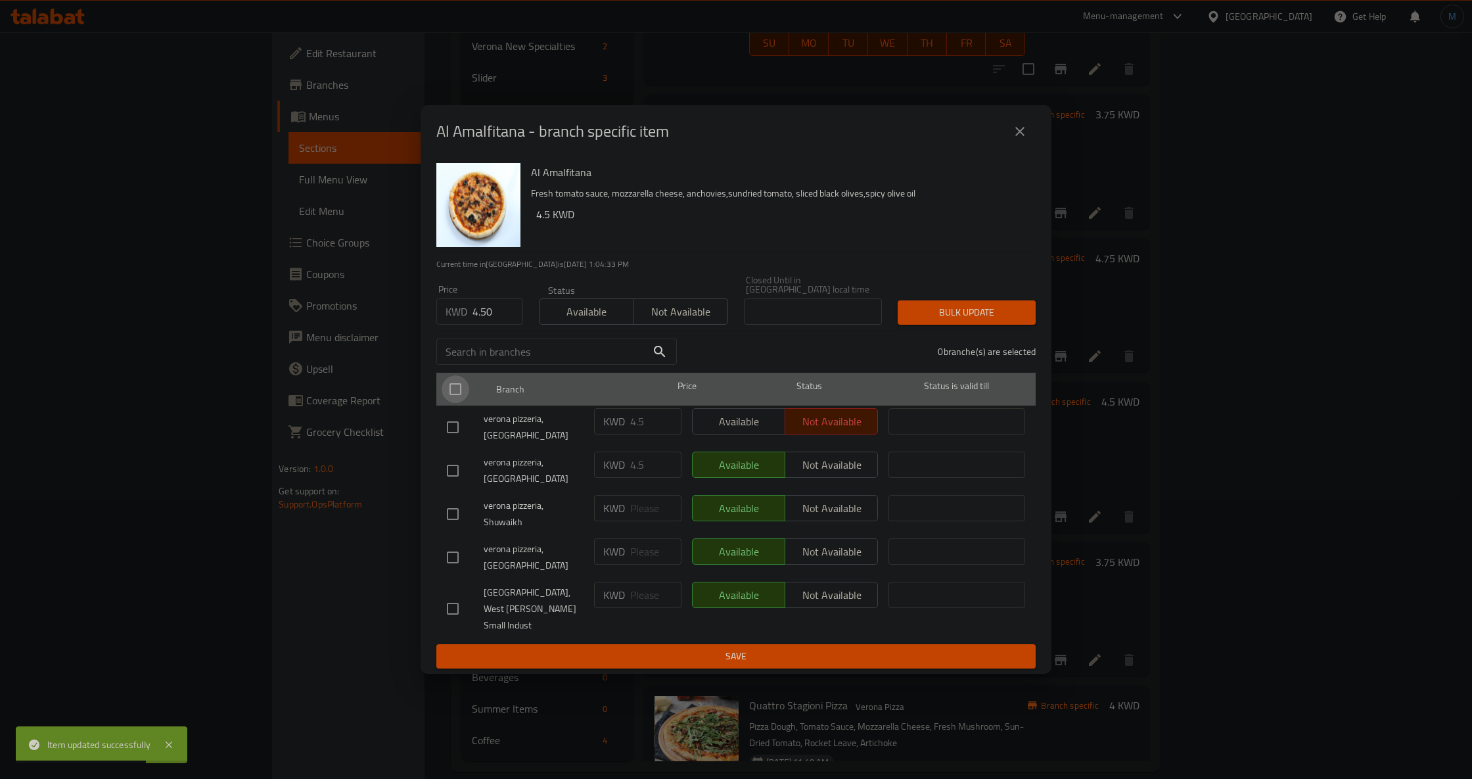
checkbox input "true"
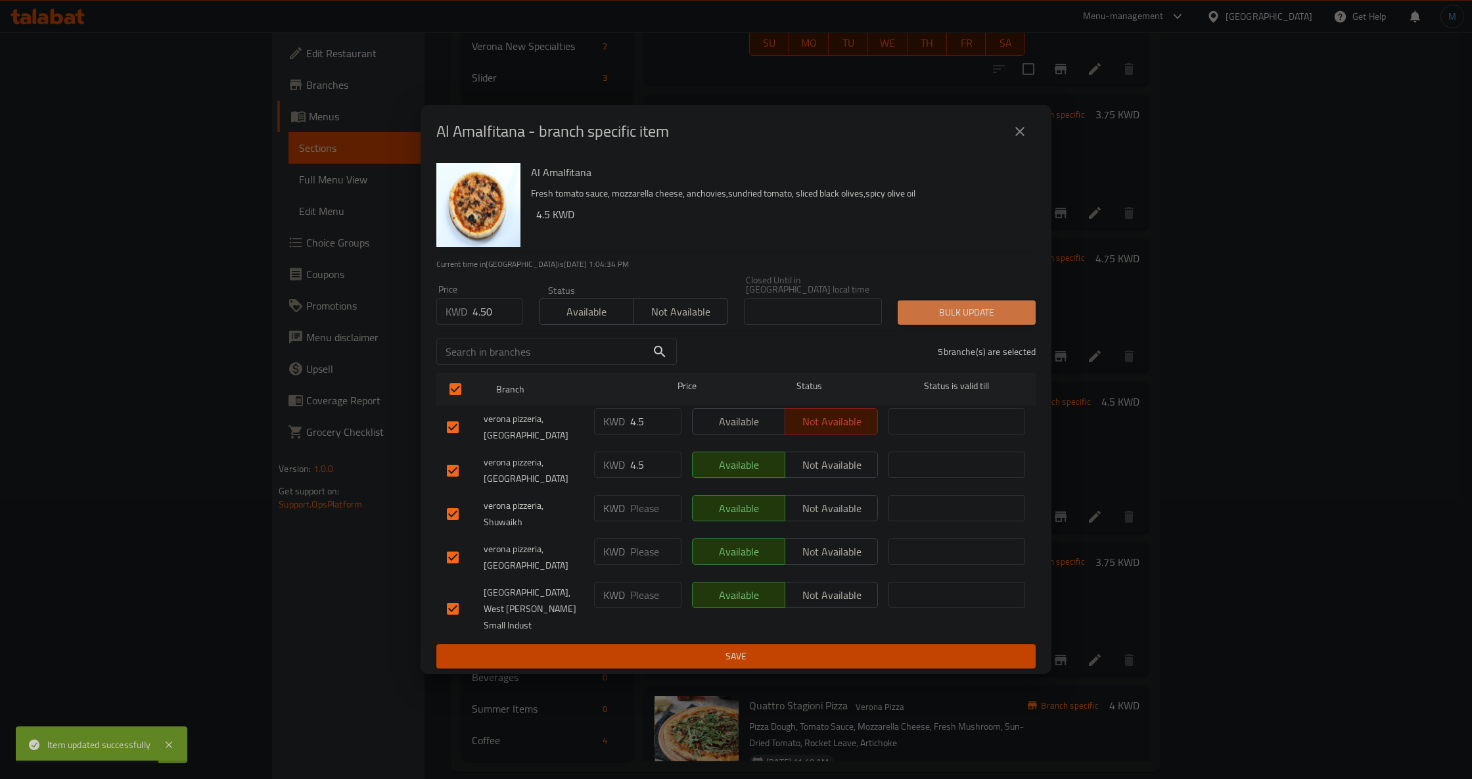
click at [1023, 321] on span "Bulk update" at bounding box center [966, 312] width 117 height 16
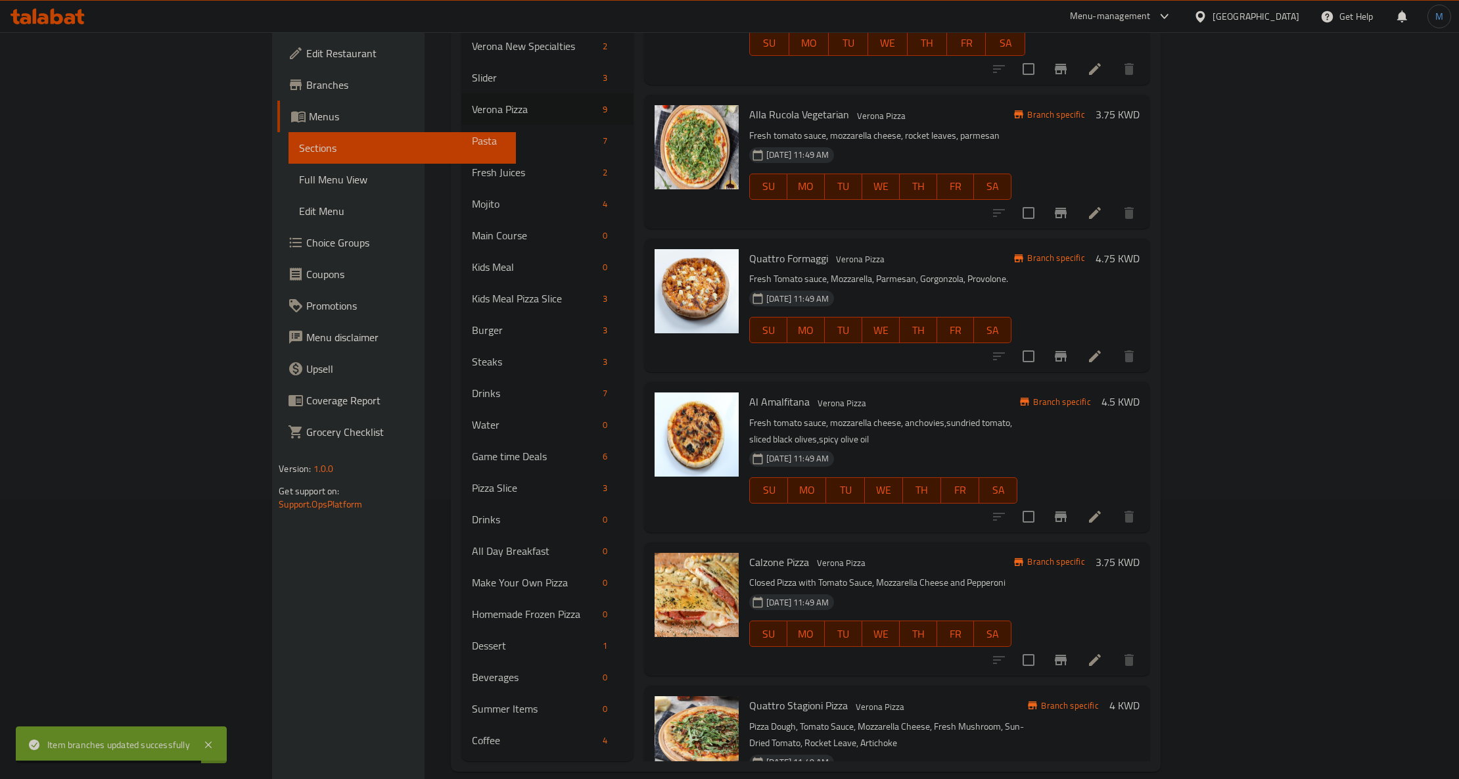
click at [882, 553] on h6 "Calzone Pizza Verona Pizza" at bounding box center [880, 562] width 262 height 18
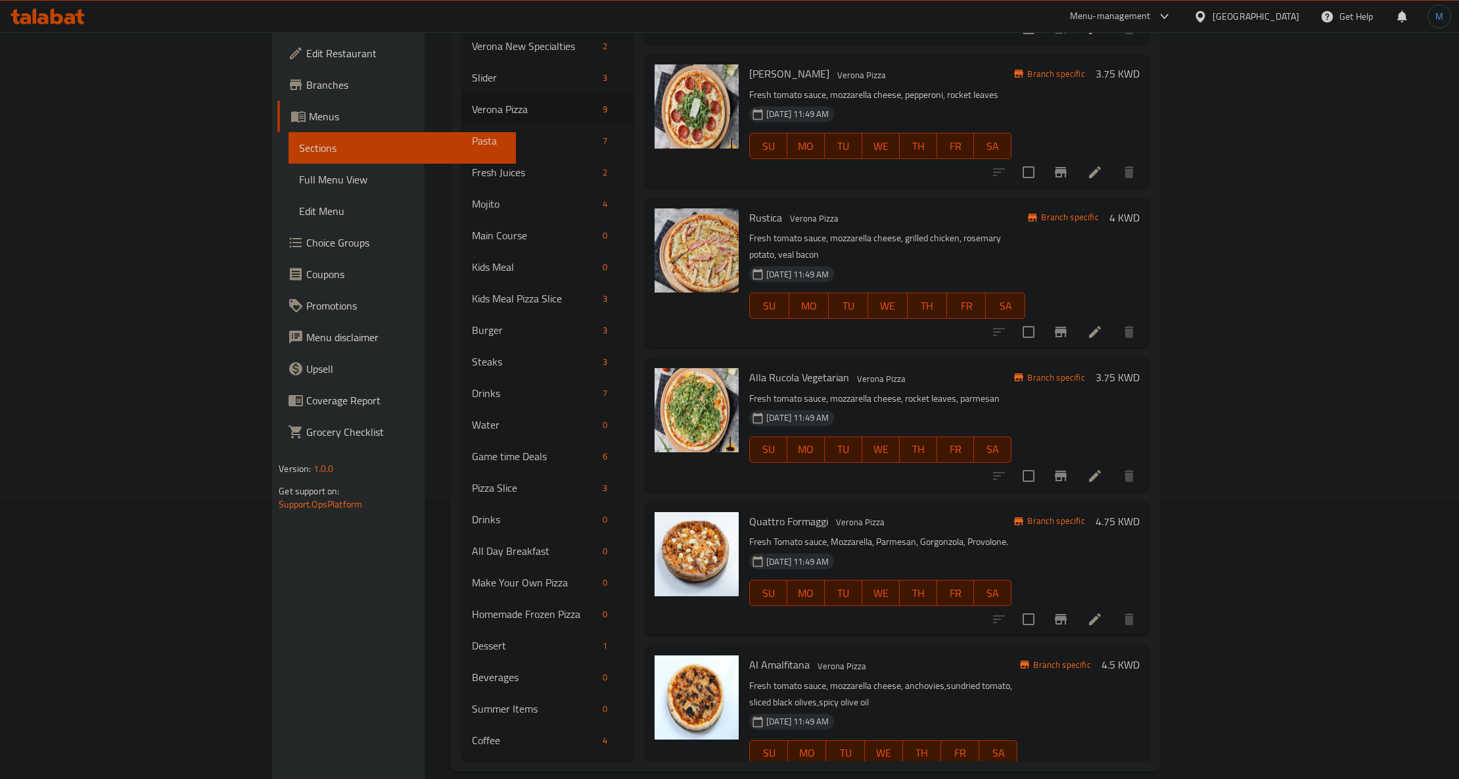
scroll to position [104, 0]
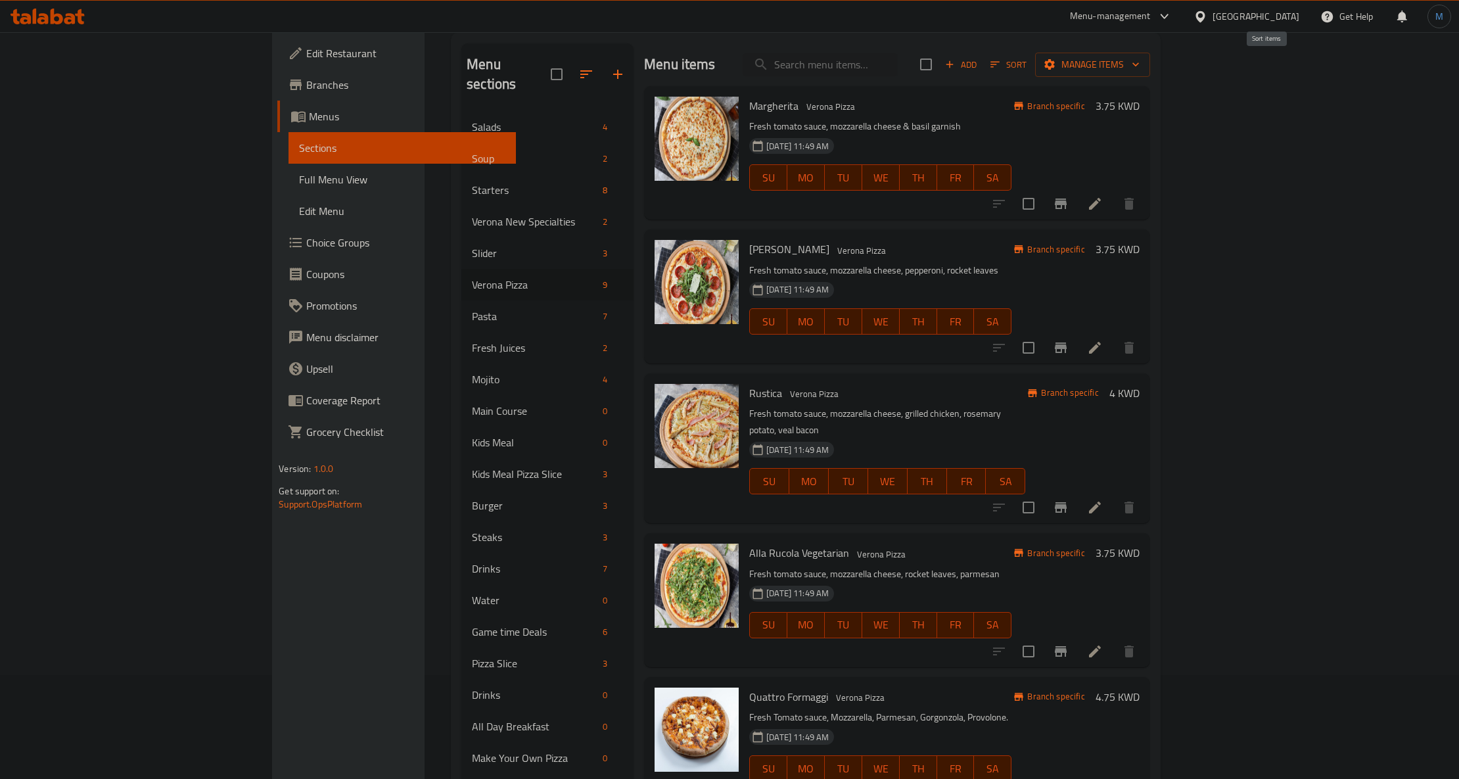
click at [1001, 70] on icon "button" at bounding box center [995, 65] width 12 height 12
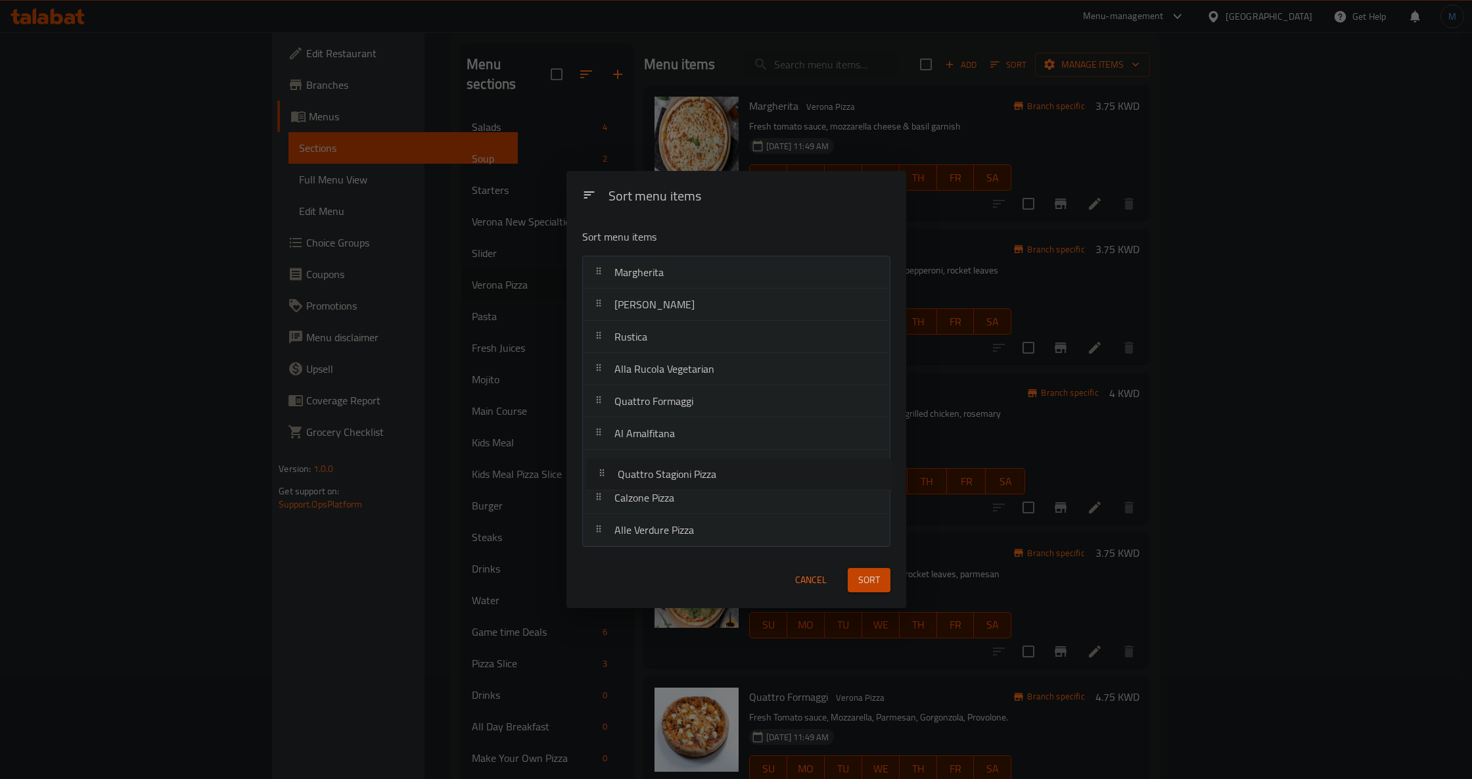
drag, startPoint x: 613, startPoint y: 504, endPoint x: 621, endPoint y: 466, distance: 38.3
click at [621, 466] on nav "Margherita Al Salamino Rustica Alla Rucola Vegetarian Quattro Formaggi Al Amalf…" at bounding box center [736, 401] width 308 height 291
click at [870, 581] on span "Sort" at bounding box center [870, 580] width 22 height 16
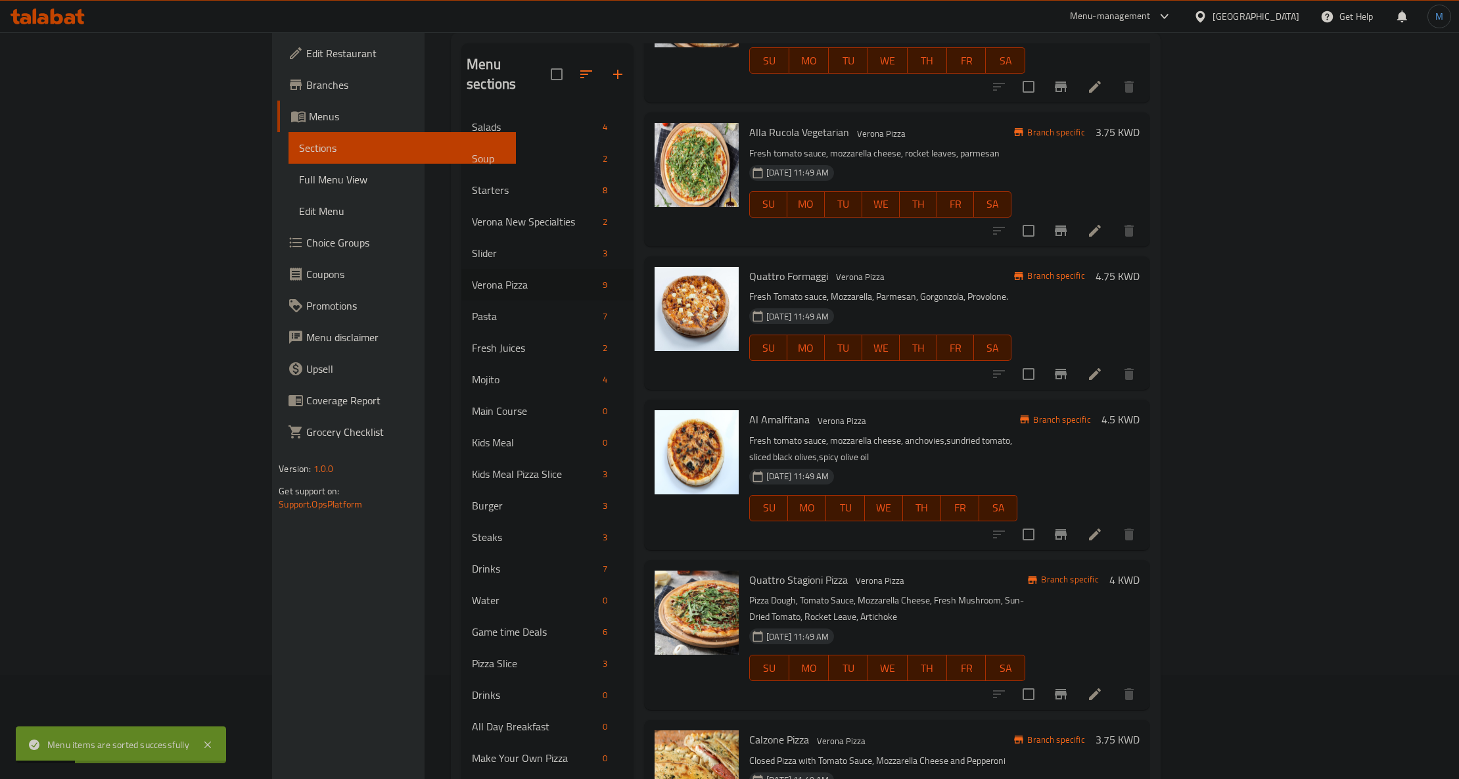
scroll to position [438, 0]
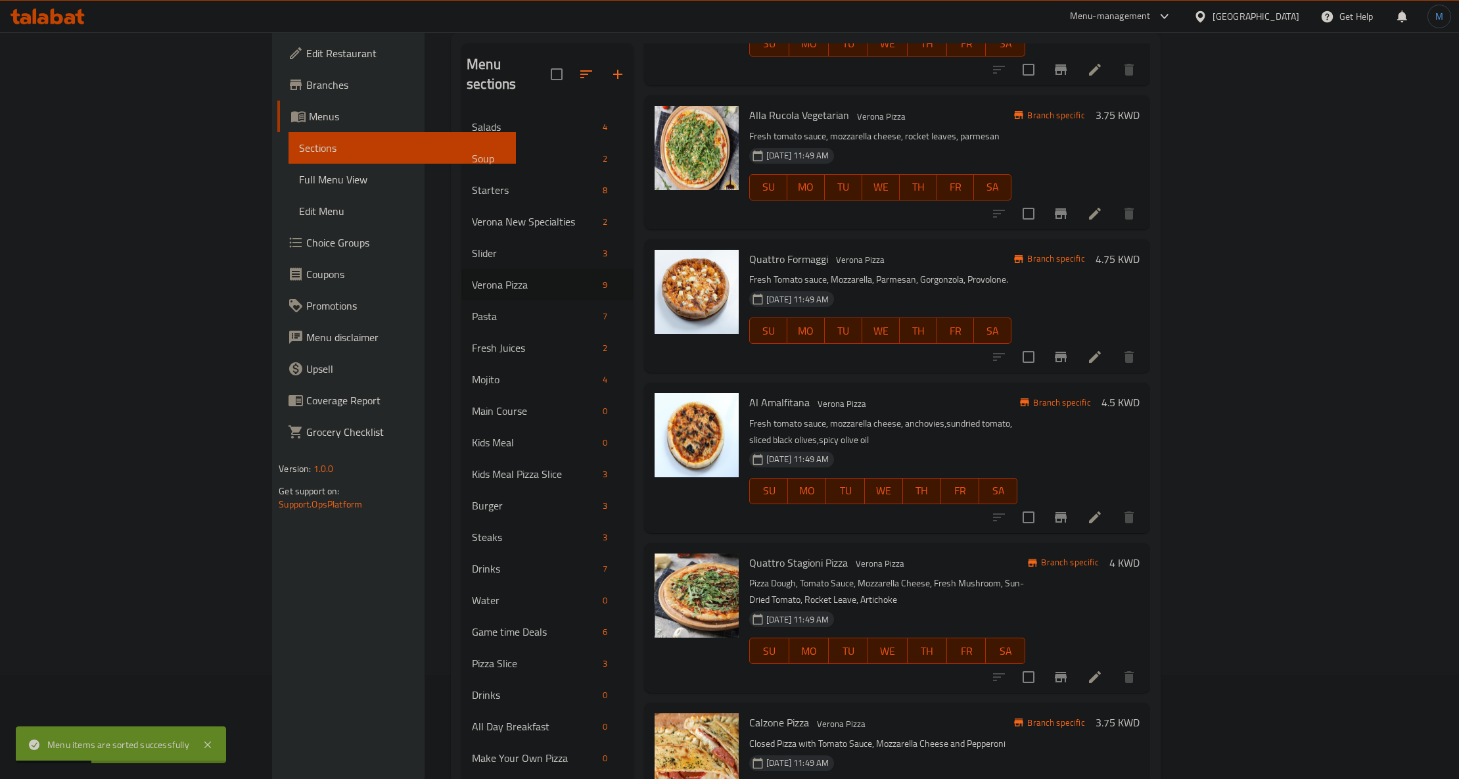
click at [1101, 671] on icon at bounding box center [1095, 677] width 12 height 12
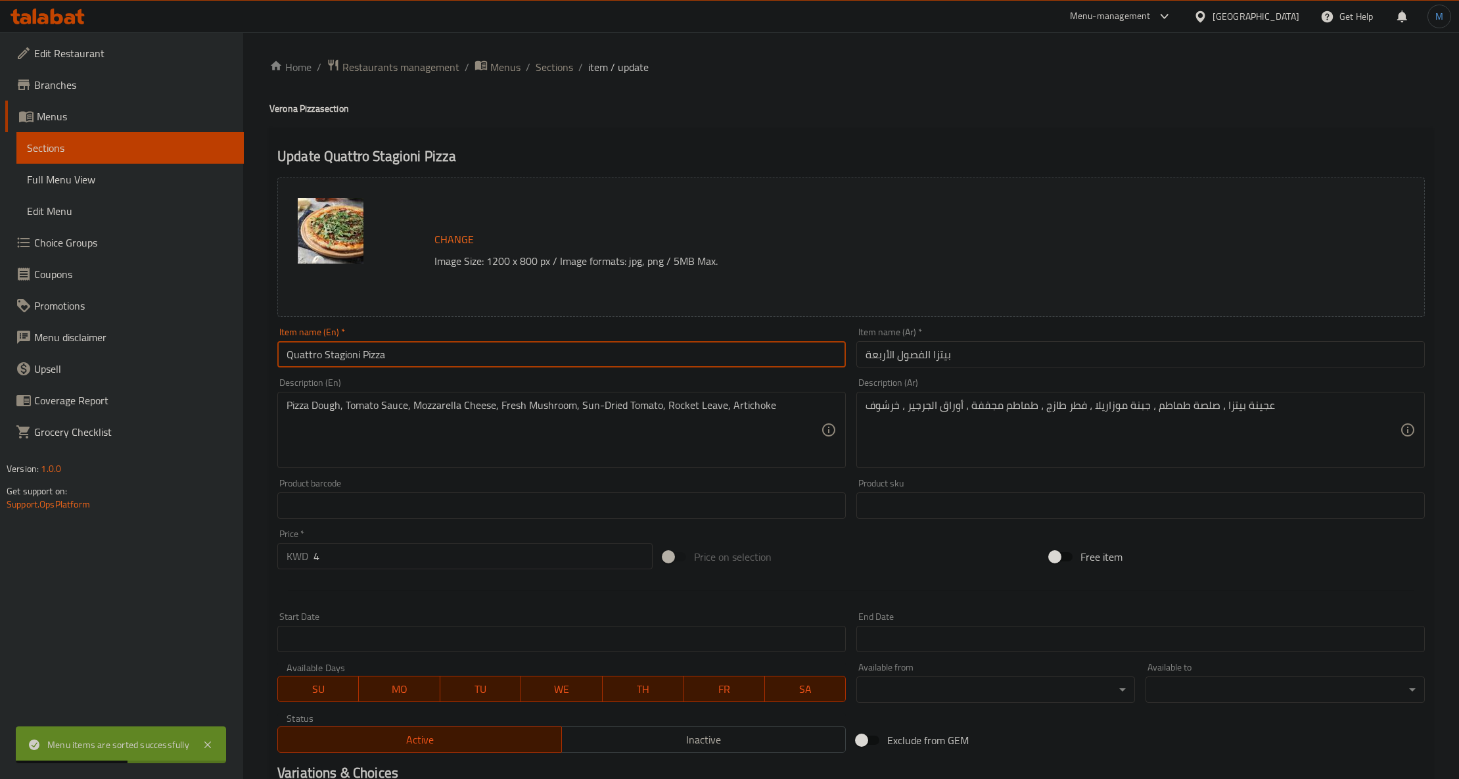
click at [548, 355] on input "Quattro Stagioni Pizza" at bounding box center [561, 354] width 569 height 26
paste input "text"
type input "Quattro Stagioni"
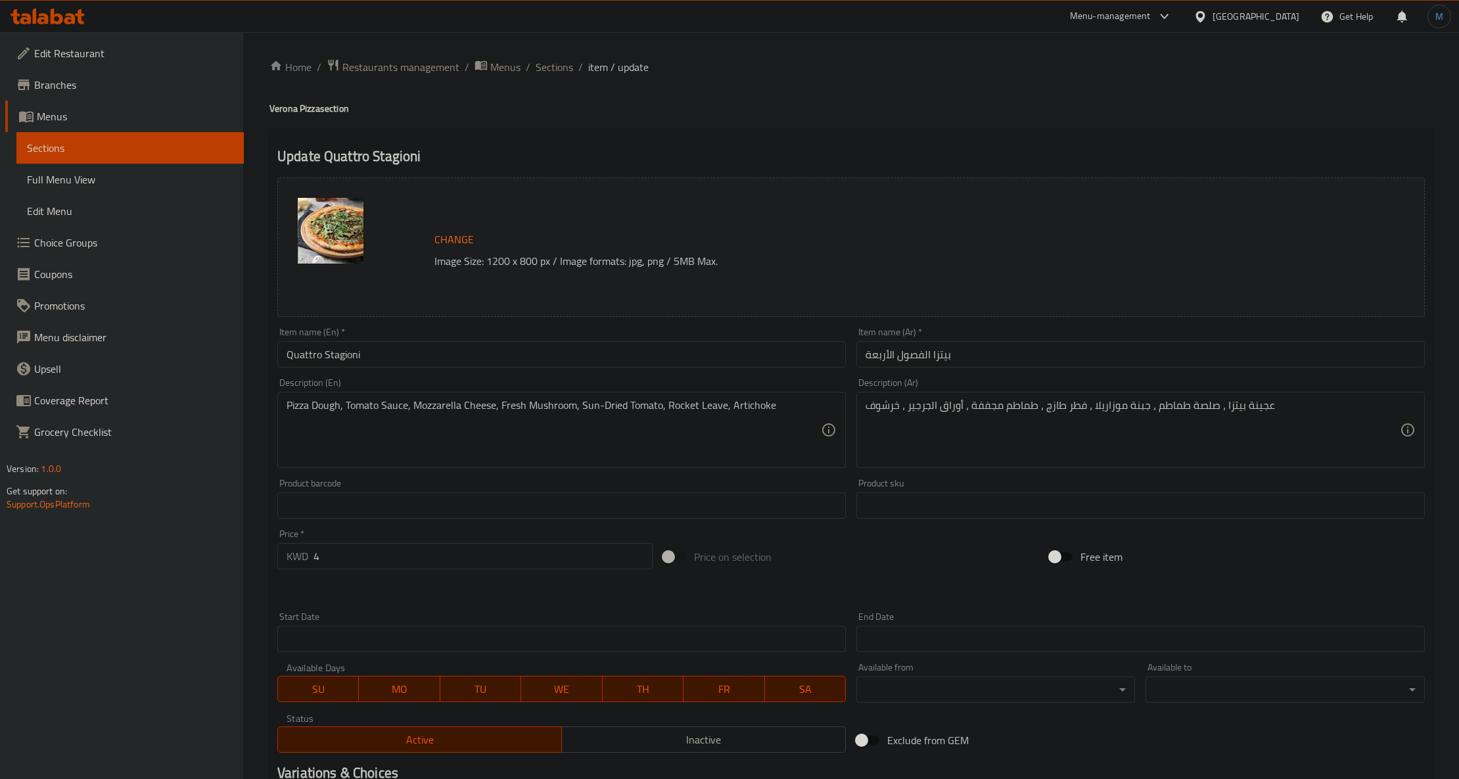
click at [976, 353] on input "بيتزا الفصول الأربعة" at bounding box center [1141, 354] width 569 height 26
paste input "text"
click at [974, 367] on input "الفصول الأربعة" at bounding box center [1141, 354] width 569 height 26
paste input "كواترو ستاجيوني"
type input "كواترو ستاجيوني"
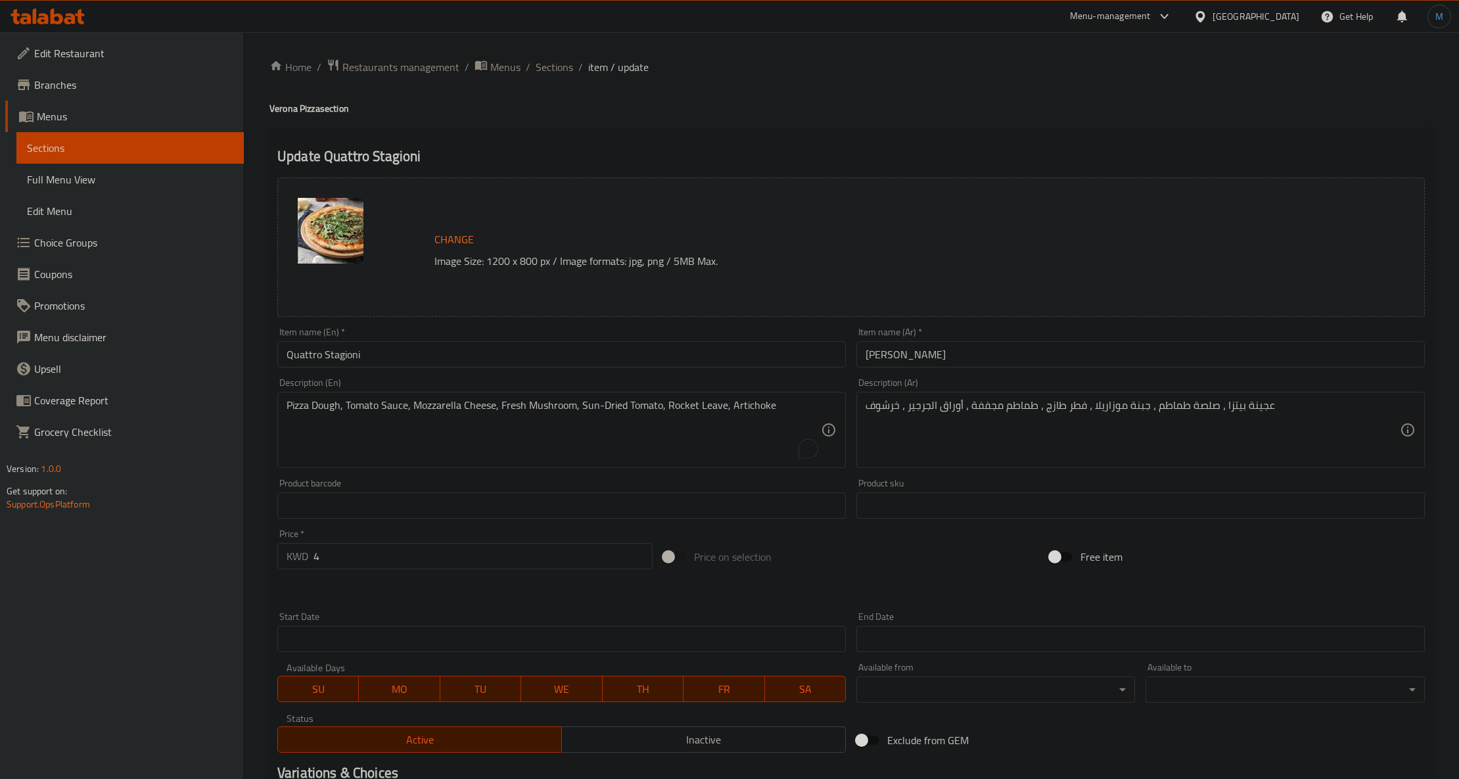
click at [734, 458] on textarea "Pizza Dough, Tomato Sauce, Mozzarella Cheese, Fresh Mushroom, Sun-Dried Tomato,…" at bounding box center [554, 430] width 534 height 62
paste textarea "Fresh Tomato Sauce, Mozzarella Cheese, Fresh Mushroom, Sun-Dried Tomato, Rocket…"
type textarea "Fresh tomato sauce, mozzarella cheese, fresh mushroom, sun-dried tomato, rocket…"
paste textarea "لصة طماطم طازجة، جبنة موزاريلا، فطر طازج، طماطم مجففة، جرجير"
type textarea "صلصة طماطم طازجة، جبنة موزاريلا، فطر طازج، طماطم مجففة، جرجير، خرشوف"
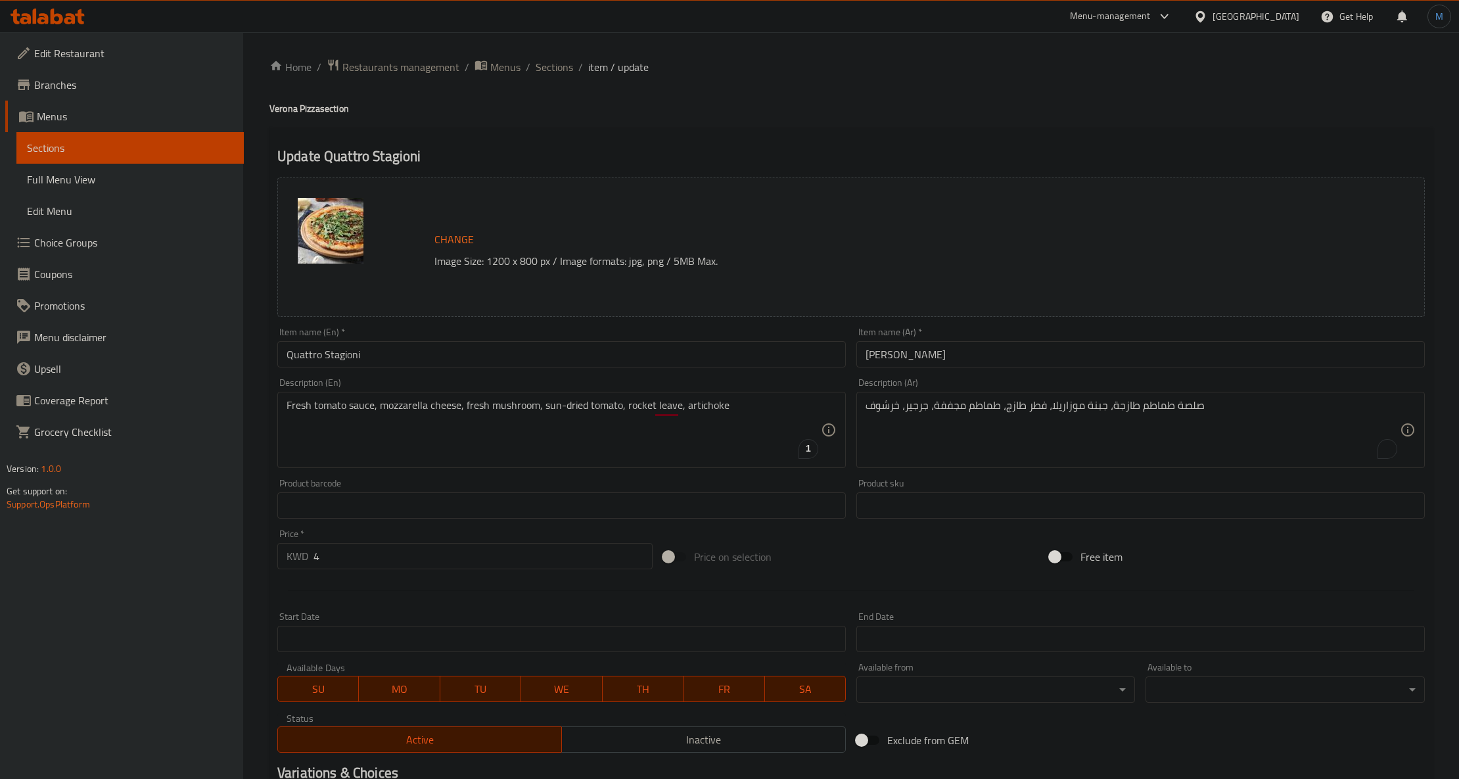
click at [471, 369] on div "Item name (En)   * Quattro Stagioni Item name (En) *" at bounding box center [561, 347] width 579 height 51
click at [482, 362] on input "Quattro Stagioni" at bounding box center [561, 354] width 569 height 26
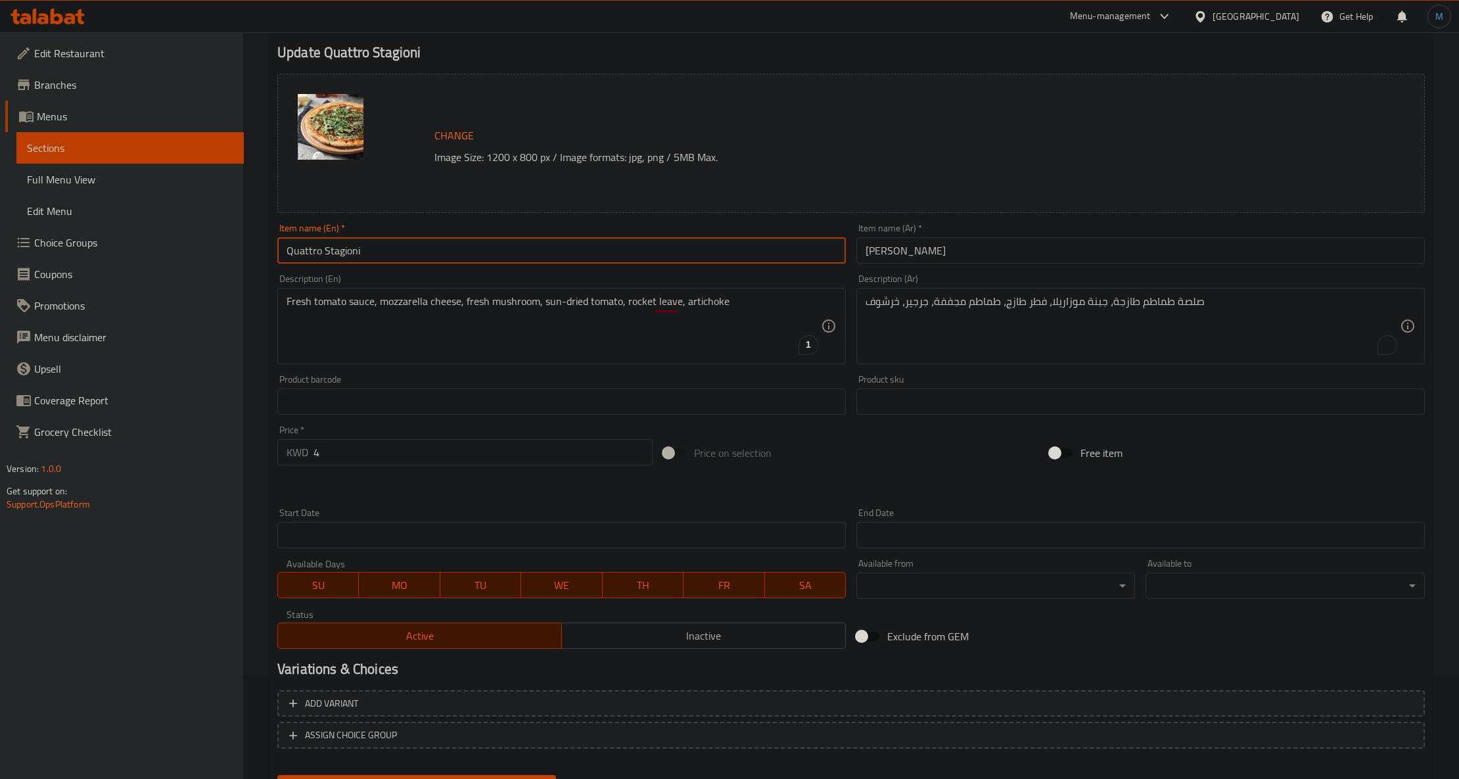
scroll to position [168, 0]
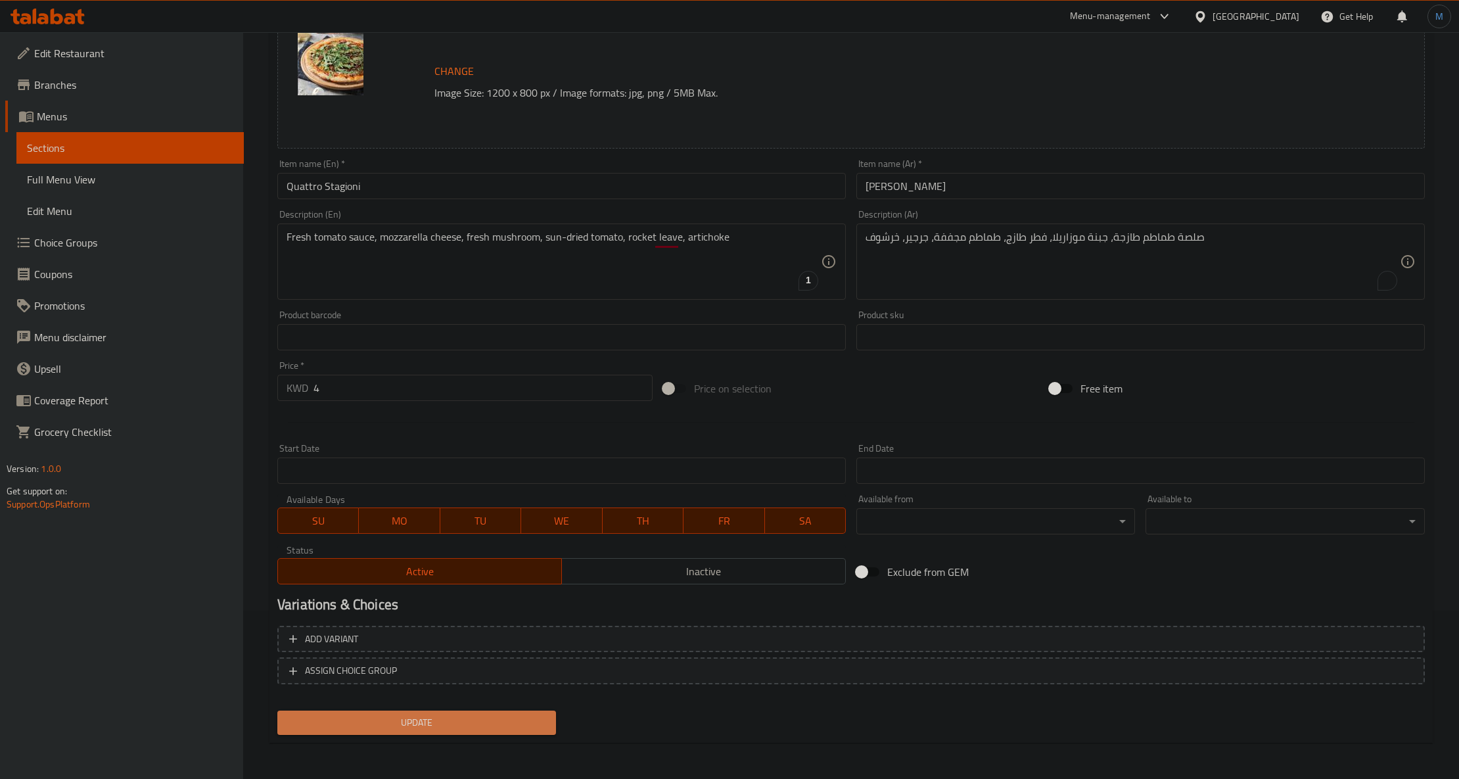
click at [433, 719] on span "Update" at bounding box center [417, 723] width 258 height 16
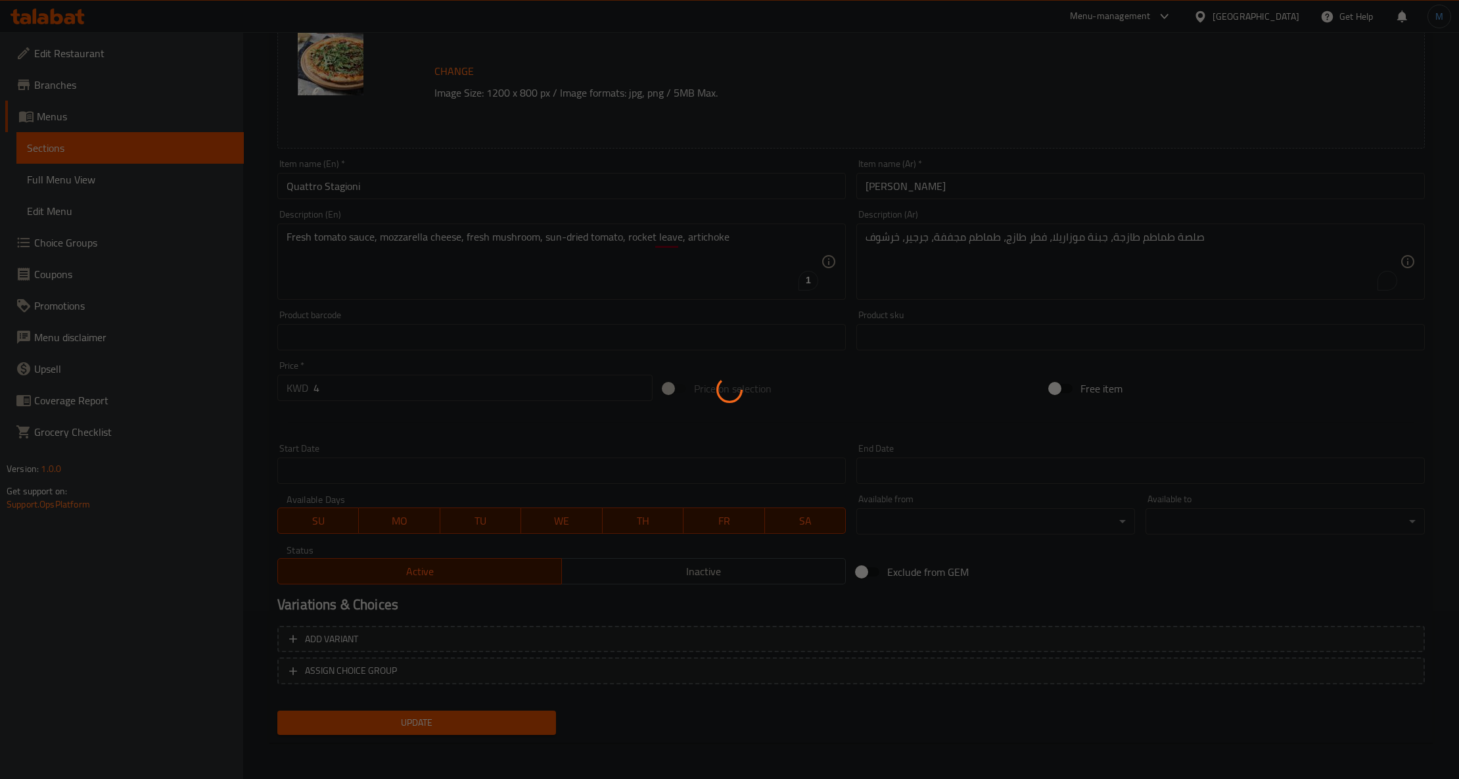
scroll to position [0, 0]
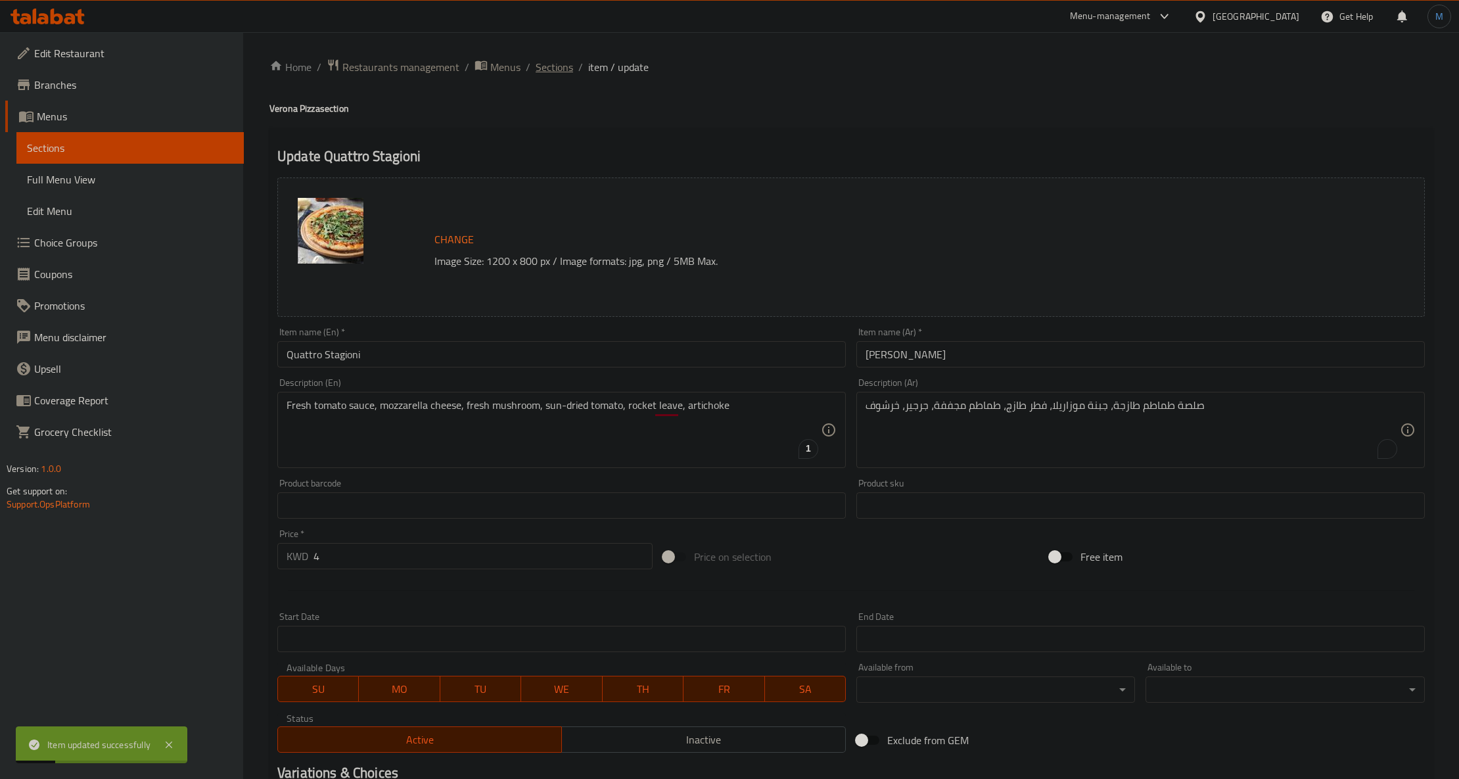
click at [545, 61] on span "Sections" at bounding box center [554, 67] width 37 height 16
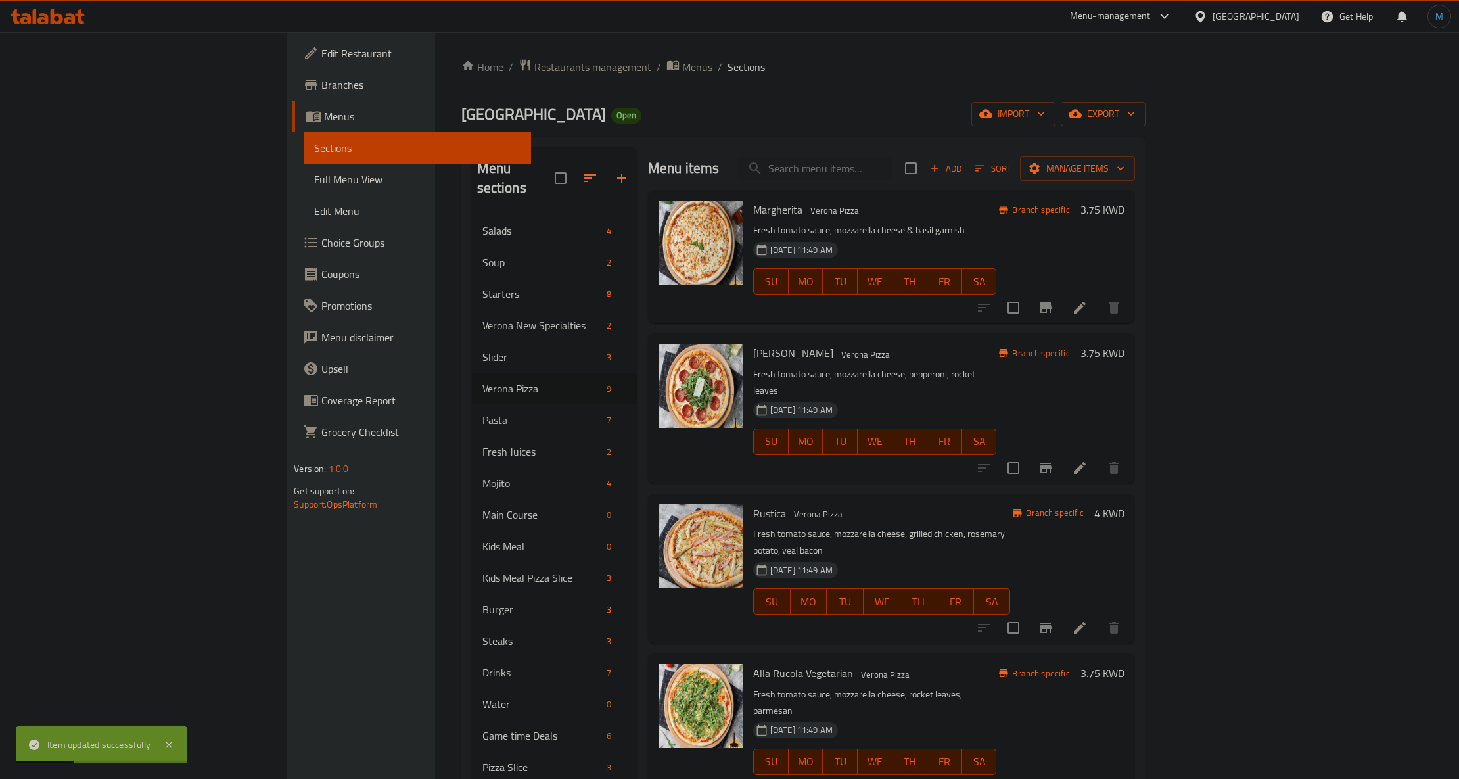
scroll to position [451, 0]
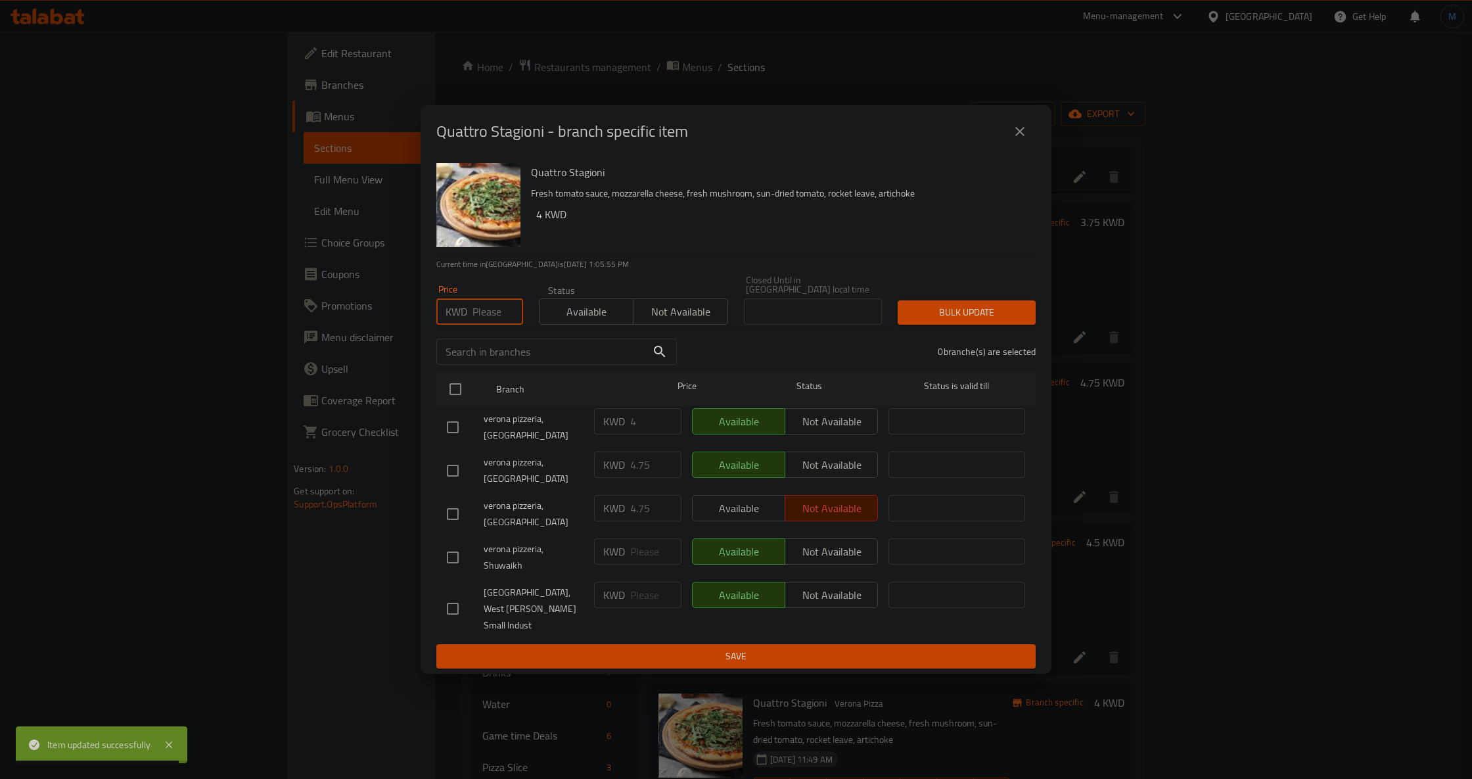
click at [493, 325] on input "number" at bounding box center [498, 311] width 51 height 26
paste input "4.75"
type input "4.75"
click at [434, 415] on div "Quattro Stagioni Fresh tomato sauce, mozzarella cheese, fresh mushroom, sun-dri…" at bounding box center [736, 416] width 631 height 516
click at [455, 403] on input "checkbox" at bounding box center [456, 389] width 28 height 28
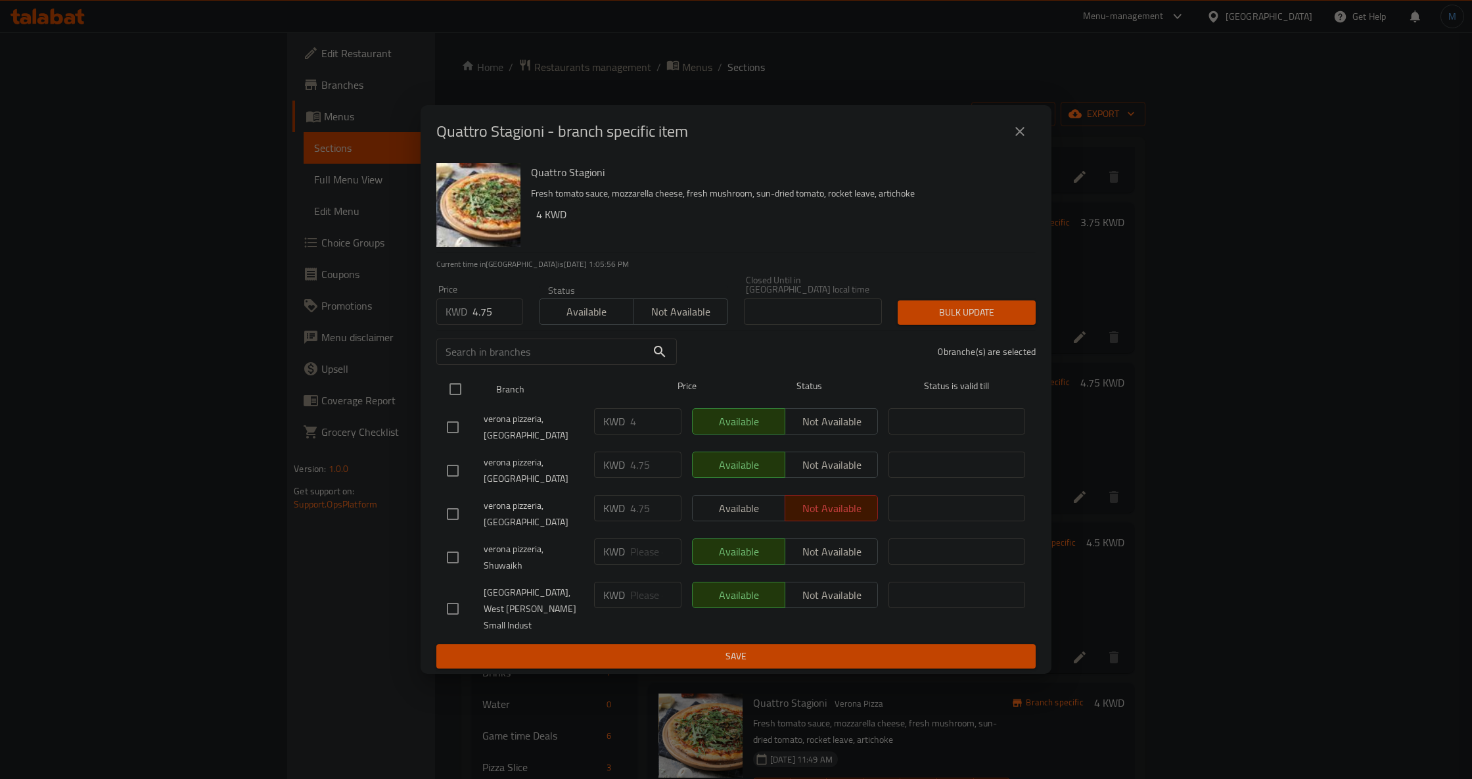
checkbox input "true"
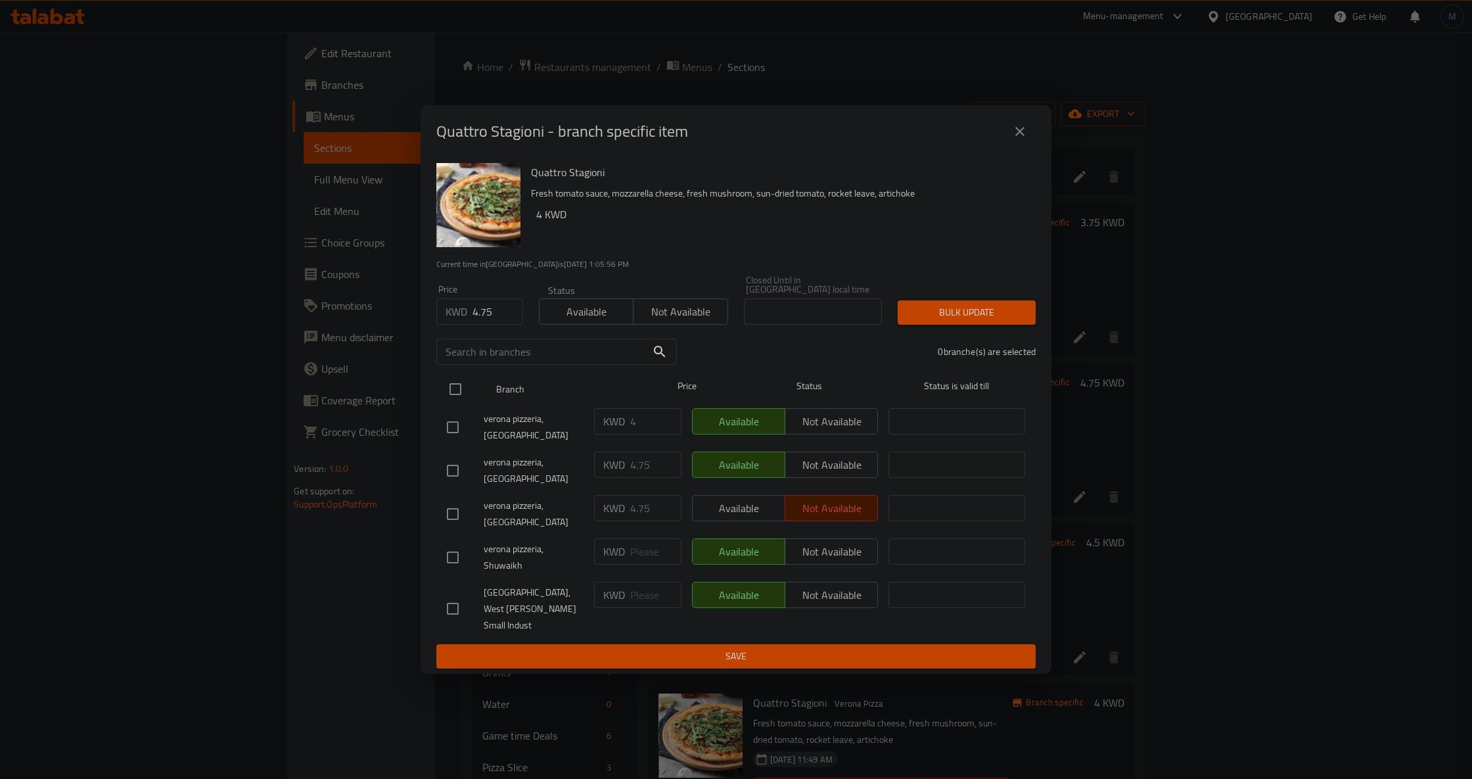
checkbox input "true"
click at [940, 321] on button "Bulk update" at bounding box center [967, 312] width 138 height 24
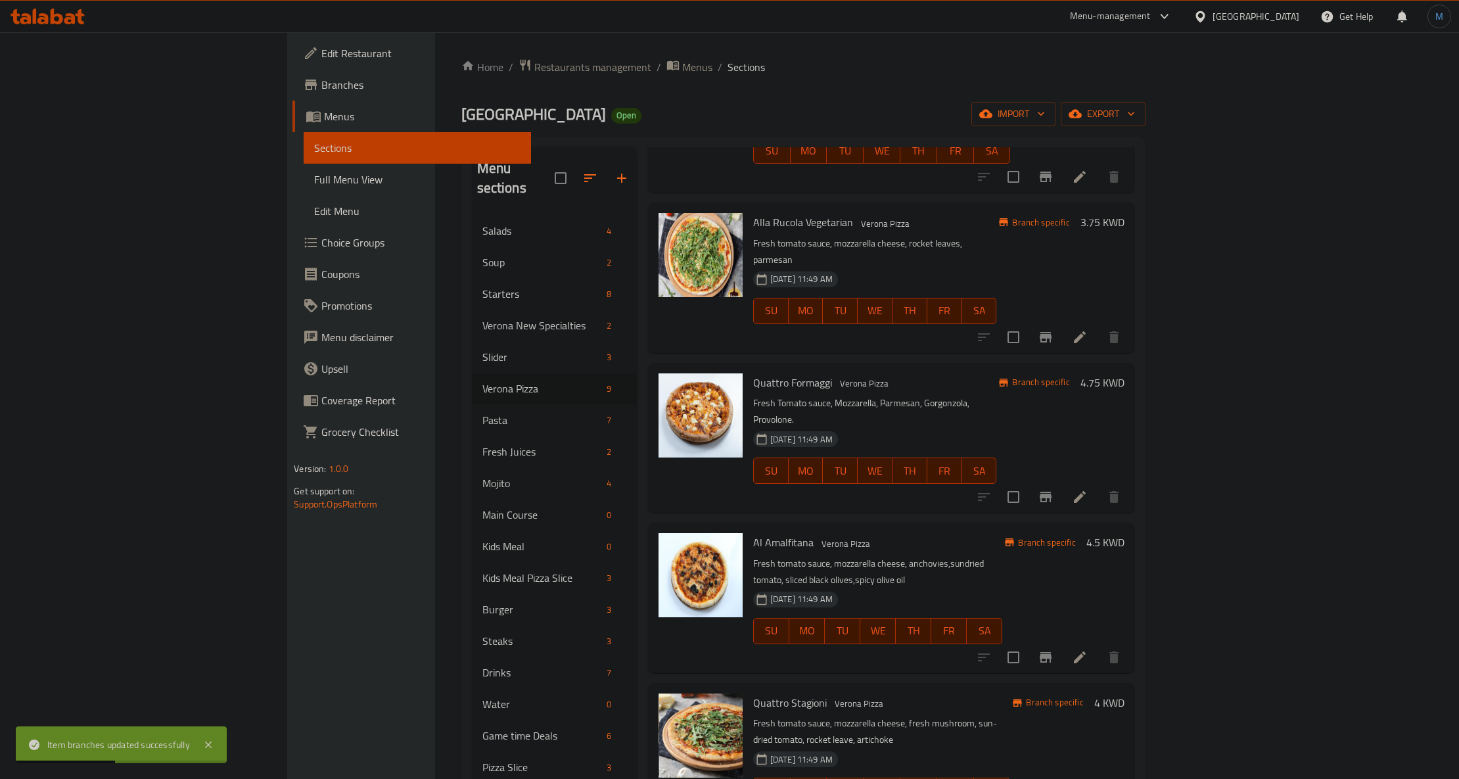
click at [960, 555] on p "Fresh tomato sauce, mozzarella cheese, anchovies,sundried tomato, sliced black …" at bounding box center [878, 571] width 250 height 33
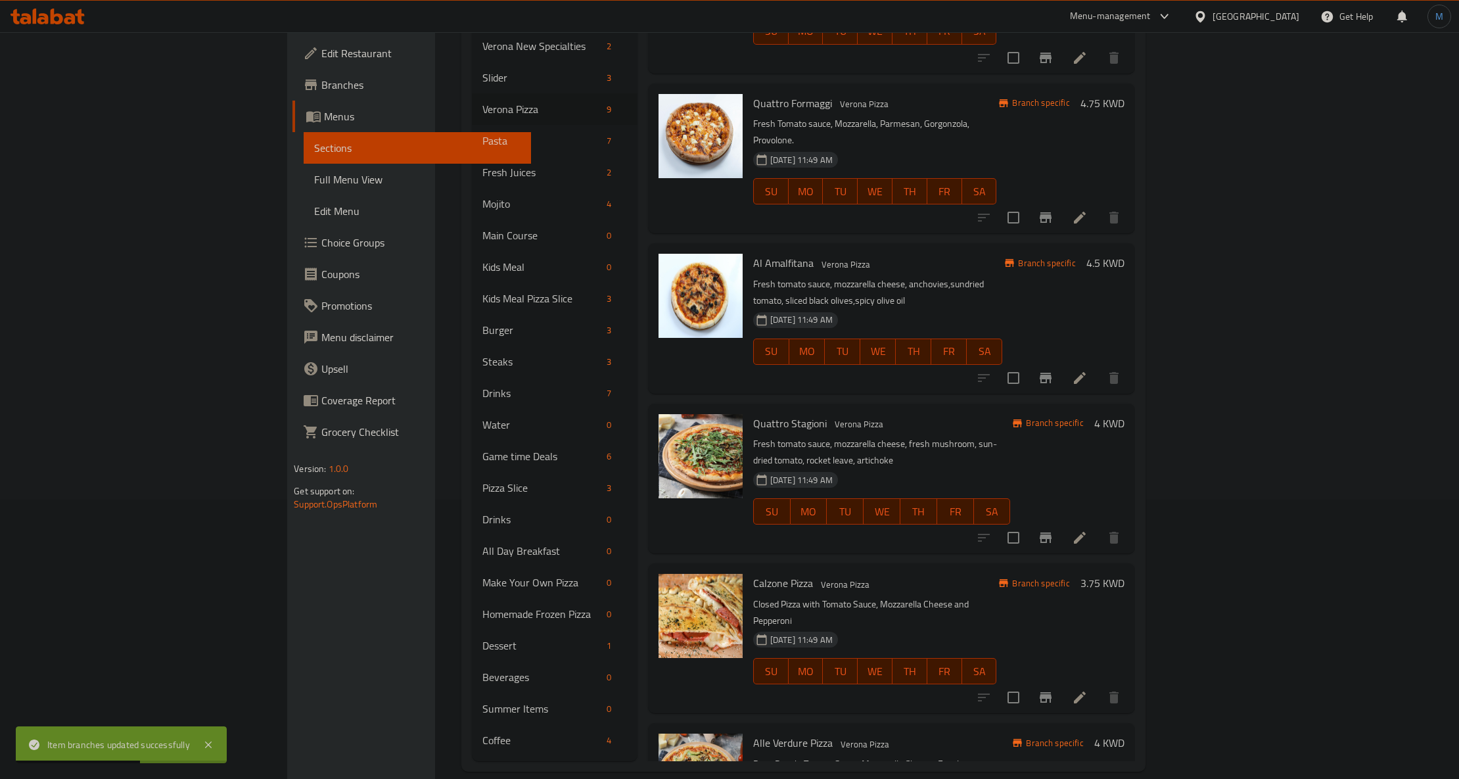
click at [890, 596] on p "Closed Pizza with Tomato Sauce, Mozzarella Cheese and Pepperoni" at bounding box center [875, 612] width 244 height 33
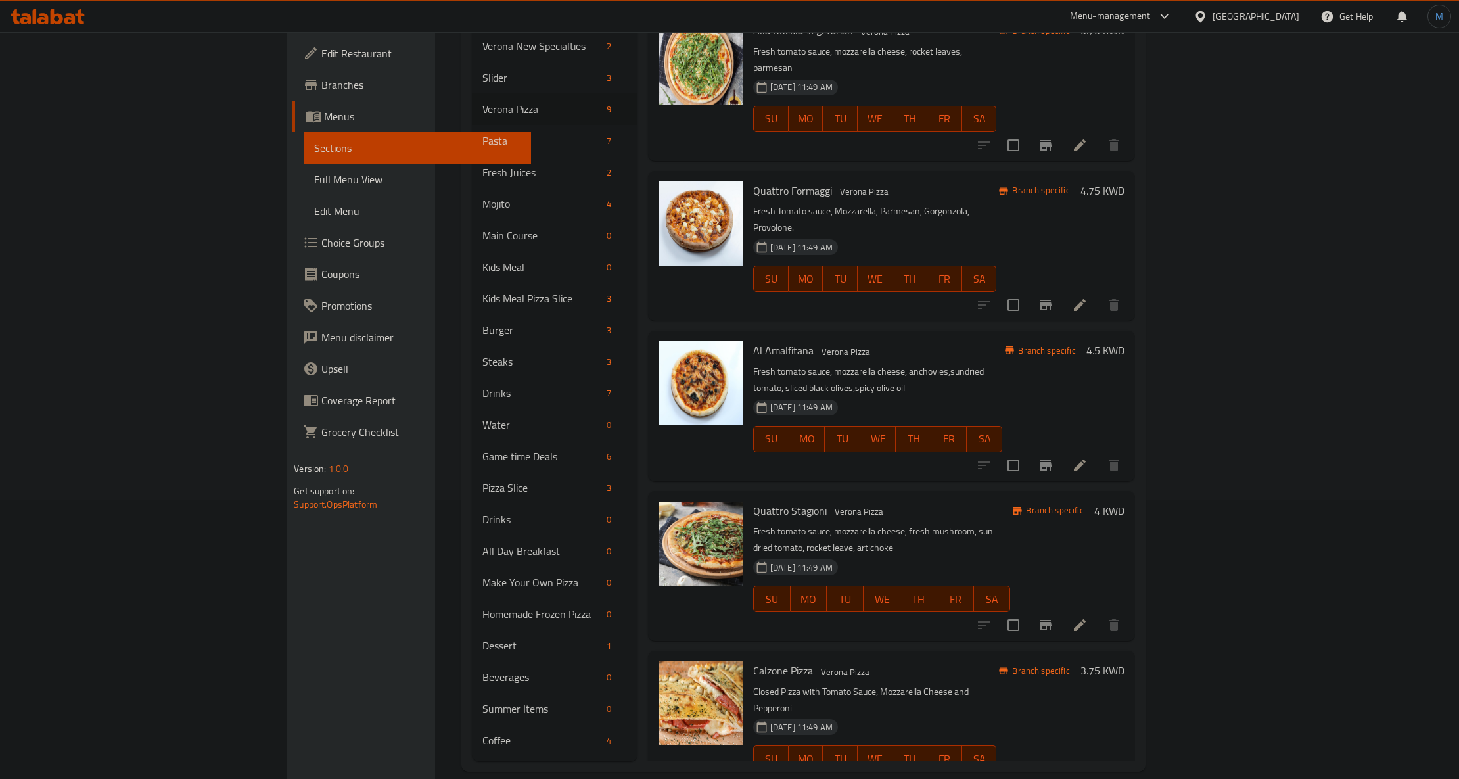
scroll to position [451, 0]
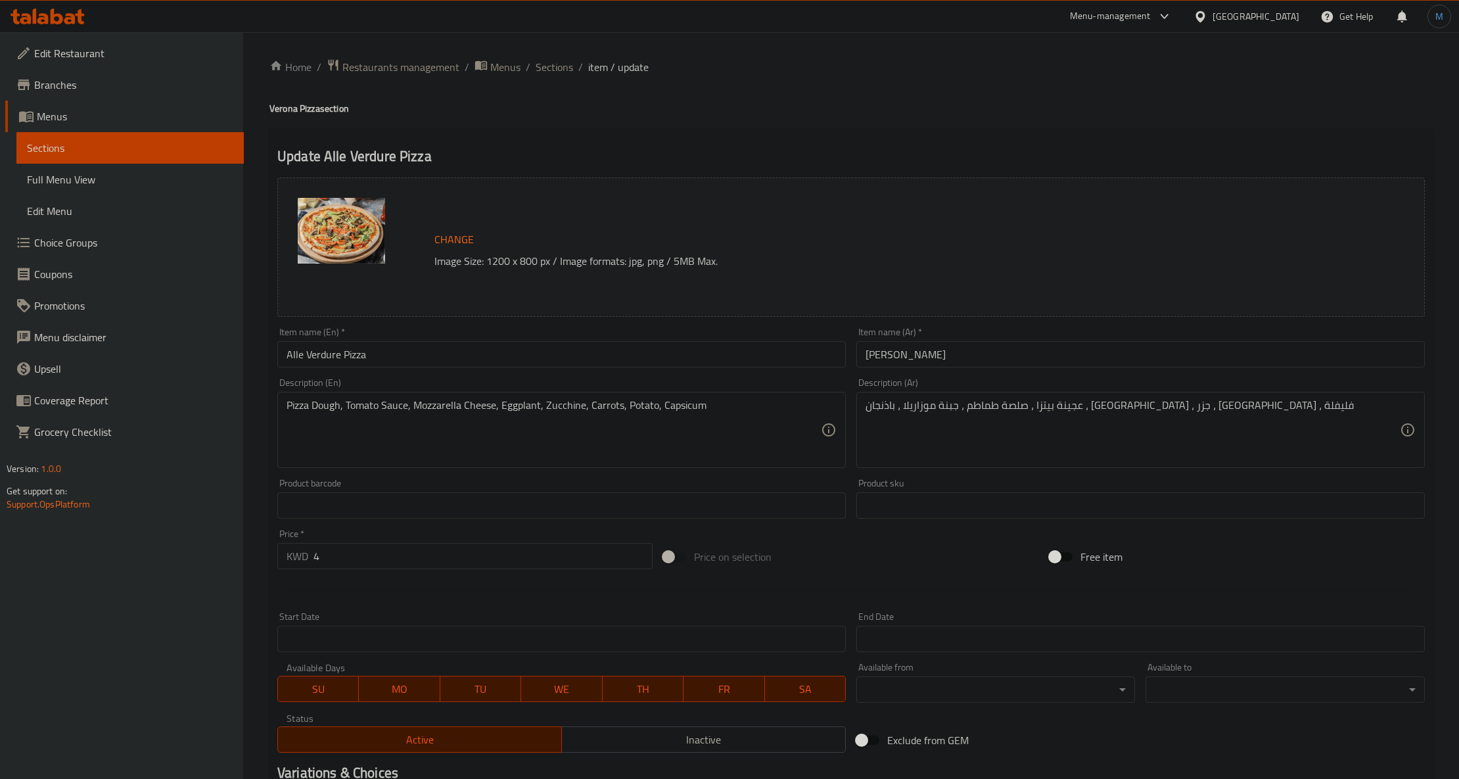
click at [341, 343] on input "Alle Verdure Pizza" at bounding box center [561, 354] width 569 height 26
paste input "verdure"
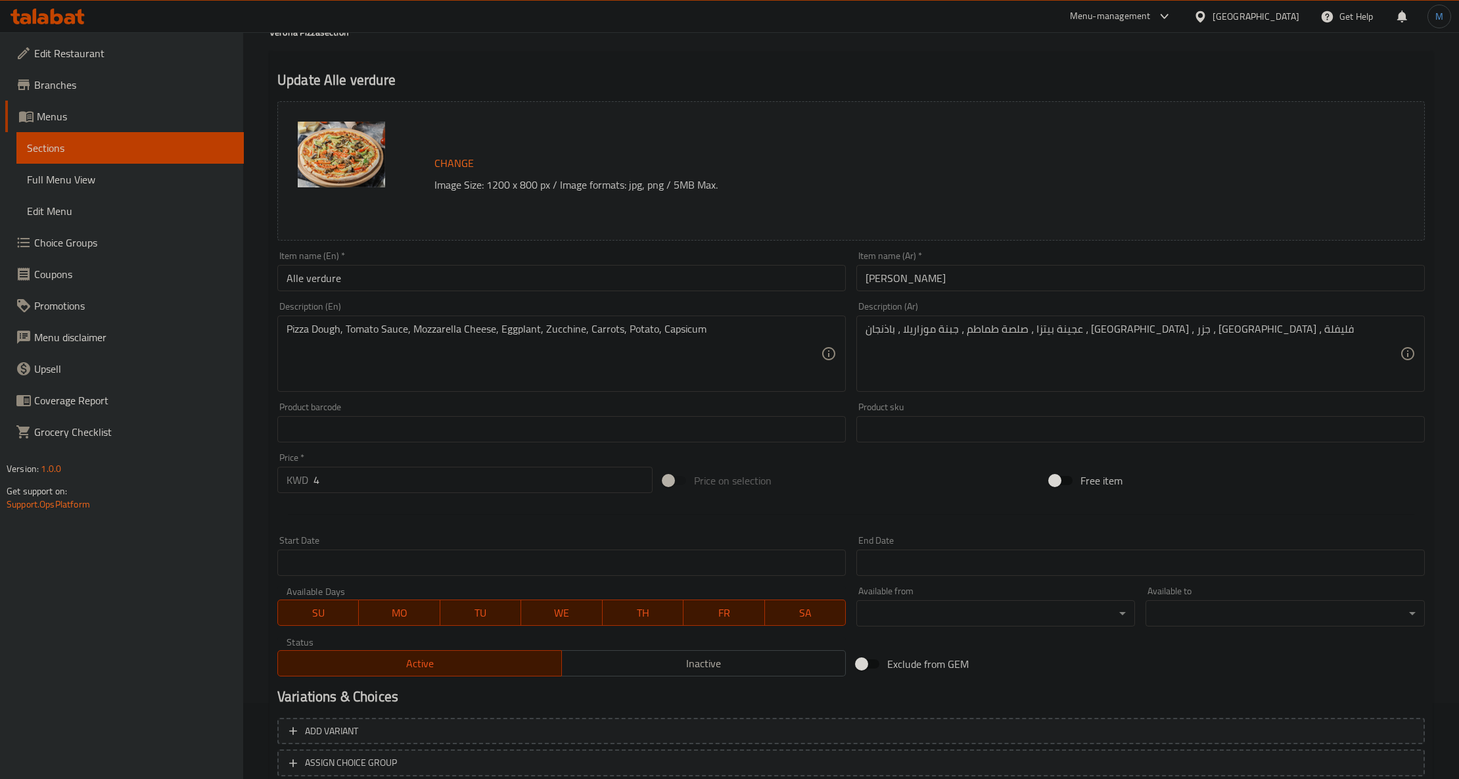
scroll to position [168, 0]
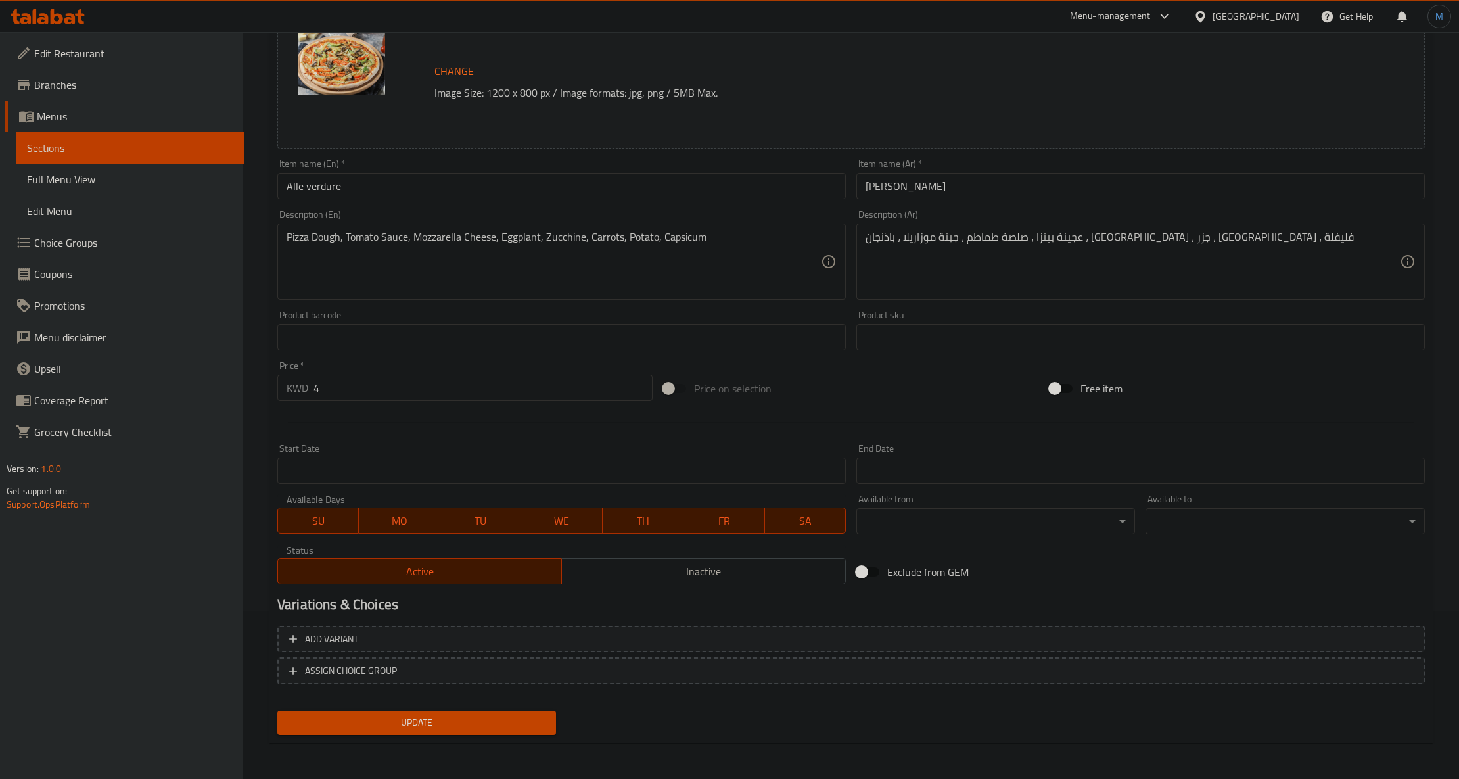
click at [497, 735] on div "Update" at bounding box center [416, 722] width 289 height 35
click at [385, 189] on input "Alle verdure" at bounding box center [561, 186] width 569 height 26
type input "Alle Verdure"
click at [409, 713] on button "Update" at bounding box center [416, 723] width 279 height 24
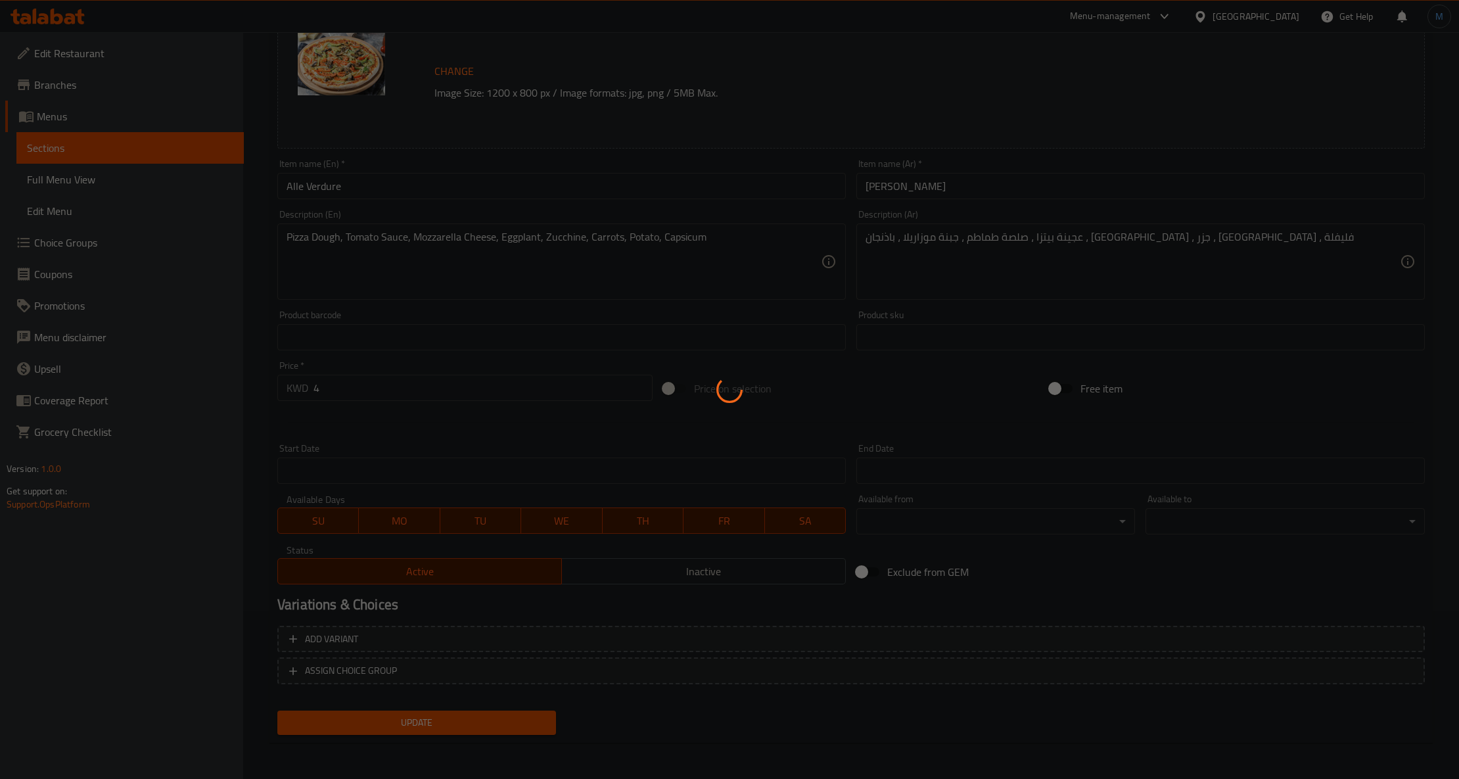
scroll to position [80, 0]
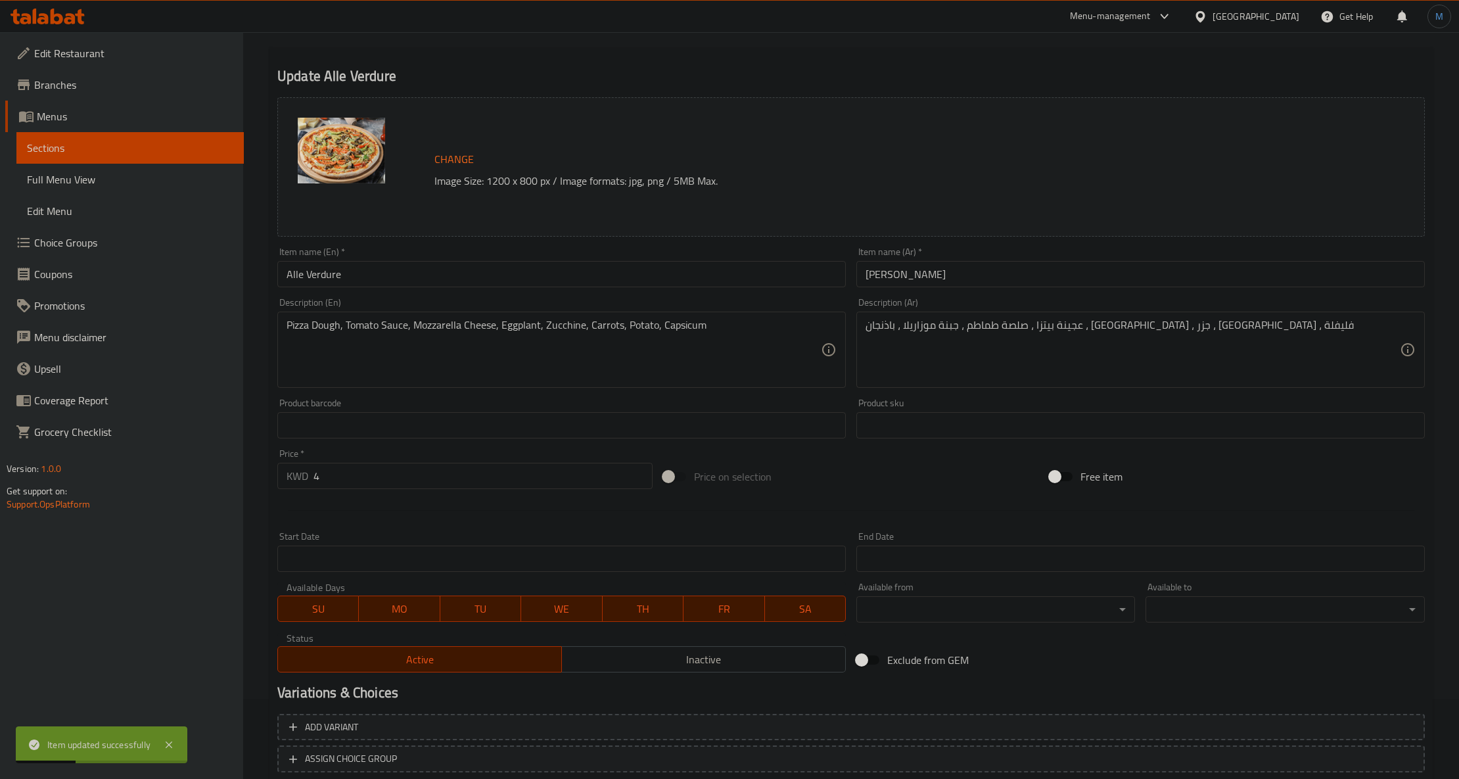
click at [926, 279] on input "بيتزا ألي فيردور" at bounding box center [1141, 274] width 569 height 26
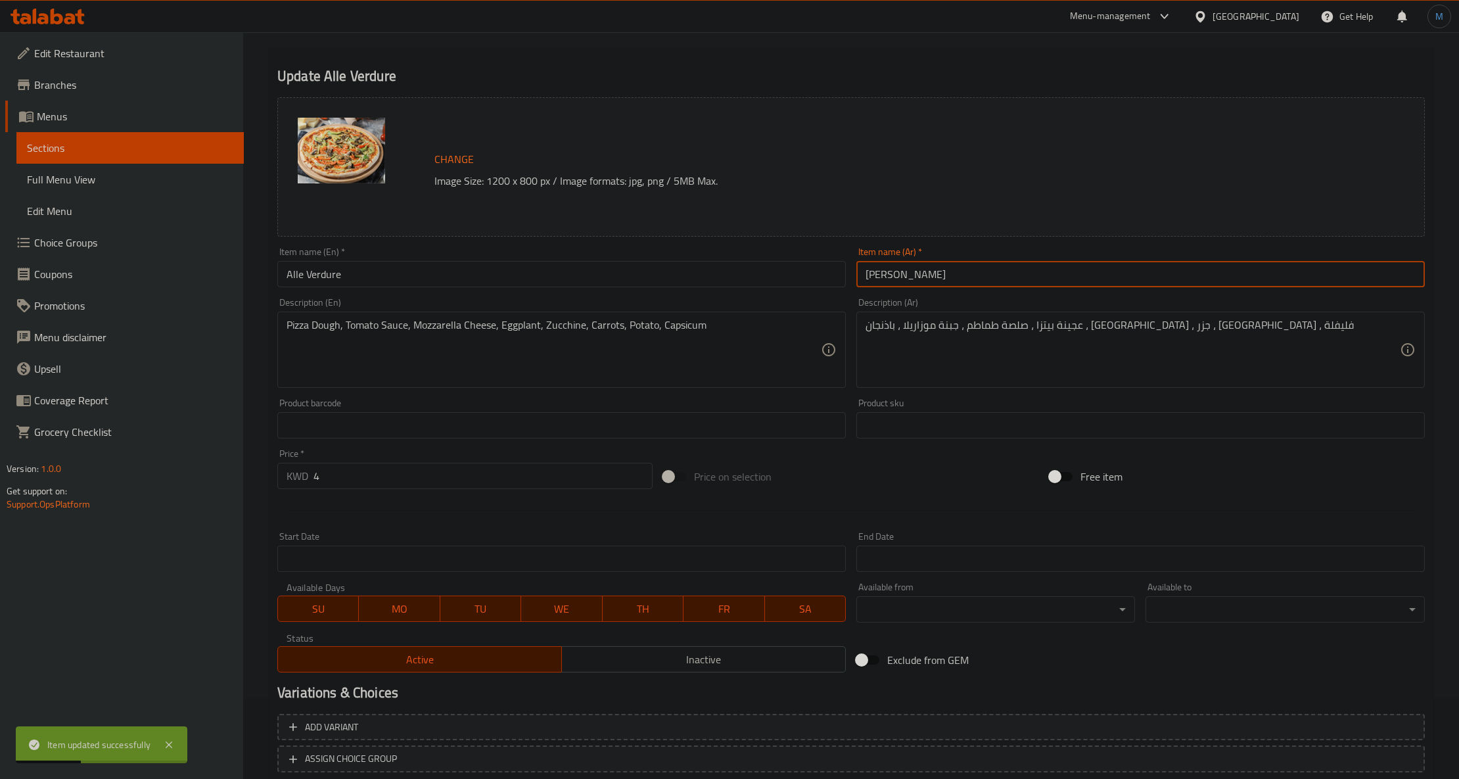
click at [926, 279] on input "بيتزا ألي فيردور" at bounding box center [1141, 274] width 569 height 26
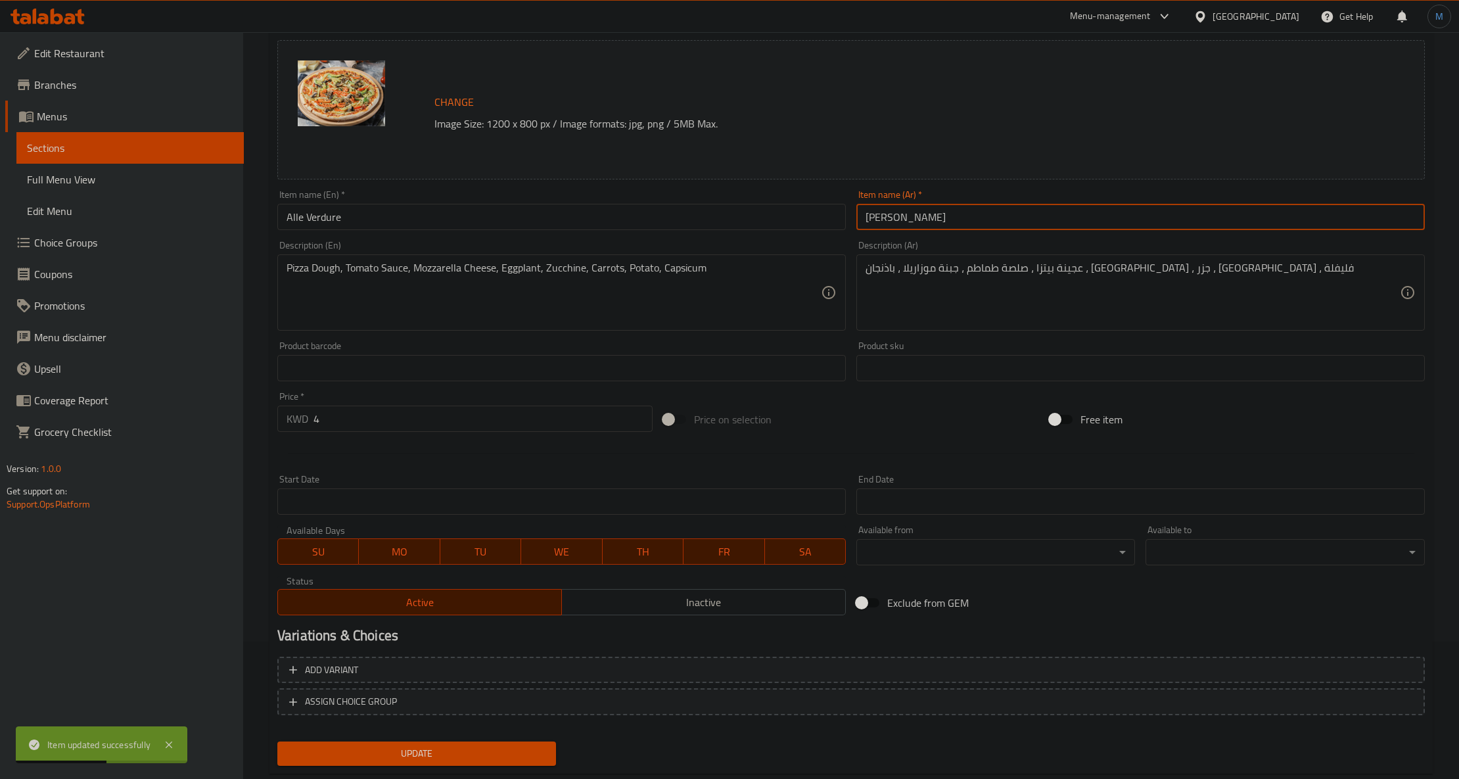
scroll to position [168, 0]
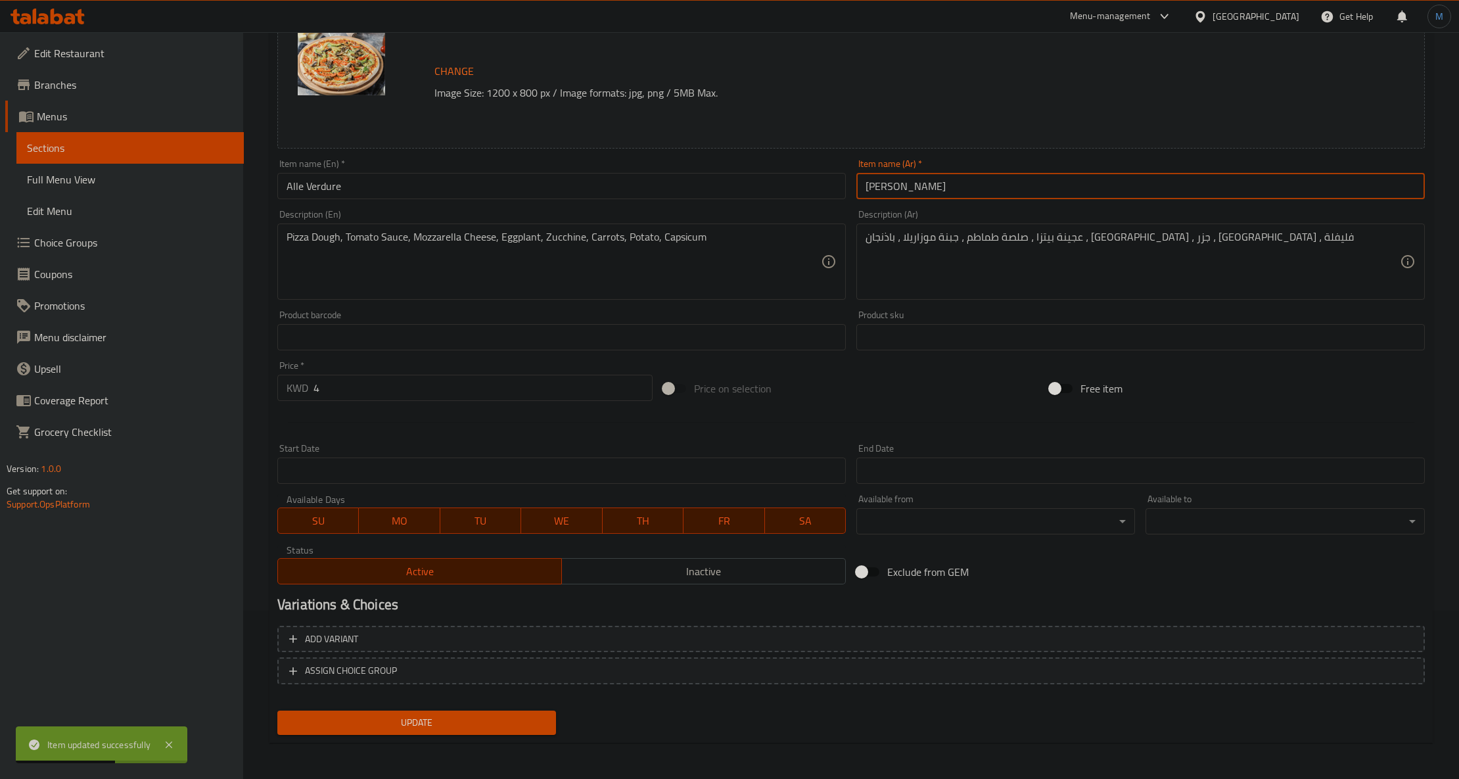
type input "ألي فيردور"
click at [419, 724] on span "Update" at bounding box center [417, 723] width 258 height 16
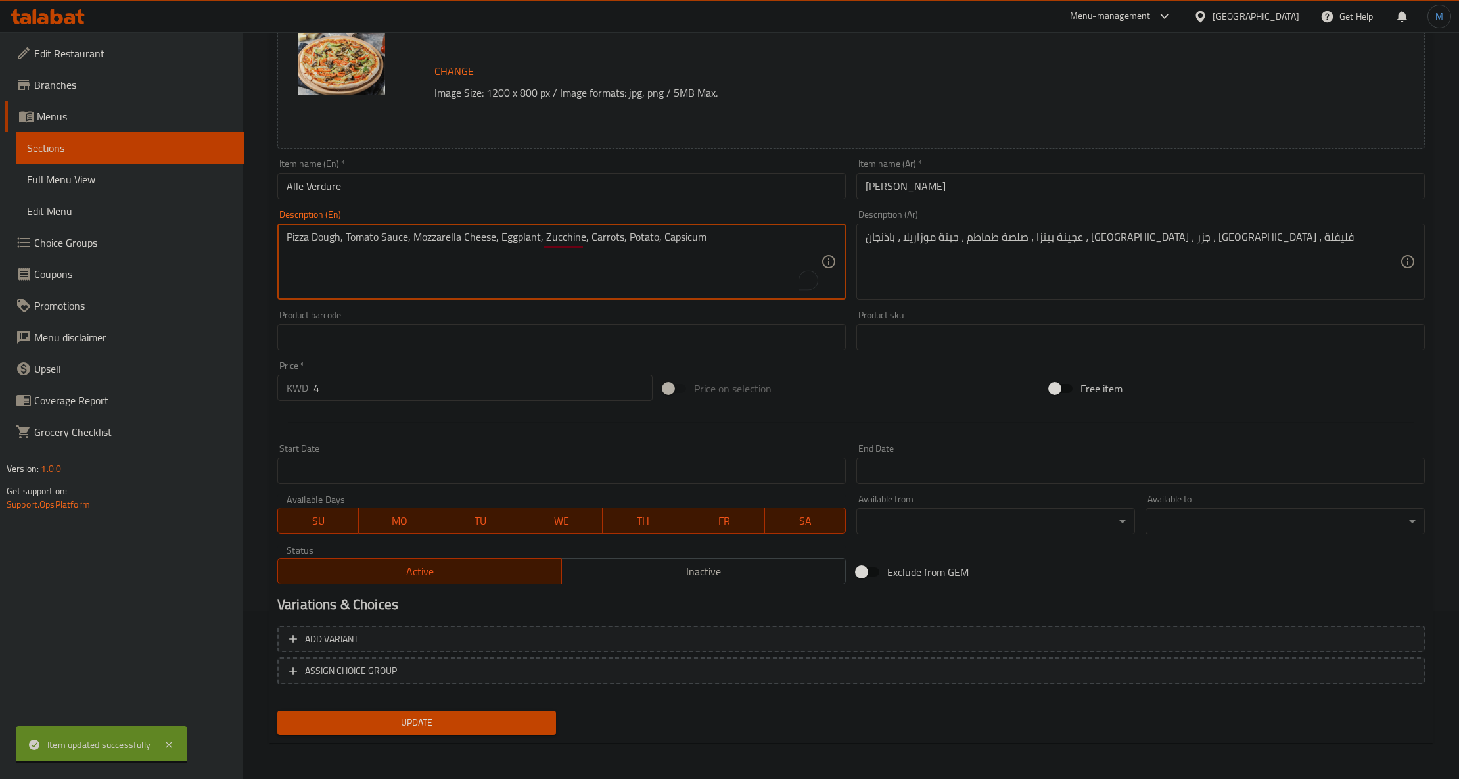
click at [511, 287] on textarea "Pizza Dough, Tomato Sauce, Mozzarella Cheese, Eggplant, Zucchine, Carrots, Pota…" at bounding box center [554, 262] width 534 height 62
type textarea "Pizza dough, tomato sauce, mozzarella cheese, eggplant, zucchine, carrots, pota…"
click at [465, 727] on span "Update" at bounding box center [417, 723] width 258 height 16
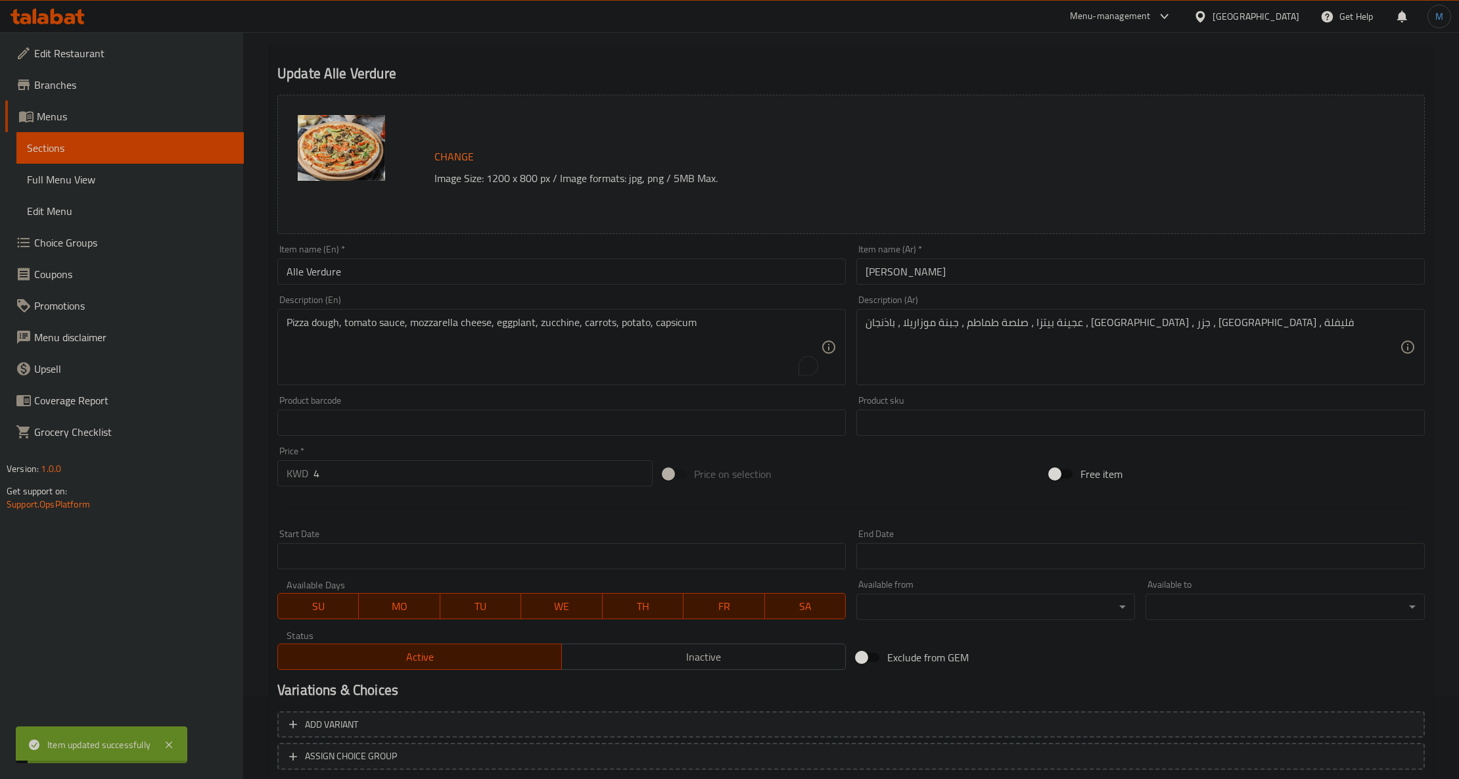
scroll to position [0, 0]
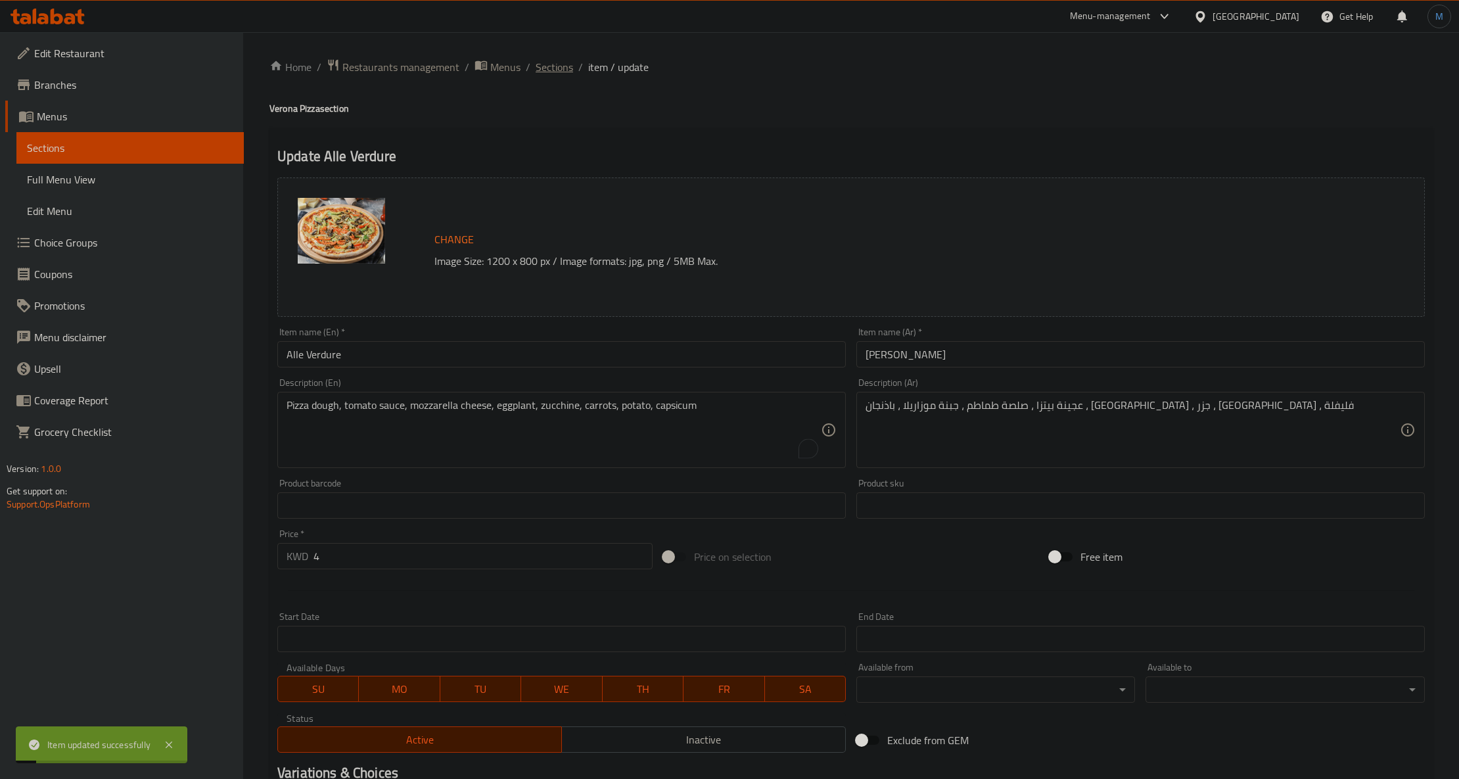
click at [568, 68] on span "Sections" at bounding box center [554, 67] width 37 height 16
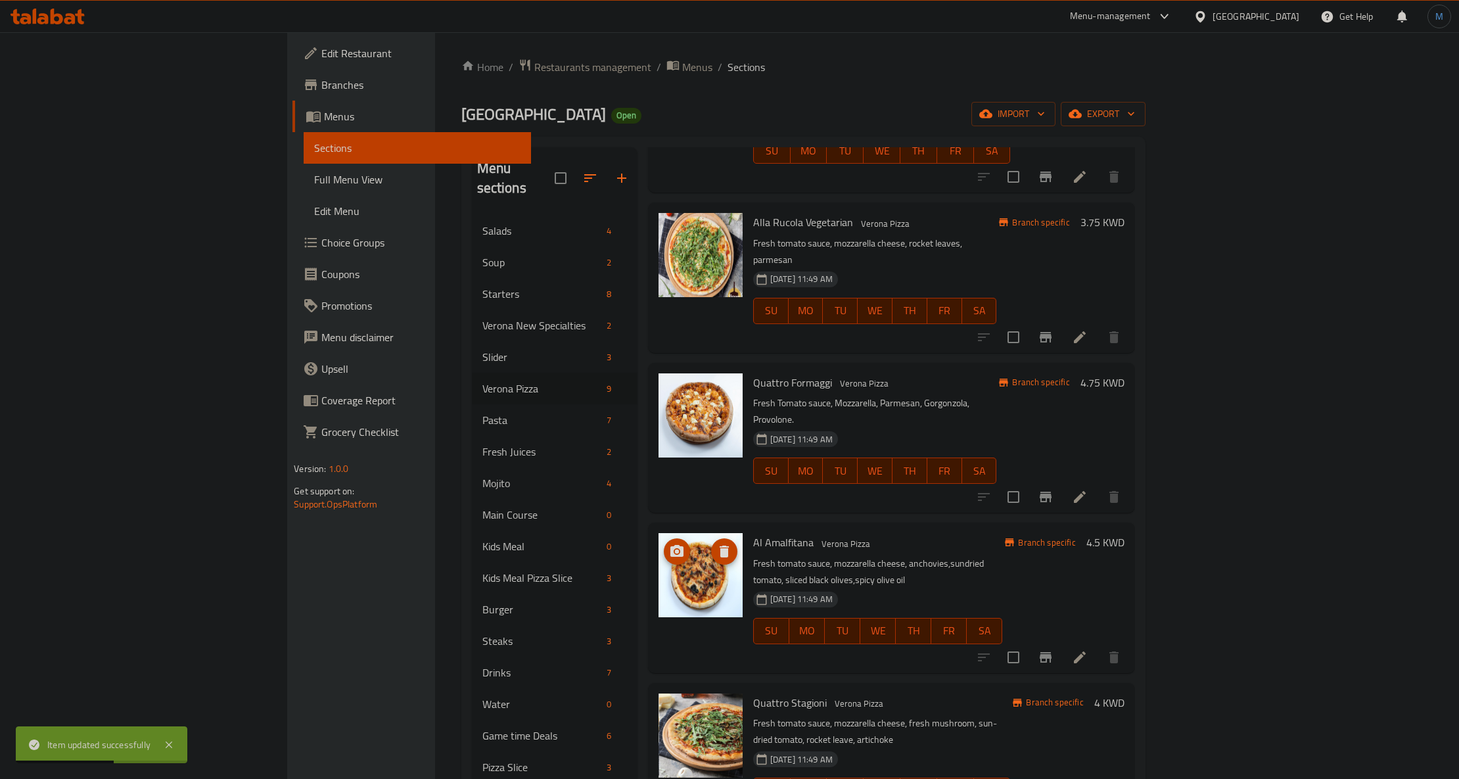
scroll to position [279, 0]
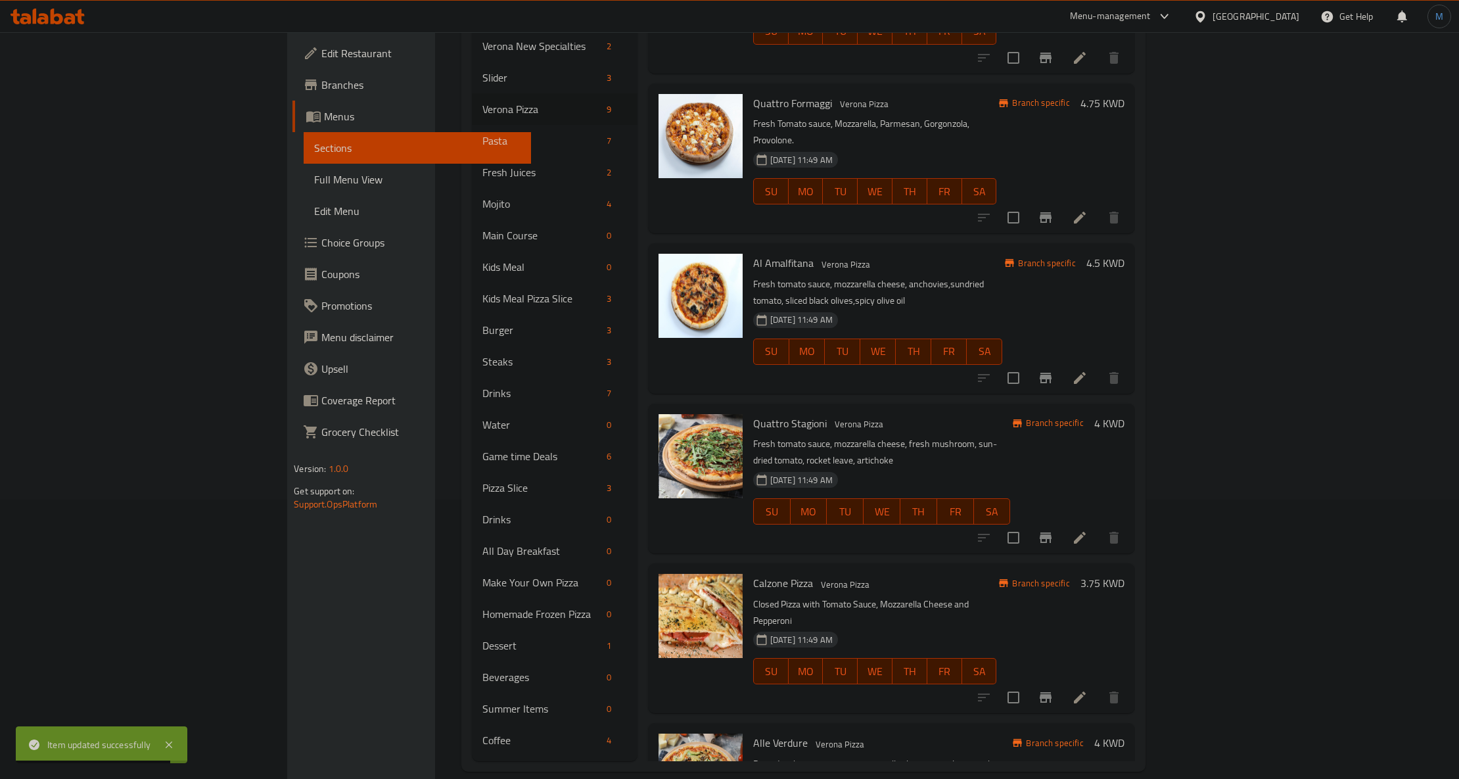
click at [845, 574] on h6 "Calzone Pizza Verona Pizza" at bounding box center [875, 583] width 244 height 18
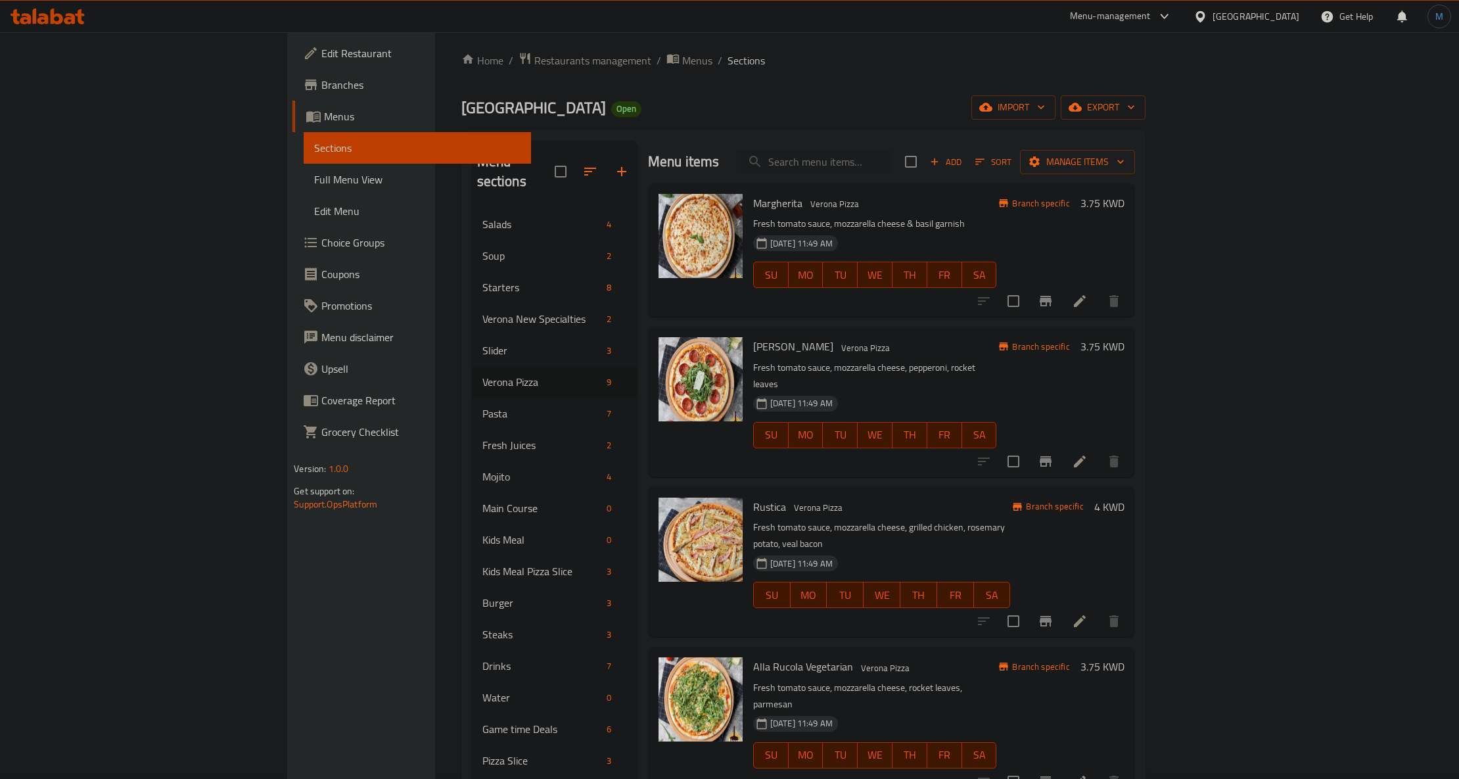
scroll to position [0, 0]
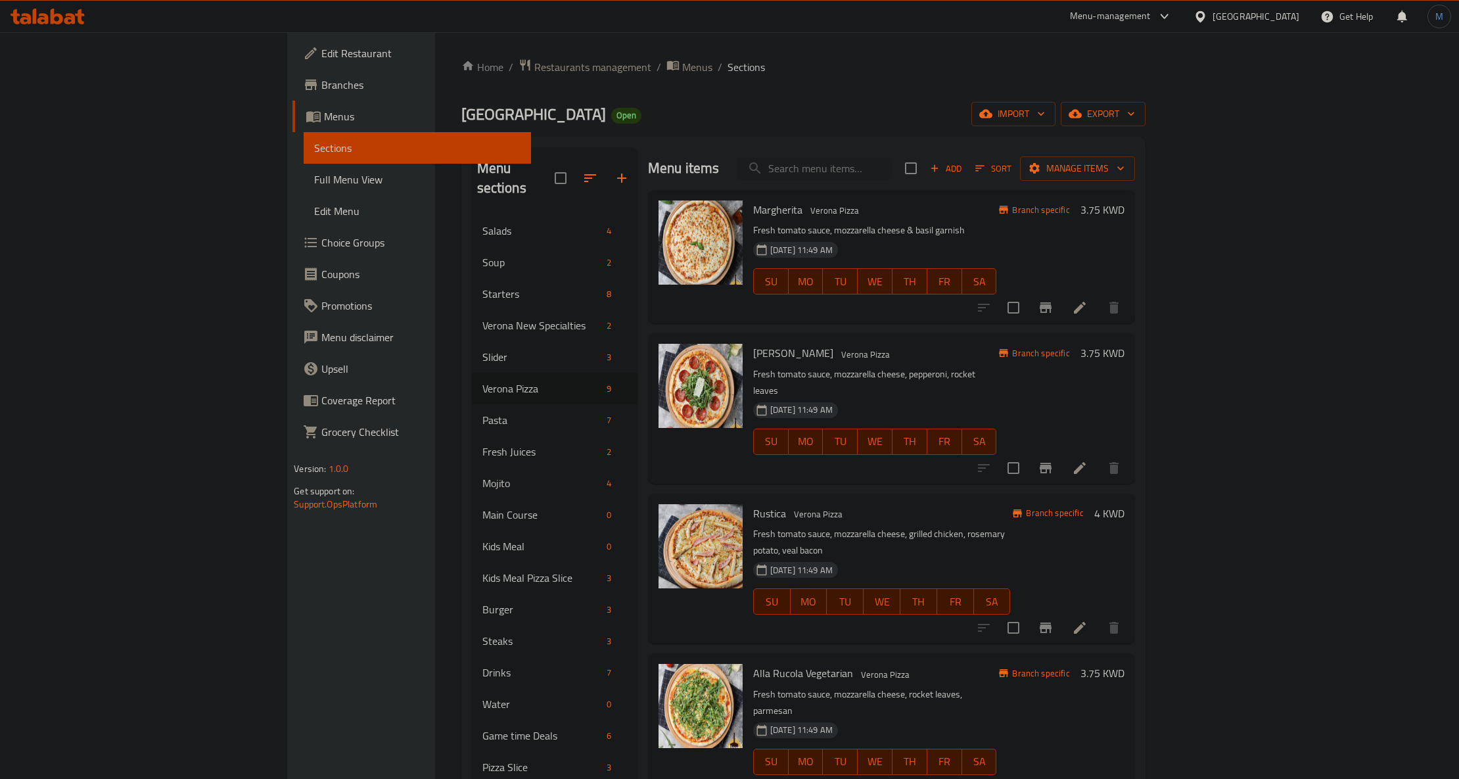
click at [1012, 166] on span "Sort" at bounding box center [994, 168] width 36 height 15
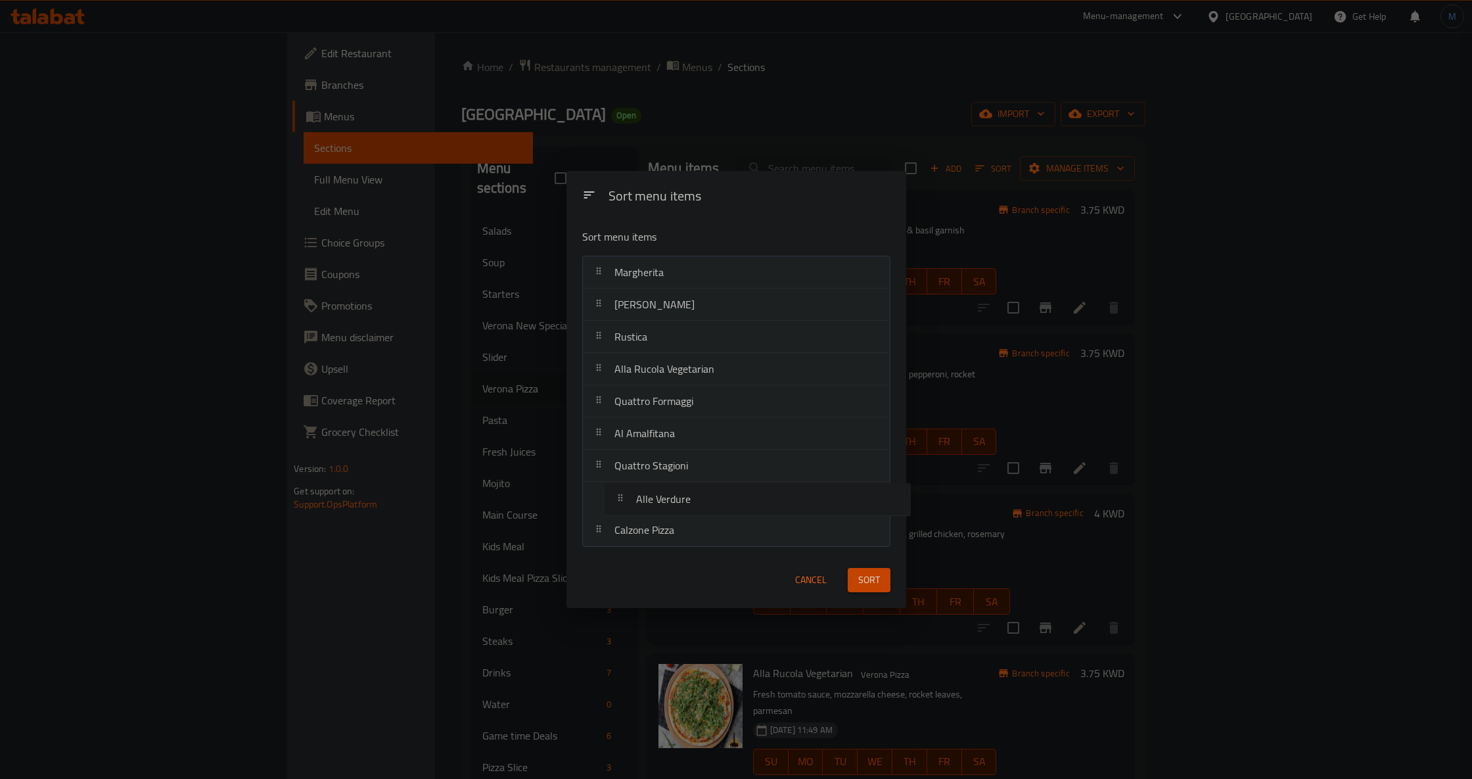
drag, startPoint x: 650, startPoint y: 514, endPoint x: 674, endPoint y: 486, distance: 36.8
click at [674, 486] on nav "Margherita Al Salamino Rustica Alla Rucola Vegetarian Quattro Formaggi Al Amalf…" at bounding box center [736, 401] width 308 height 291
click at [862, 592] on button "Sort" at bounding box center [869, 580] width 43 height 24
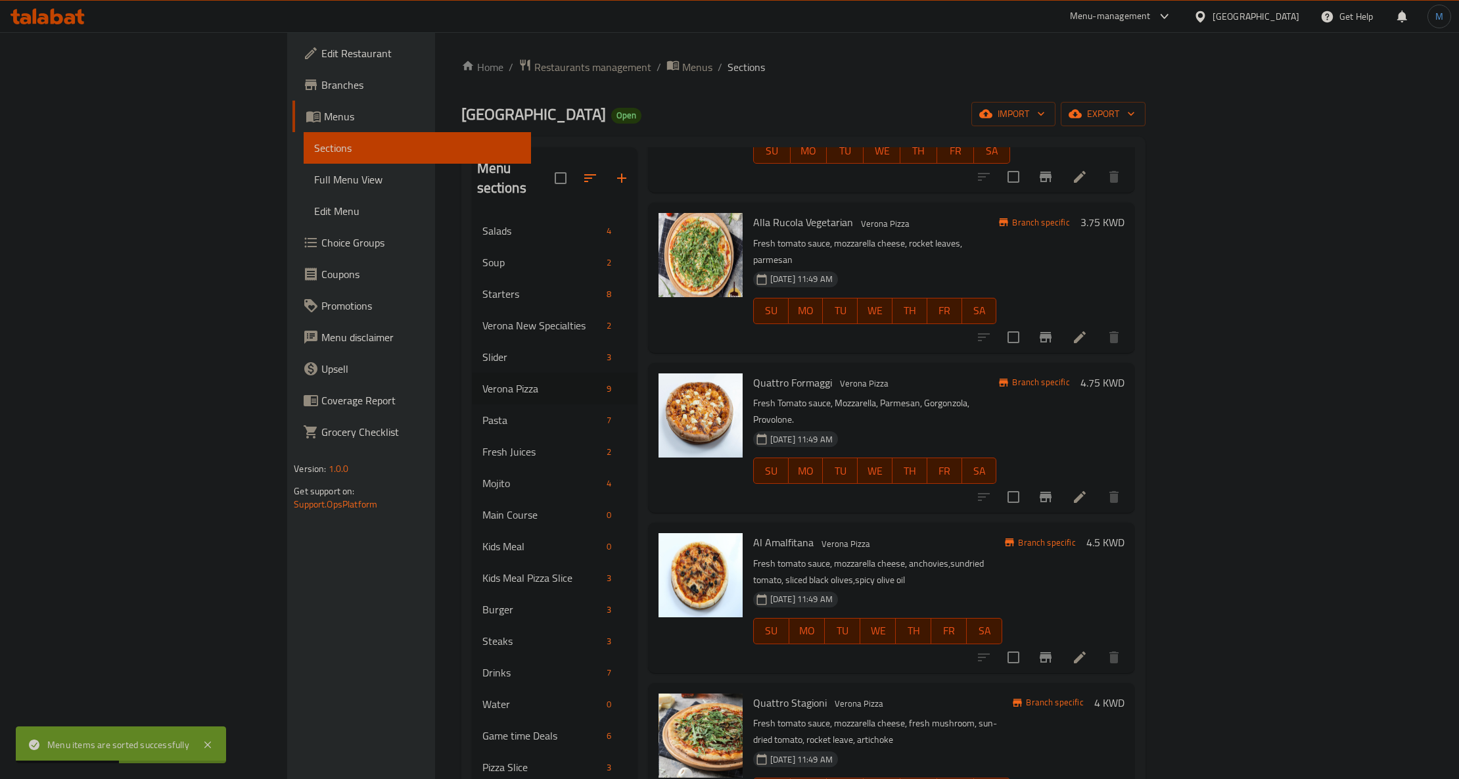
scroll to position [279, 0]
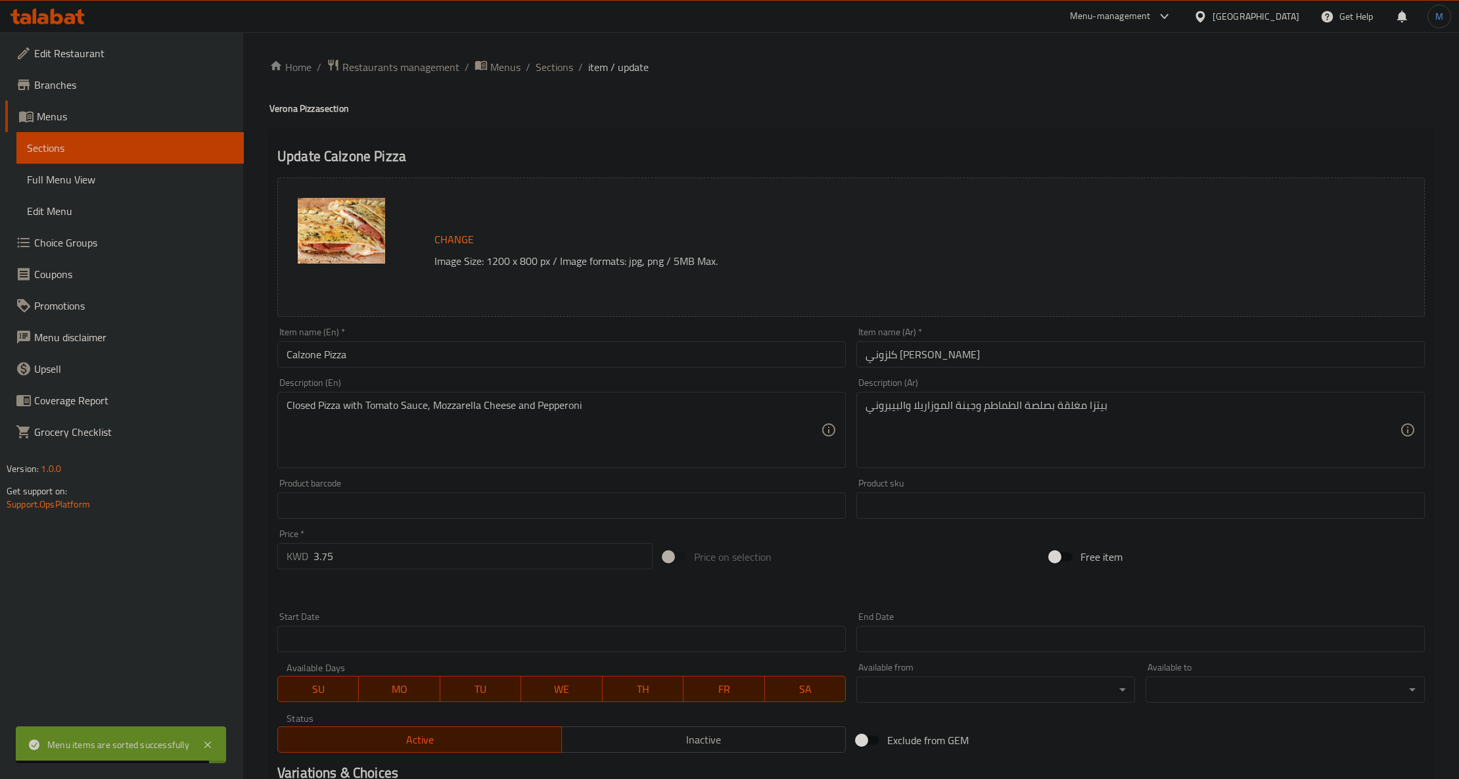
paste textarea "A closed Pizza with Tomato Sauce and Salami Beef."
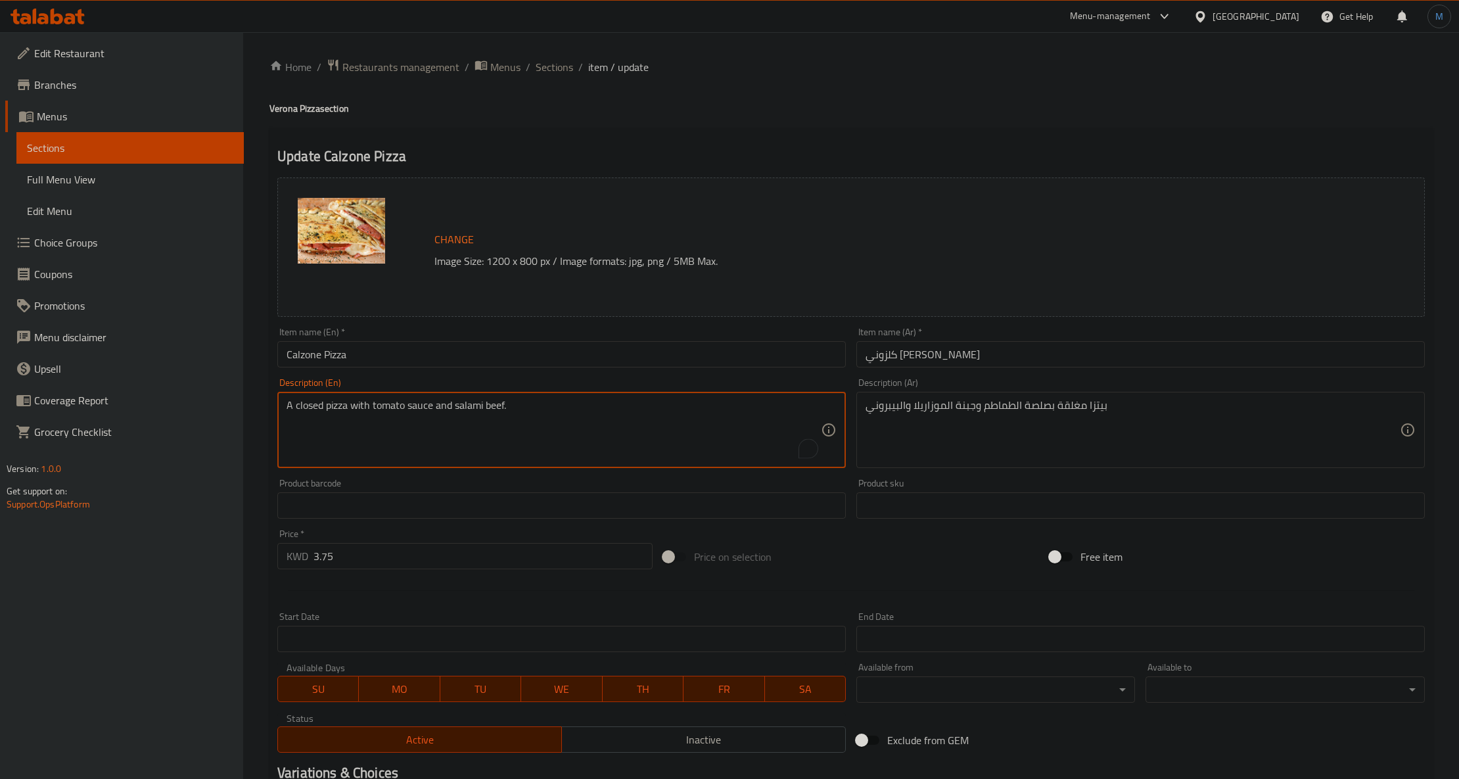
type textarea "A closed pizza with tomato sauce and salami beef."
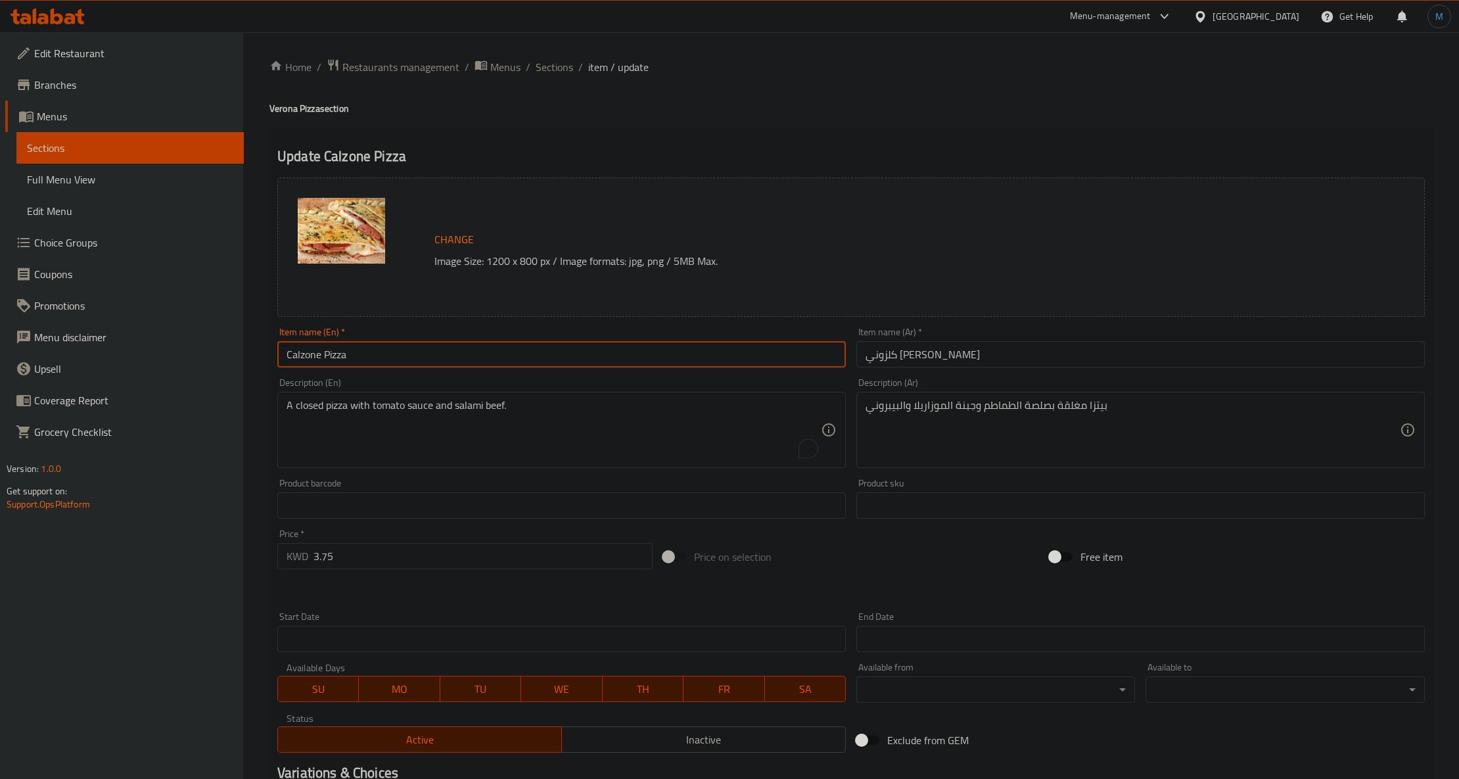
click at [490, 367] on input "Calzone Pizza" at bounding box center [561, 354] width 569 height 26
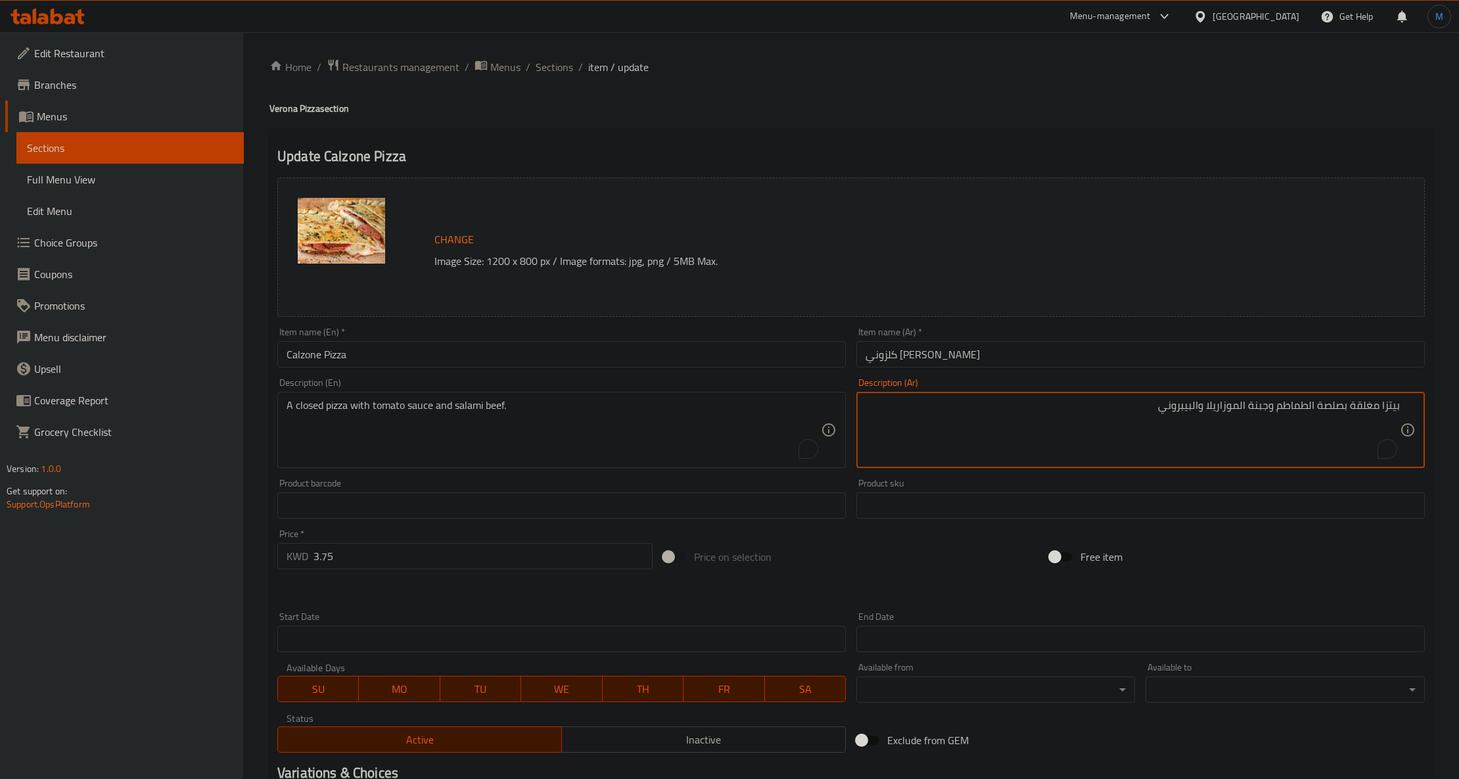
click at [323, 350] on input "Calzone Pizza" at bounding box center [561, 354] width 569 height 26
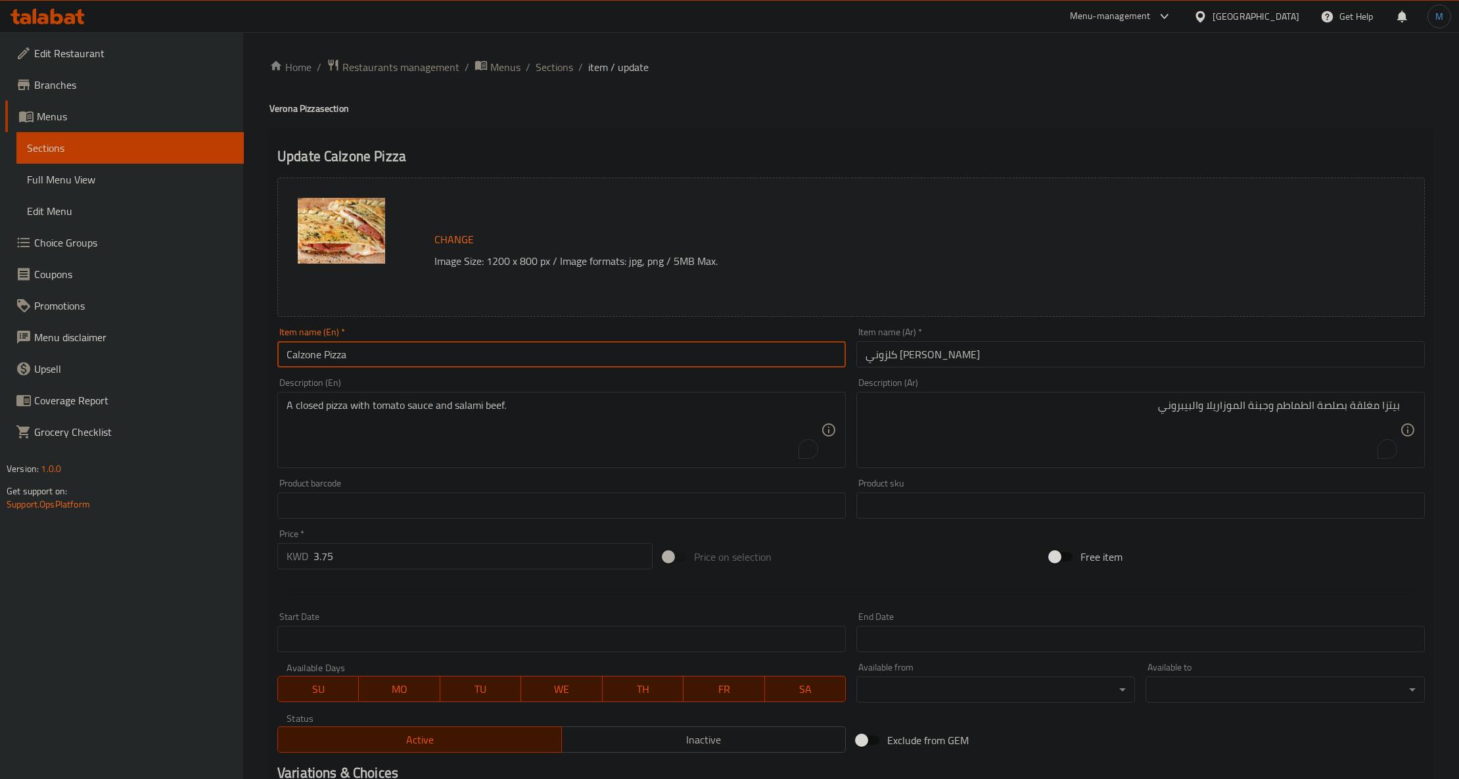
click at [323, 350] on input "Calzone Pizza" at bounding box center [561, 354] width 569 height 26
type input "Calzone"
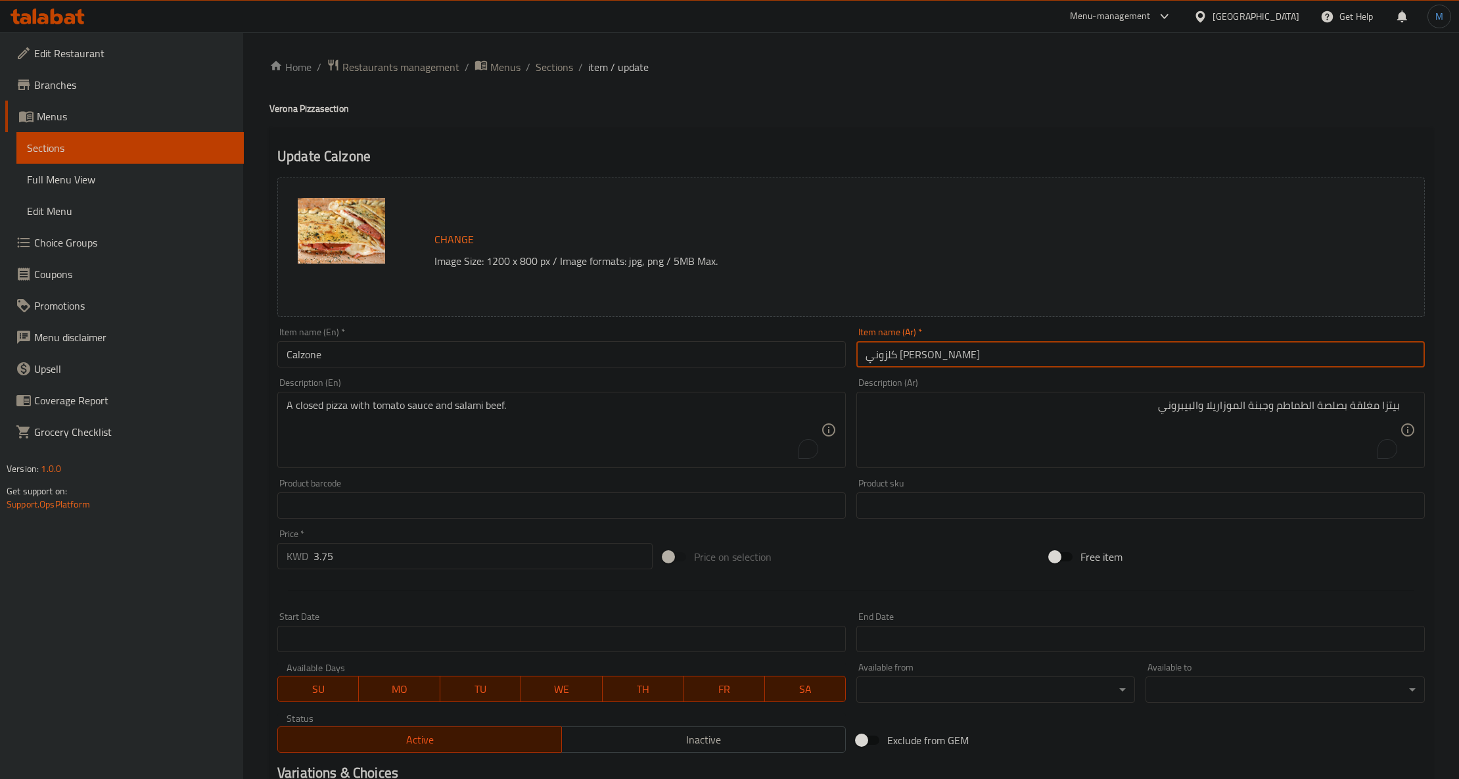
click at [881, 358] on input "كلزوني بيتزا" at bounding box center [1141, 354] width 569 height 26
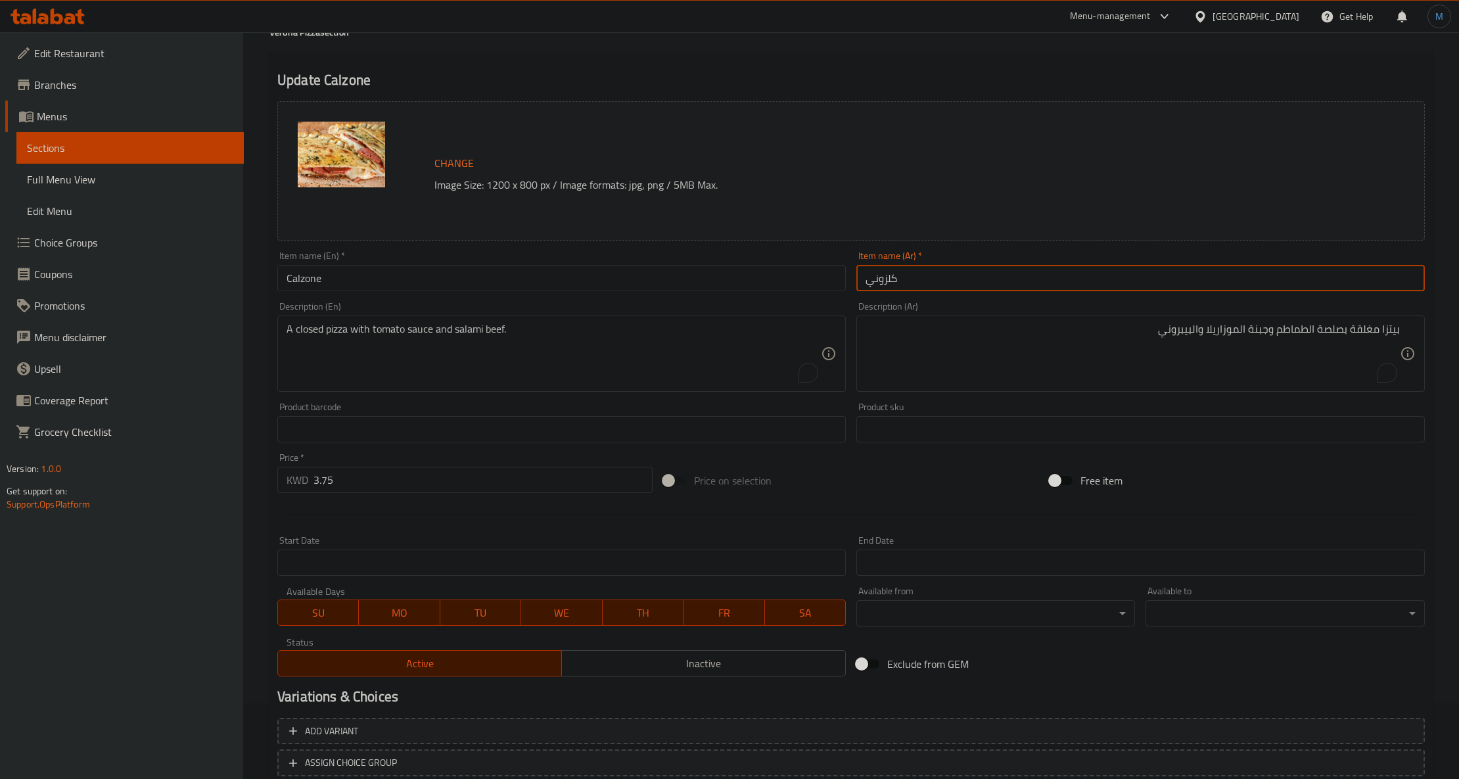
scroll to position [168, 0]
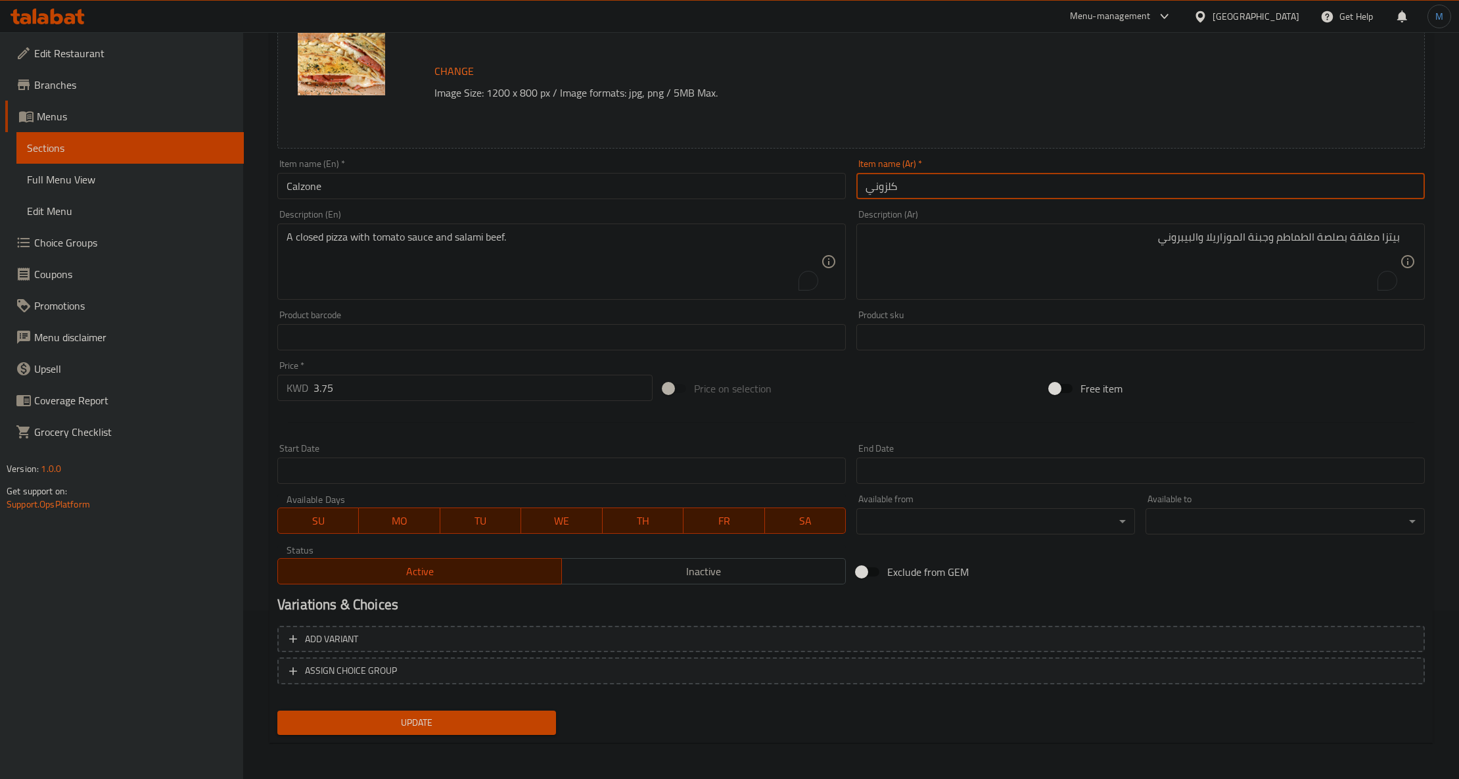
type input "كلزوني"
click at [471, 709] on div "Update" at bounding box center [416, 722] width 289 height 35
click at [476, 713] on button "Update" at bounding box center [416, 723] width 279 height 24
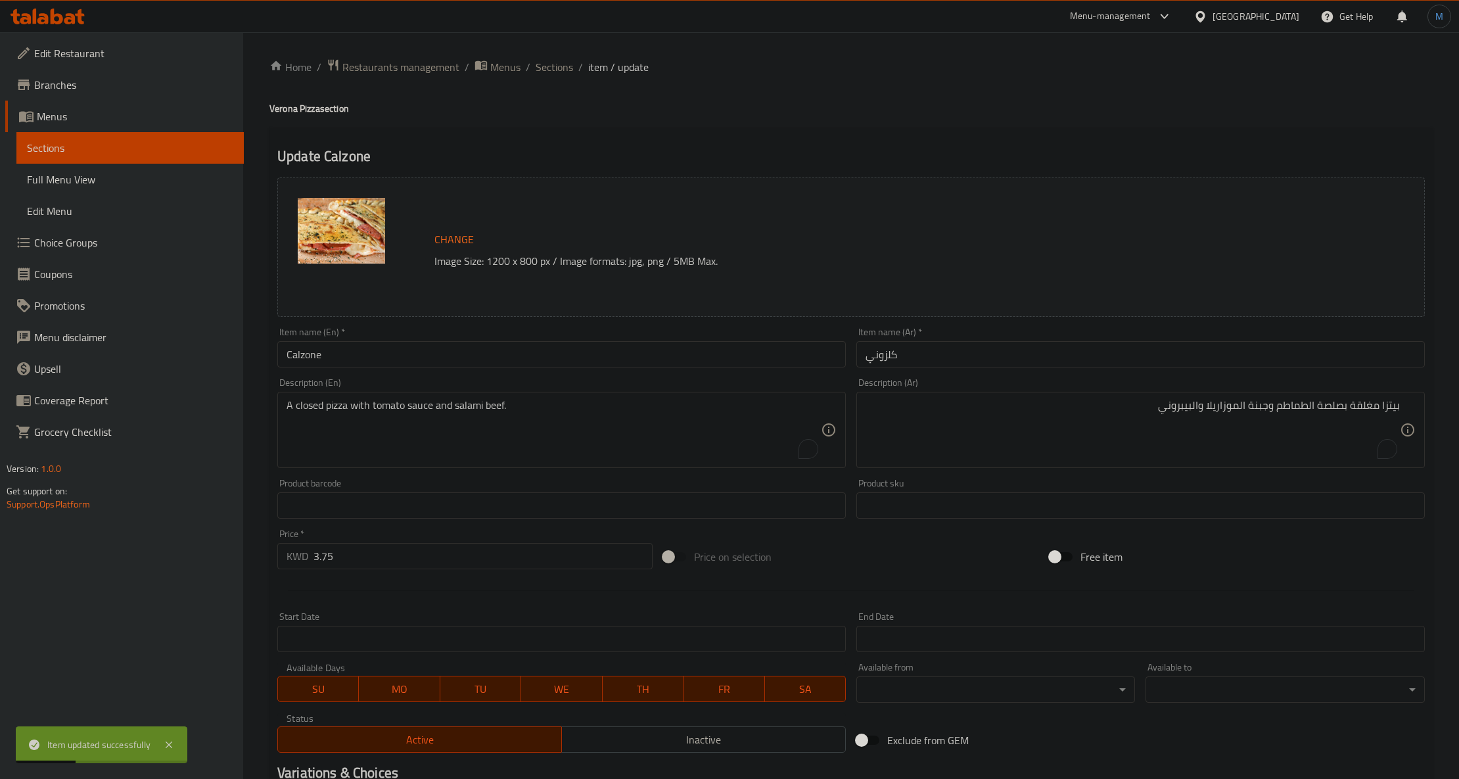
click at [580, 68] on li "/" at bounding box center [580, 67] width 5 height 16
click at [569, 64] on span "Sections" at bounding box center [554, 67] width 37 height 16
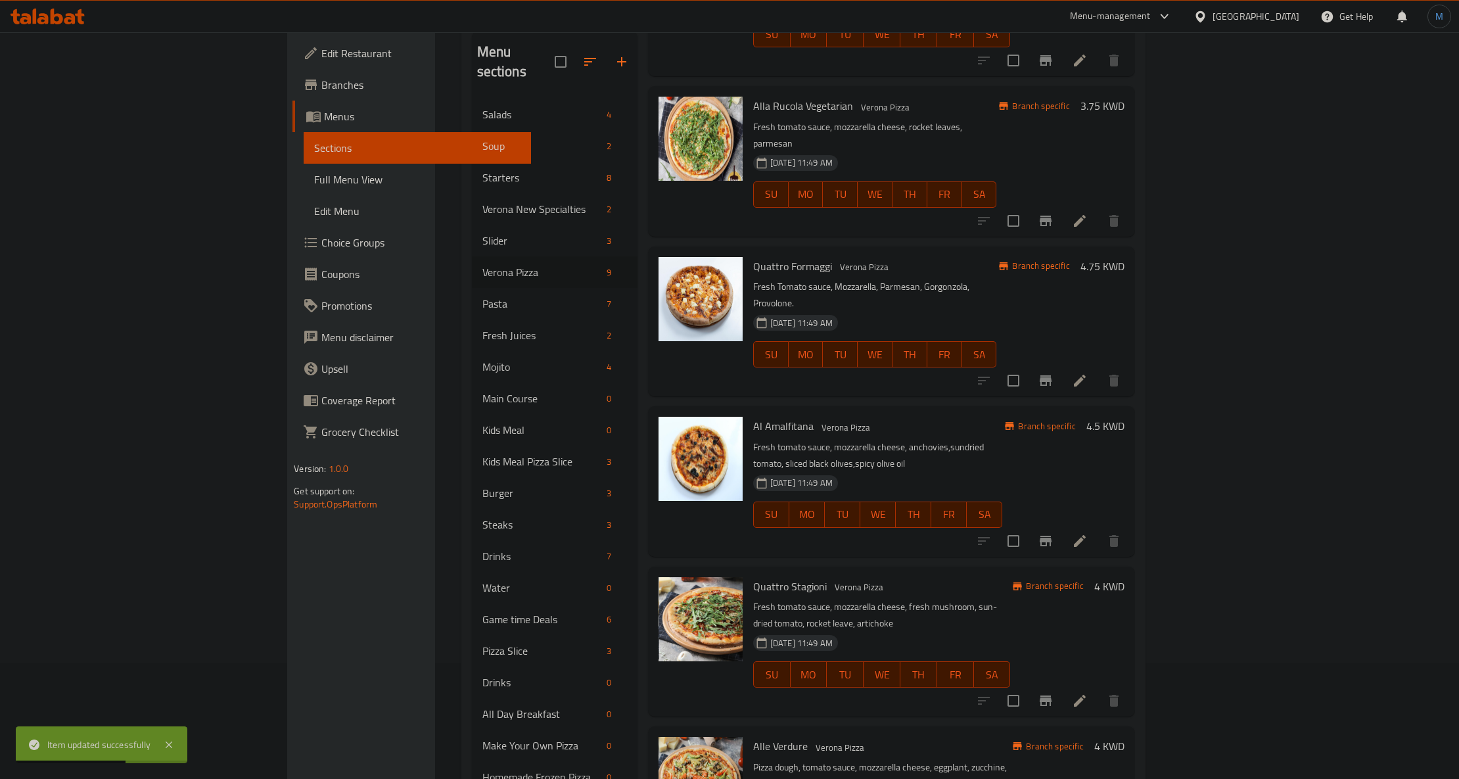
scroll to position [279, 0]
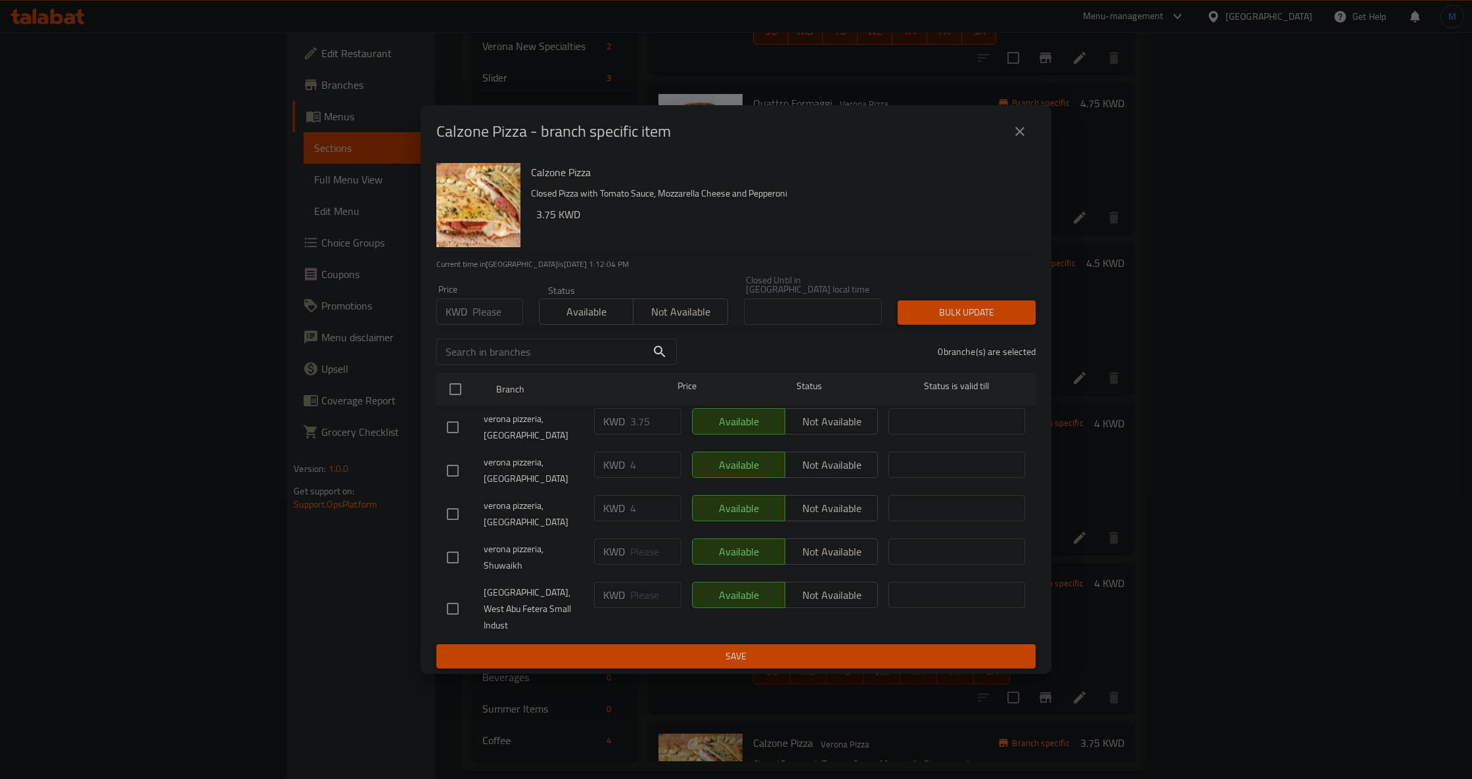
click at [484, 313] on div "Price KWD Price" at bounding box center [479, 305] width 87 height 40
click at [485, 321] on input "number" at bounding box center [498, 311] width 51 height 26
click at [606, 472] on div "KWD 4 ​" at bounding box center [637, 465] width 87 height 26
click at [492, 352] on div "​" at bounding box center [557, 352] width 256 height 42
click at [487, 333] on div "Price KWD Price" at bounding box center [480, 305] width 103 height 56
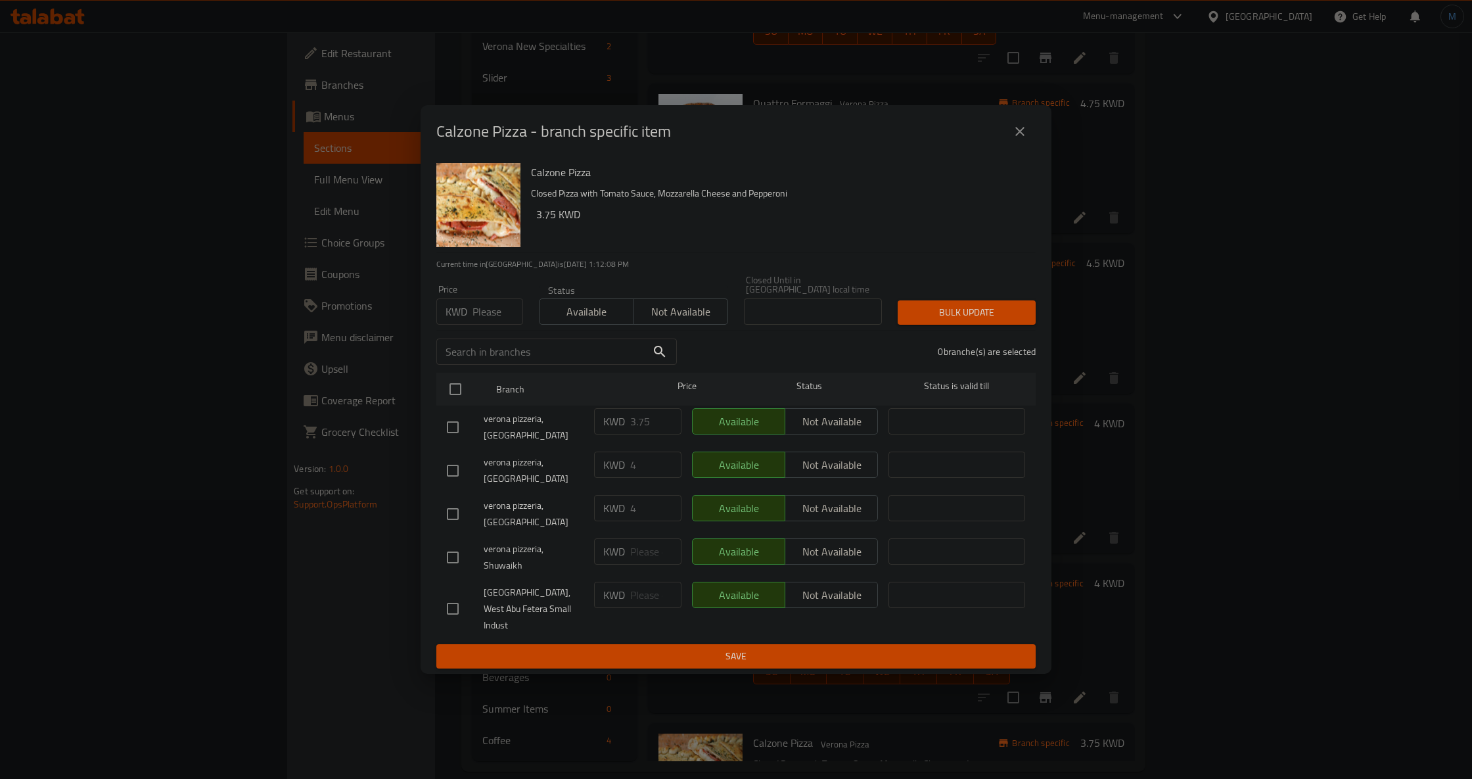
click at [484, 333] on div "Price KWD Price" at bounding box center [480, 305] width 103 height 56
click at [489, 333] on div "Price KWD Price" at bounding box center [480, 305] width 103 height 56
click at [511, 323] on input "1" at bounding box center [498, 311] width 51 height 26
click at [511, 323] on input "2" at bounding box center [498, 311] width 51 height 26
click at [511, 323] on input "3" at bounding box center [498, 311] width 51 height 26
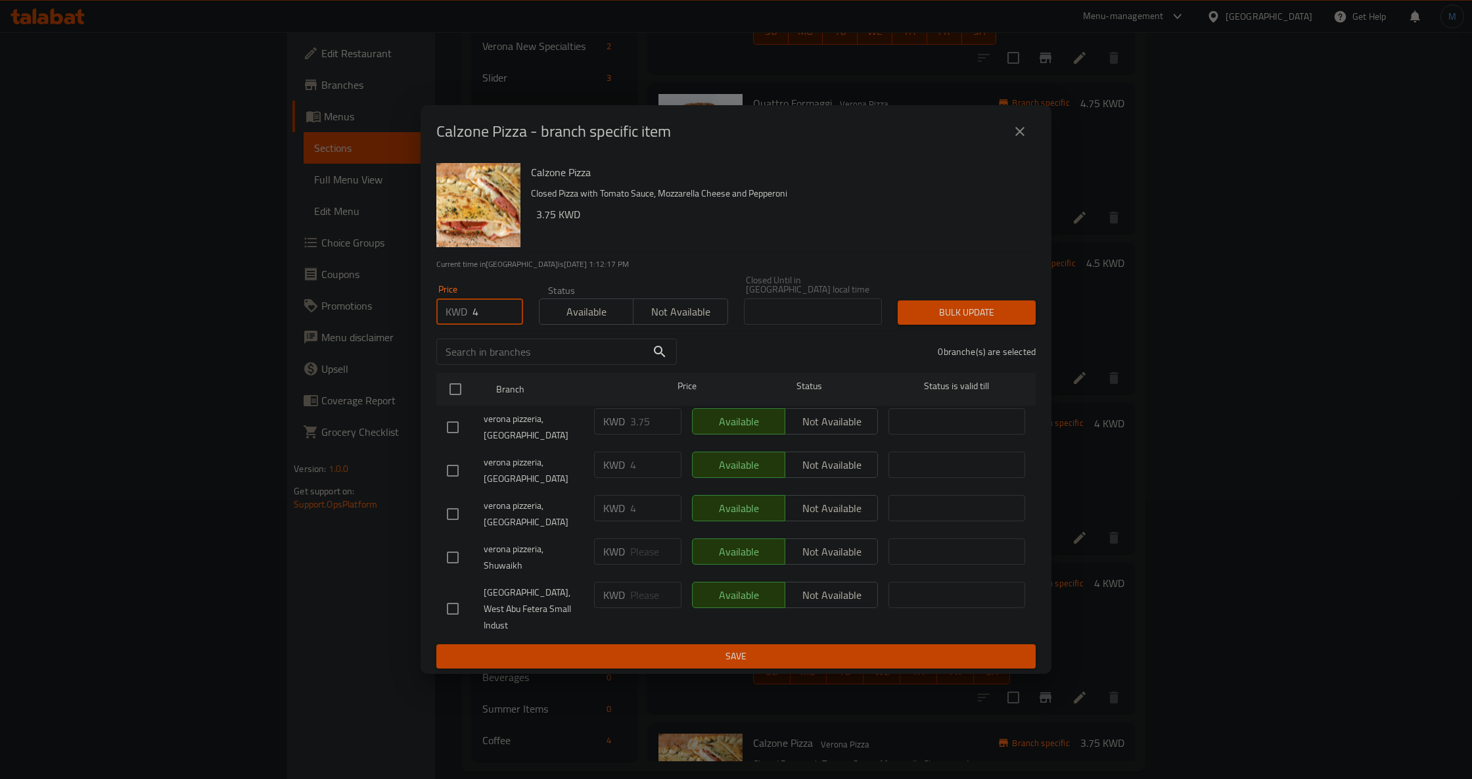
type input "4"
click at [511, 323] on input "4" at bounding box center [498, 311] width 51 height 26
drag, startPoint x: 948, startPoint y: 338, endPoint x: 622, endPoint y: 368, distance: 327.4
click at [623, 368] on div "Calzone Pizza Closed Pizza with Tomato Sauce, Mozzarella Cheese and Pepperoni 3…" at bounding box center [736, 416] width 631 height 516
click at [463, 403] on input "checkbox" at bounding box center [456, 389] width 28 height 28
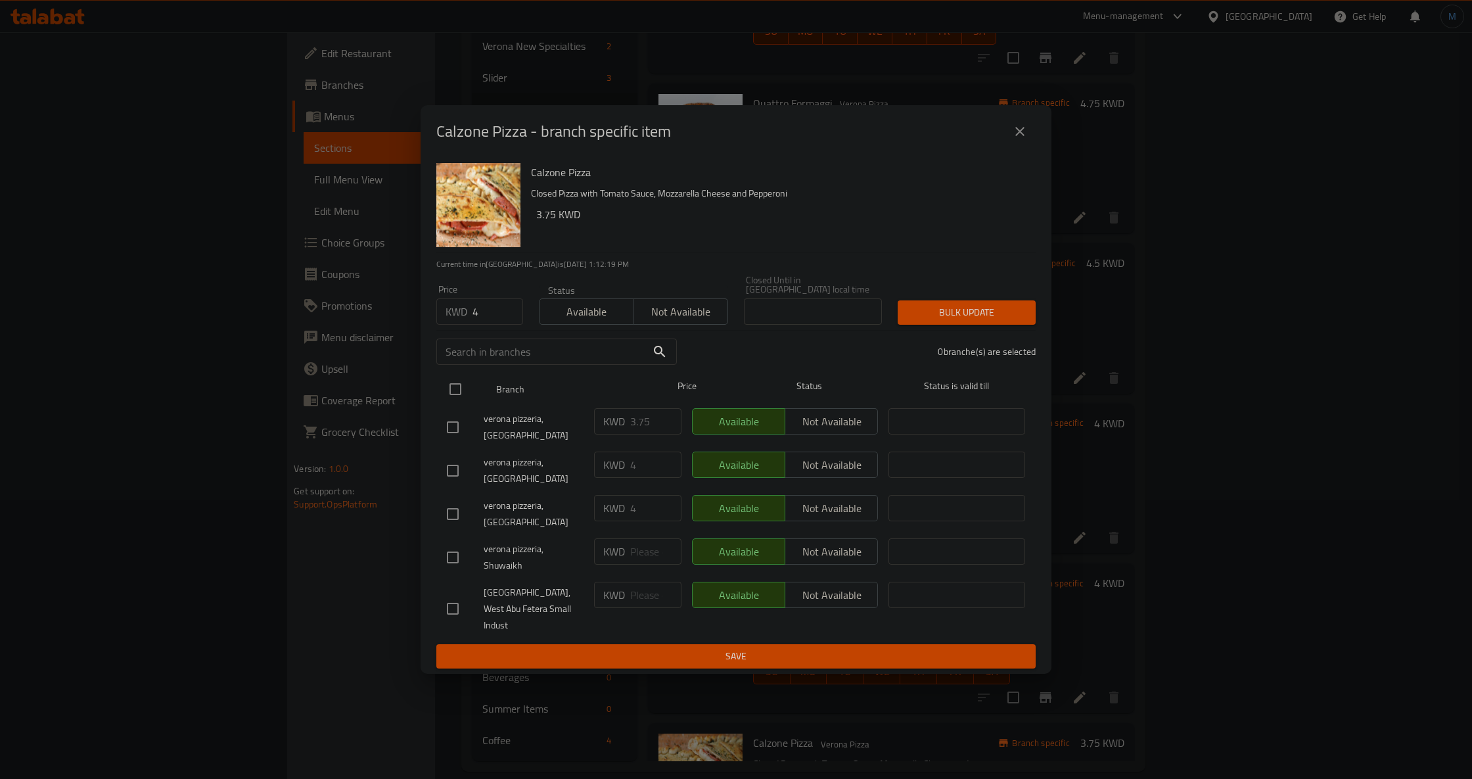
checkbox input "true"
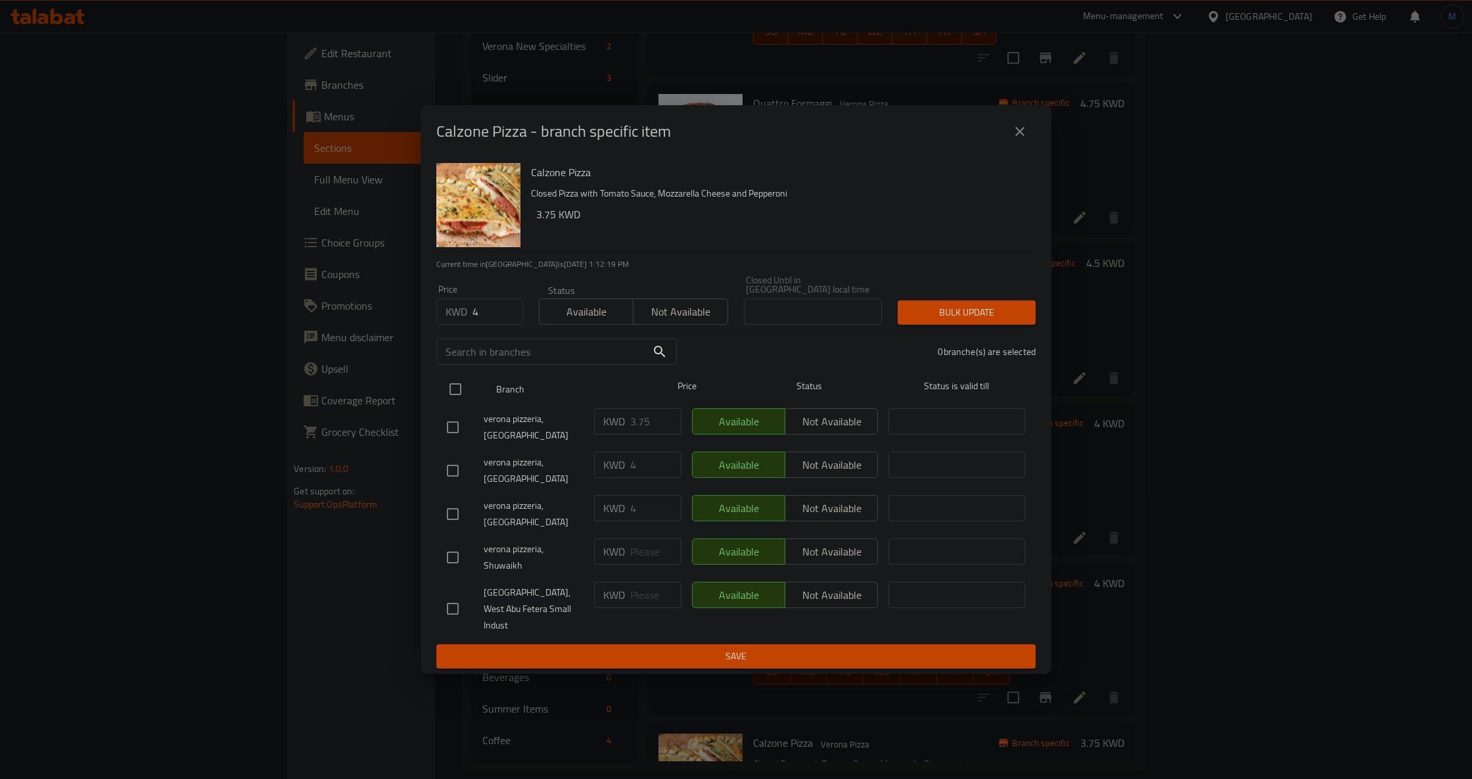
checkbox input "true"
click at [1012, 321] on span "Bulk update" at bounding box center [966, 312] width 117 height 16
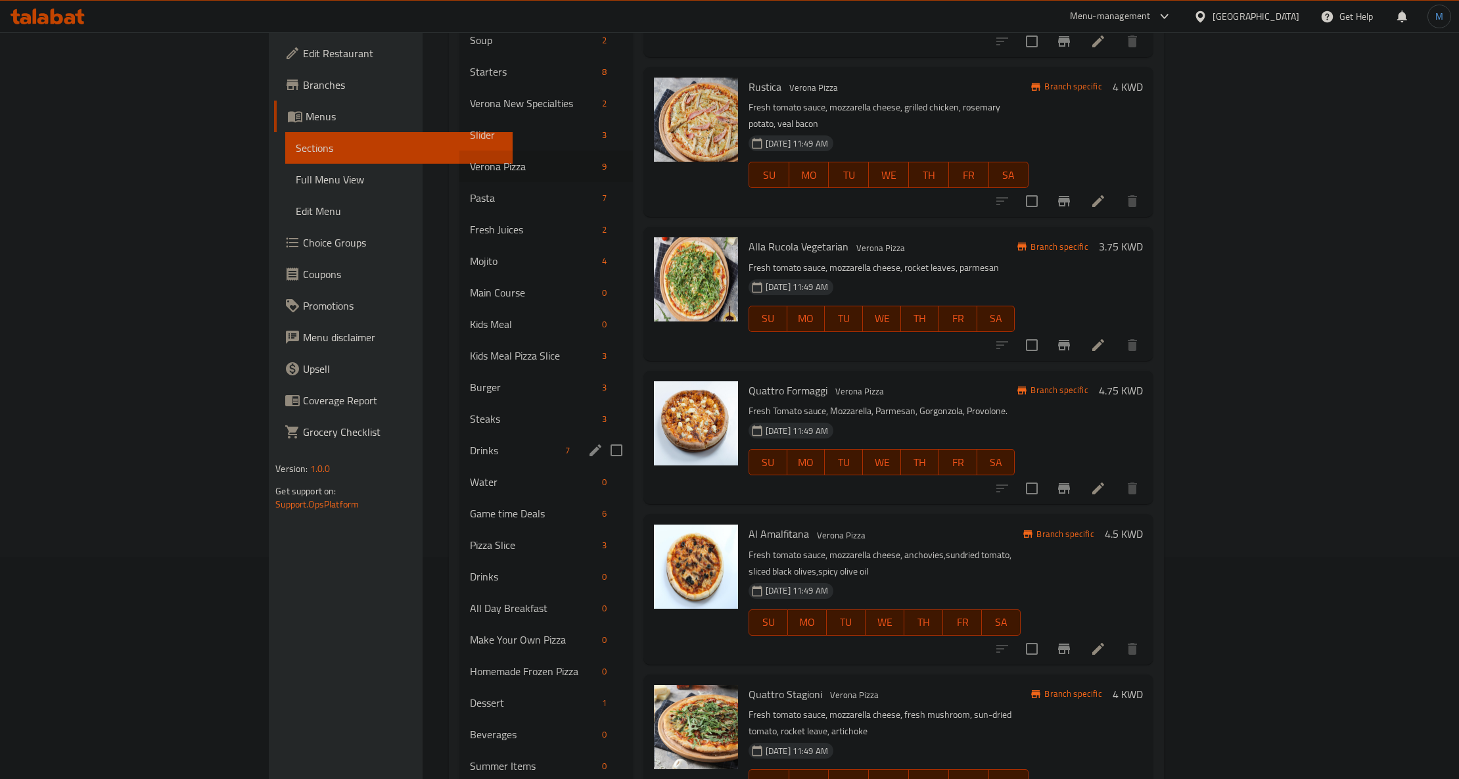
scroll to position [192, 0]
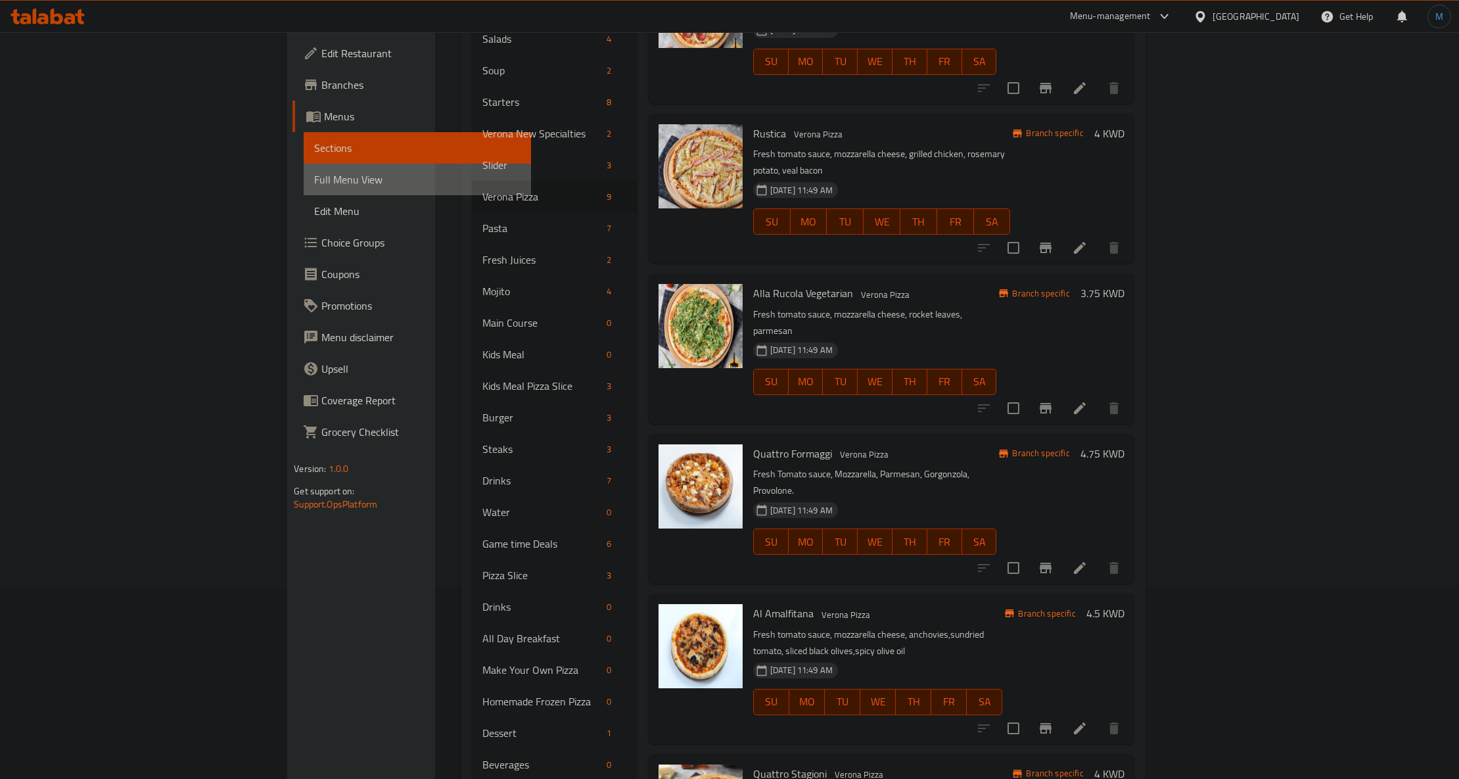
click at [304, 187] on link "Full Menu View" at bounding box center [417, 180] width 227 height 32
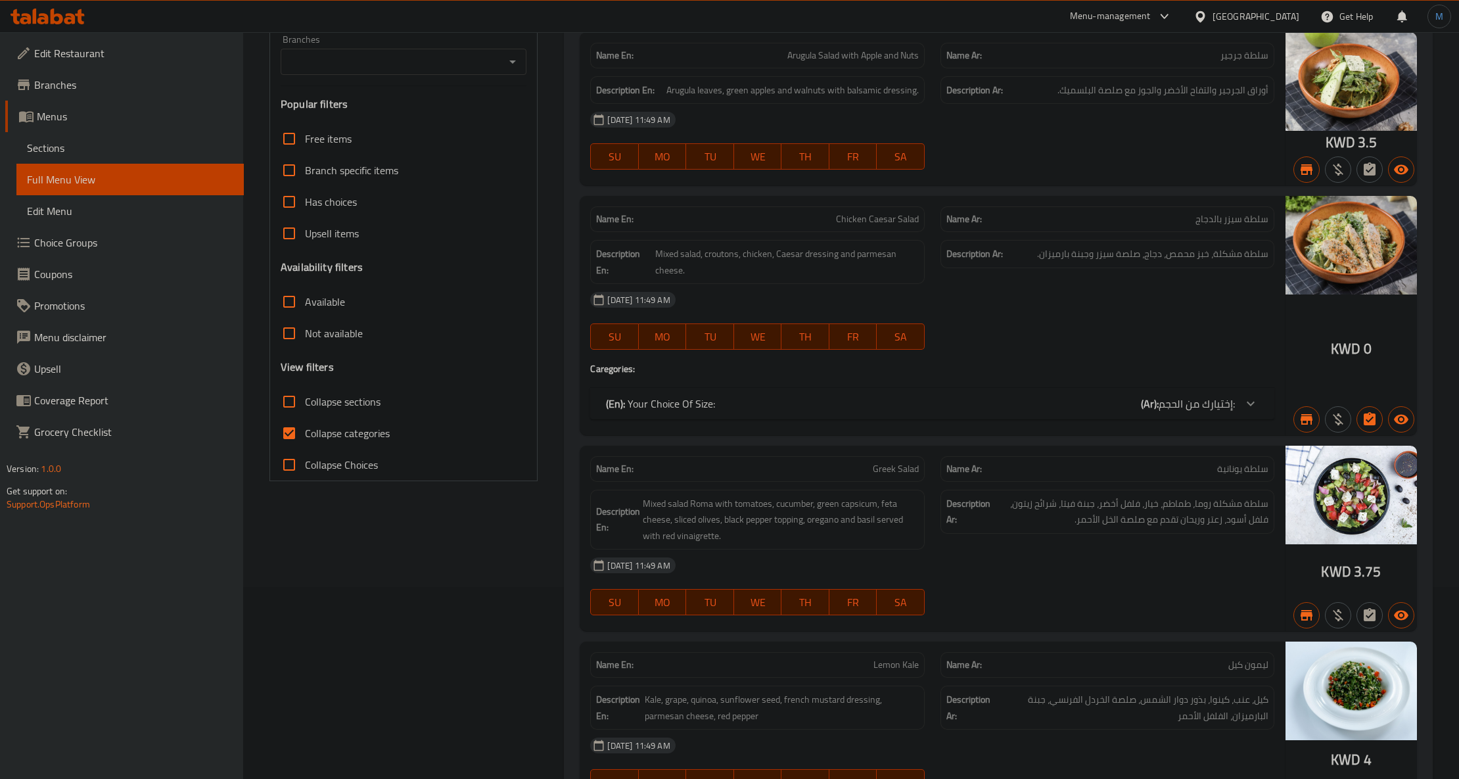
click at [326, 396] on span "Collapse sections" at bounding box center [343, 402] width 76 height 16
click at [305, 396] on input "Collapse sections" at bounding box center [289, 402] width 32 height 32
checkbox input "true"
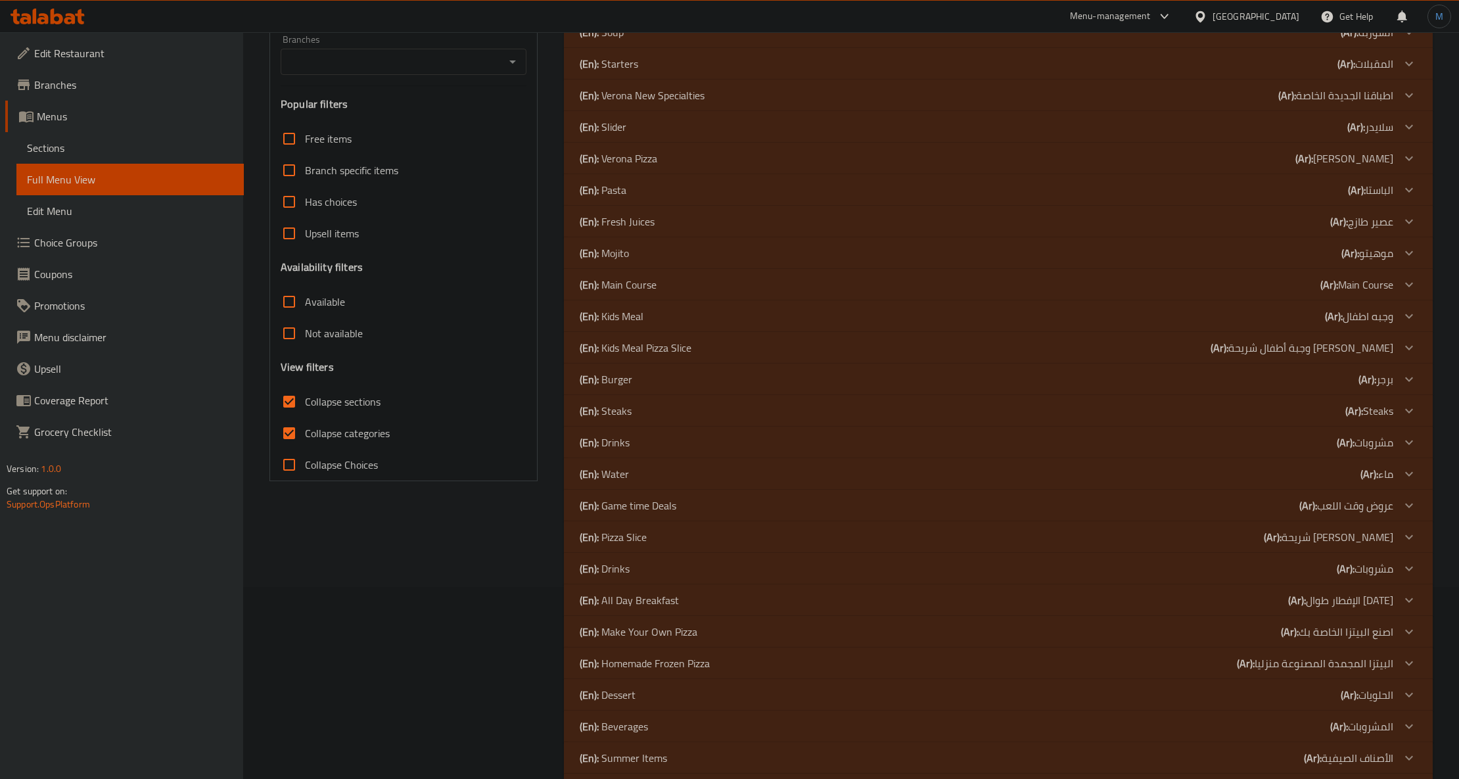
click at [630, 9] on p "(En): Verona Pizza" at bounding box center [605, 1] width 51 height 16
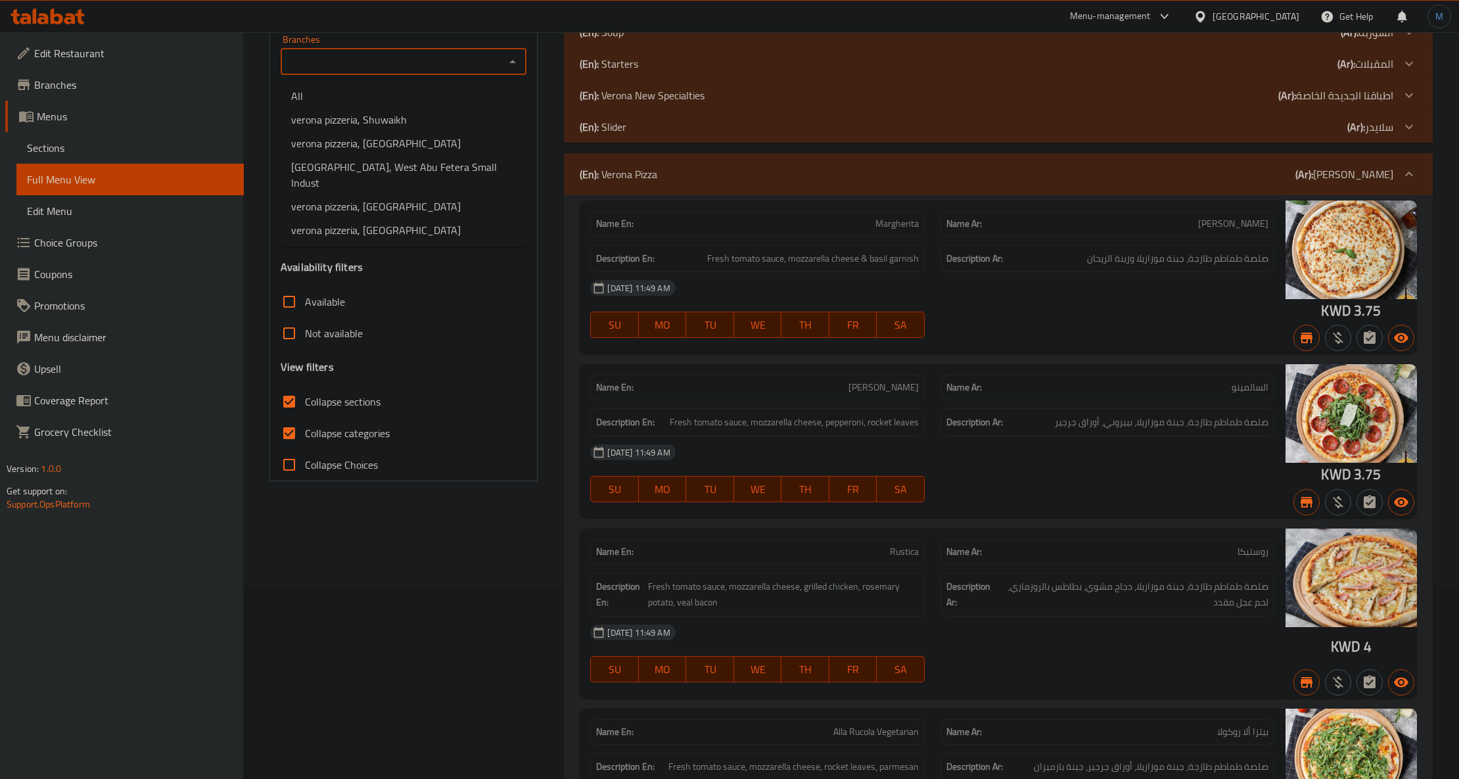
click at [492, 68] on input "Branches" at bounding box center [393, 62] width 216 height 18
click at [463, 118] on li "verona pizzeria, Shuwaikh" at bounding box center [404, 120] width 246 height 24
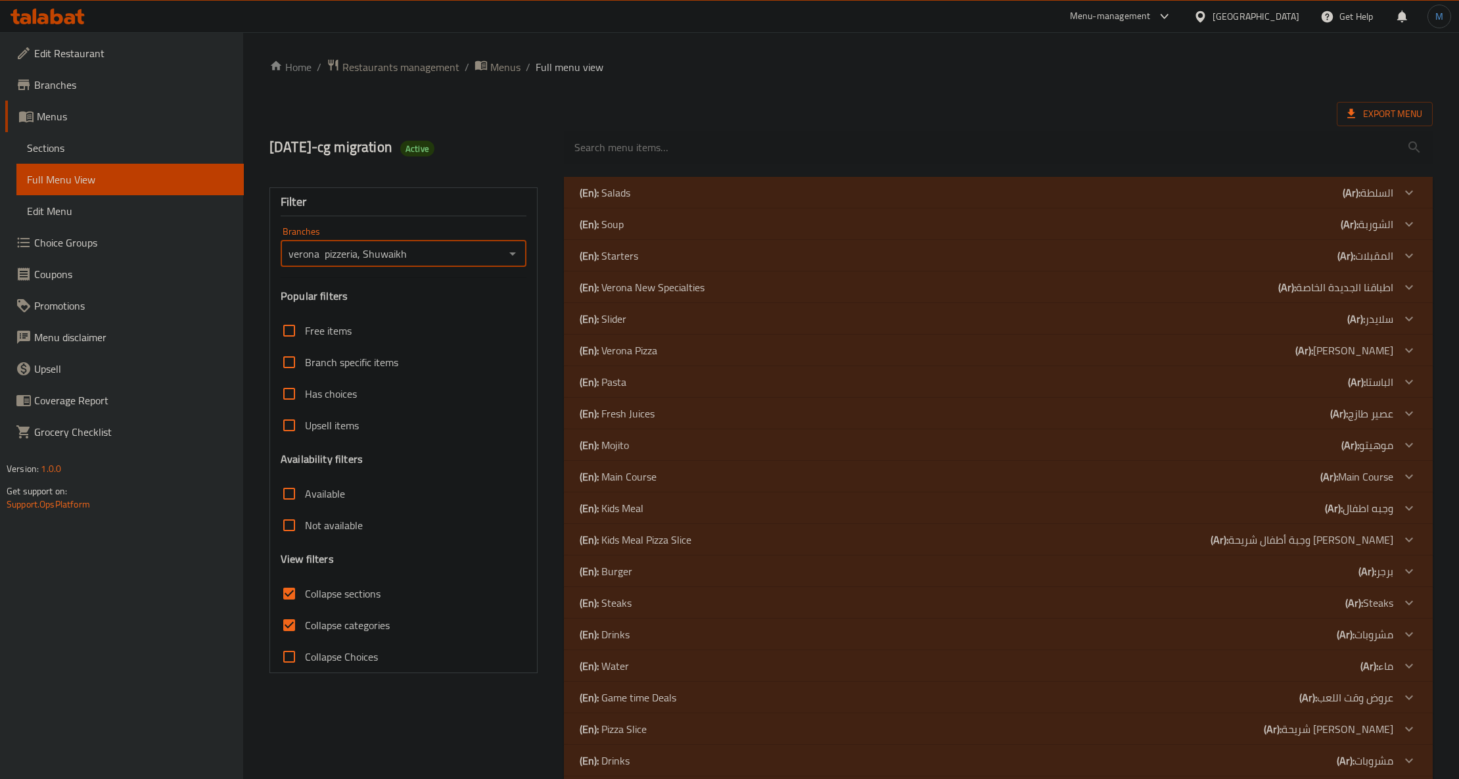
click at [519, 254] on icon "Open" at bounding box center [513, 254] width 16 height 16
click at [447, 387] on li "verona pizzeria, [GEOGRAPHIC_DATA]" at bounding box center [404, 399] width 246 height 24
type input "verona pizzeria, [GEOGRAPHIC_DATA]"
click at [677, 200] on div "(En): Verona Pizza (Ar): فيرونا بيتزا" at bounding box center [986, 193] width 813 height 16
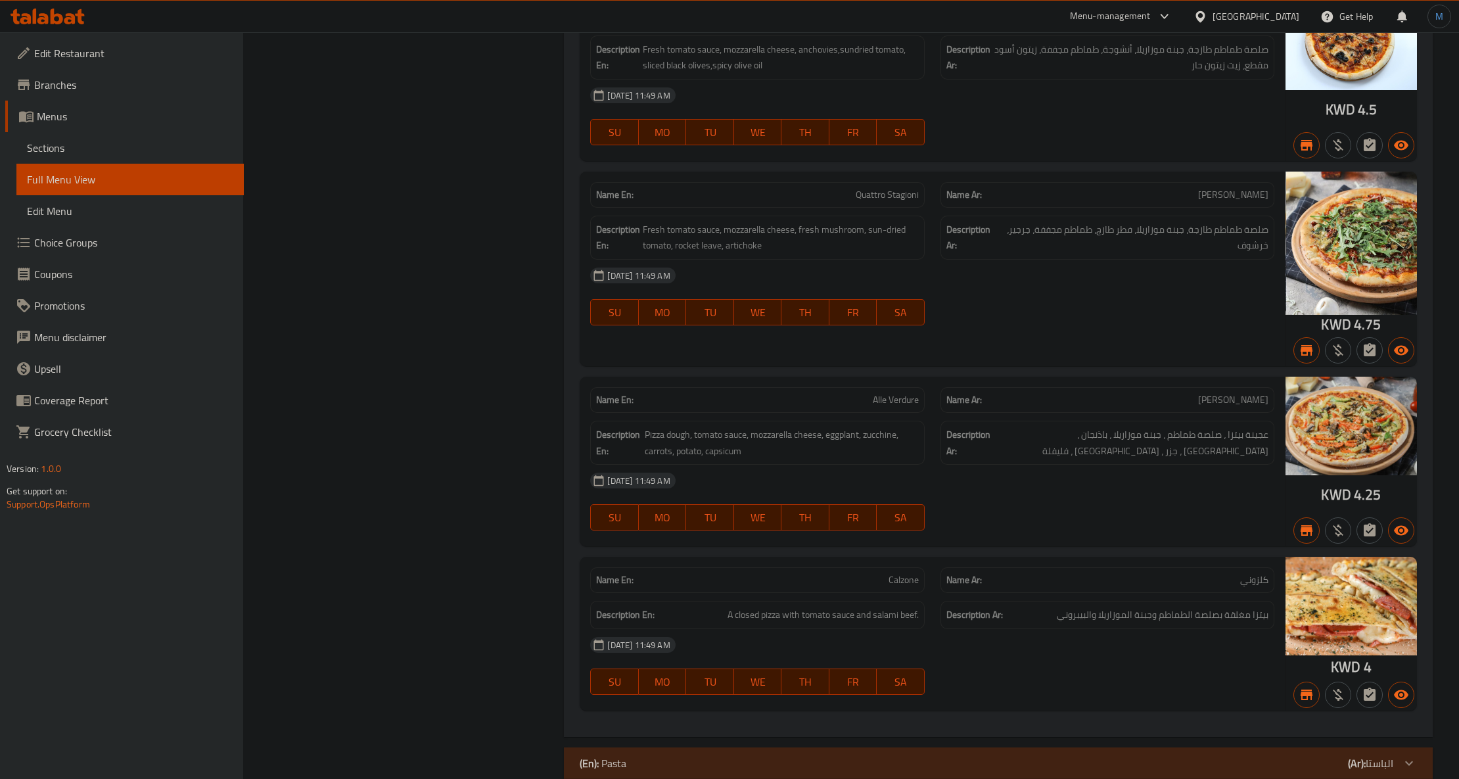
scroll to position [1315, 0]
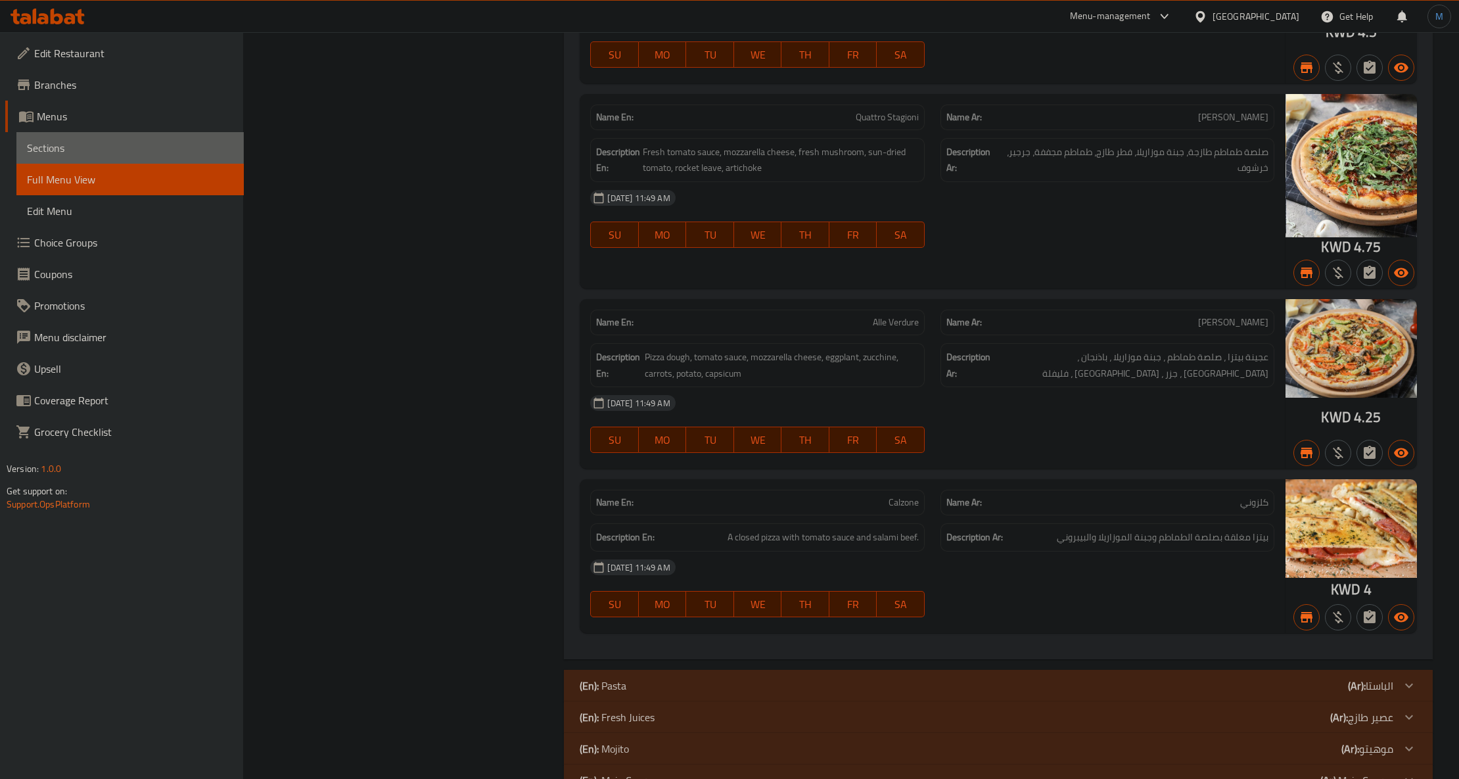
click at [82, 148] on span "Sections" at bounding box center [130, 148] width 206 height 16
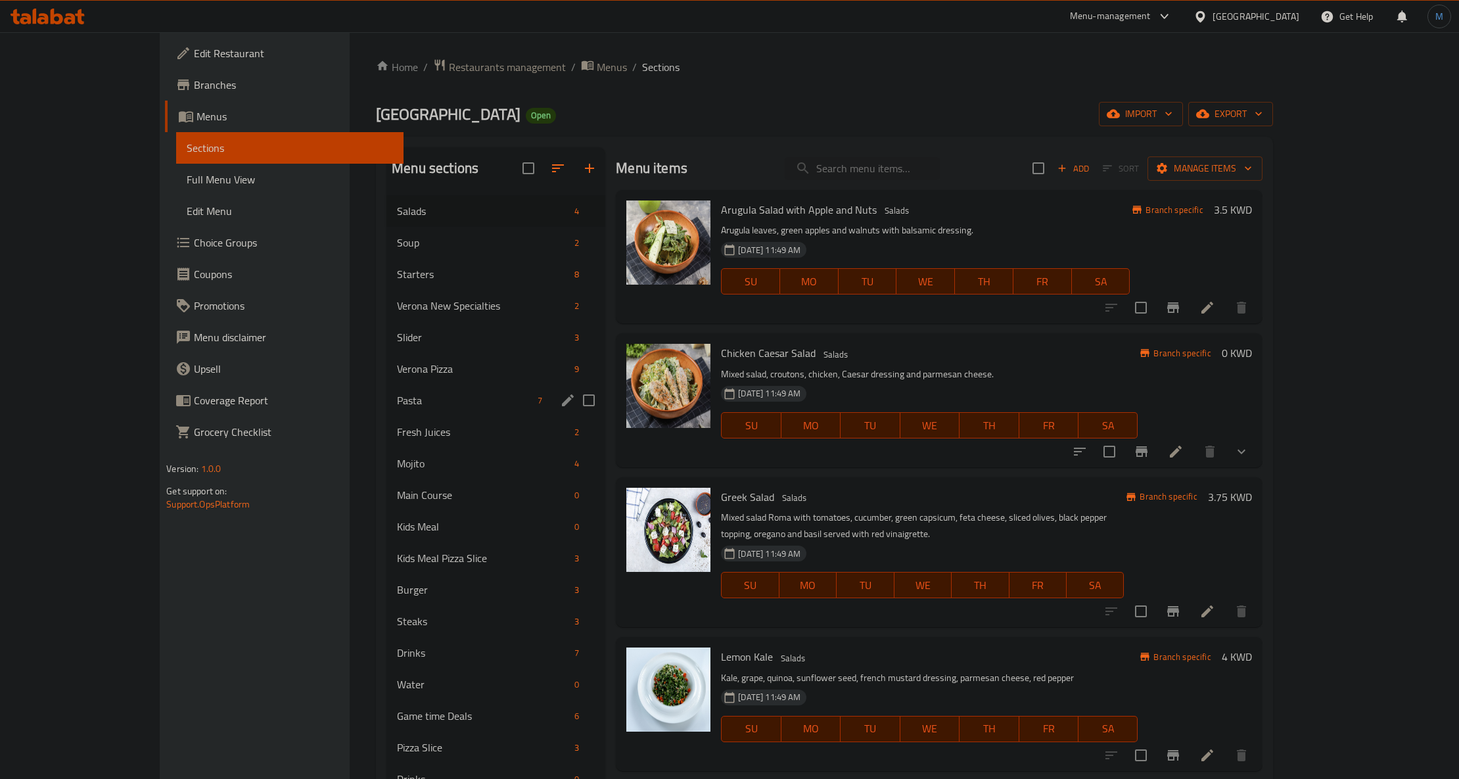
click at [387, 384] on div "Verona Pizza 9" at bounding box center [496, 369] width 219 height 32
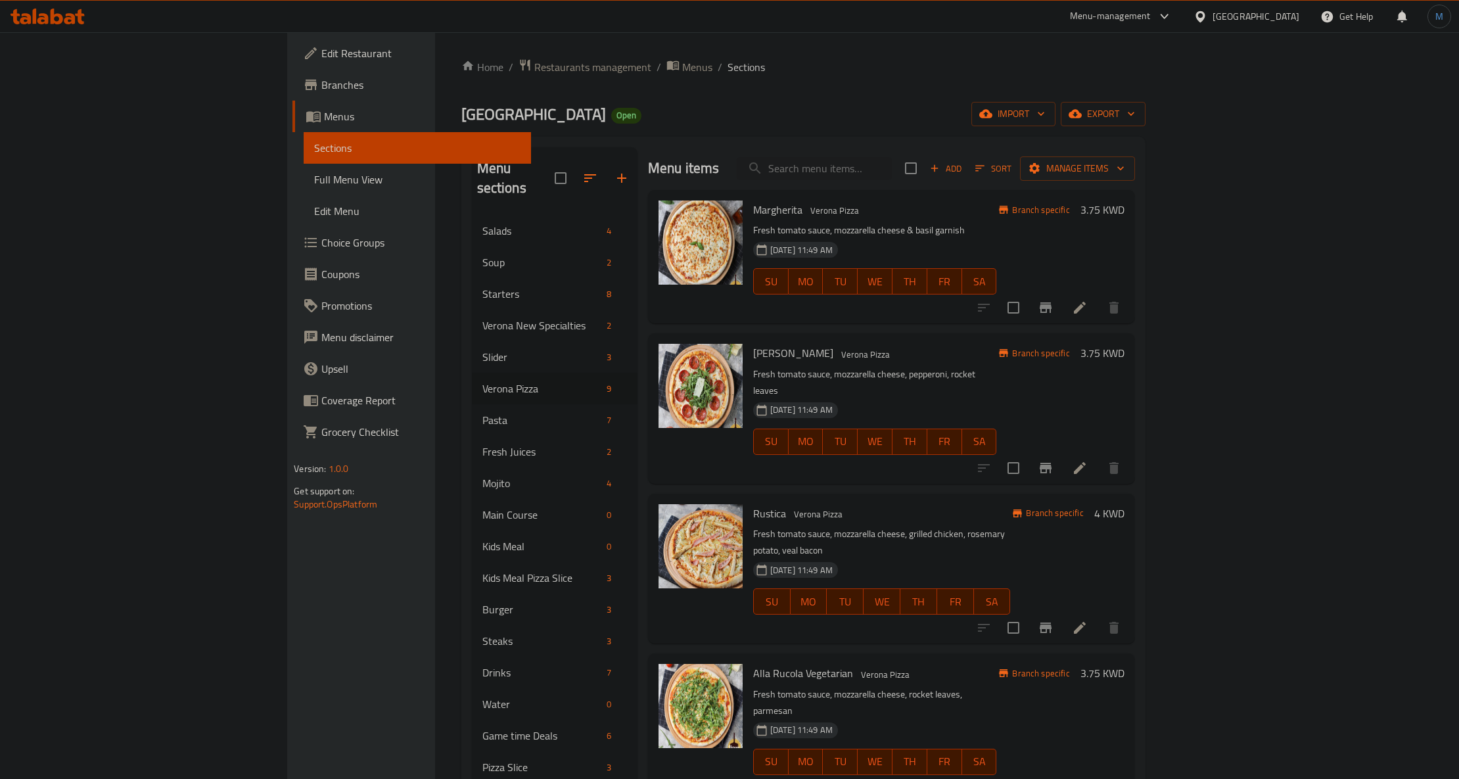
click at [1052, 309] on icon "Branch-specific-item" at bounding box center [1046, 307] width 12 height 11
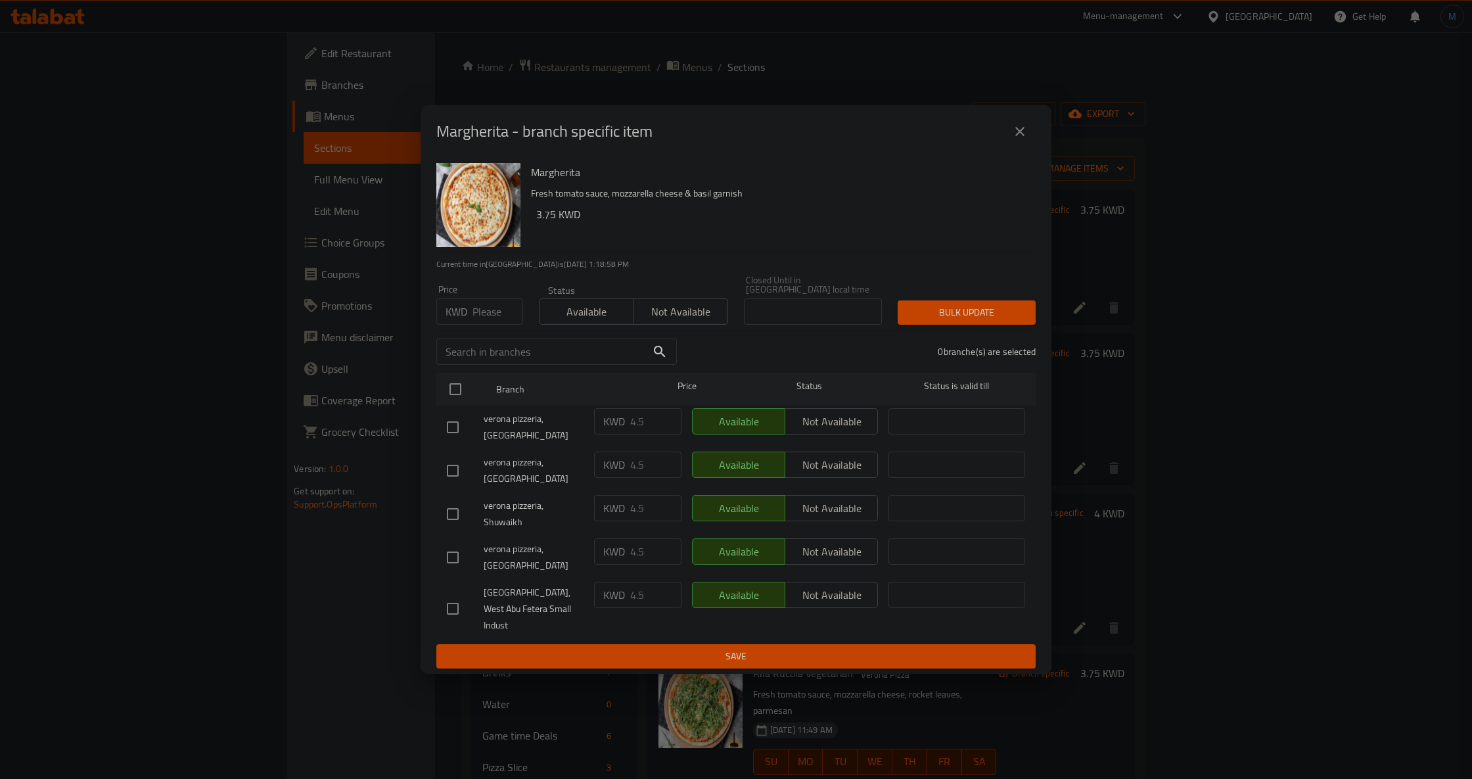
click at [992, 147] on div "Margherita - branch specific item" at bounding box center [736, 132] width 600 height 32
click at [1024, 147] on button "close" at bounding box center [1020, 132] width 32 height 32
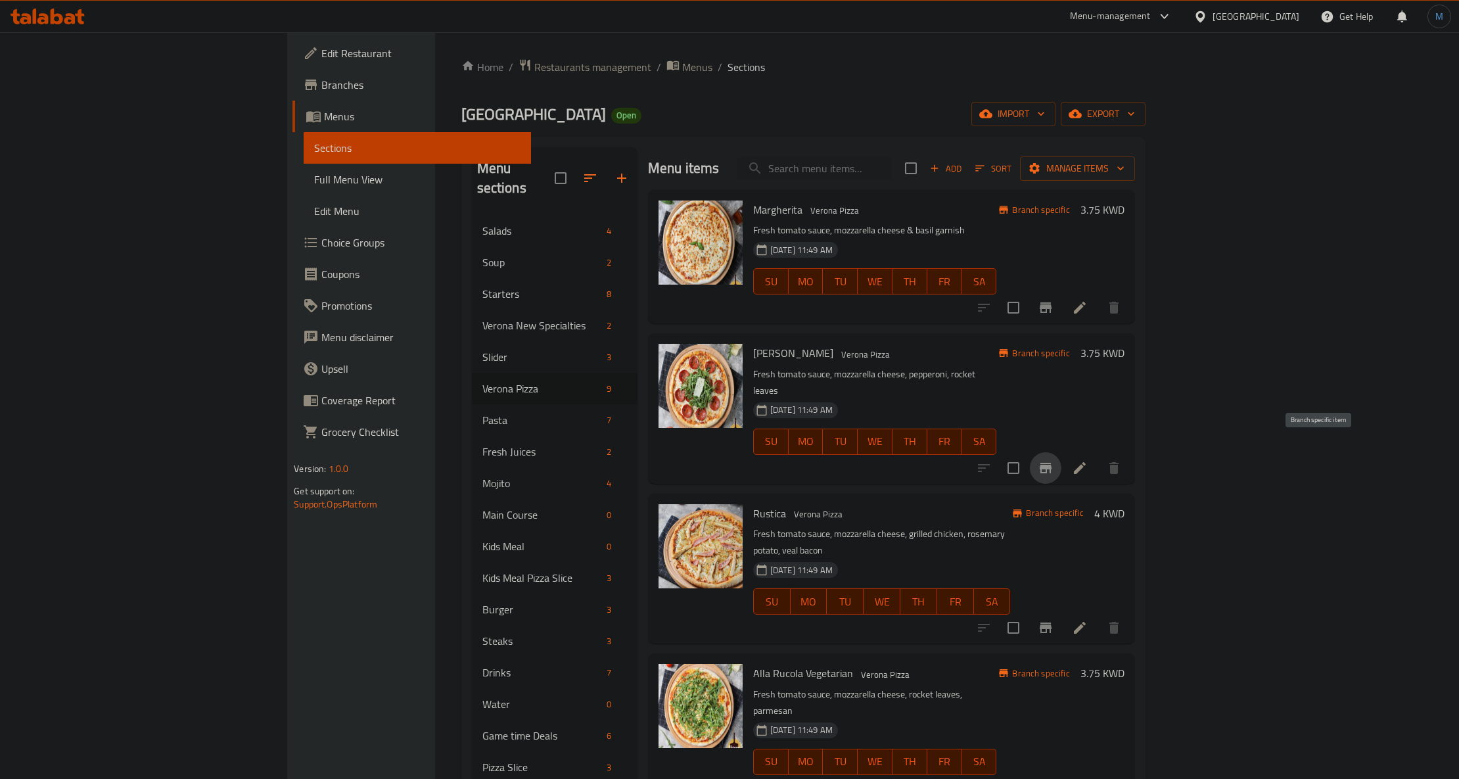
click at [1062, 452] on button "Branch-specific-item" at bounding box center [1046, 468] width 32 height 32
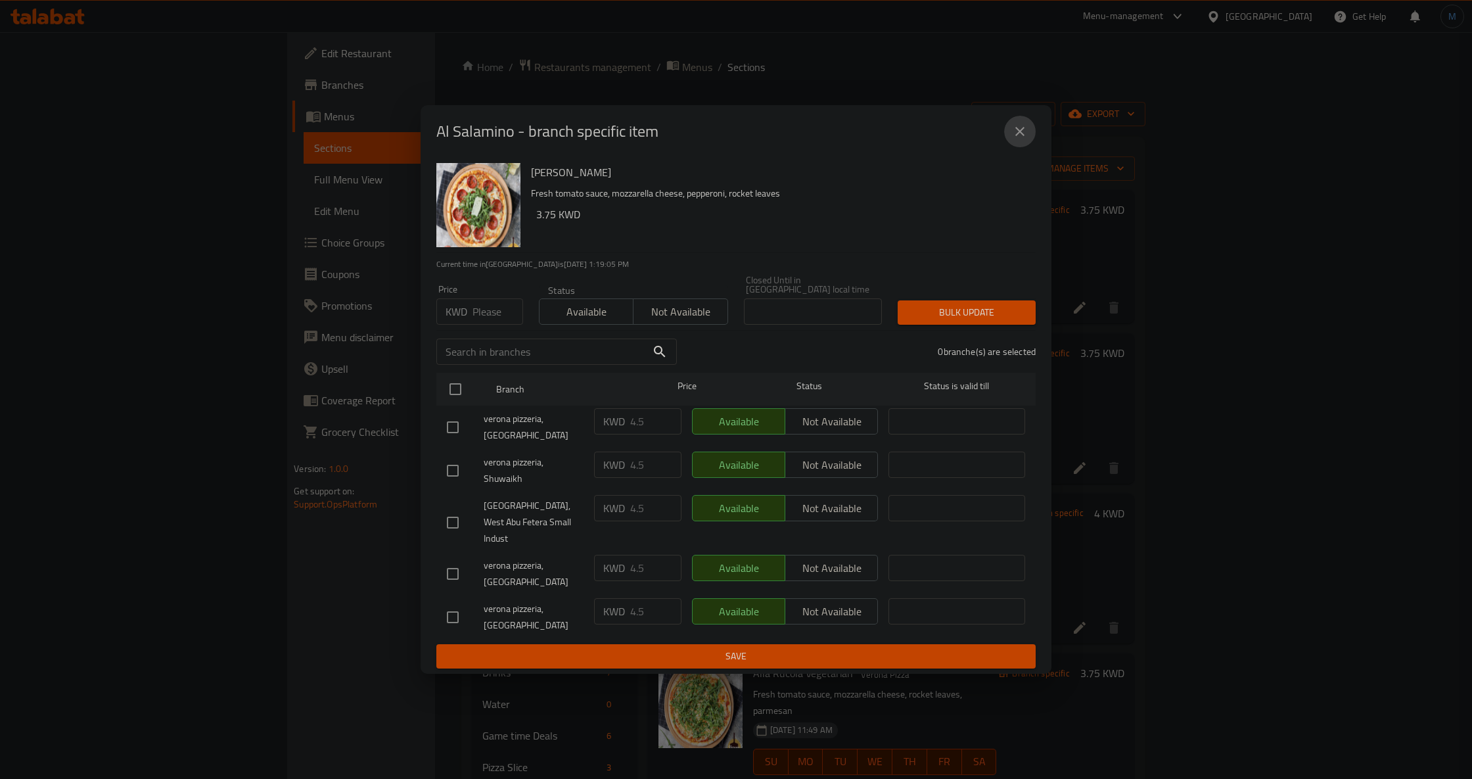
click at [1016, 139] on icon "close" at bounding box center [1020, 132] width 16 height 16
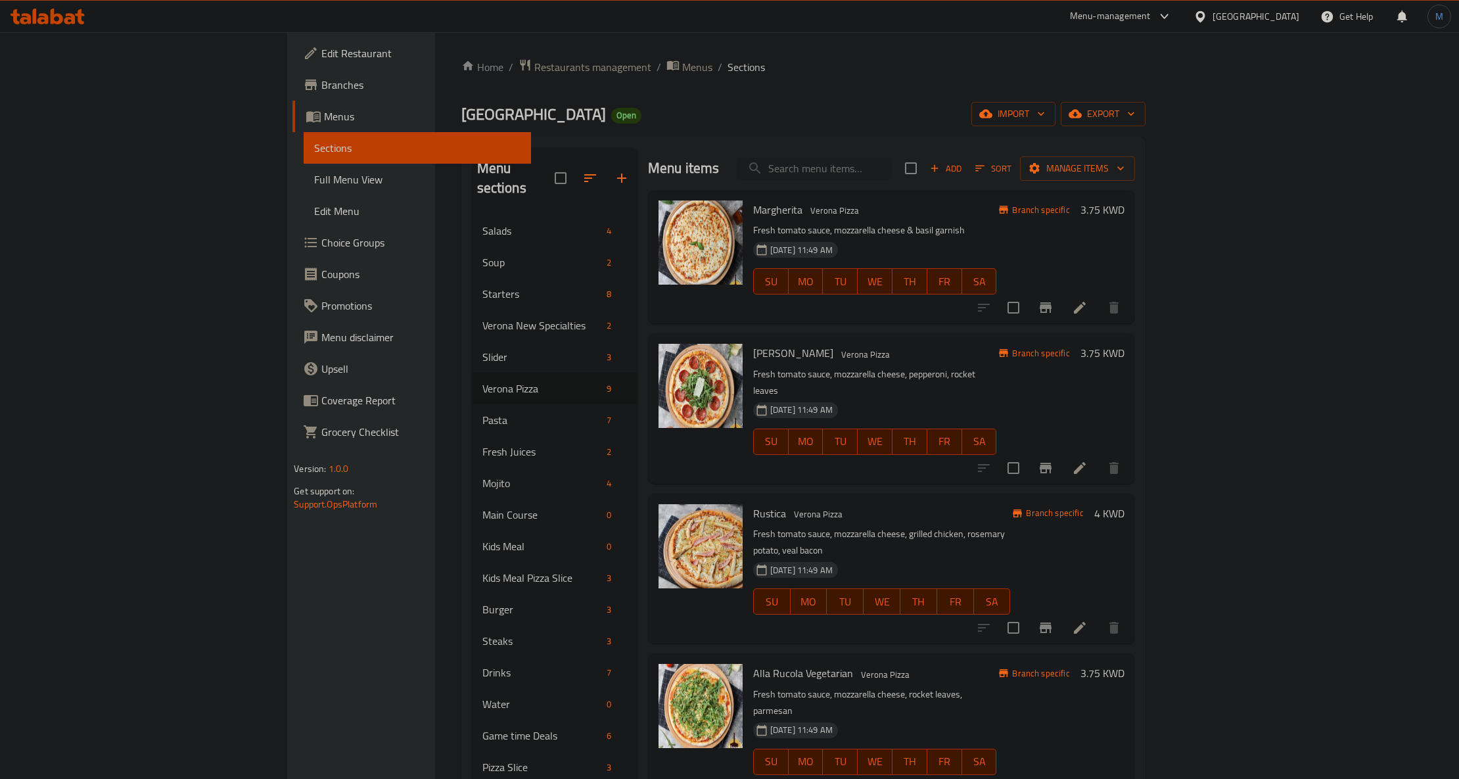
click at [1062, 612] on button "Branch-specific-item" at bounding box center [1046, 628] width 32 height 32
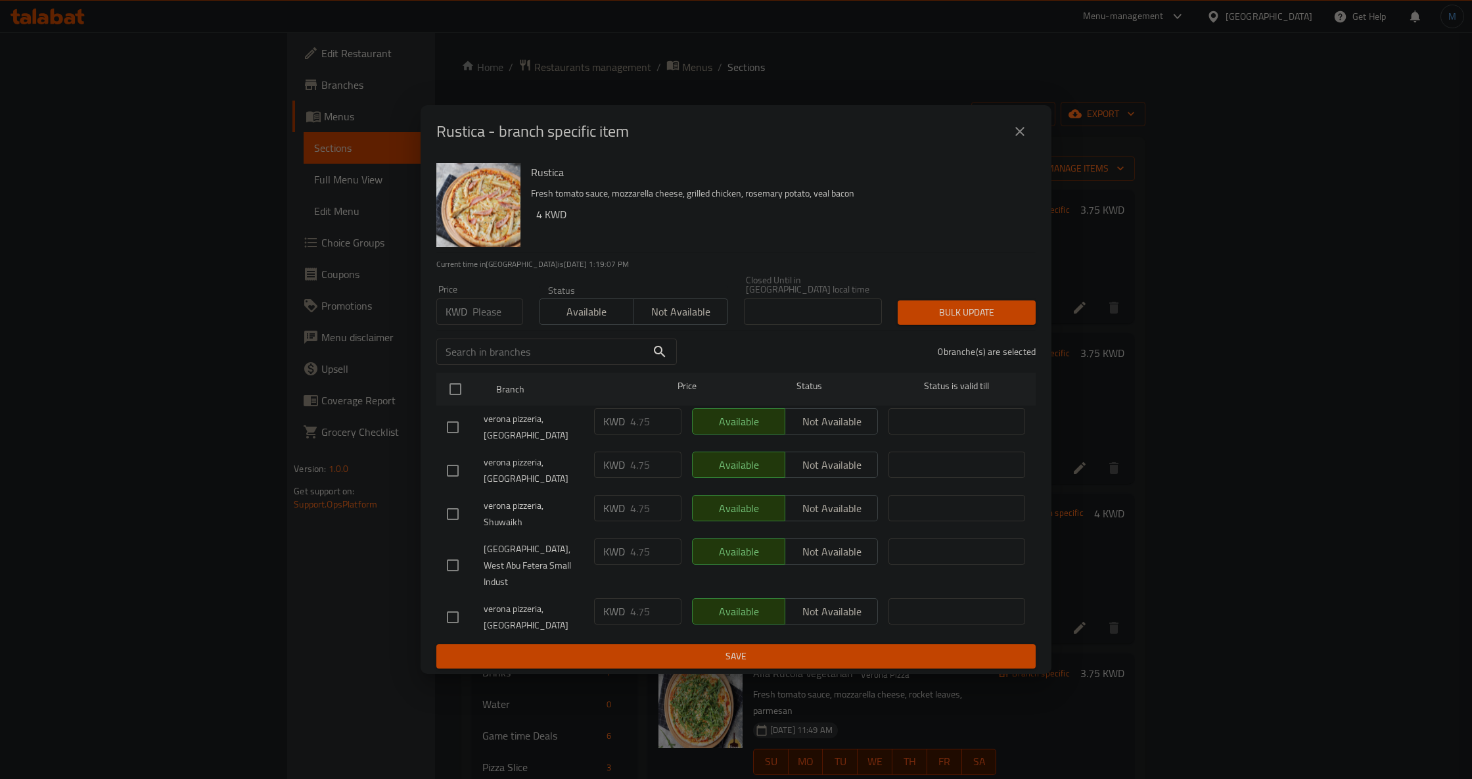
click at [1013, 147] on button "close" at bounding box center [1020, 132] width 32 height 32
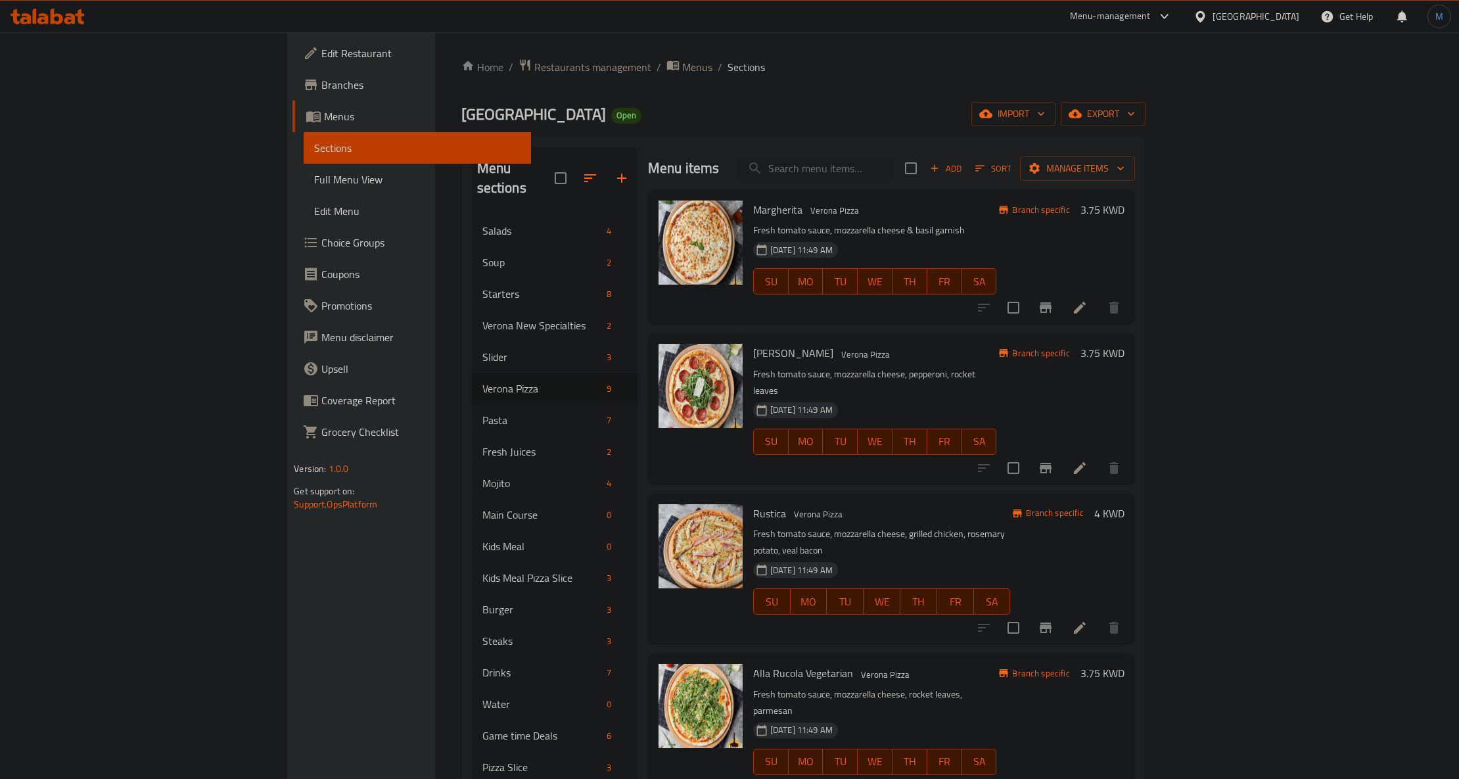
click at [1054, 620] on icon "Branch-specific-item" at bounding box center [1046, 628] width 16 height 16
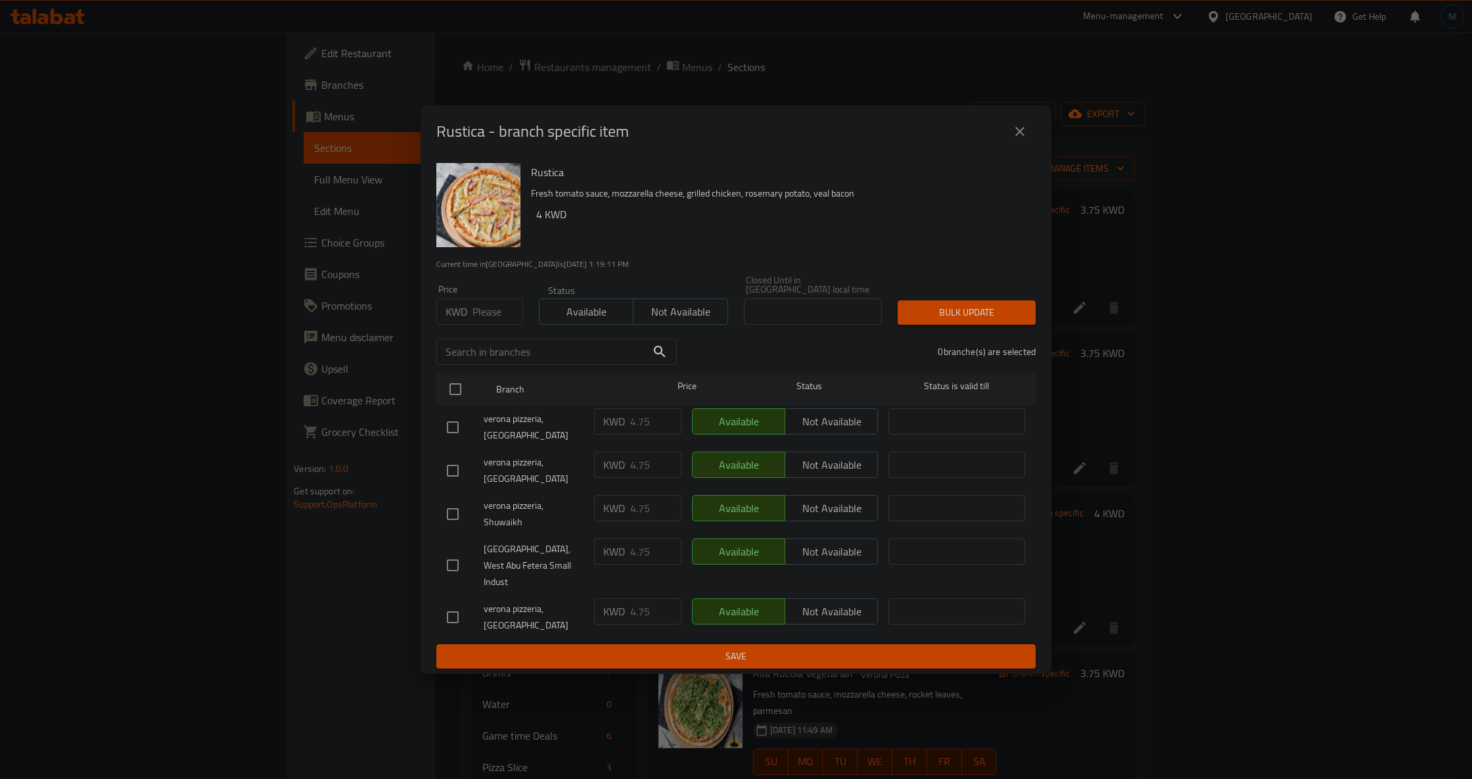
click at [1024, 139] on icon "close" at bounding box center [1020, 132] width 16 height 16
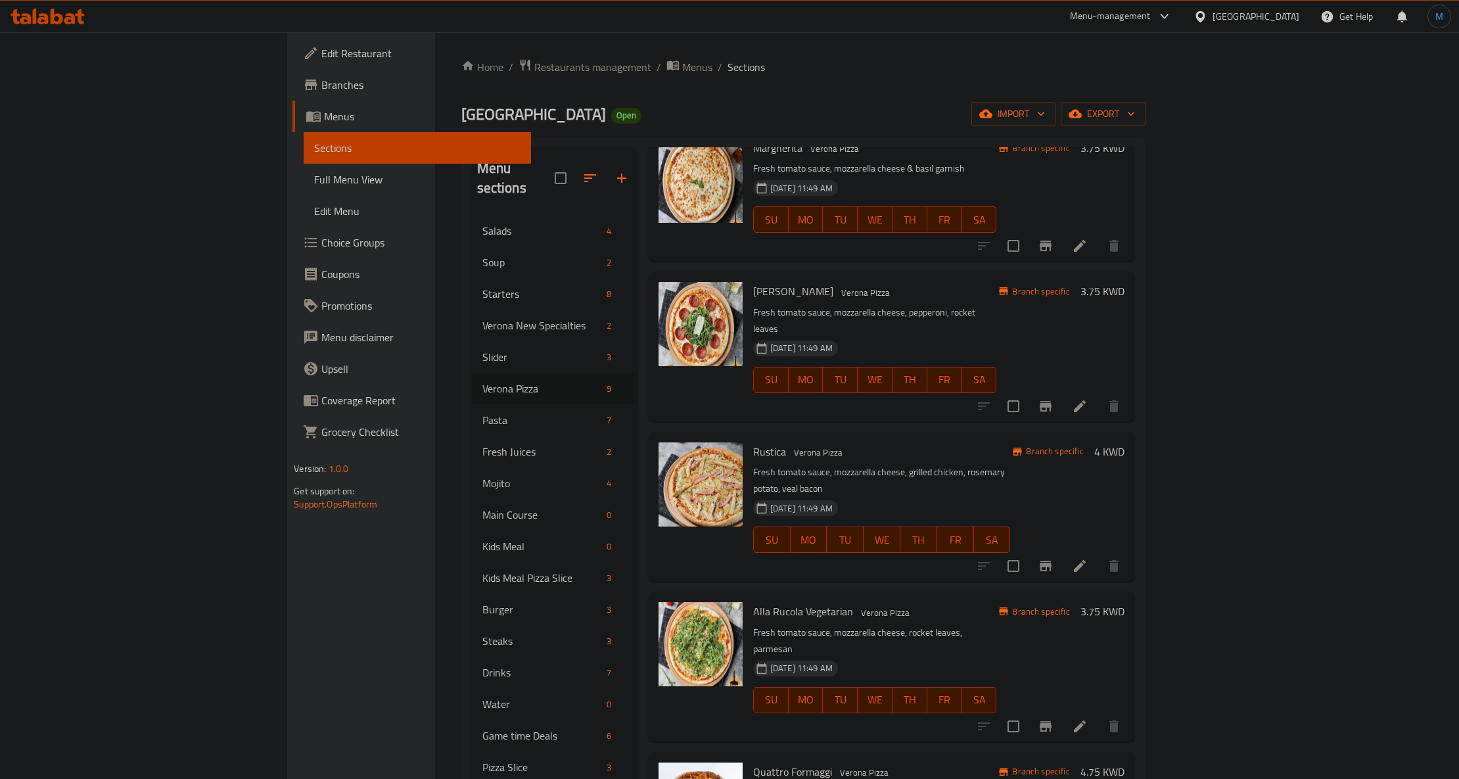
scroll to position [263, 0]
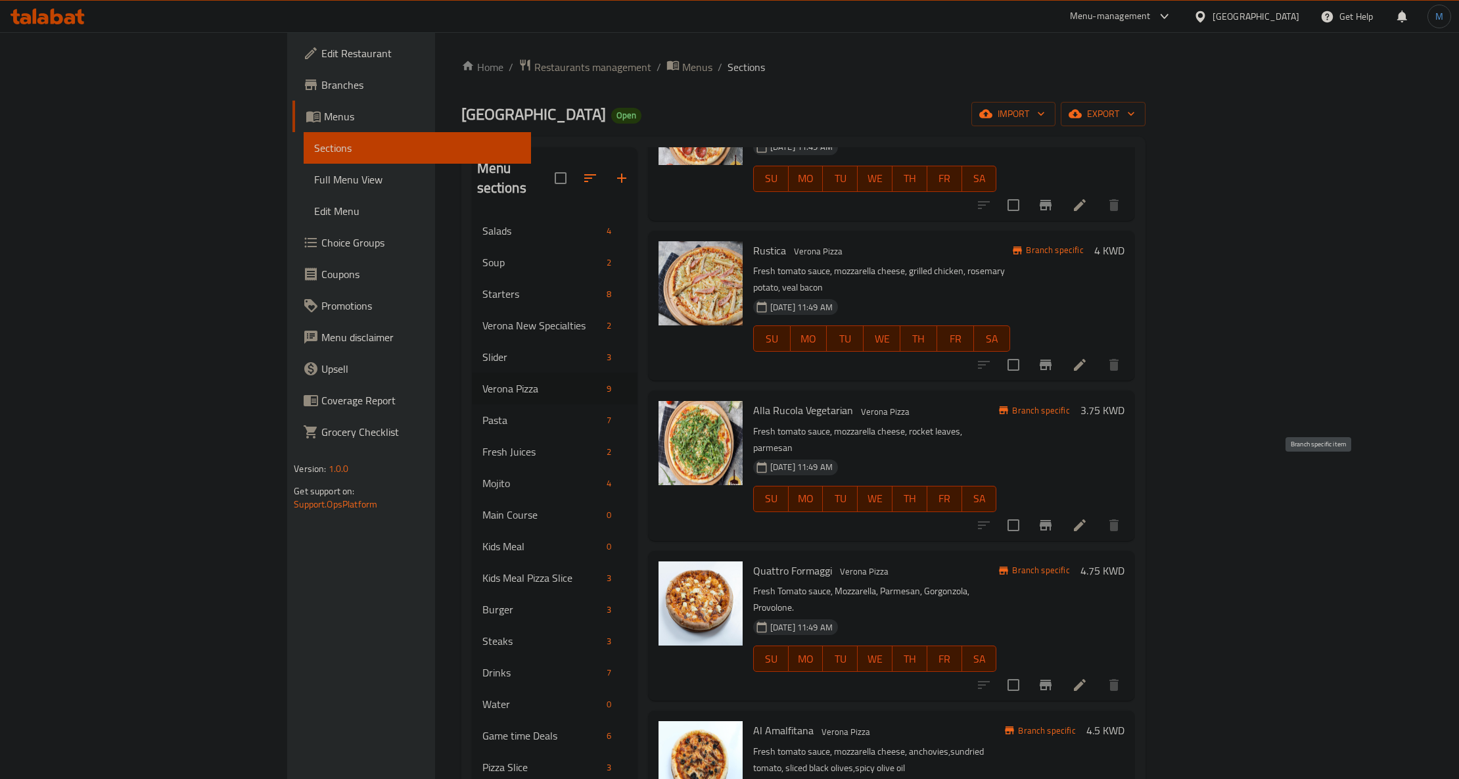
click at [1054, 517] on icon "Branch-specific-item" at bounding box center [1046, 525] width 16 height 16
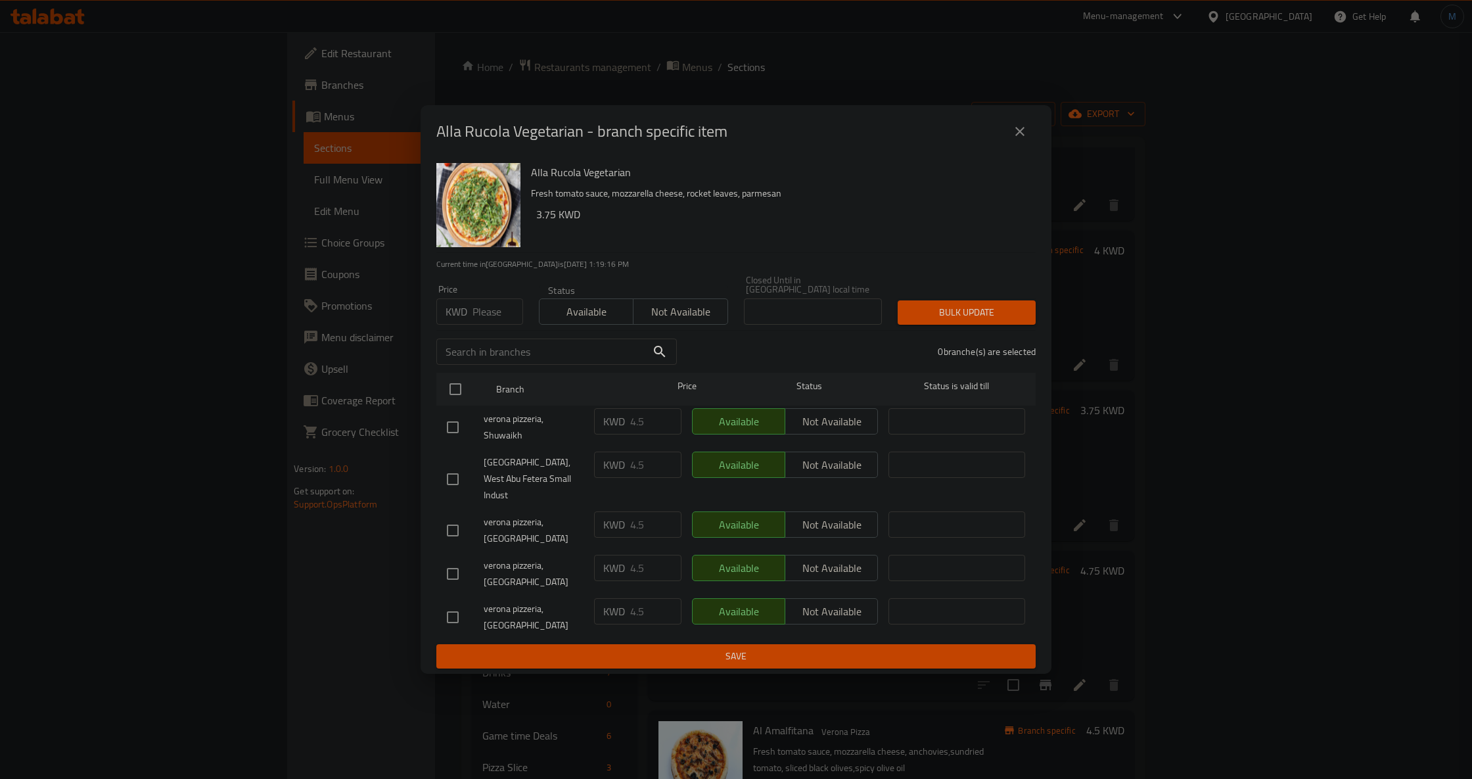
click at [1011, 147] on div "Alla Rucola Vegetarian - branch specific item" at bounding box center [736, 132] width 600 height 32
click at [1005, 147] on button "close" at bounding box center [1020, 132] width 32 height 32
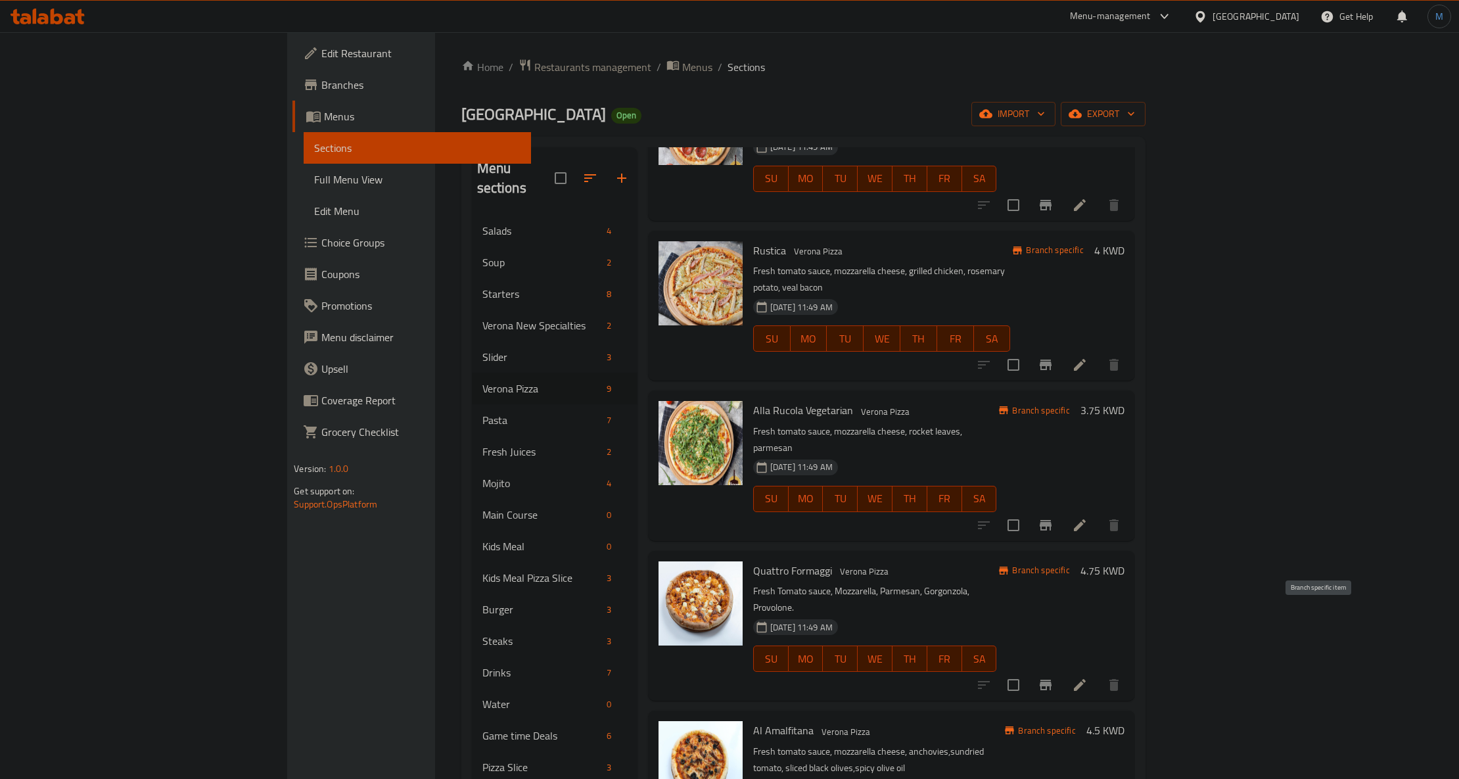
click at [1054, 677] on icon "Branch-specific-item" at bounding box center [1046, 685] width 16 height 16
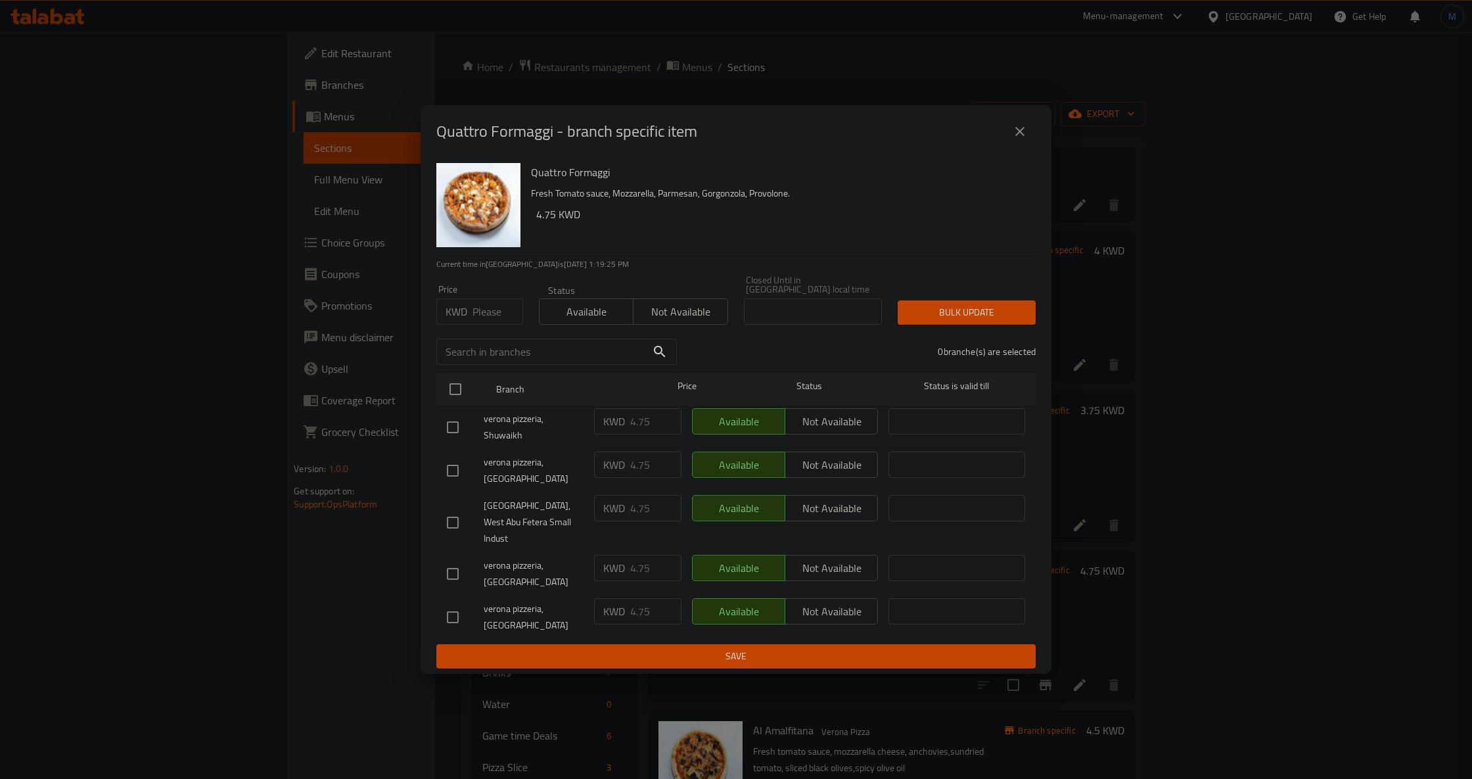
click at [1023, 139] on icon "close" at bounding box center [1020, 132] width 16 height 16
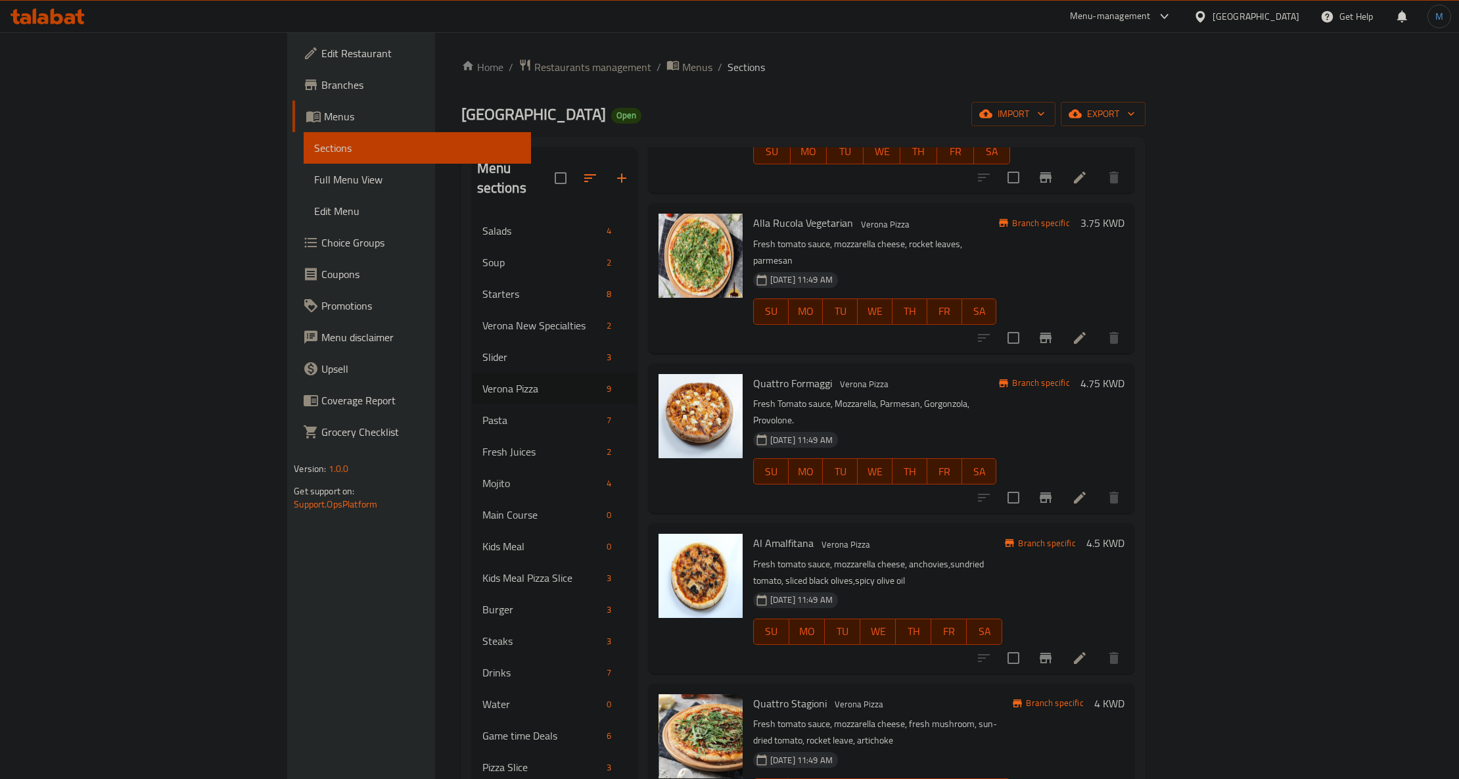
scroll to position [451, 0]
click at [1062, 642] on button "Branch-specific-item" at bounding box center [1046, 658] width 32 height 32
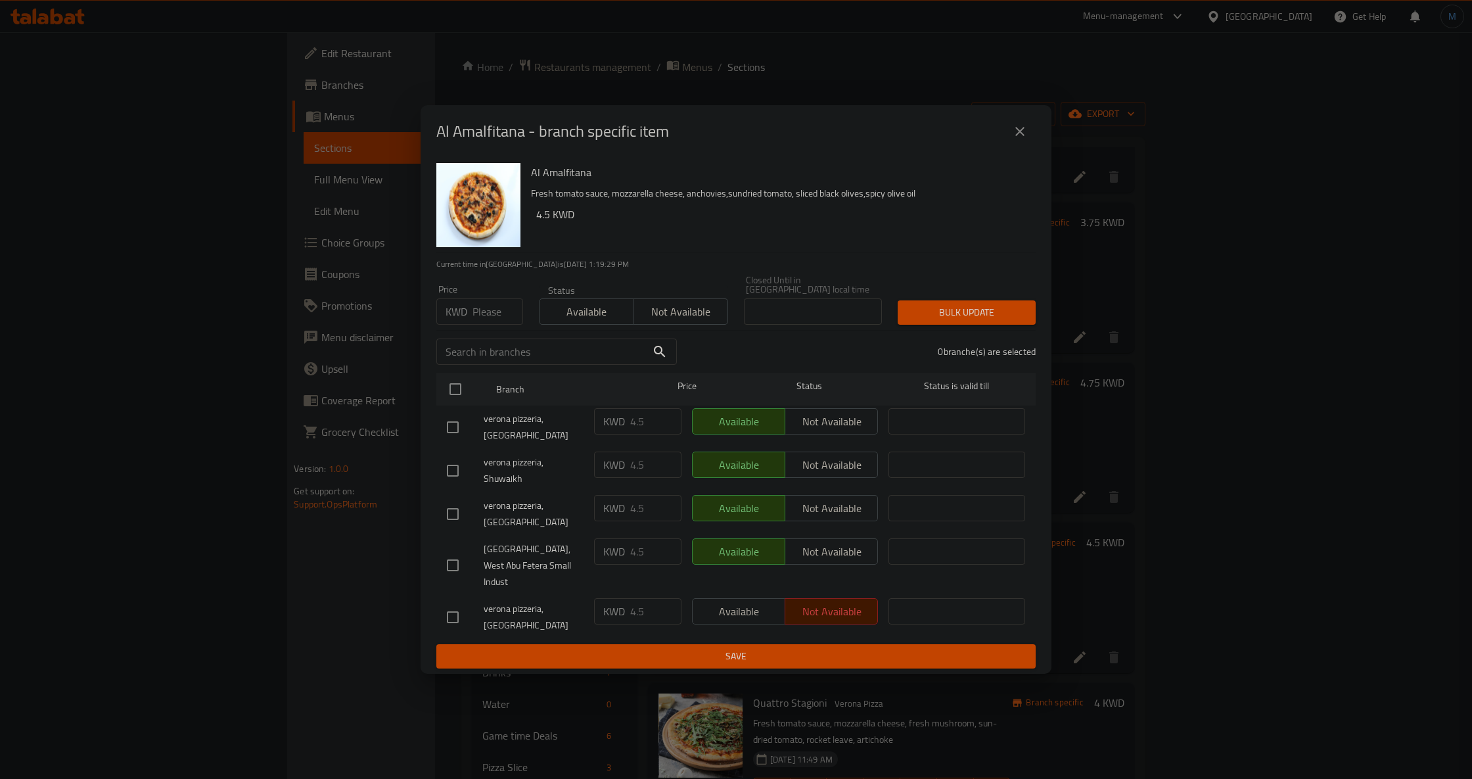
click at [1036, 158] on div "Al Amalfitana - branch specific item" at bounding box center [736, 131] width 631 height 53
click at [1013, 139] on icon "close" at bounding box center [1020, 132] width 16 height 16
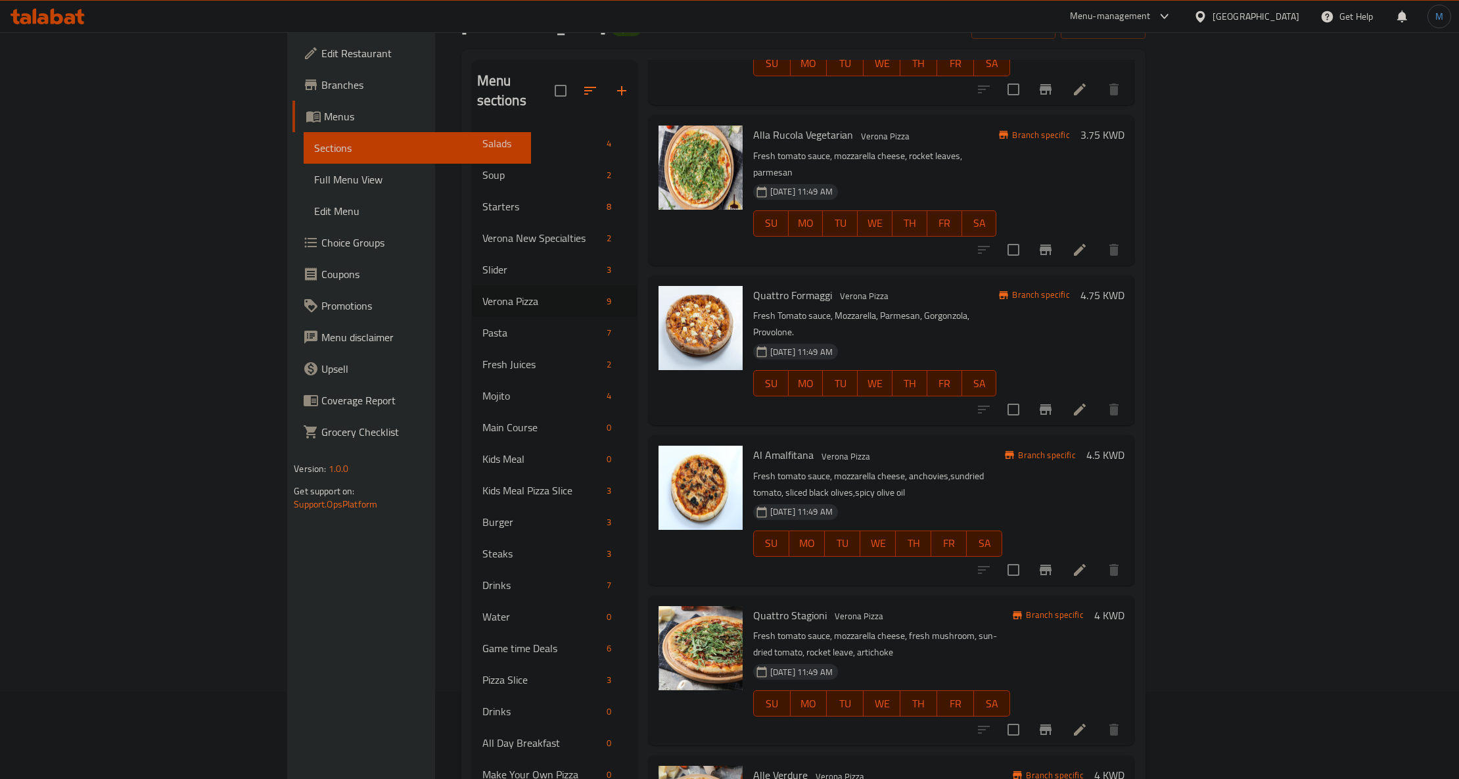
scroll to position [263, 0]
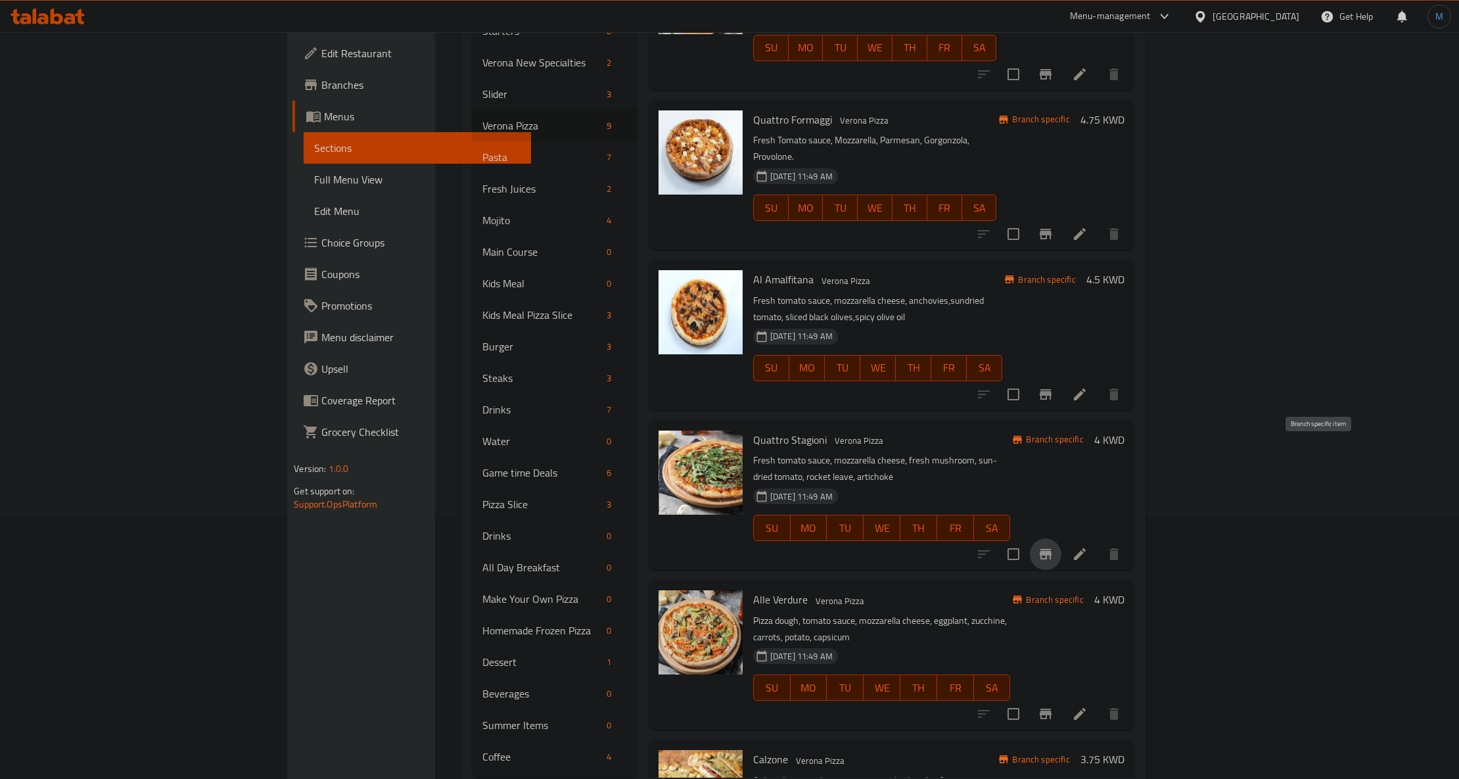
click at [1062, 538] on button "Branch-specific-item" at bounding box center [1046, 554] width 32 height 32
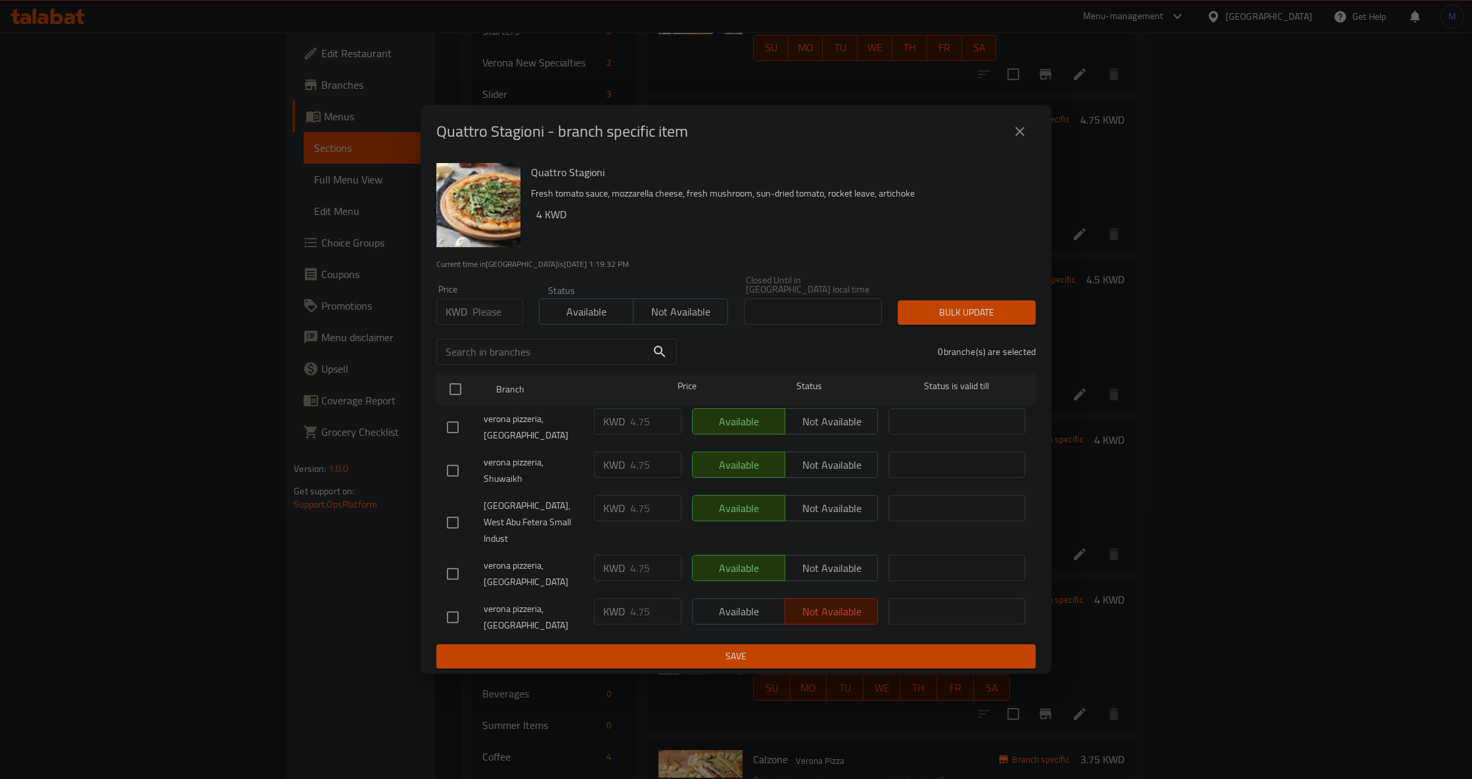
click at [960, 158] on div "Quattro Stagioni - branch specific item" at bounding box center [736, 131] width 631 height 53
click at [1029, 147] on button "close" at bounding box center [1020, 132] width 32 height 32
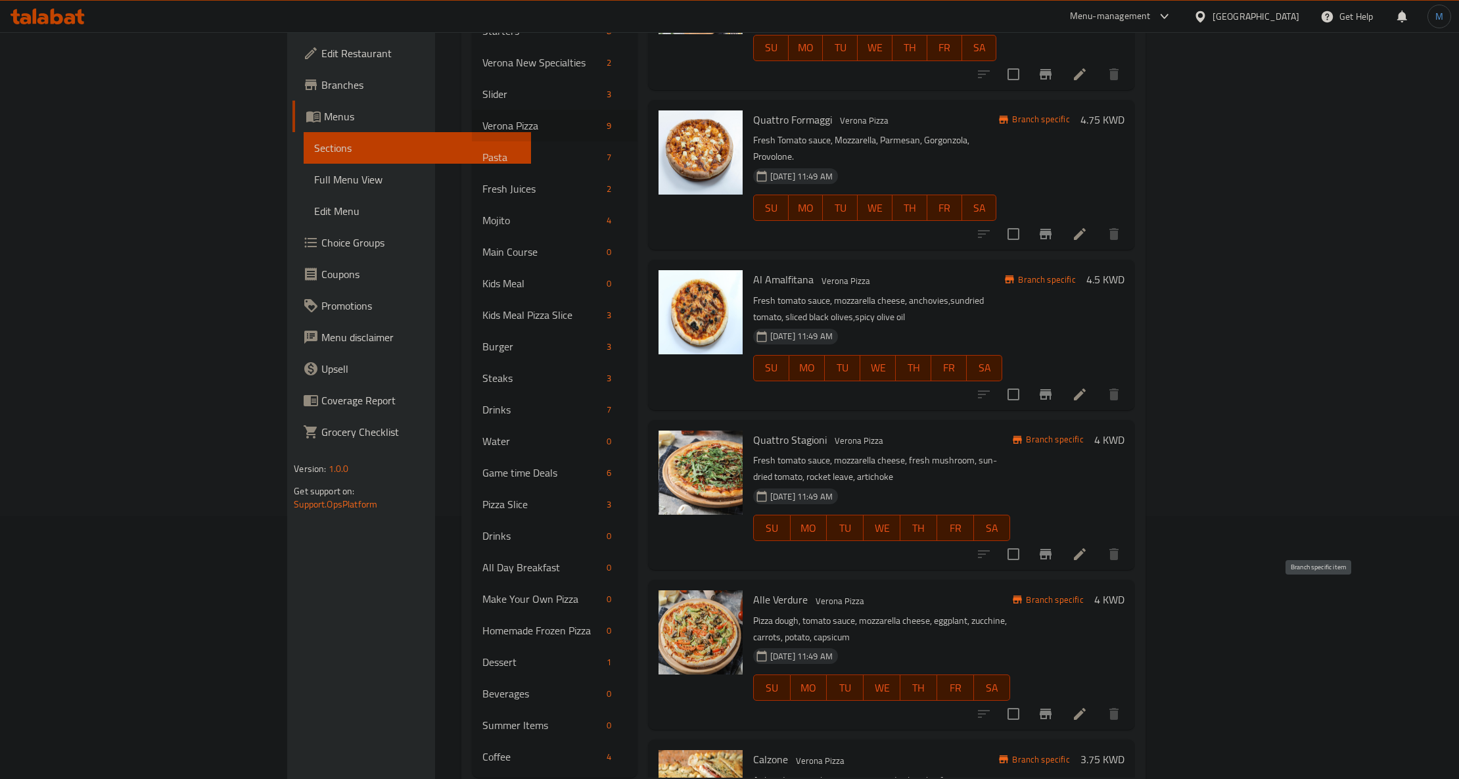
click at [1062, 698] on button "Branch-specific-item" at bounding box center [1046, 714] width 32 height 32
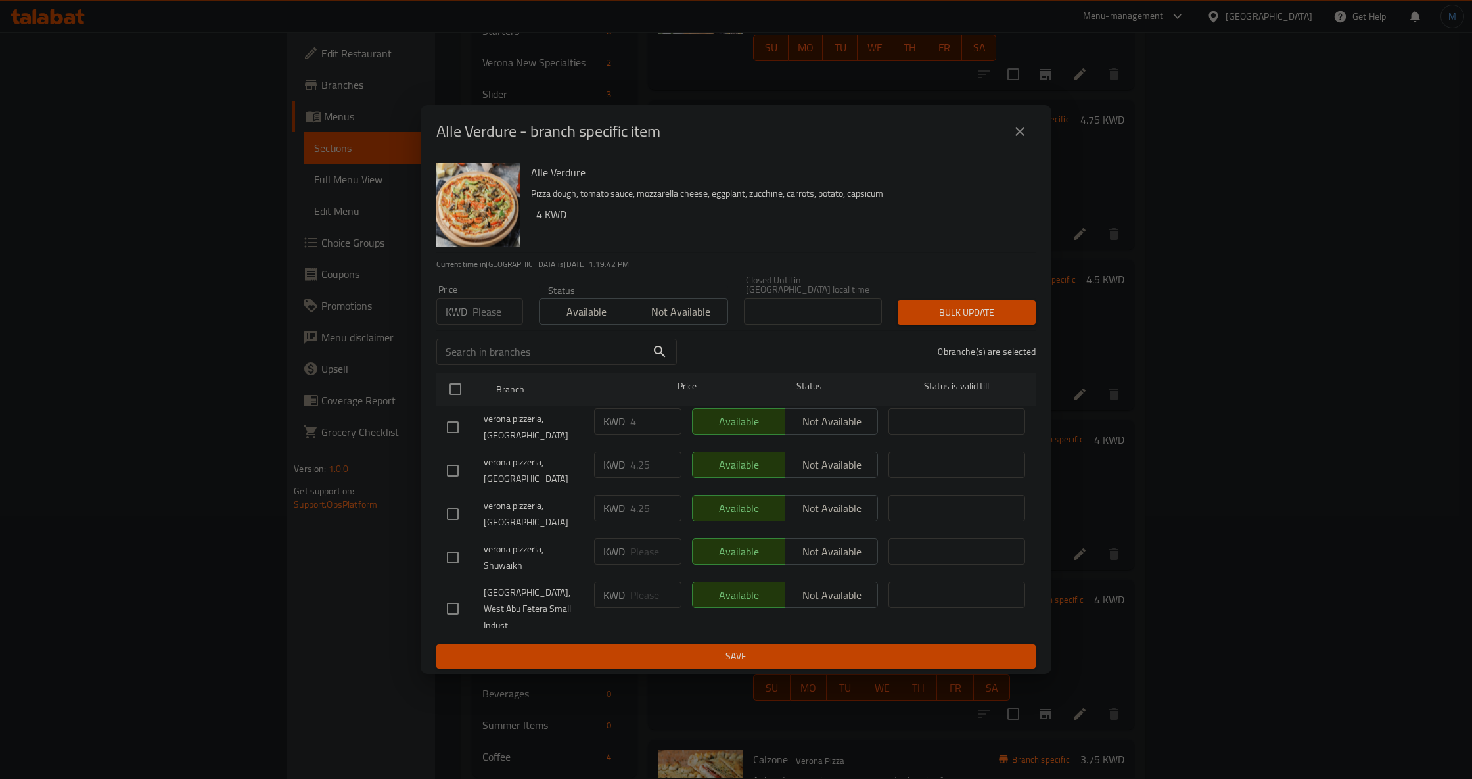
click at [496, 333] on div "Price KWD Price" at bounding box center [480, 305] width 103 height 56
click at [487, 325] on input "number" at bounding box center [498, 311] width 51 height 26
paste input "4.25"
type input "4.25"
click at [456, 403] on input "checkbox" at bounding box center [456, 389] width 28 height 28
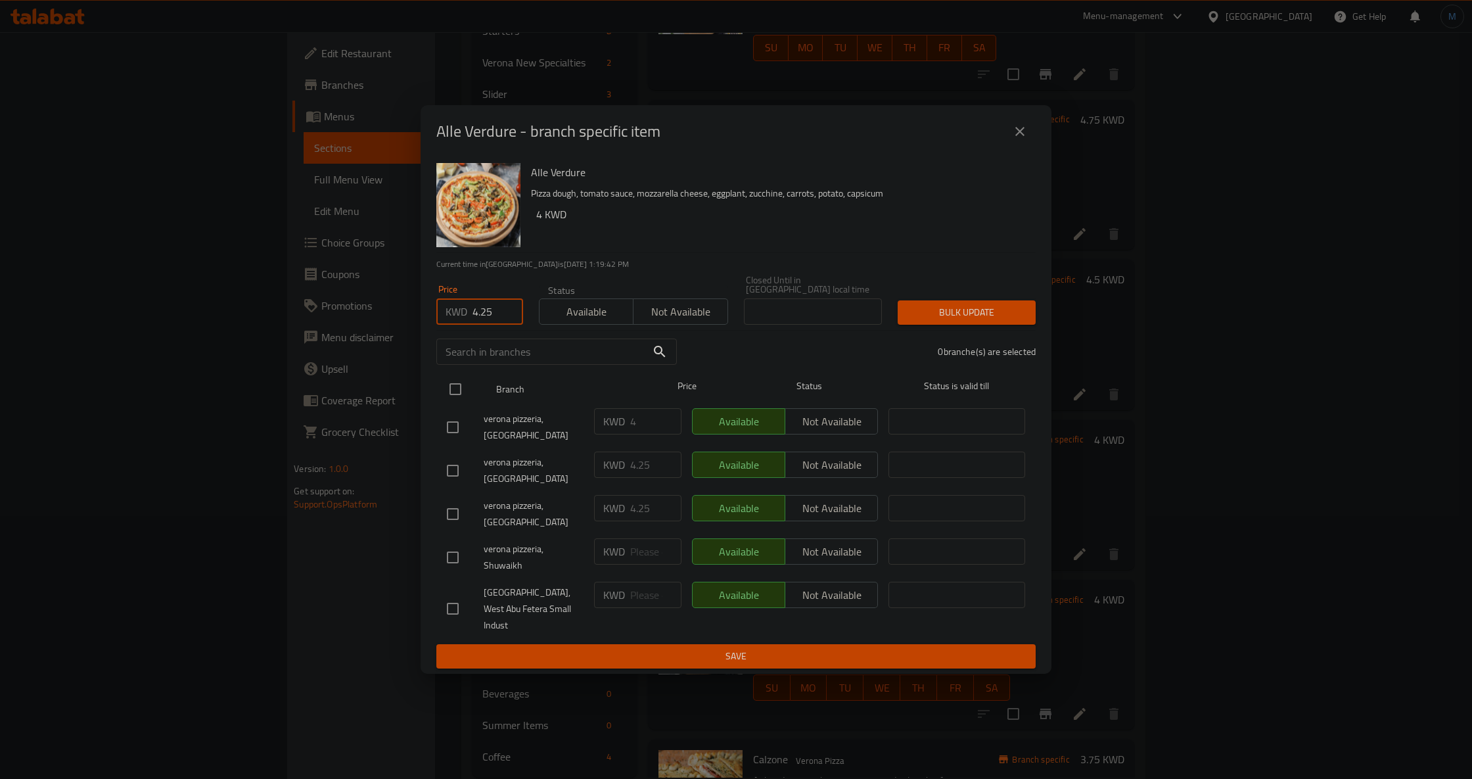
checkbox input "true"
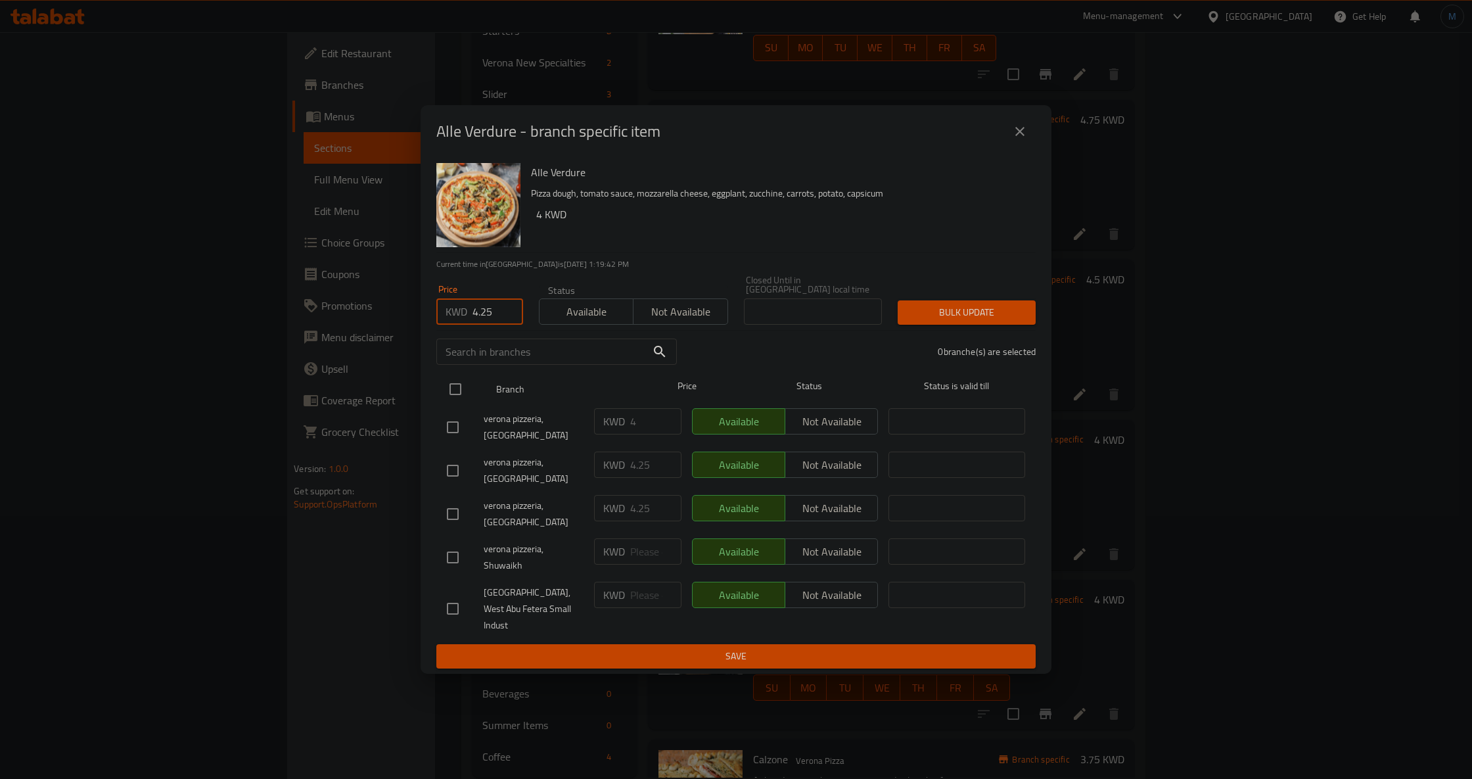
checkbox input "true"
click at [997, 348] on div "5 branche(s) are selected" at bounding box center [864, 351] width 359 height 47
click at [979, 321] on span "Bulk update" at bounding box center [966, 312] width 117 height 16
